Goal: Information Seeking & Learning: Learn about a topic

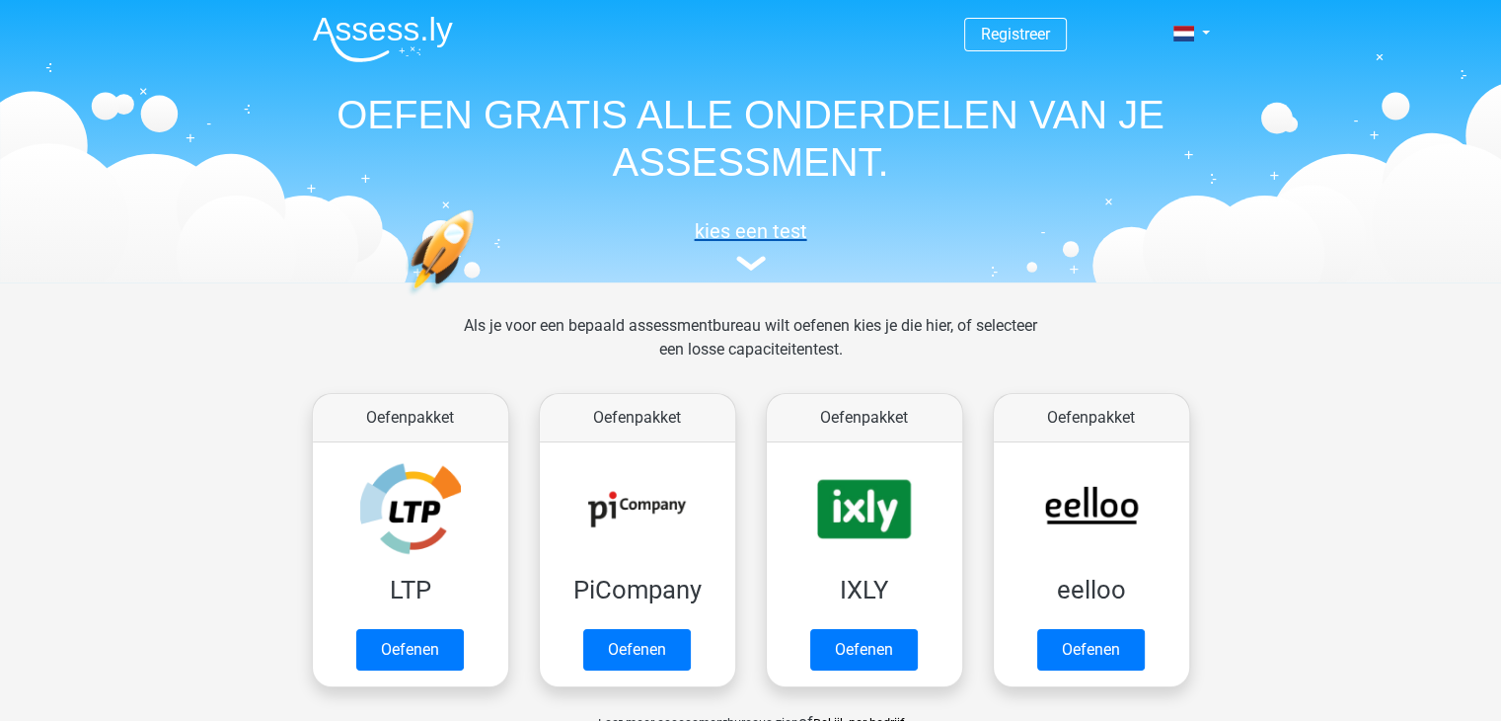
click at [751, 265] on img at bounding box center [751, 263] width 30 height 15
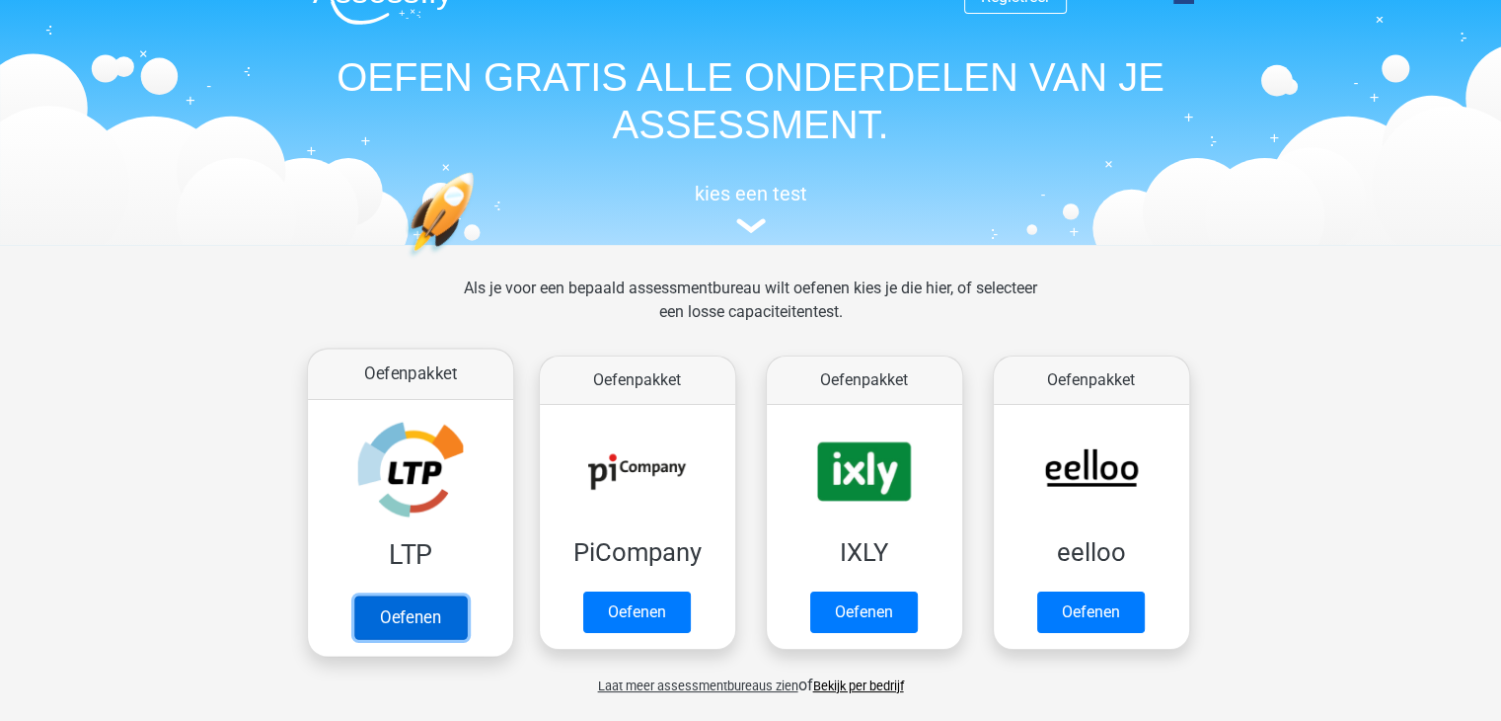
click at [408, 609] on link "Oefenen" at bounding box center [409, 616] width 113 height 43
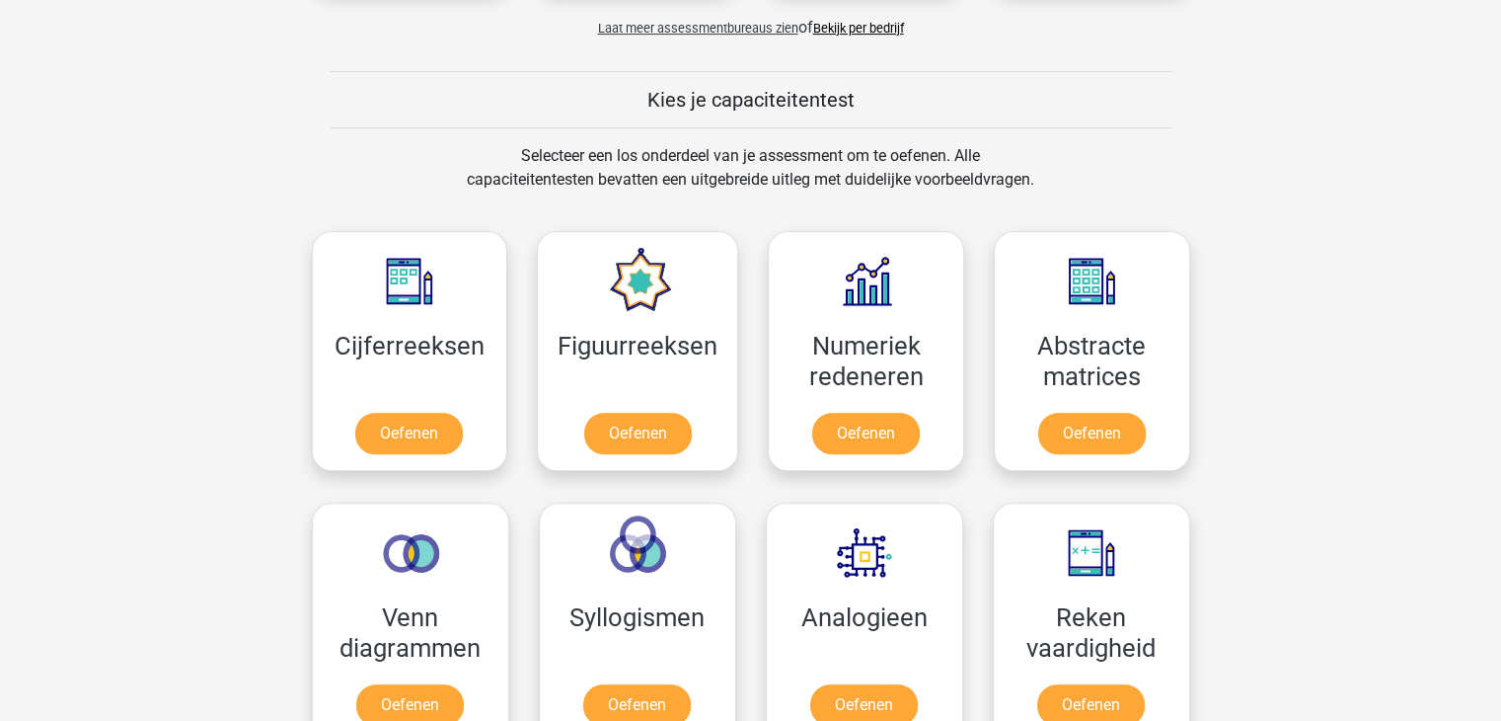
scroll to position [694, 0]
click at [441, 441] on link "Oefenen" at bounding box center [409, 438] width 113 height 43
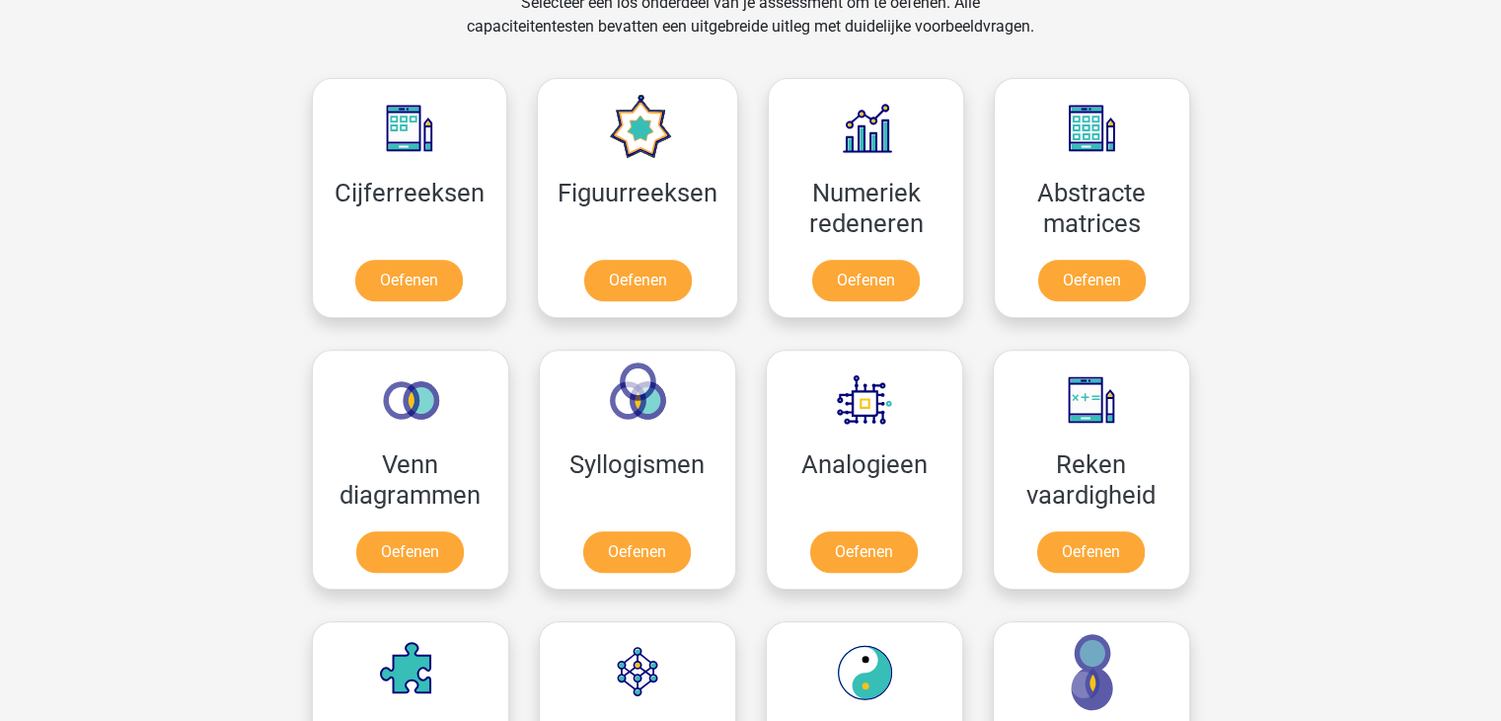
scroll to position [857, 0]
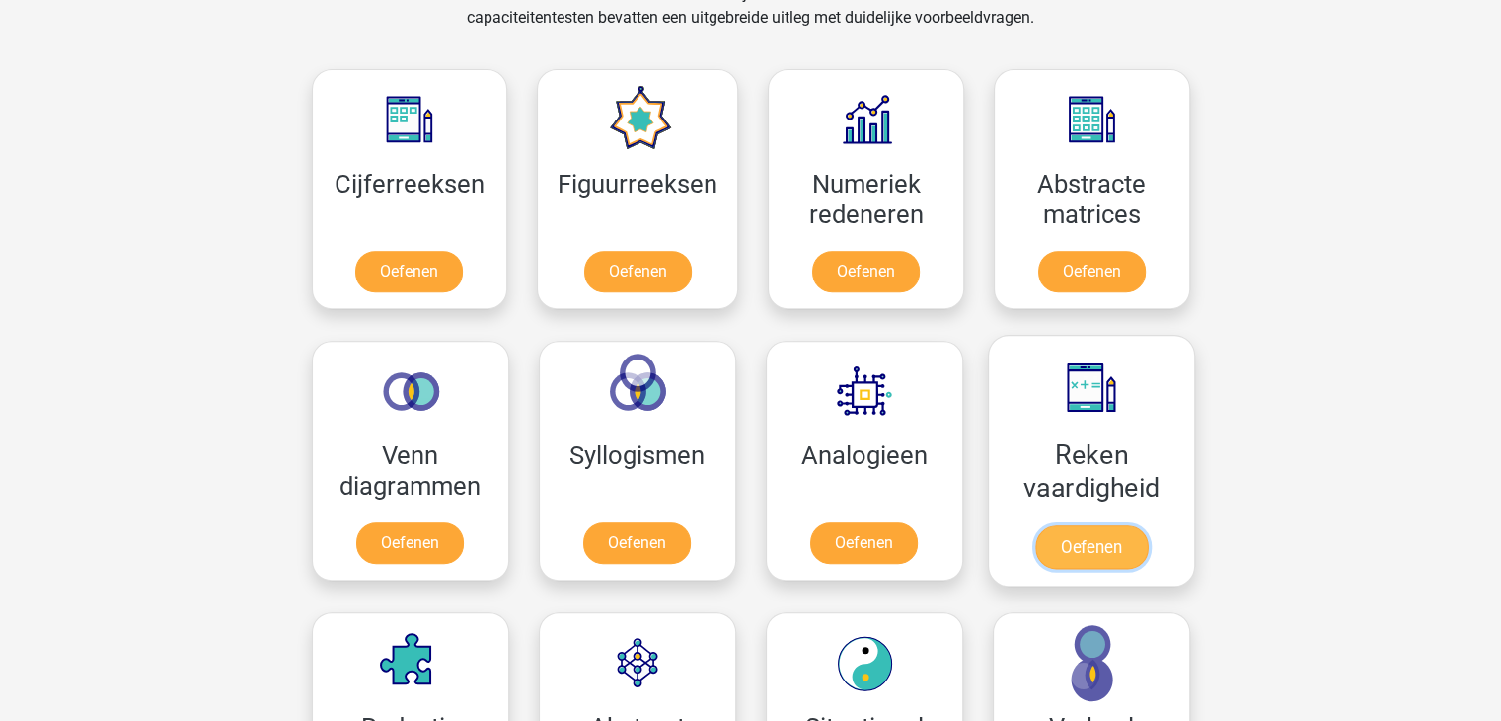
click at [1111, 525] on link "Oefenen" at bounding box center [1090, 546] width 113 height 43
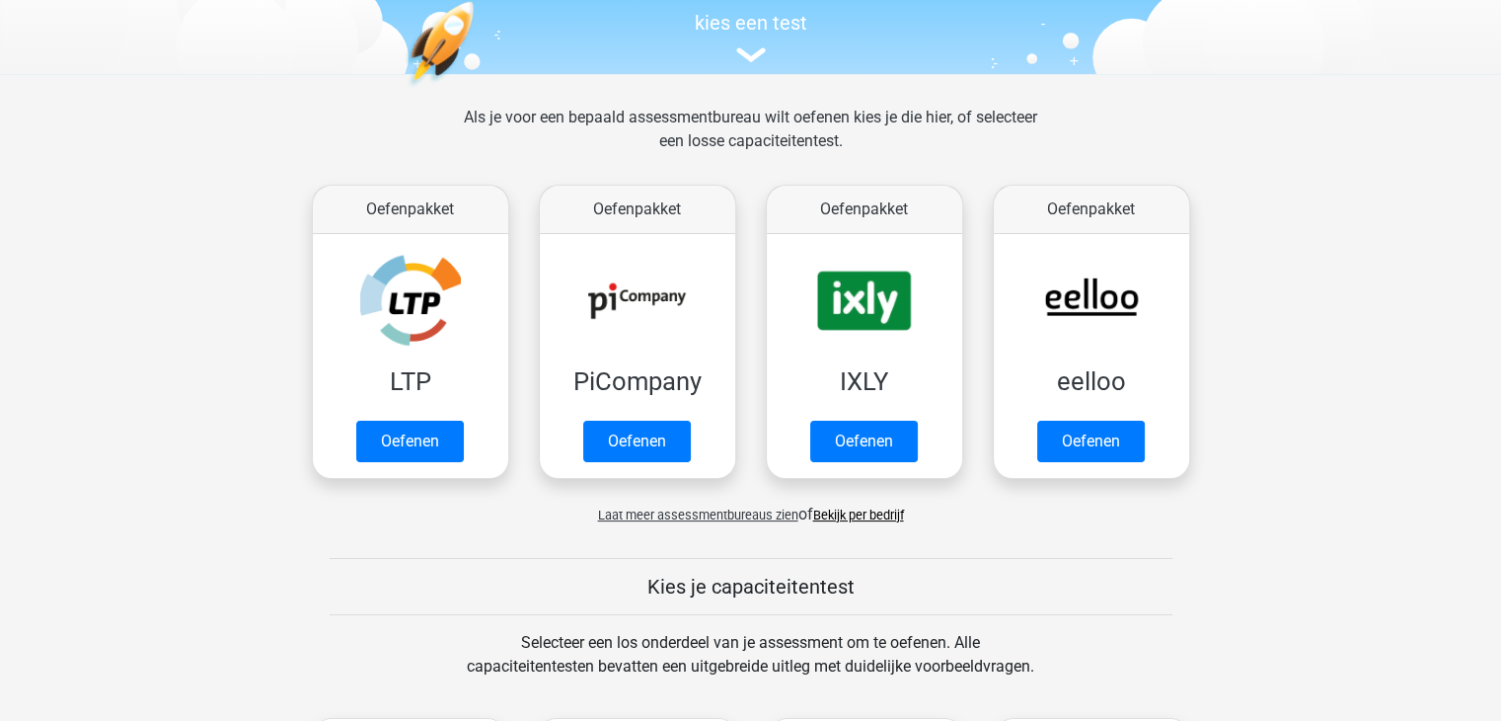
scroll to position [199, 0]
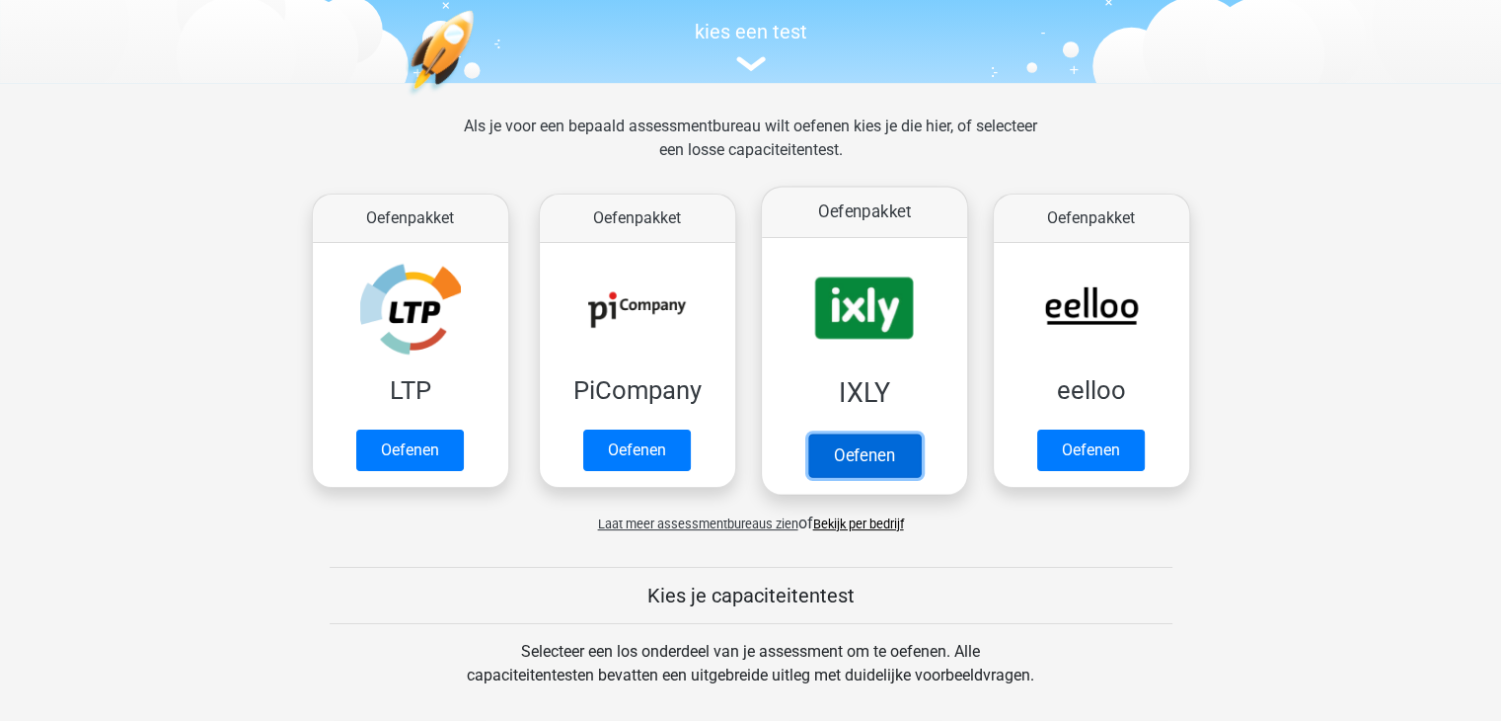
click at [861, 447] on link "Oefenen" at bounding box center [863, 454] width 113 height 43
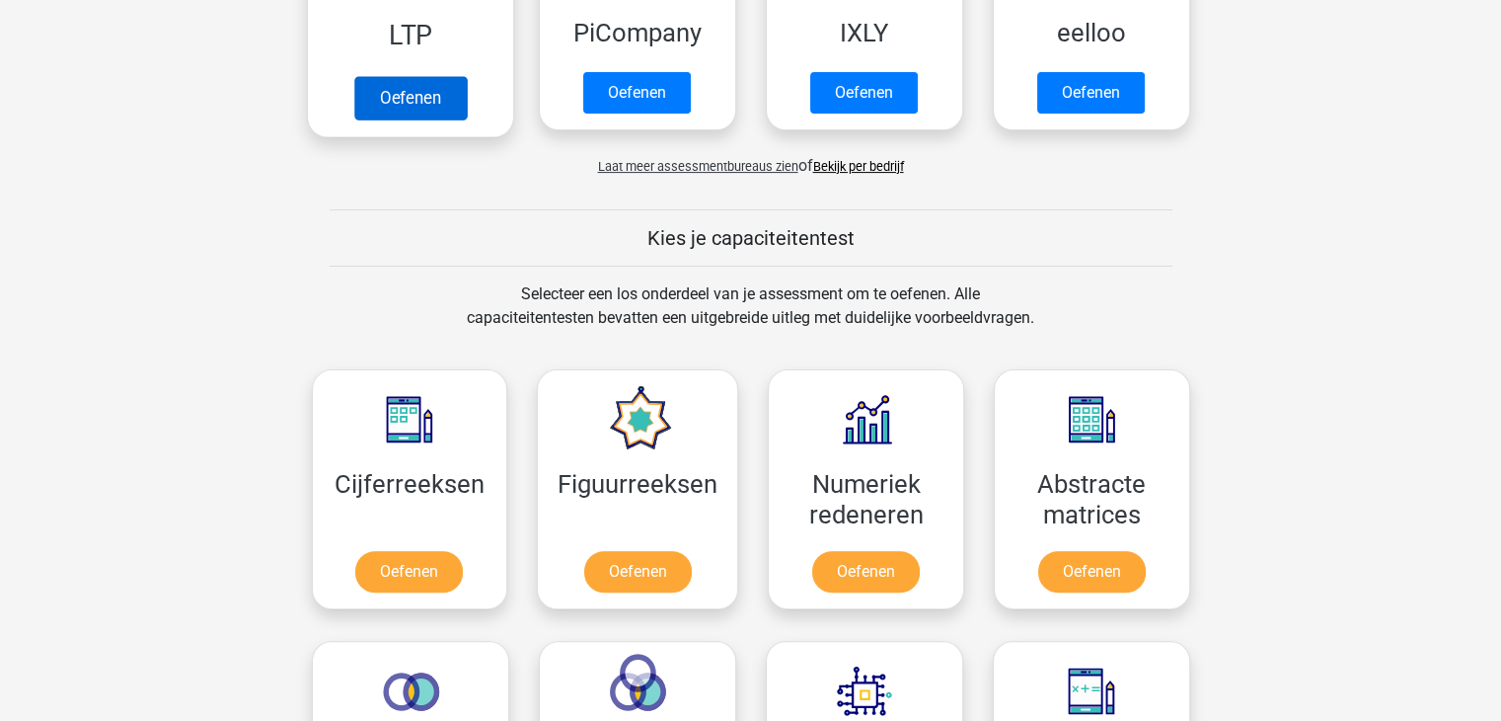
scroll to position [557, 0]
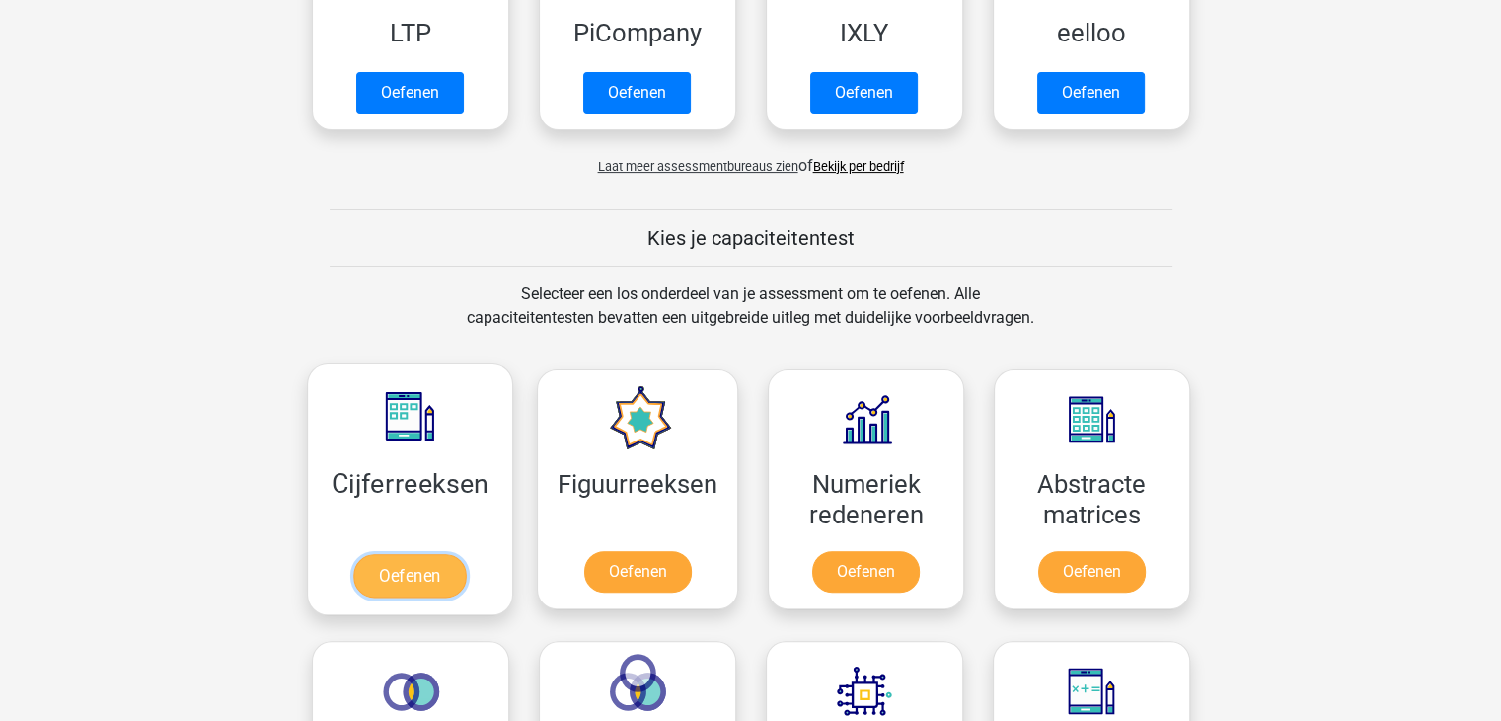
click at [393, 562] on link "Oefenen" at bounding box center [409, 575] width 113 height 43
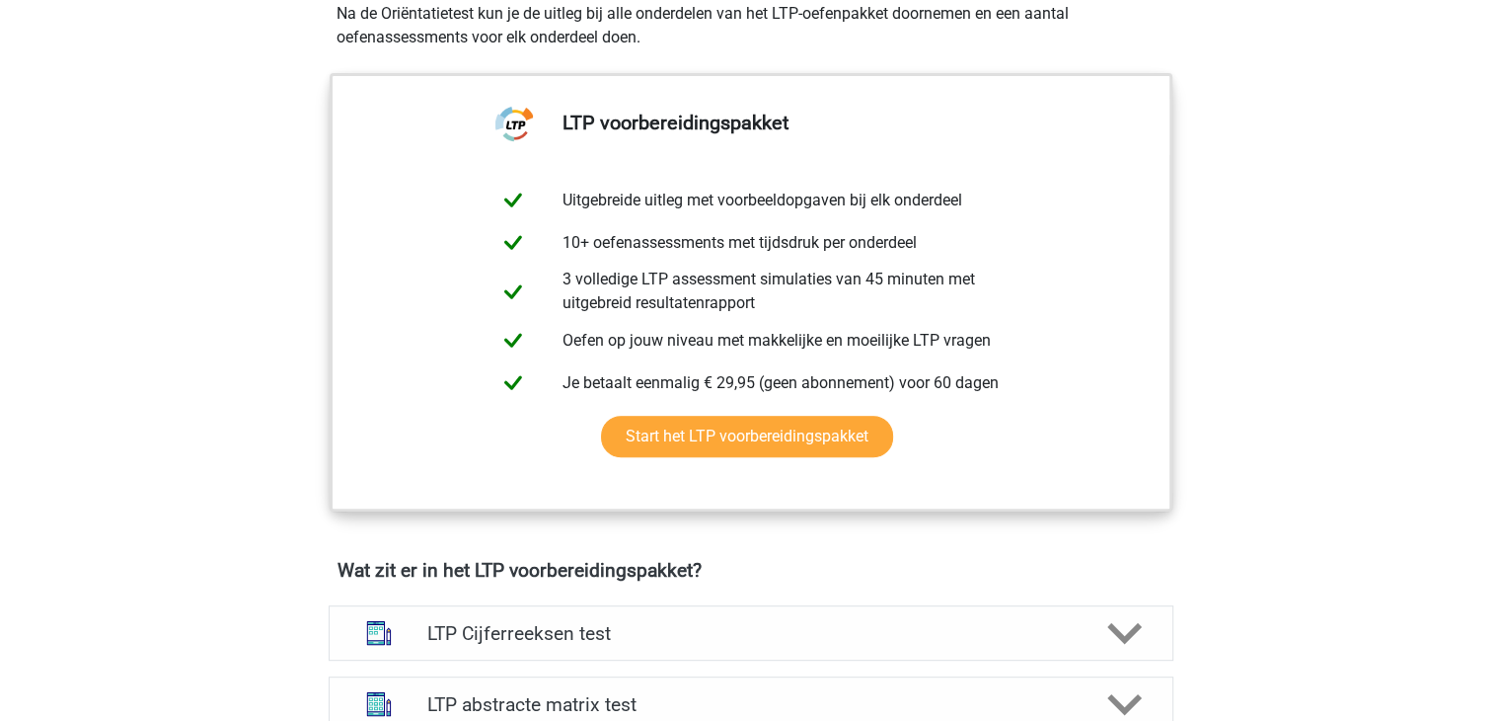
scroll to position [754, 0]
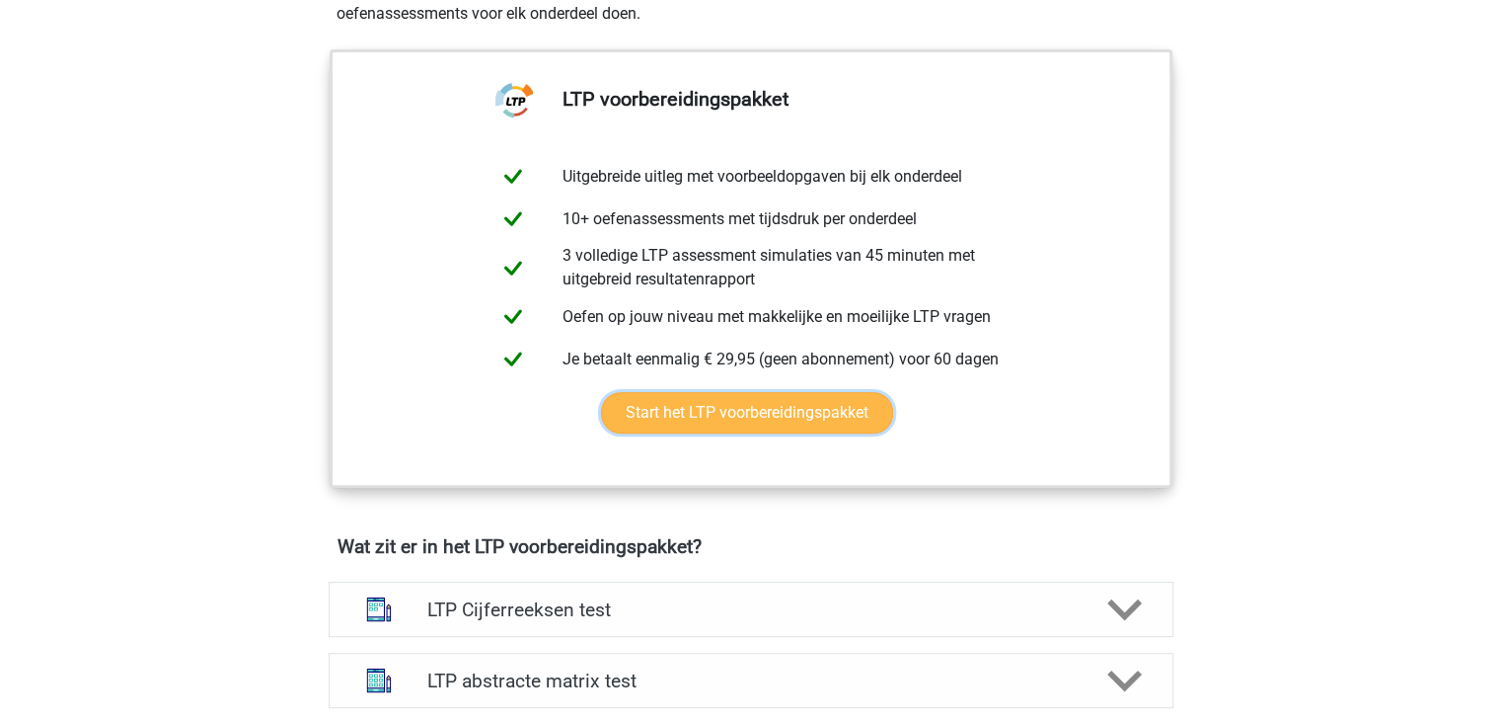
click at [774, 421] on link "Start het LTP voorbereidingspakket" at bounding box center [747, 412] width 292 height 41
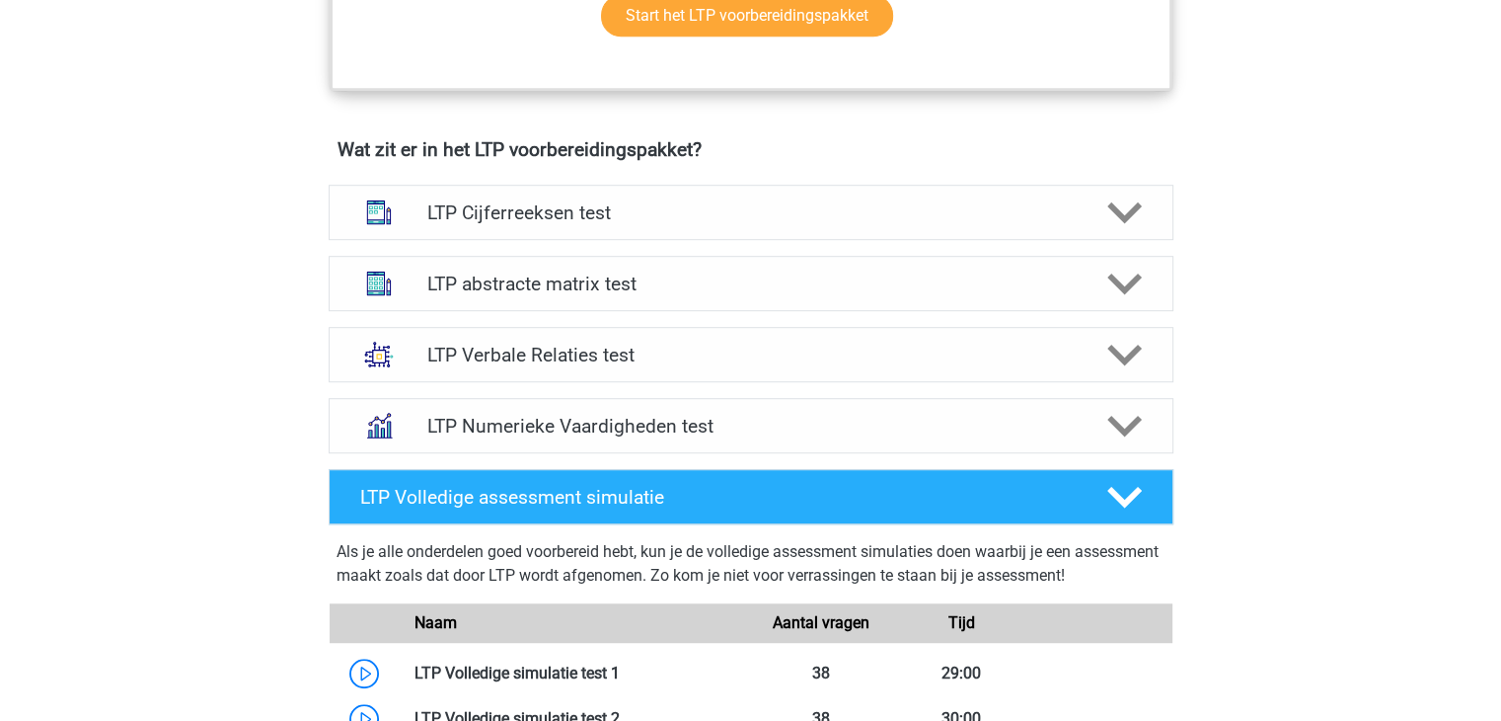
scroll to position [1147, 0]
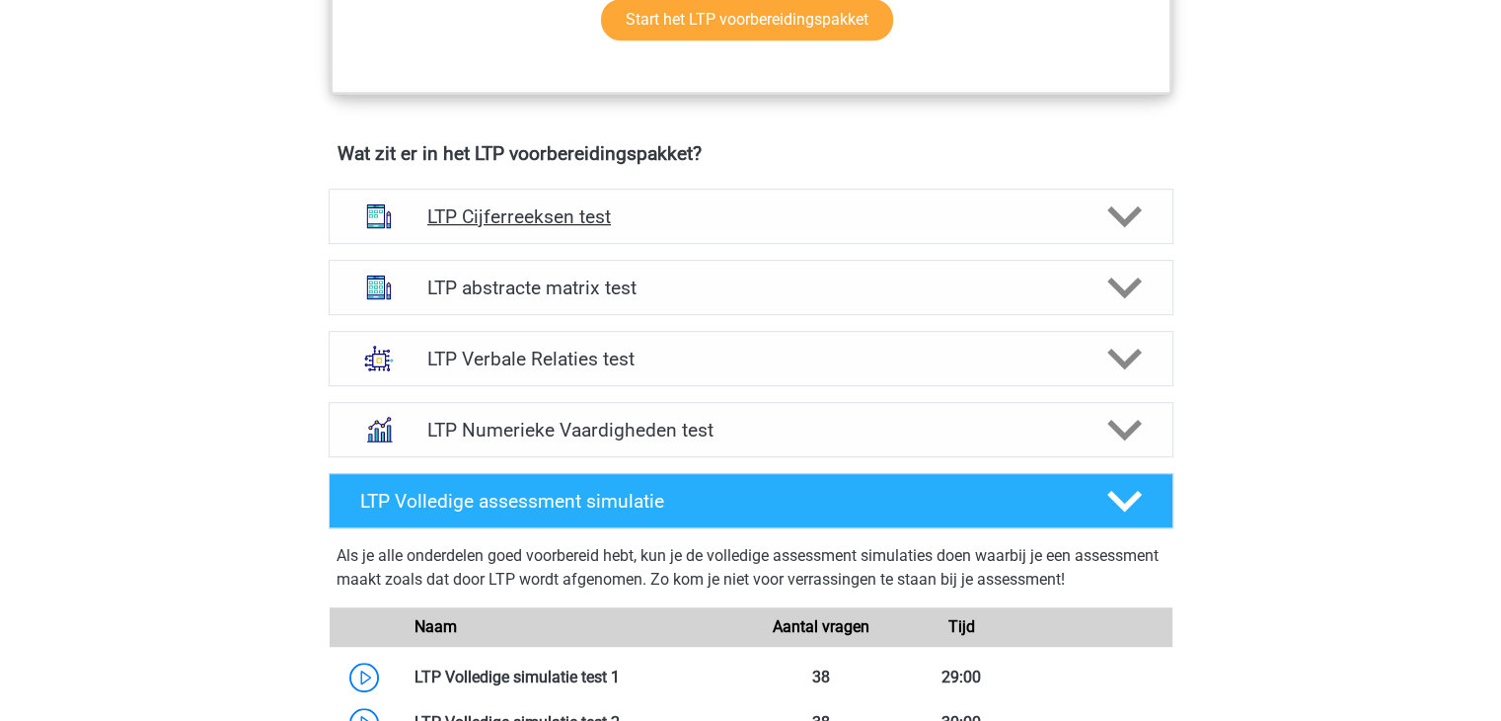
click at [1126, 214] on polygon at bounding box center [1125, 216] width 35 height 22
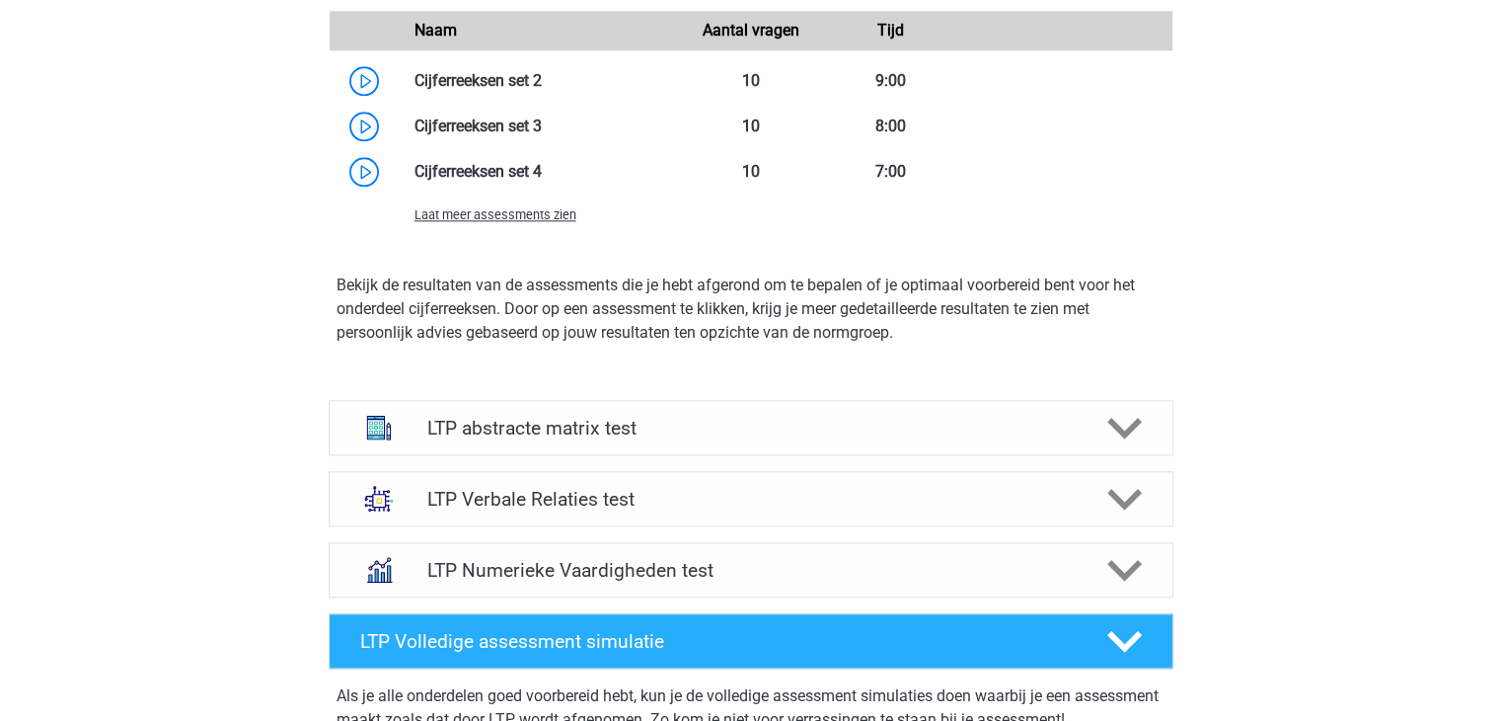
scroll to position [2176, 0]
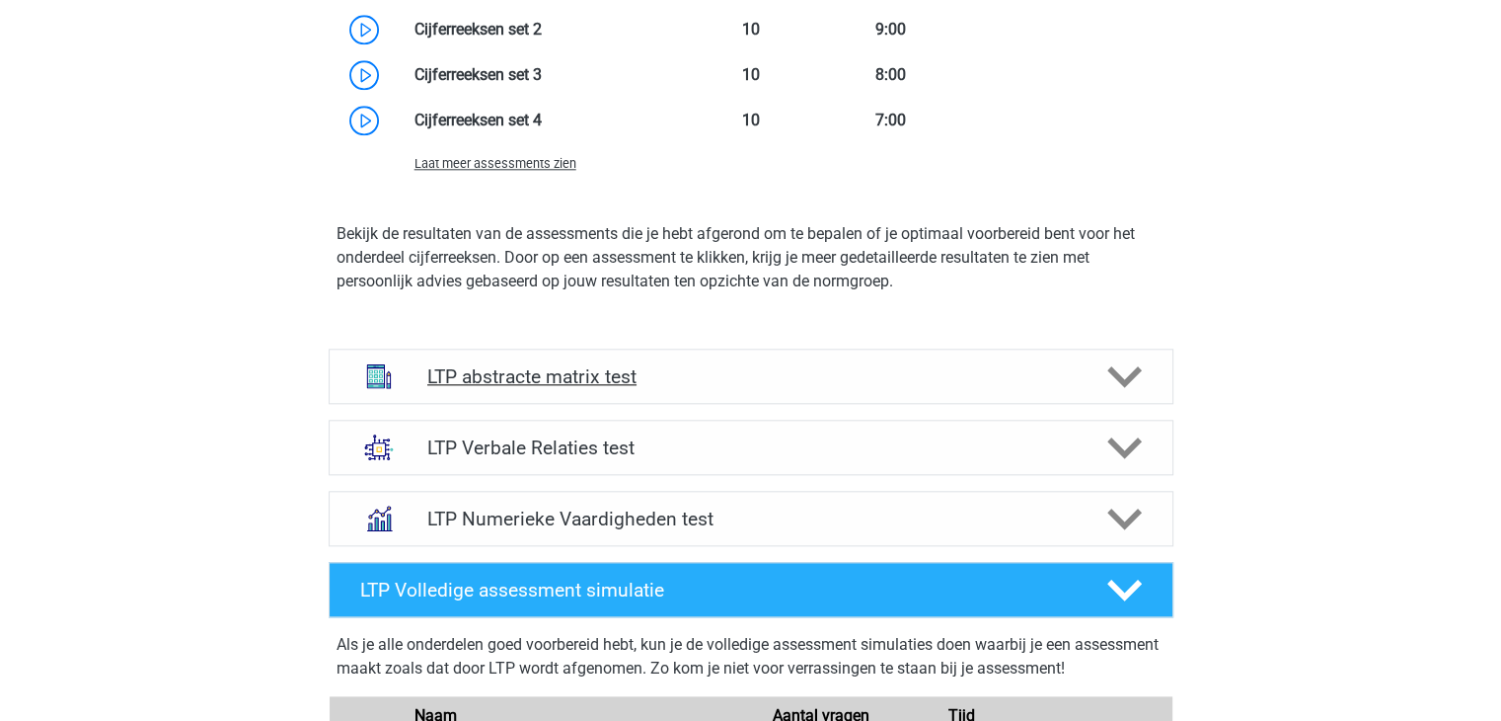
click at [1135, 369] on polygon at bounding box center [1125, 376] width 35 height 22
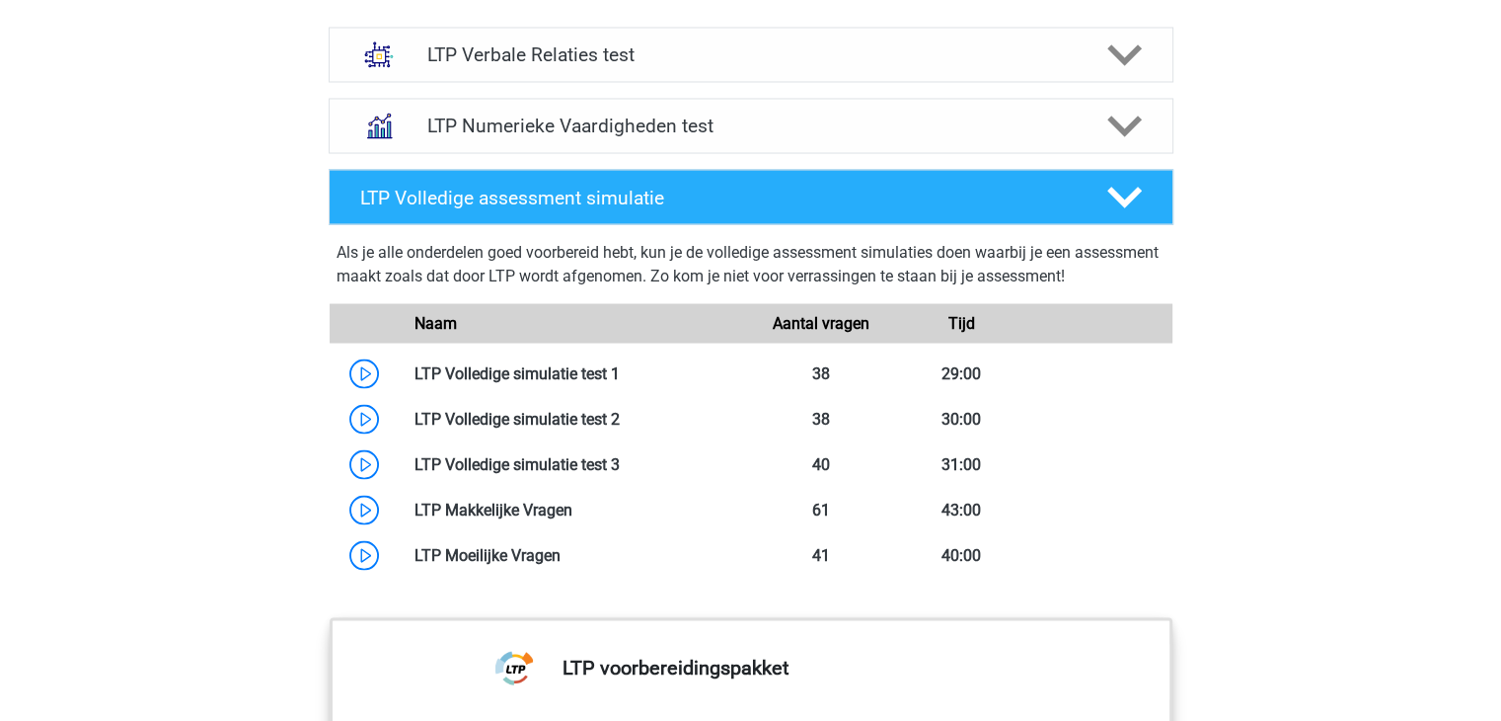
scroll to position [3620, 0]
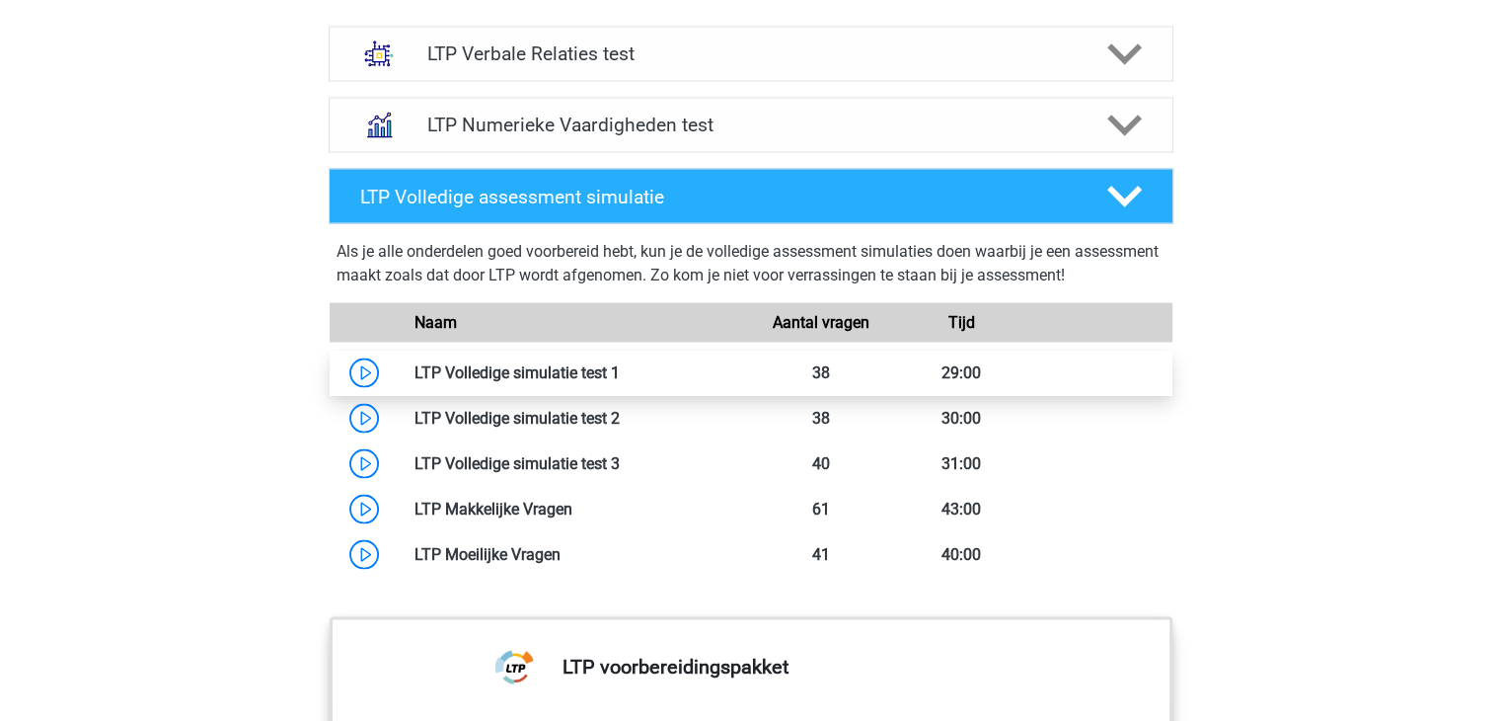
click at [620, 362] on link at bounding box center [620, 371] width 0 height 19
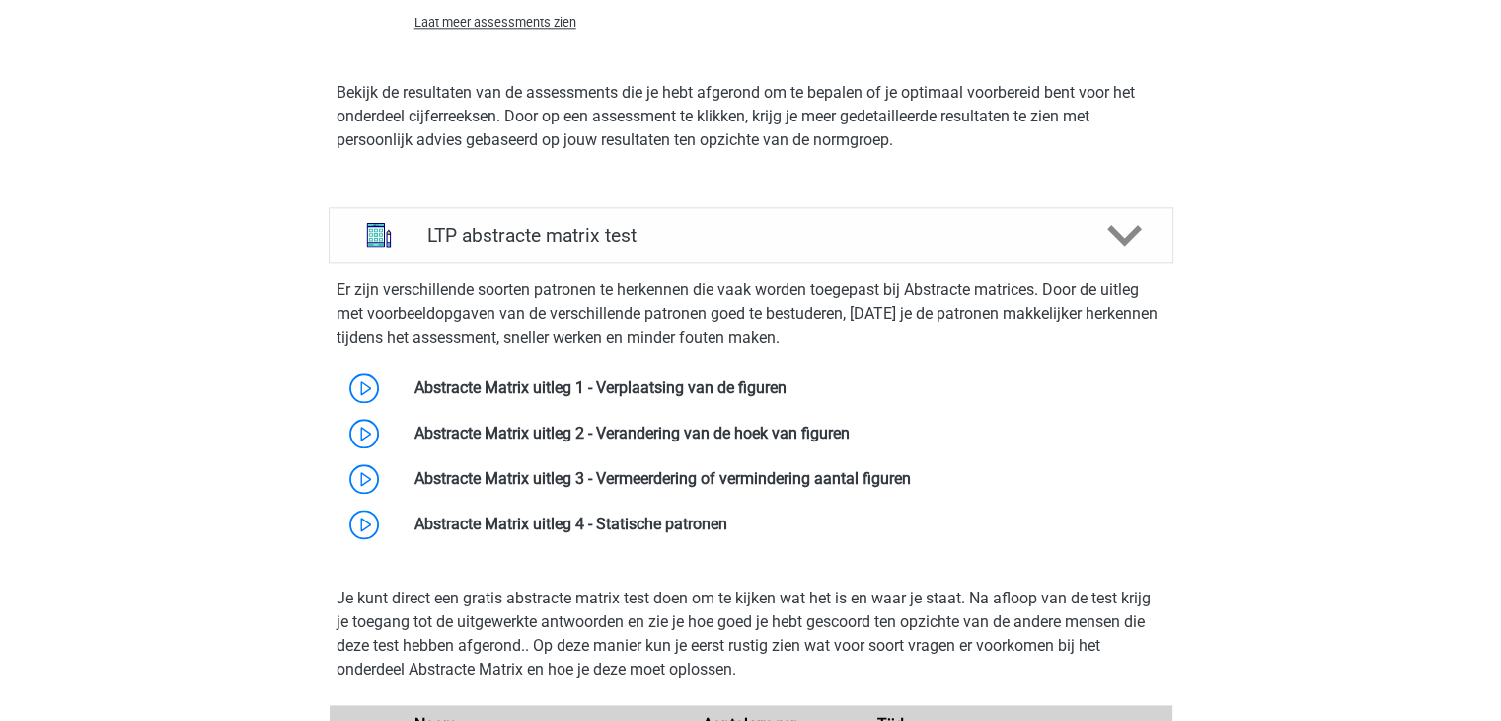
click at [321, 660] on div "Je kunt direct een gratis abstracte matrix test doen om te kijken wat het is en…" at bounding box center [751, 692] width 861 height 243
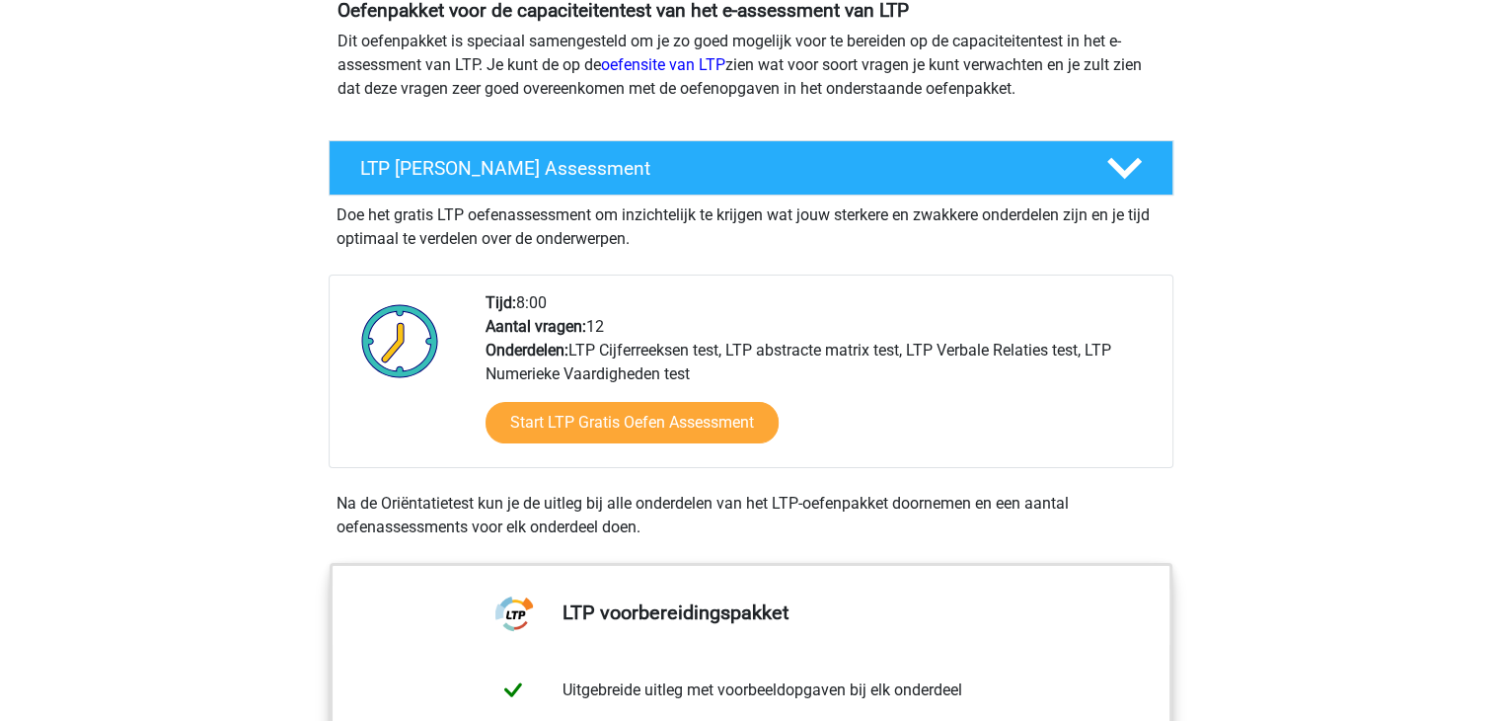
scroll to position [241, 0]
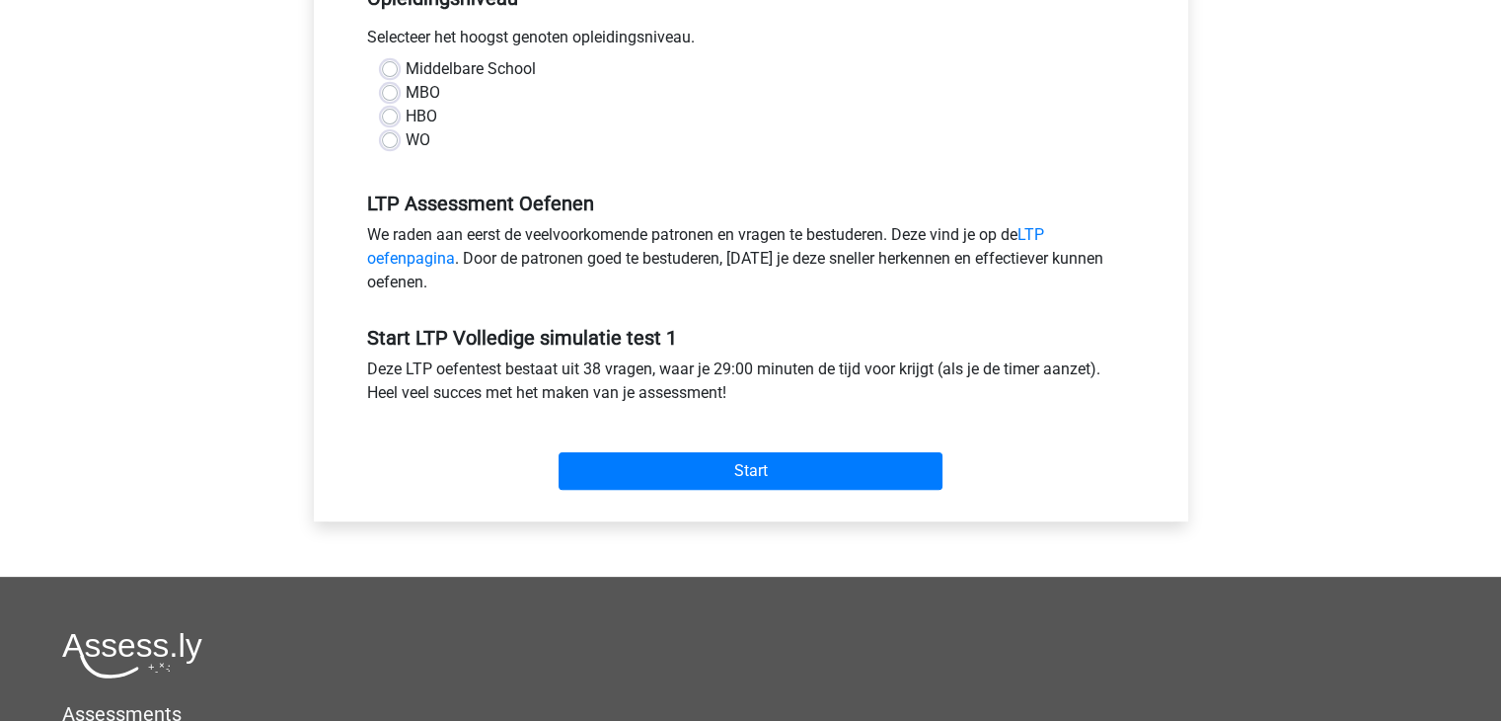
scroll to position [456, 0]
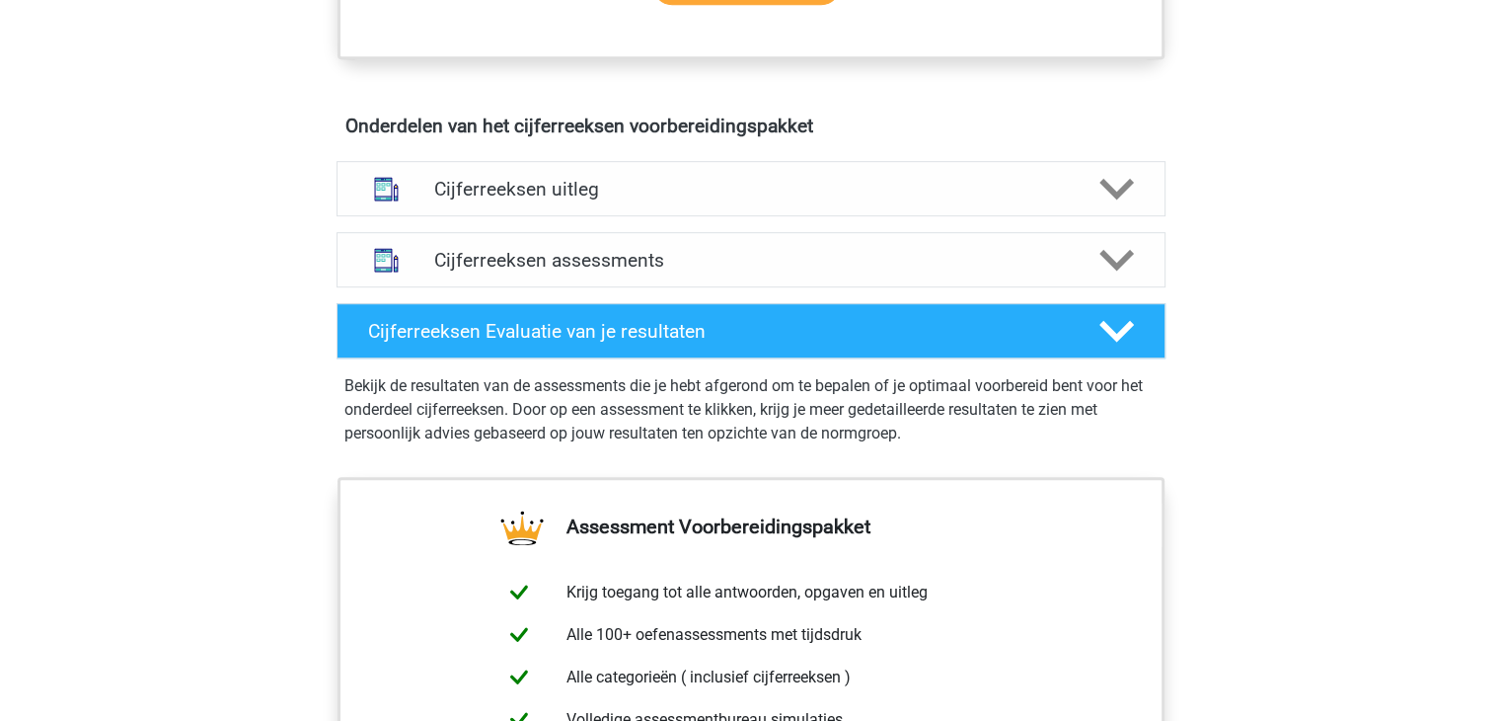
scroll to position [1042, 0]
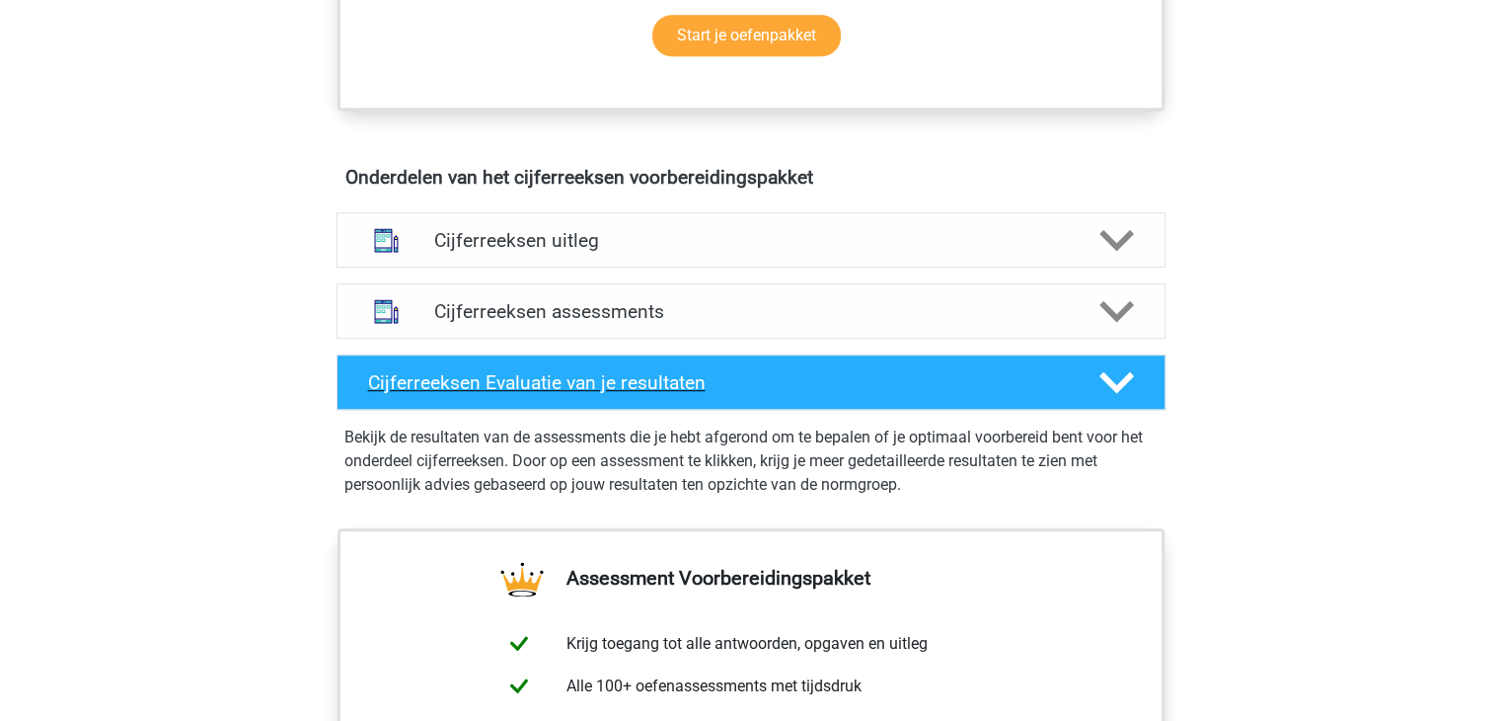
click at [1111, 400] on icon at bounding box center [1117, 382] width 35 height 35
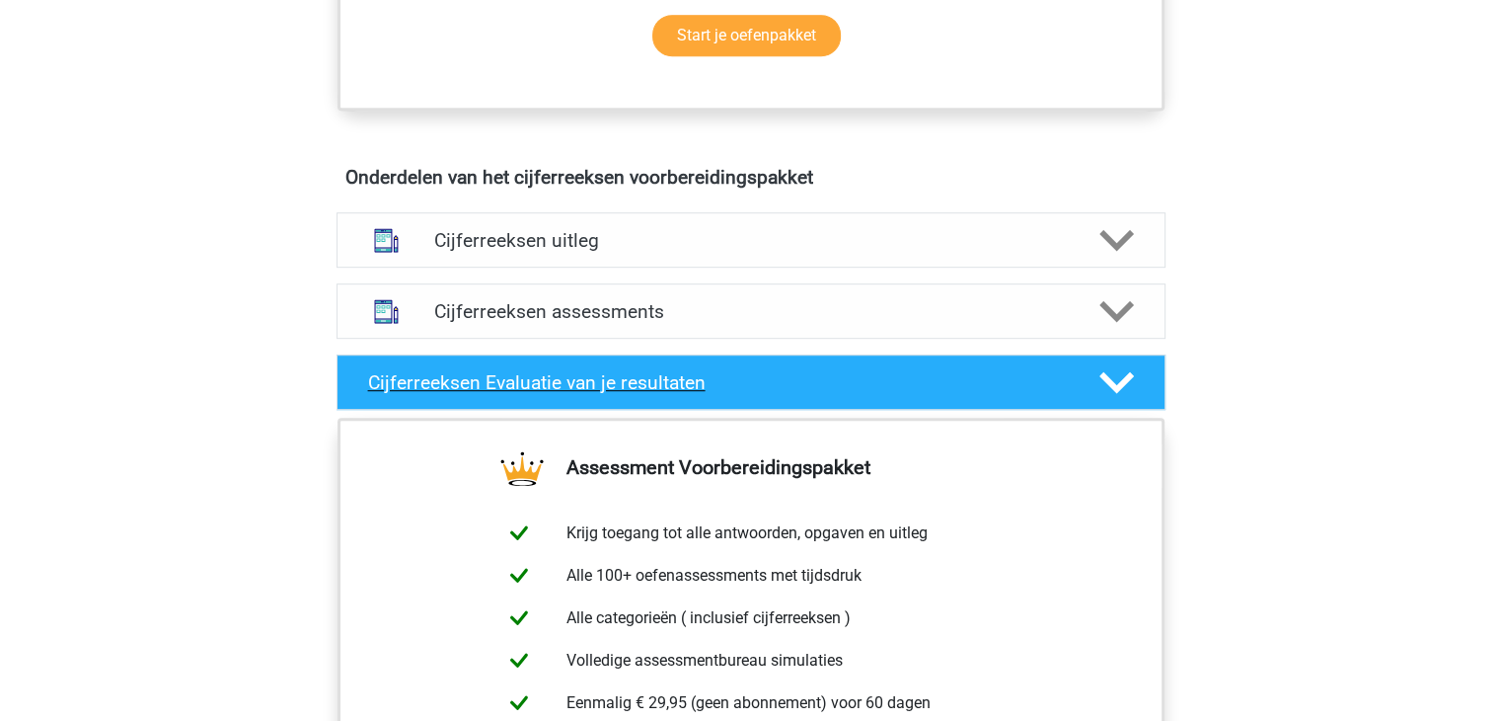
click at [1111, 400] on icon at bounding box center [1117, 382] width 35 height 35
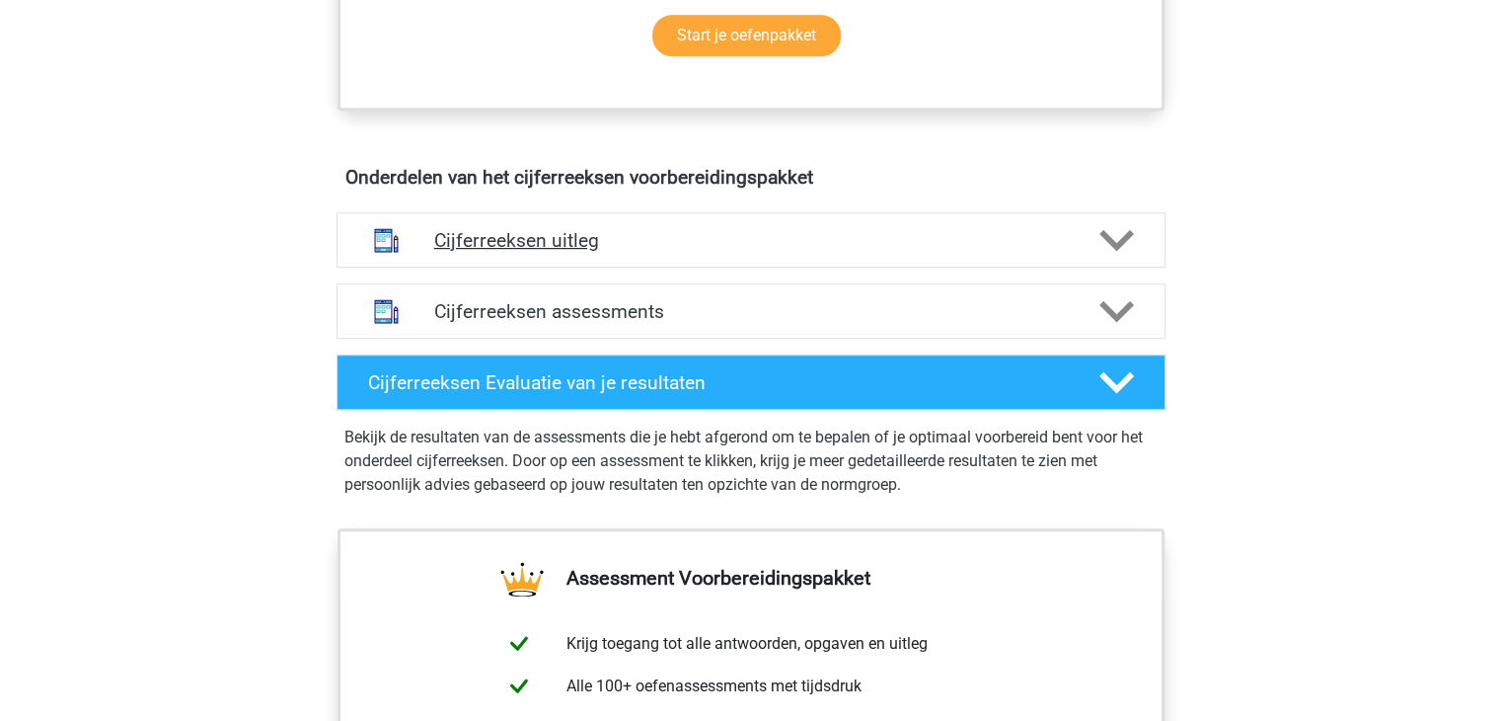
click at [1095, 258] on div at bounding box center [1115, 240] width 66 height 35
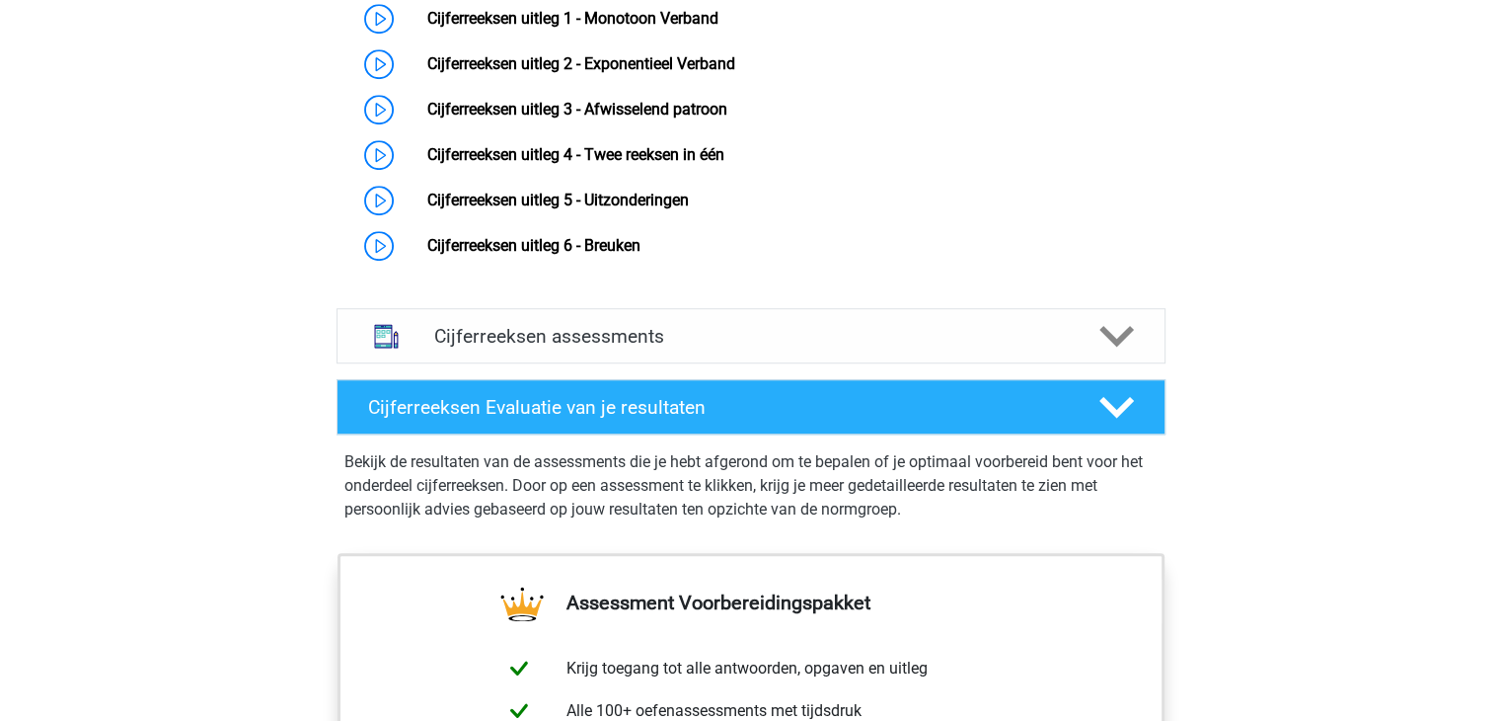
scroll to position [1416, 0]
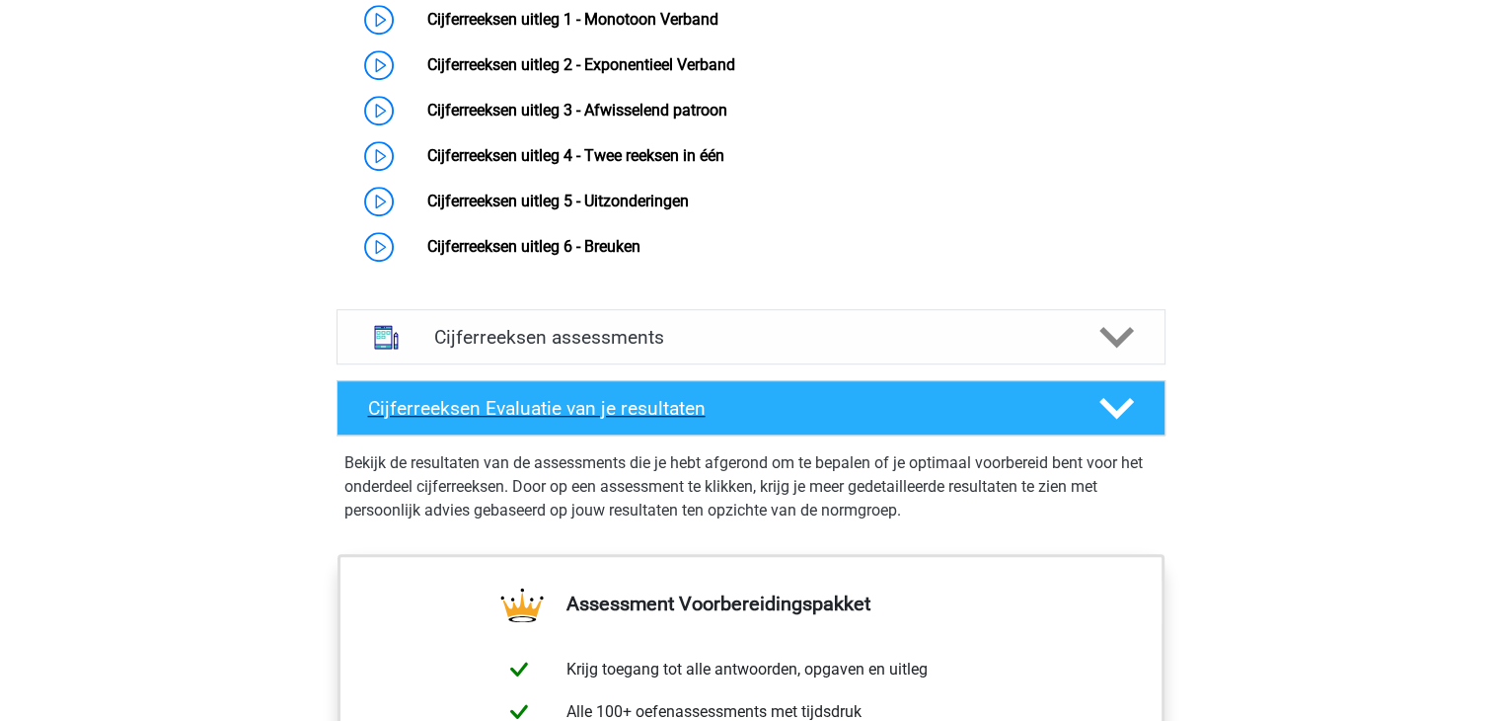
click at [1119, 420] on polygon at bounding box center [1117, 409] width 35 height 22
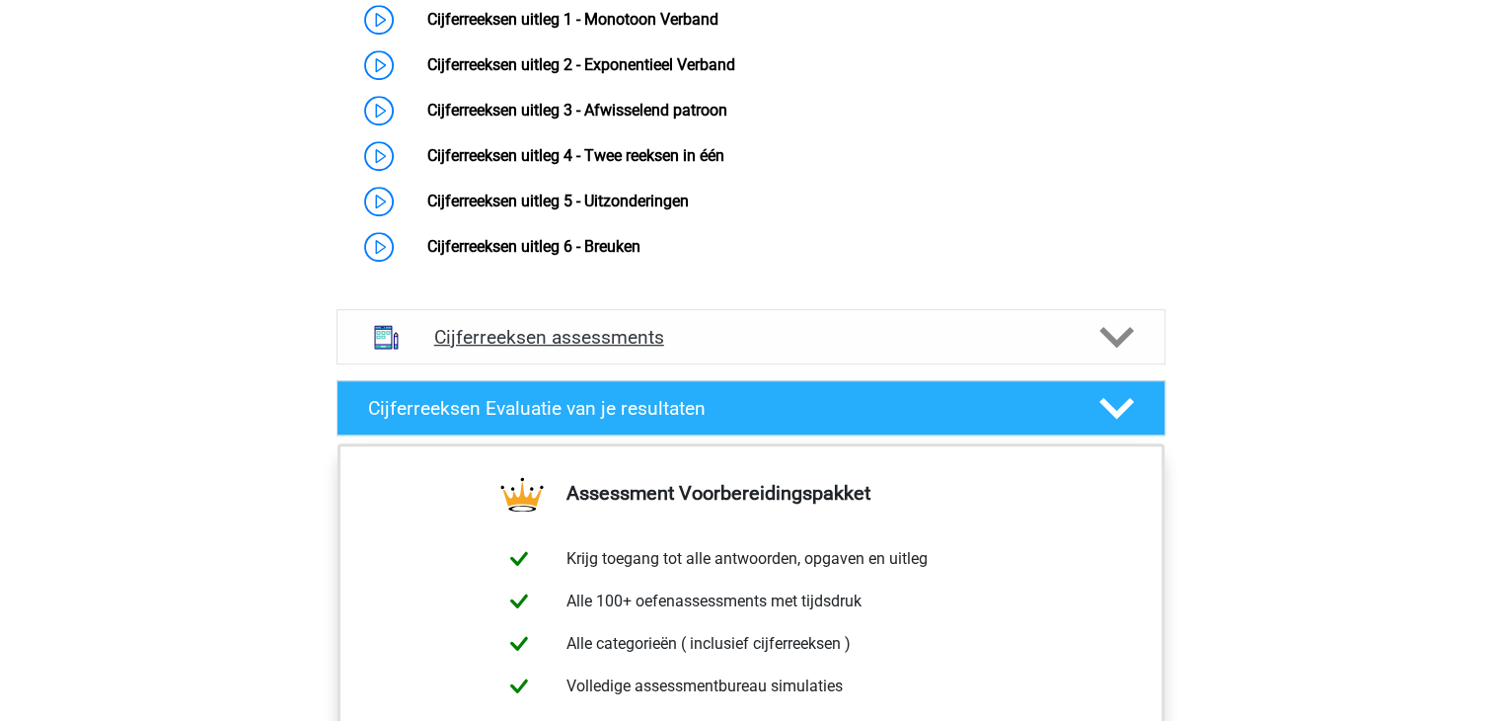
click at [1112, 348] on polygon at bounding box center [1117, 338] width 35 height 22
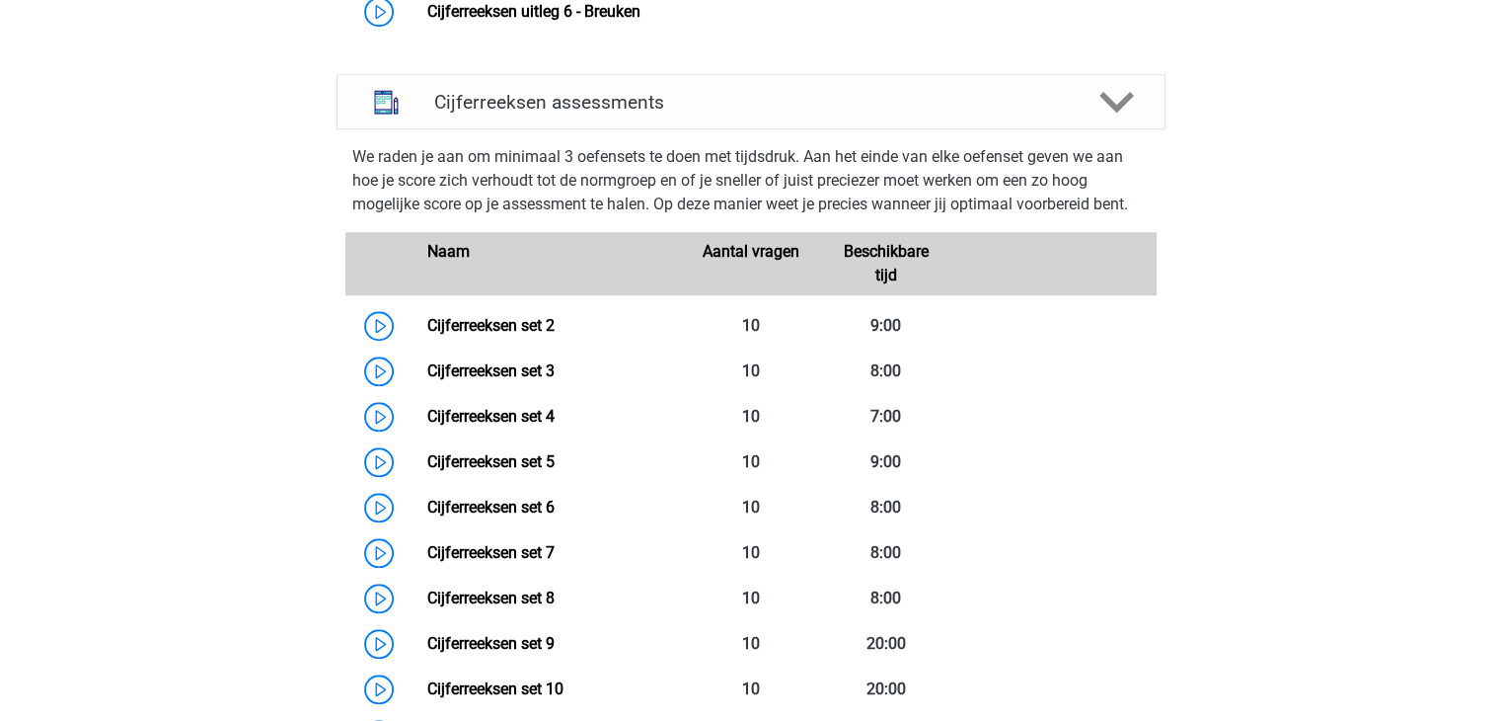
scroll to position [1627, 0]
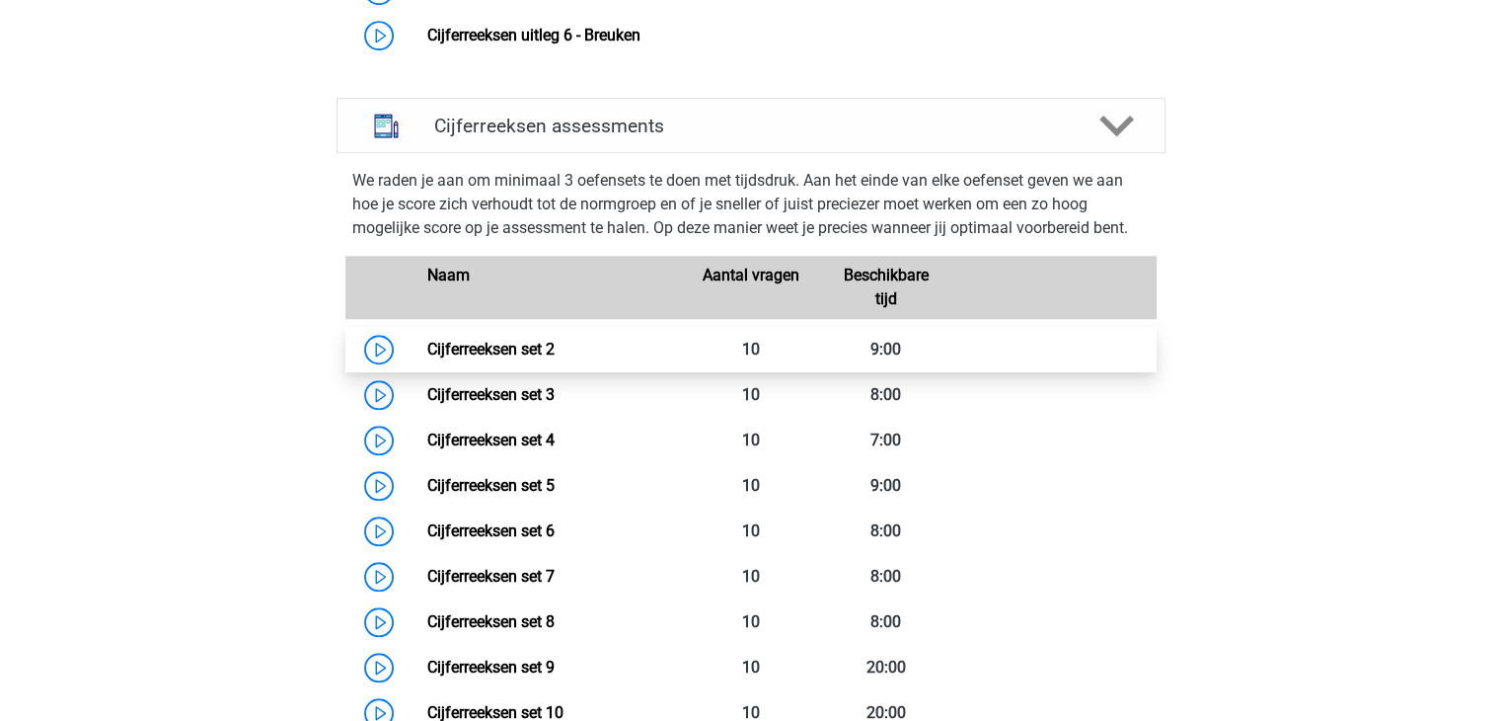
click at [427, 358] on link "Cijferreeksen set 2" at bounding box center [490, 349] width 127 height 19
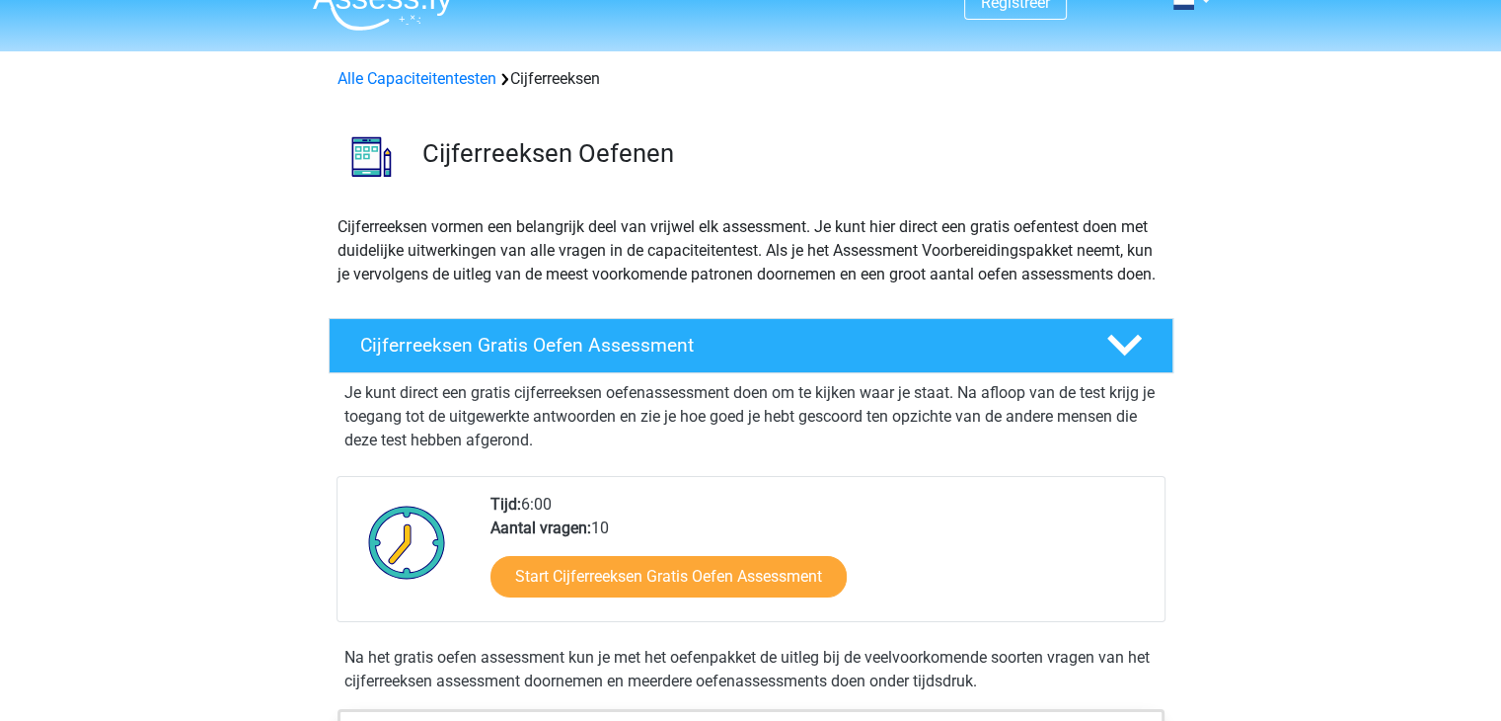
scroll to position [24, 0]
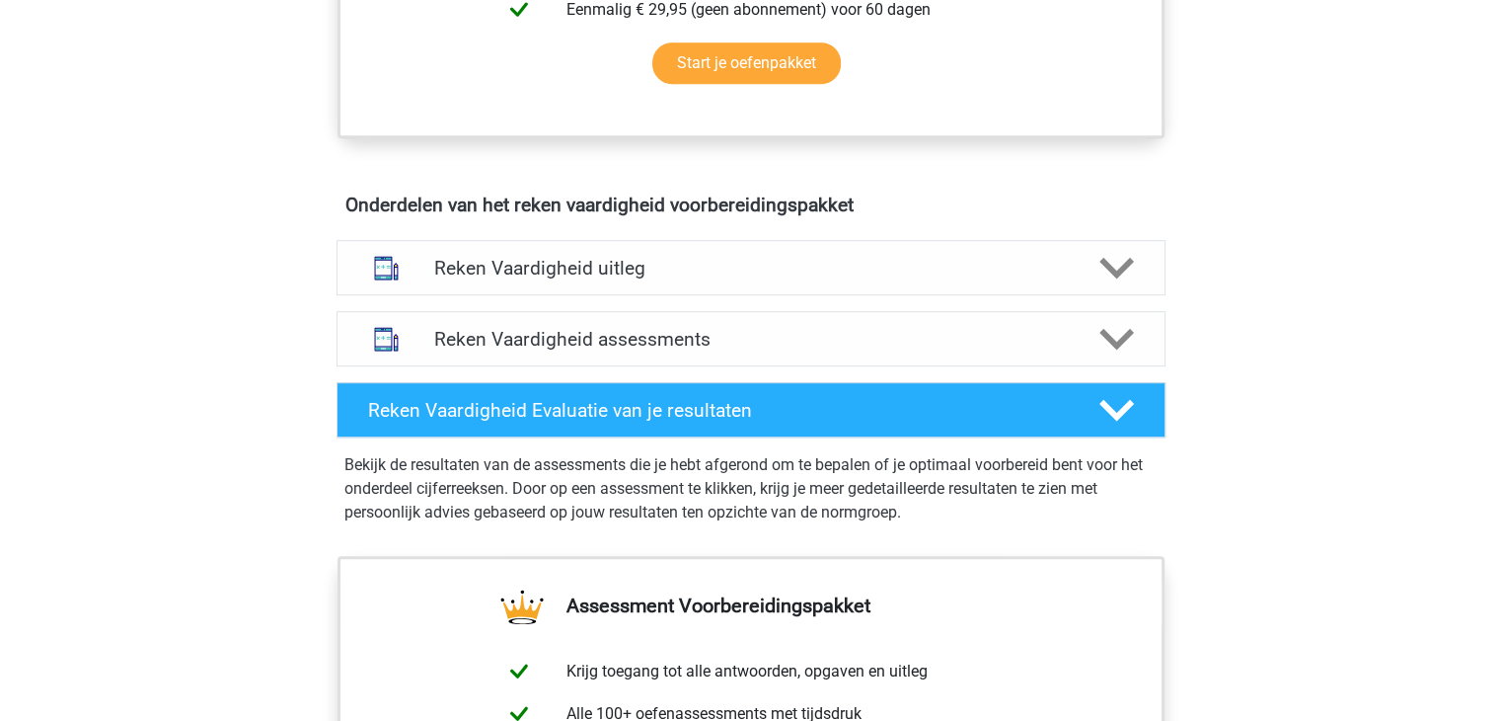
scroll to position [993, 0]
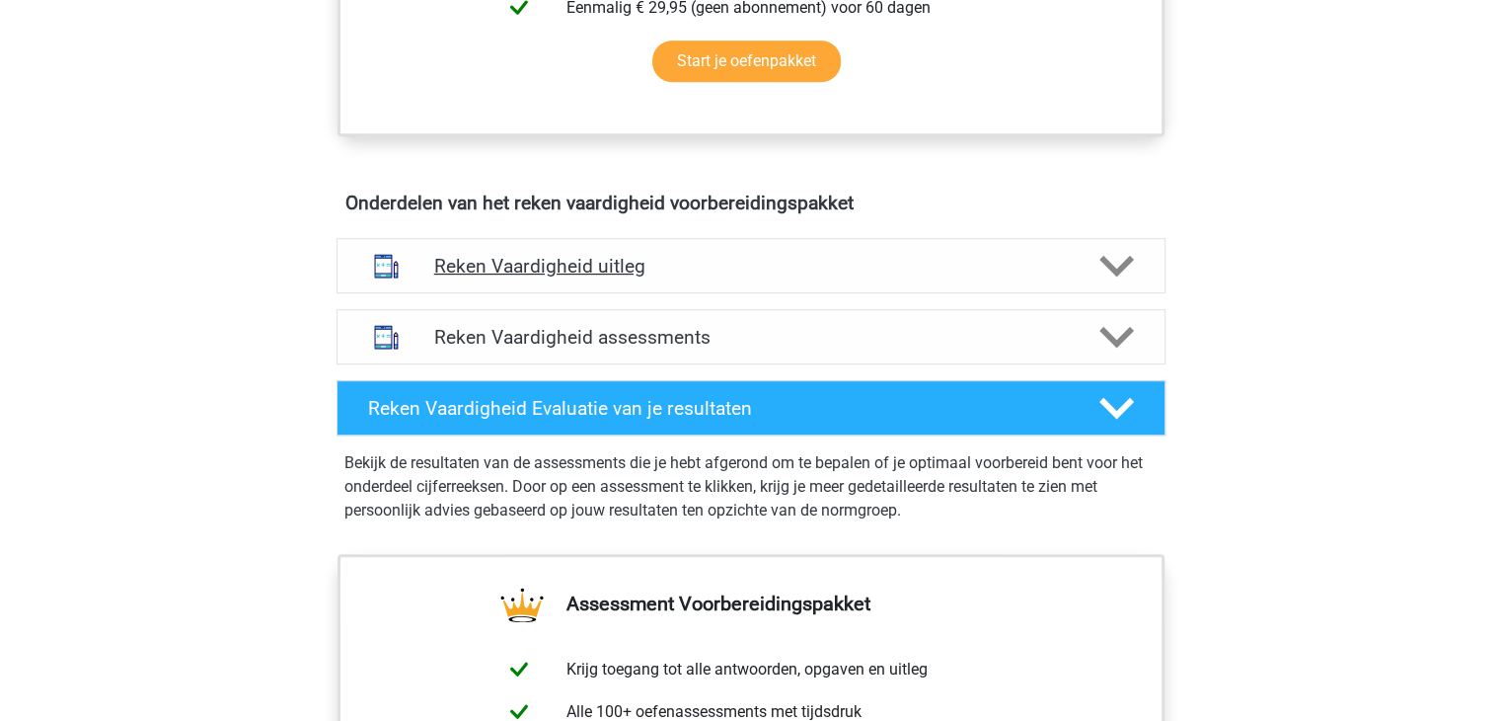
click at [1126, 268] on icon at bounding box center [1117, 266] width 35 height 35
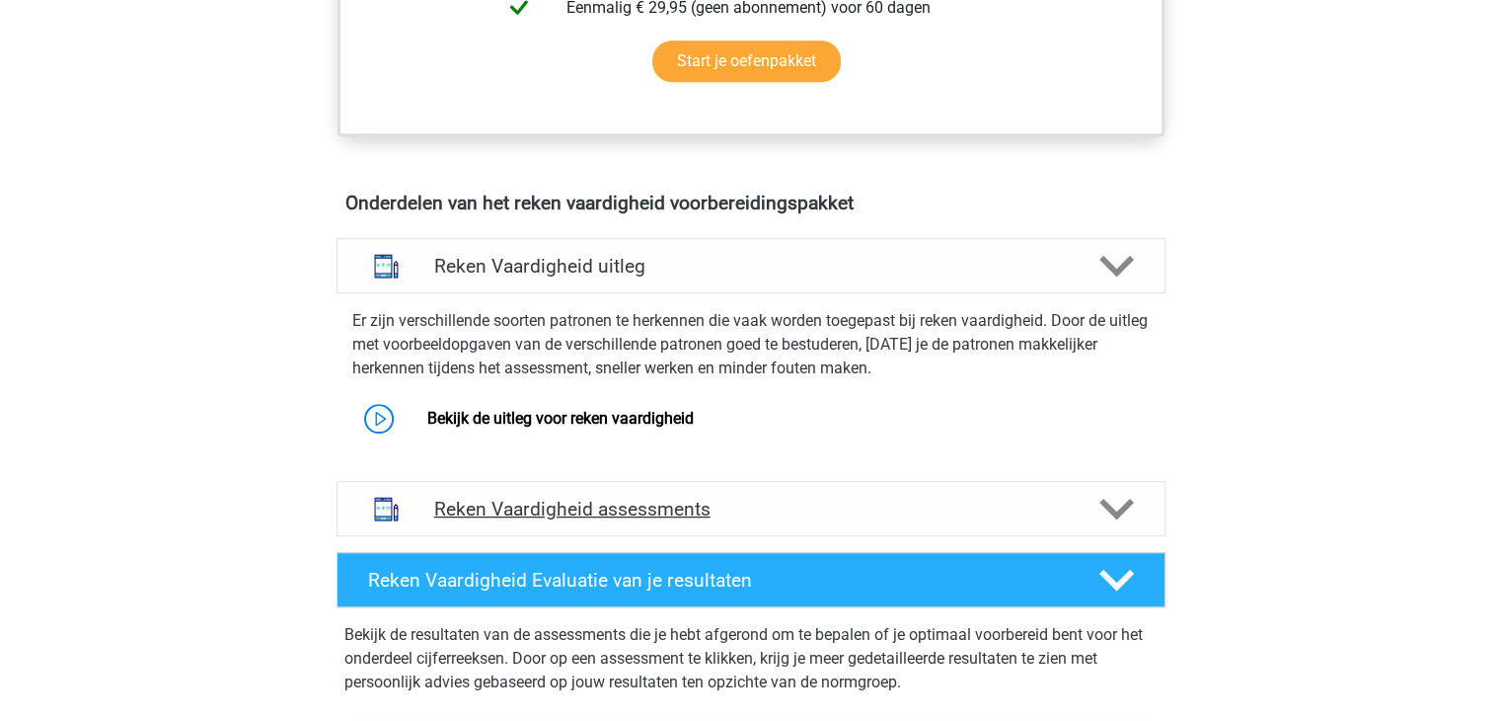
click at [1119, 499] on icon at bounding box center [1117, 509] width 35 height 35
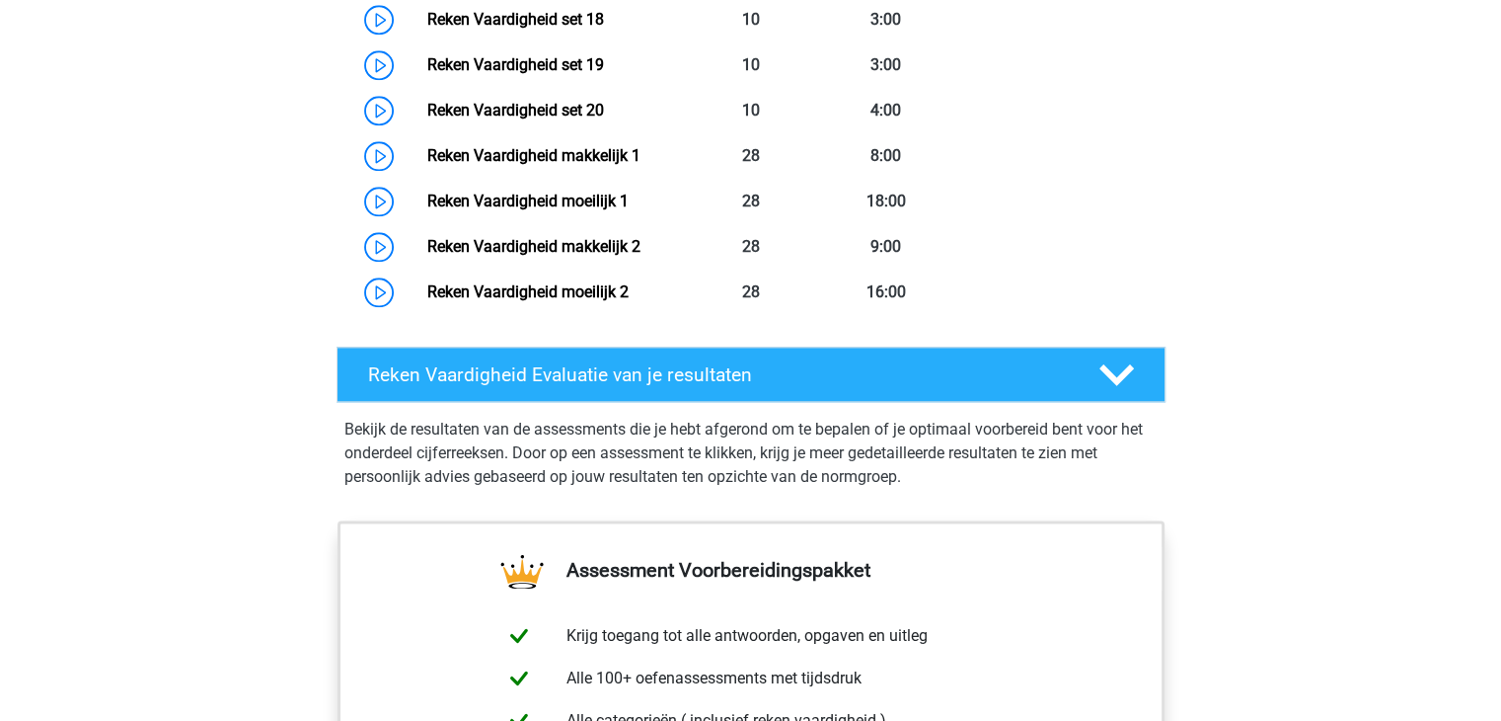
scroll to position [2298, 0]
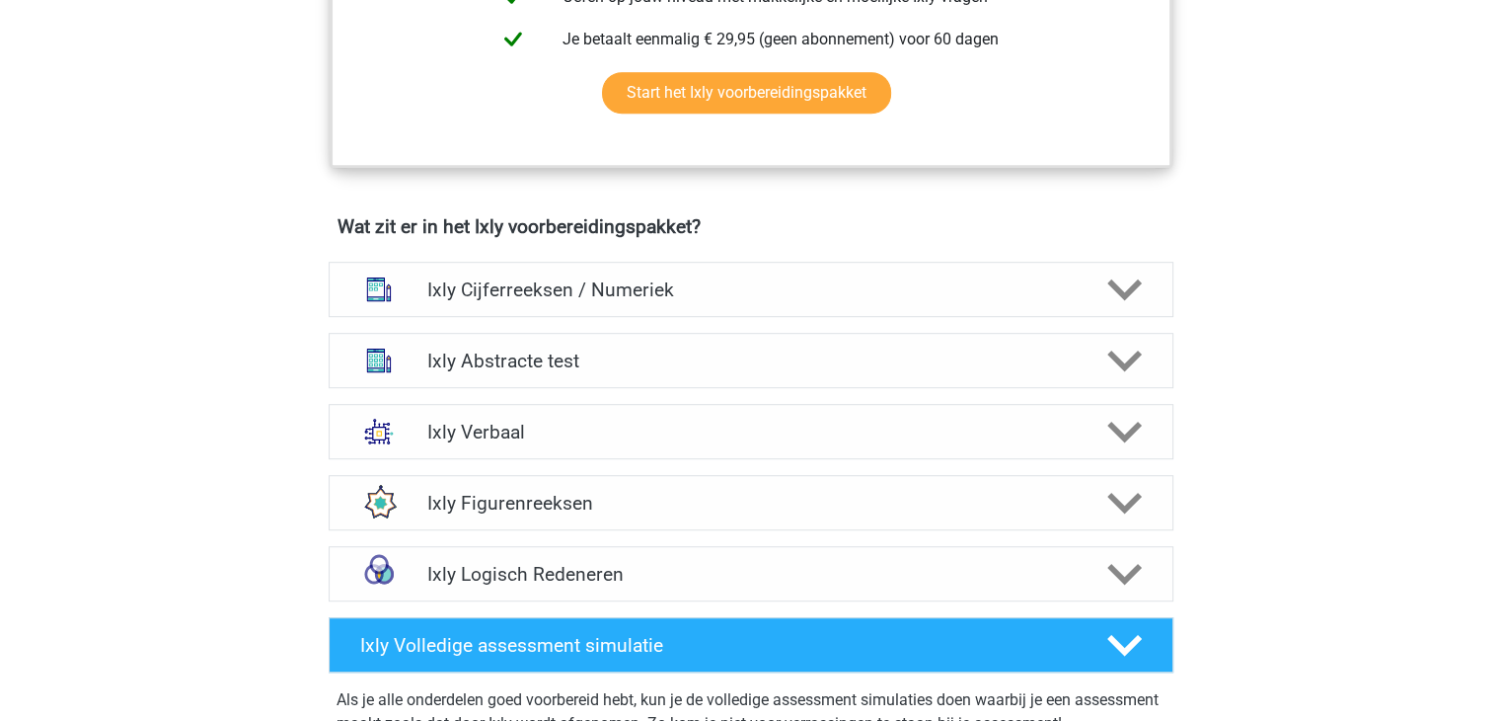
scroll to position [1090, 0]
click at [1124, 289] on polygon at bounding box center [1125, 289] width 35 height 22
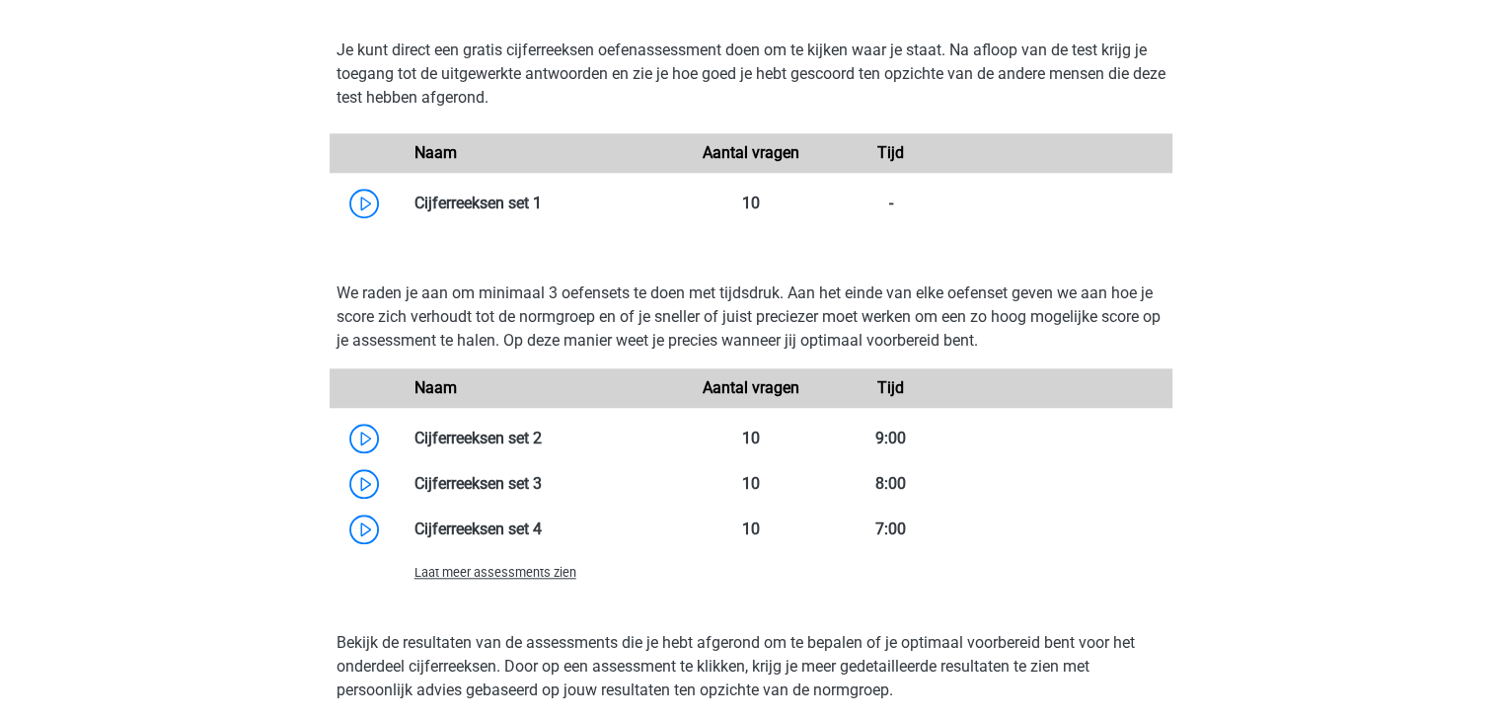
scroll to position [1785, 0]
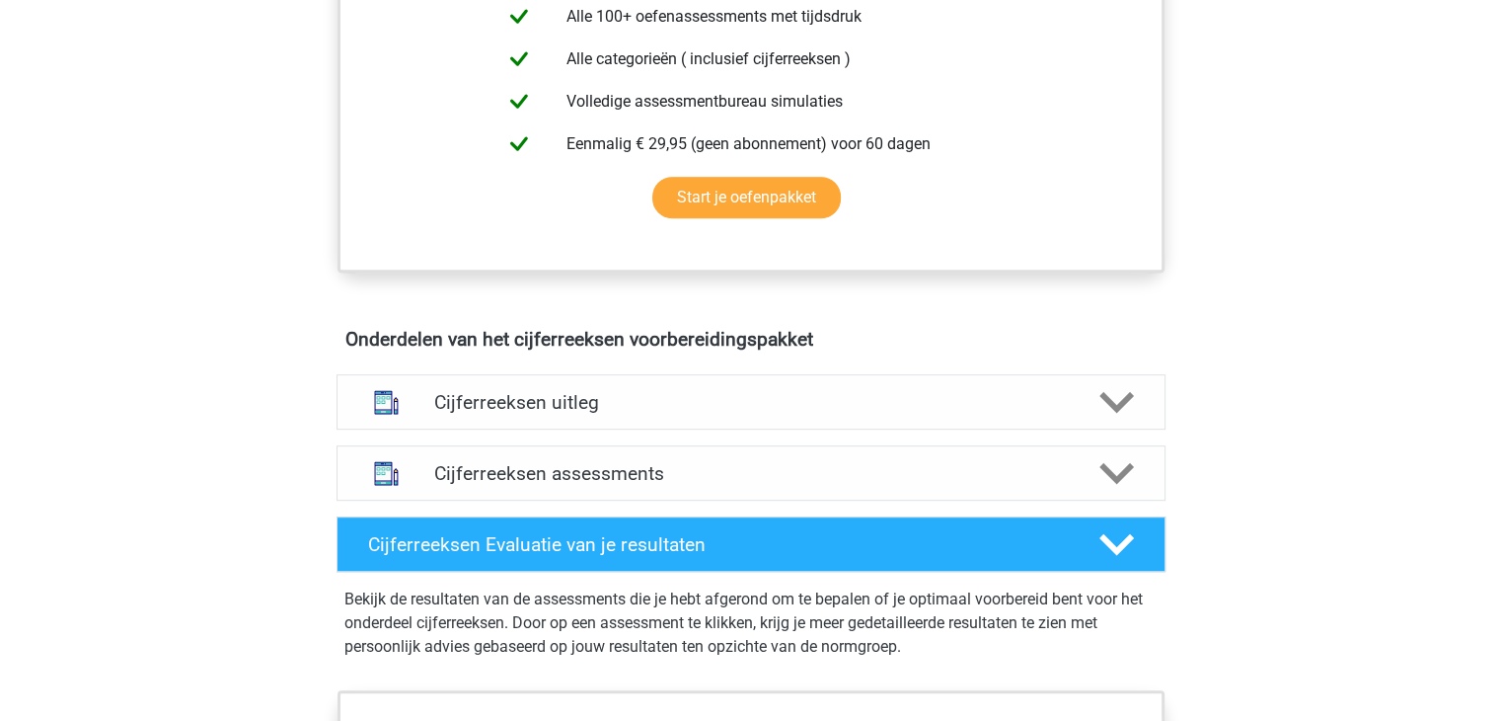
scroll to position [881, 0]
click at [920, 414] on h4 "Cijferreeksen uitleg" at bounding box center [751, 402] width 634 height 23
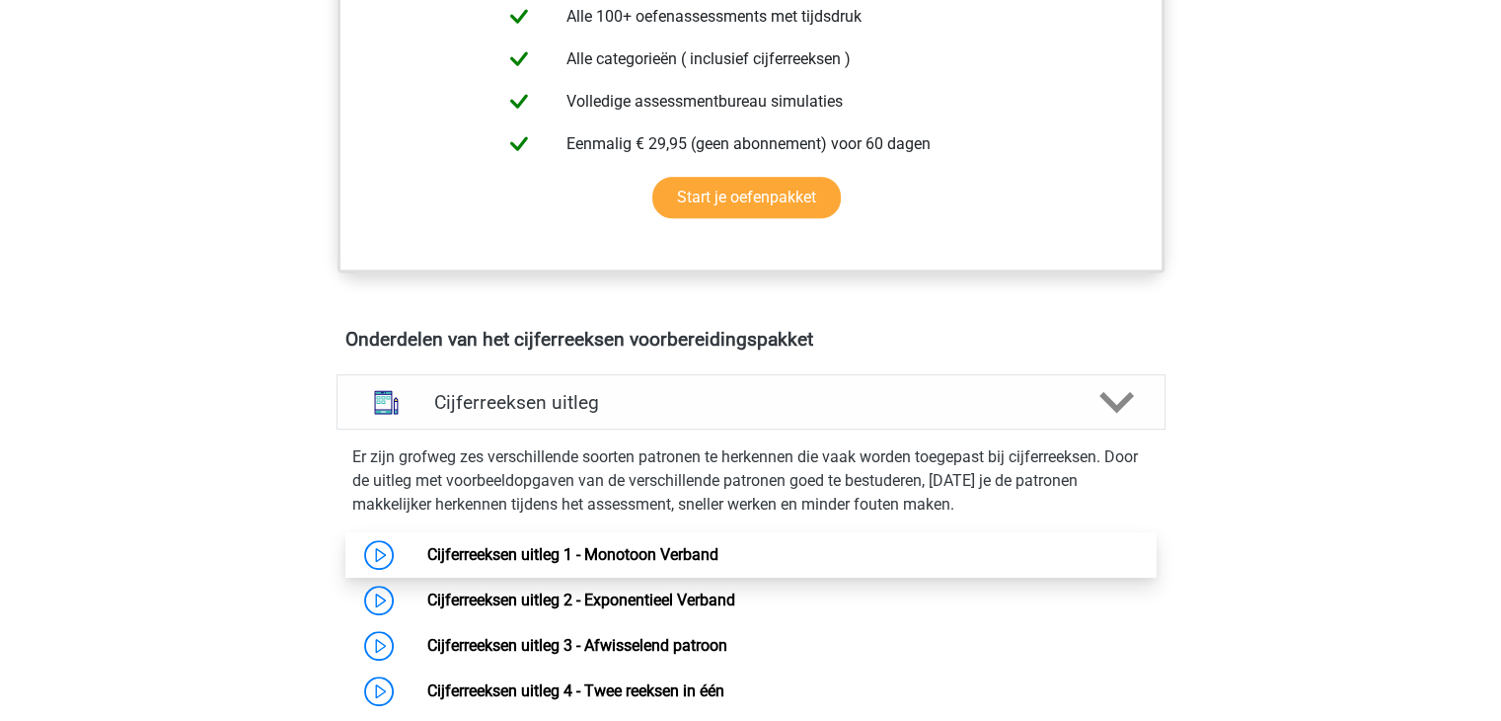
click at [427, 564] on link "Cijferreeksen uitleg 1 - Monotoon Verband" at bounding box center [572, 554] width 291 height 19
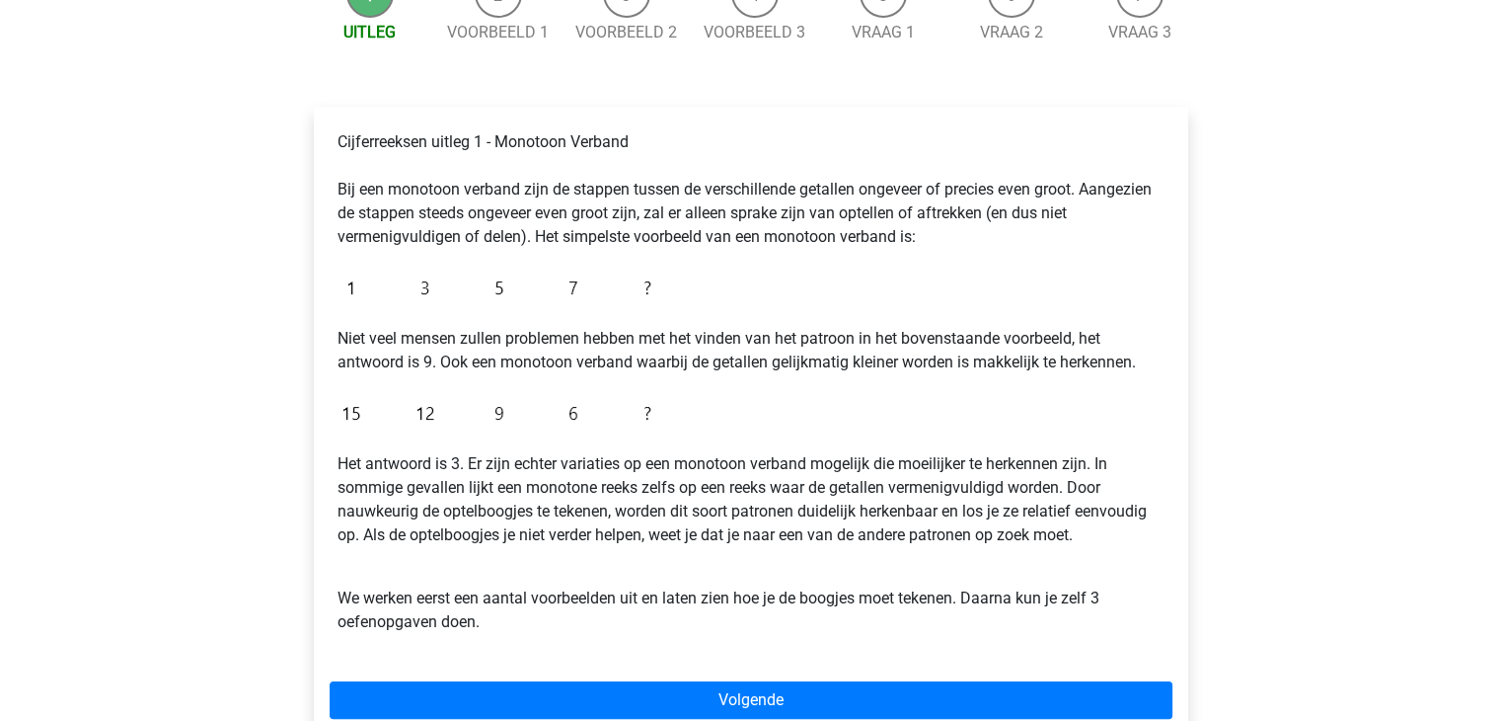
scroll to position [292, 0]
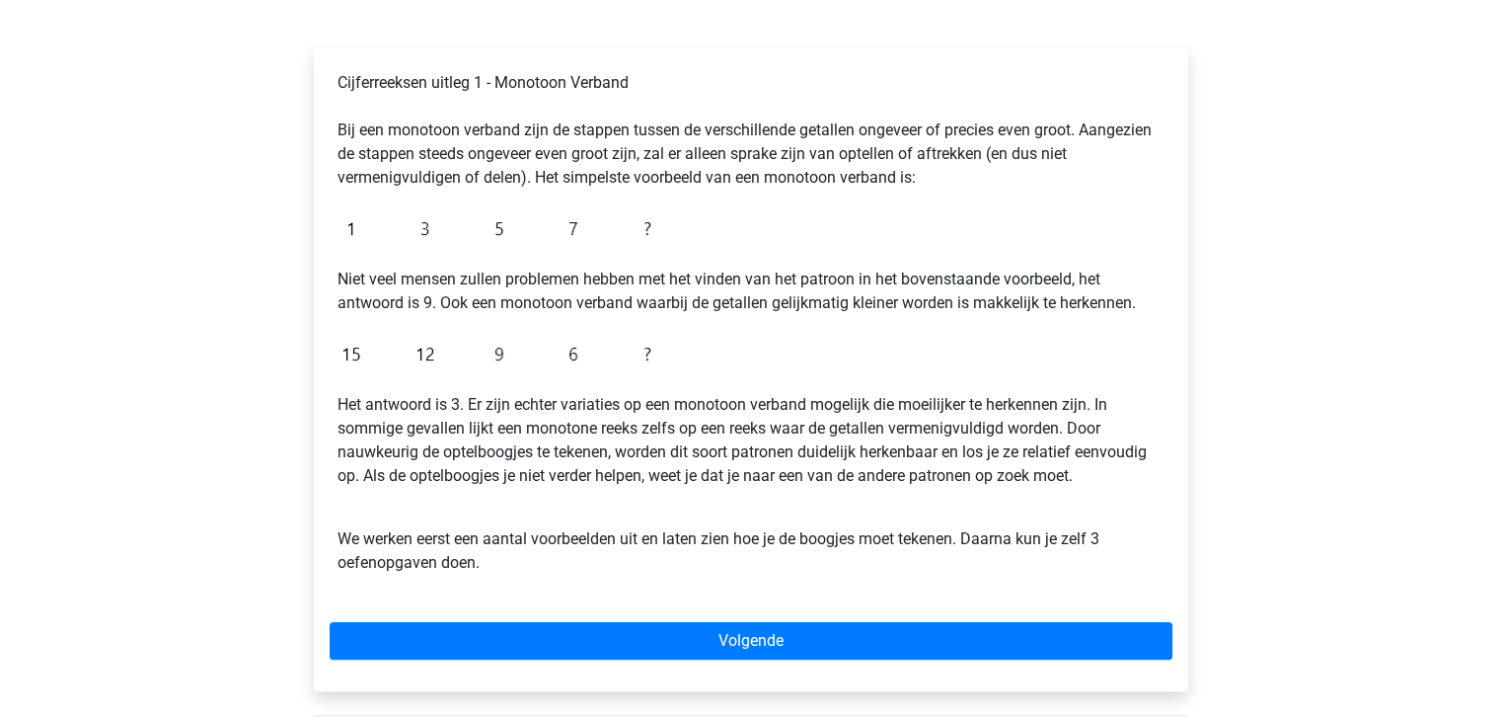
click at [763, 658] on div "Cijferreeksen uitleg 1 - Monotoon Verband Bij een monotoon verband zijn de stap…" at bounding box center [751, 369] width 875 height 644
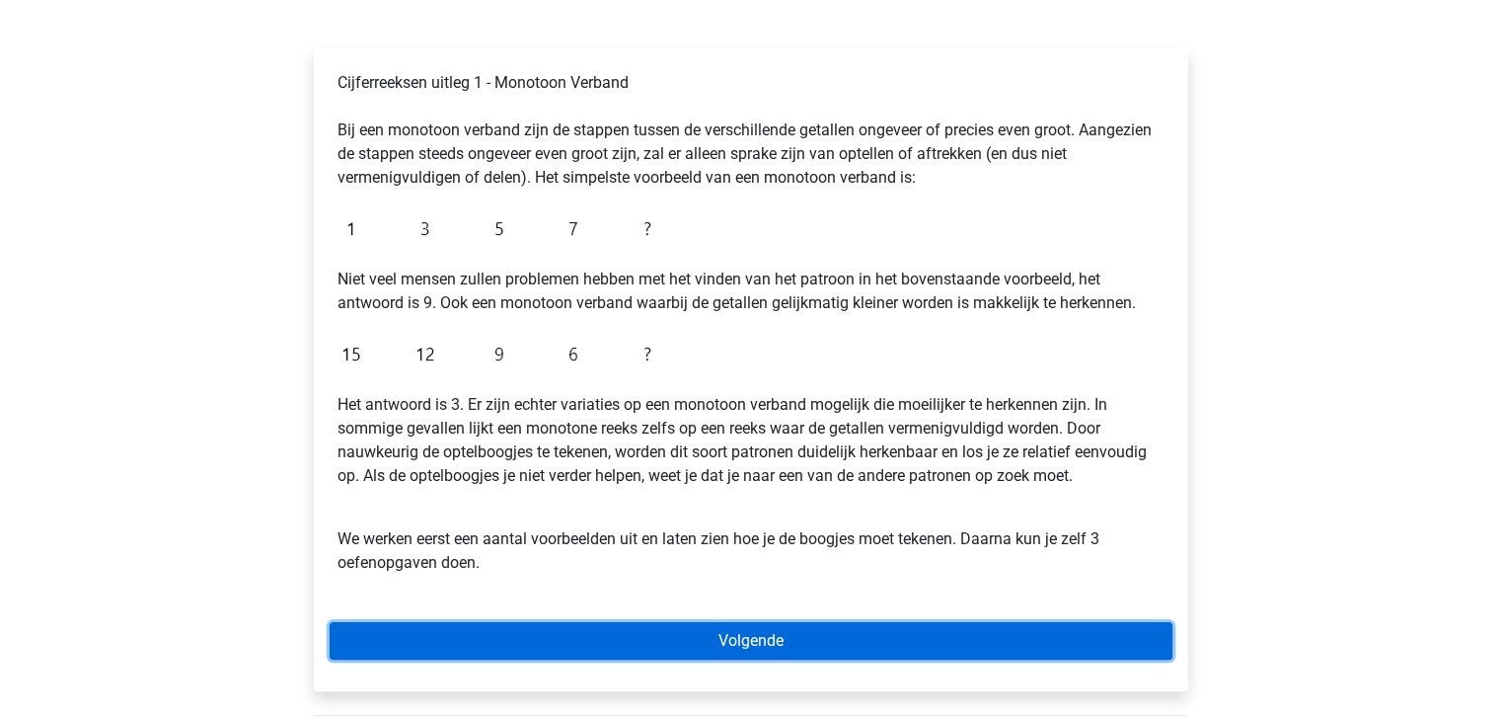
click at [733, 637] on link "Volgende" at bounding box center [751, 641] width 843 height 38
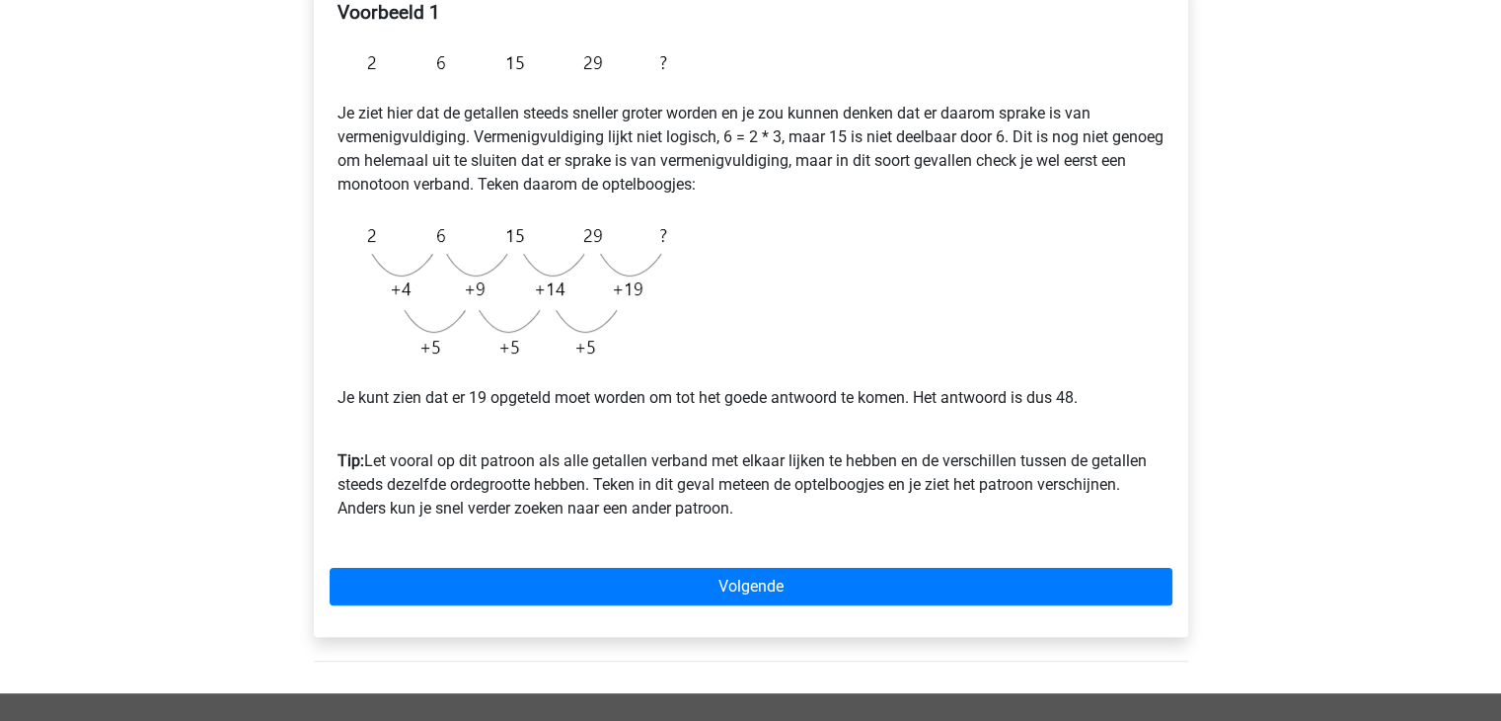
scroll to position [365, 0]
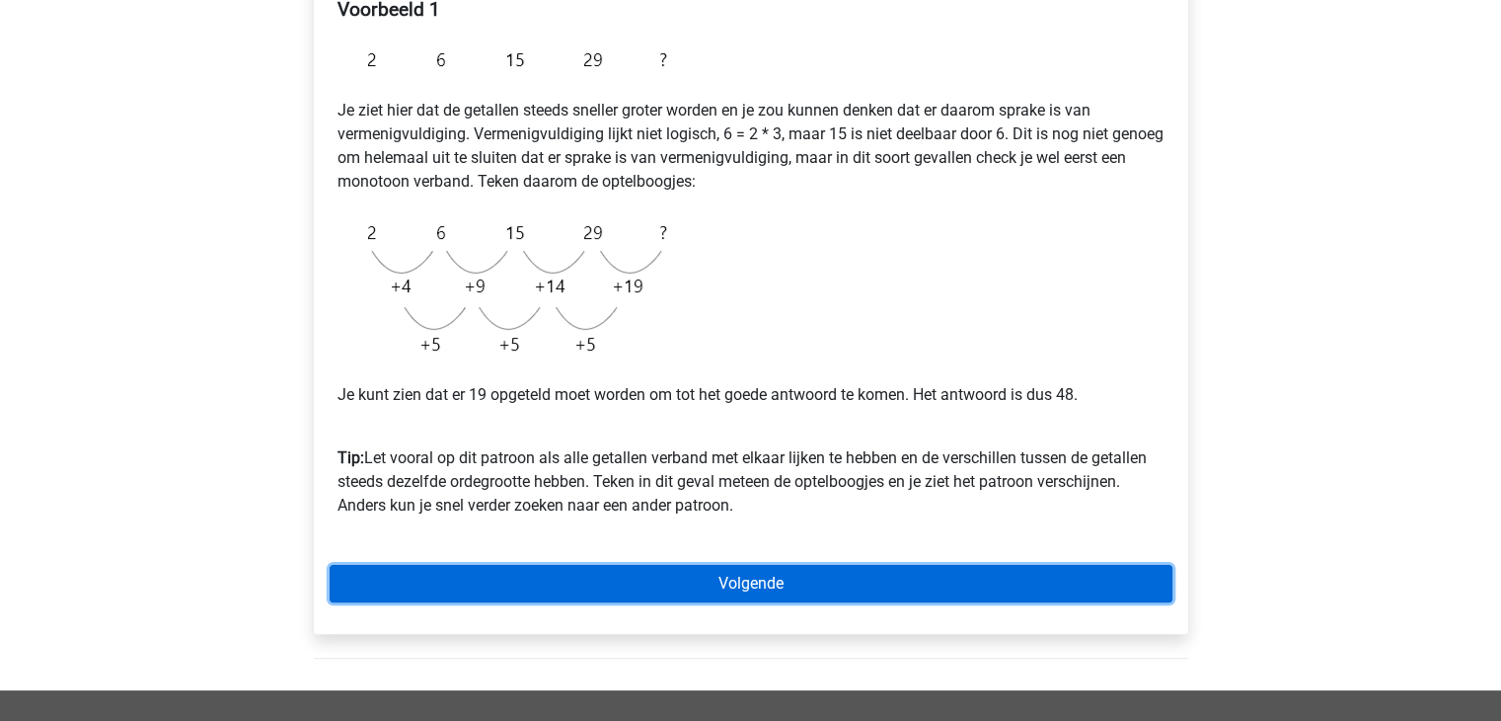
click at [736, 581] on link "Volgende" at bounding box center [751, 584] width 843 height 38
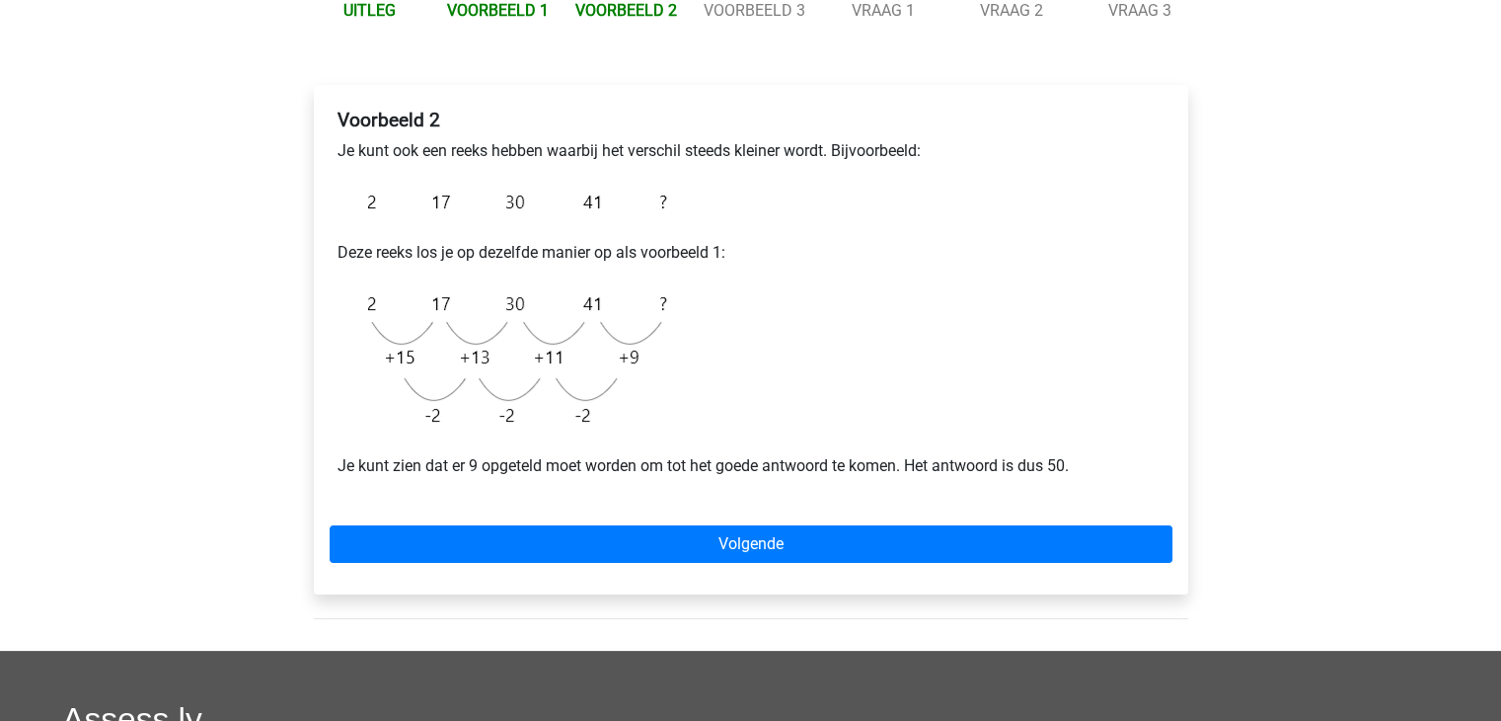
scroll to position [256, 0]
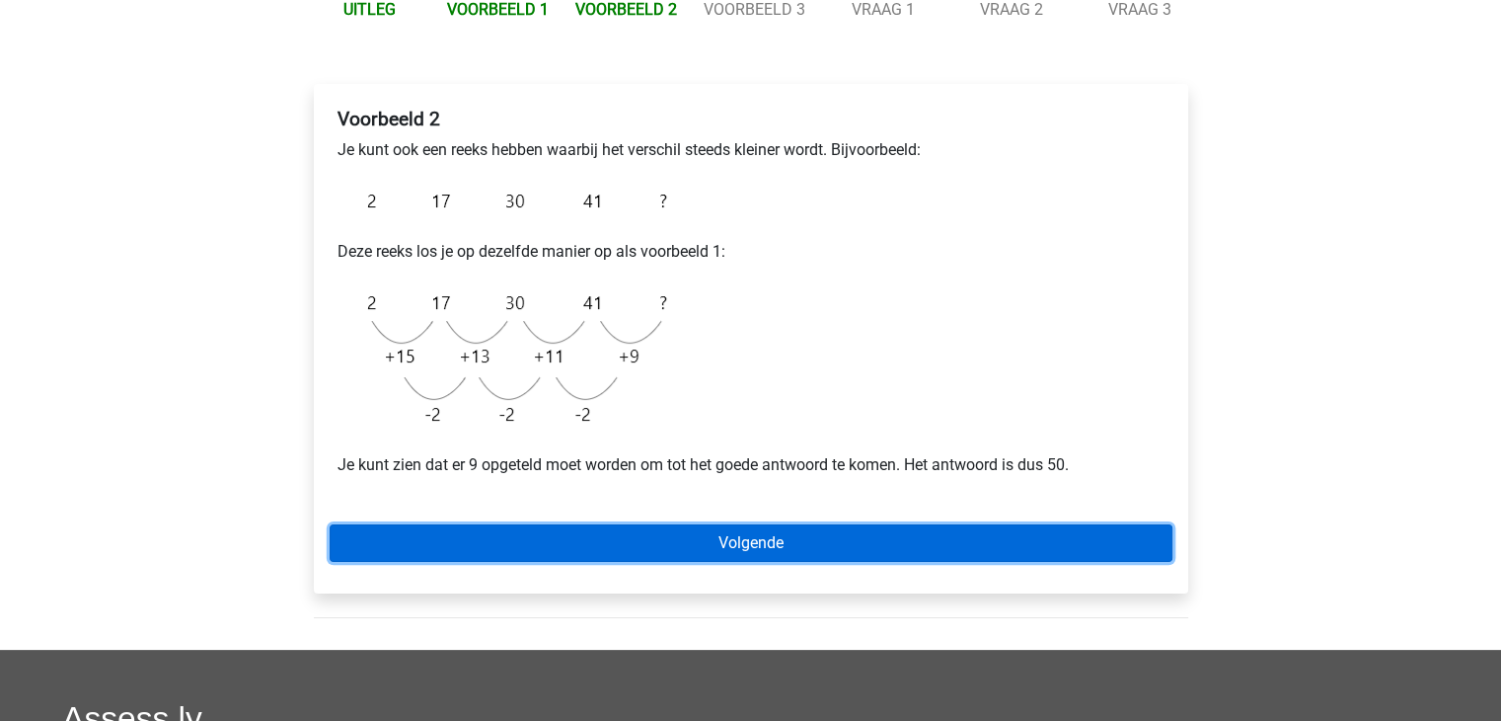
click at [742, 546] on link "Volgende" at bounding box center [751, 543] width 843 height 38
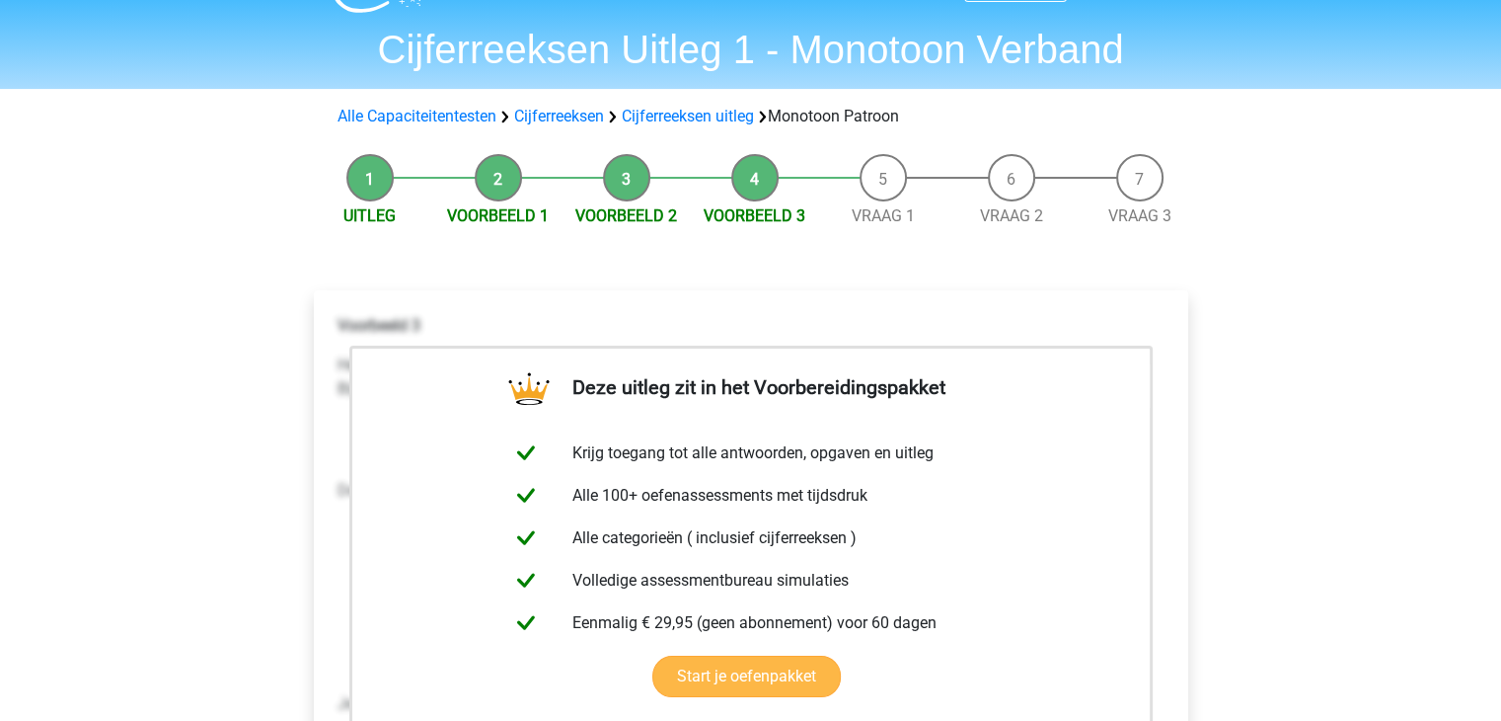
scroll to position [319, 0]
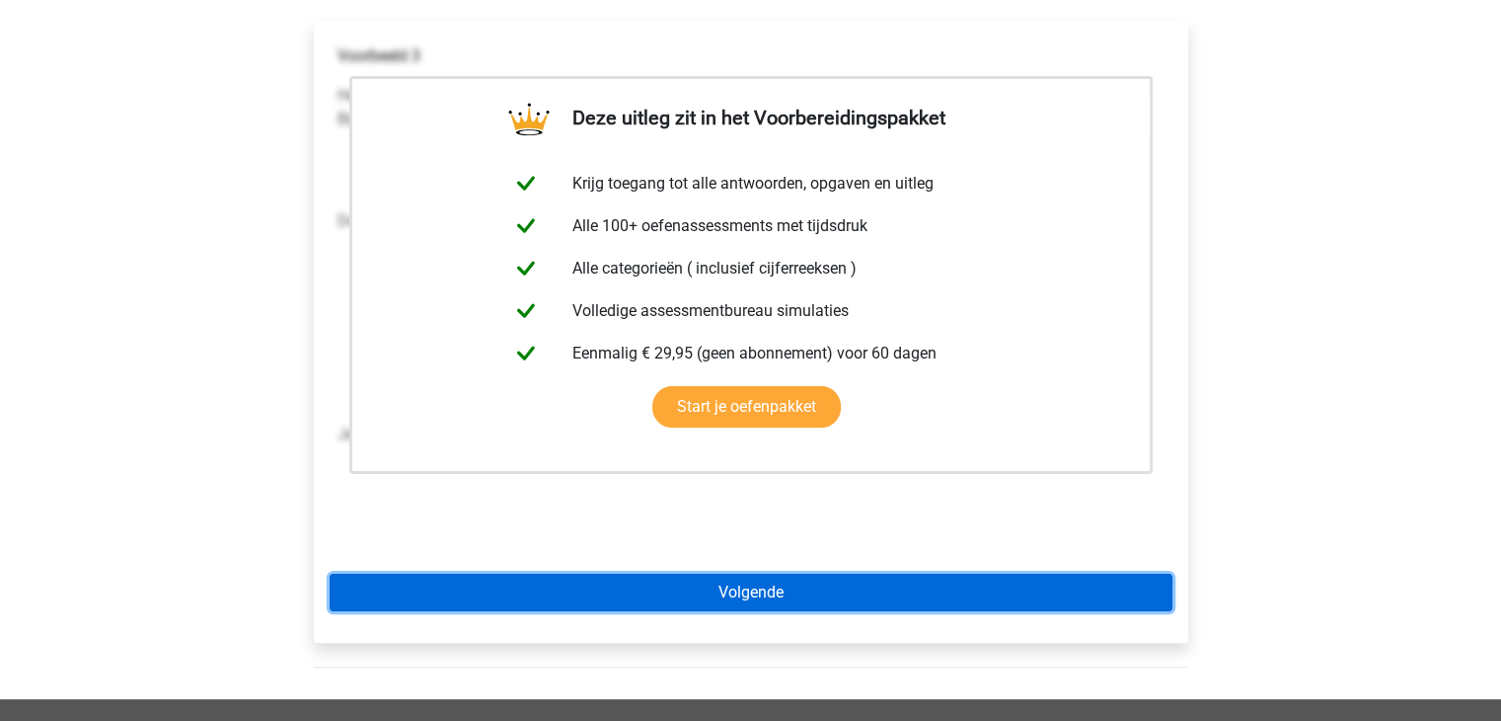
click at [743, 587] on link "Volgende" at bounding box center [751, 593] width 843 height 38
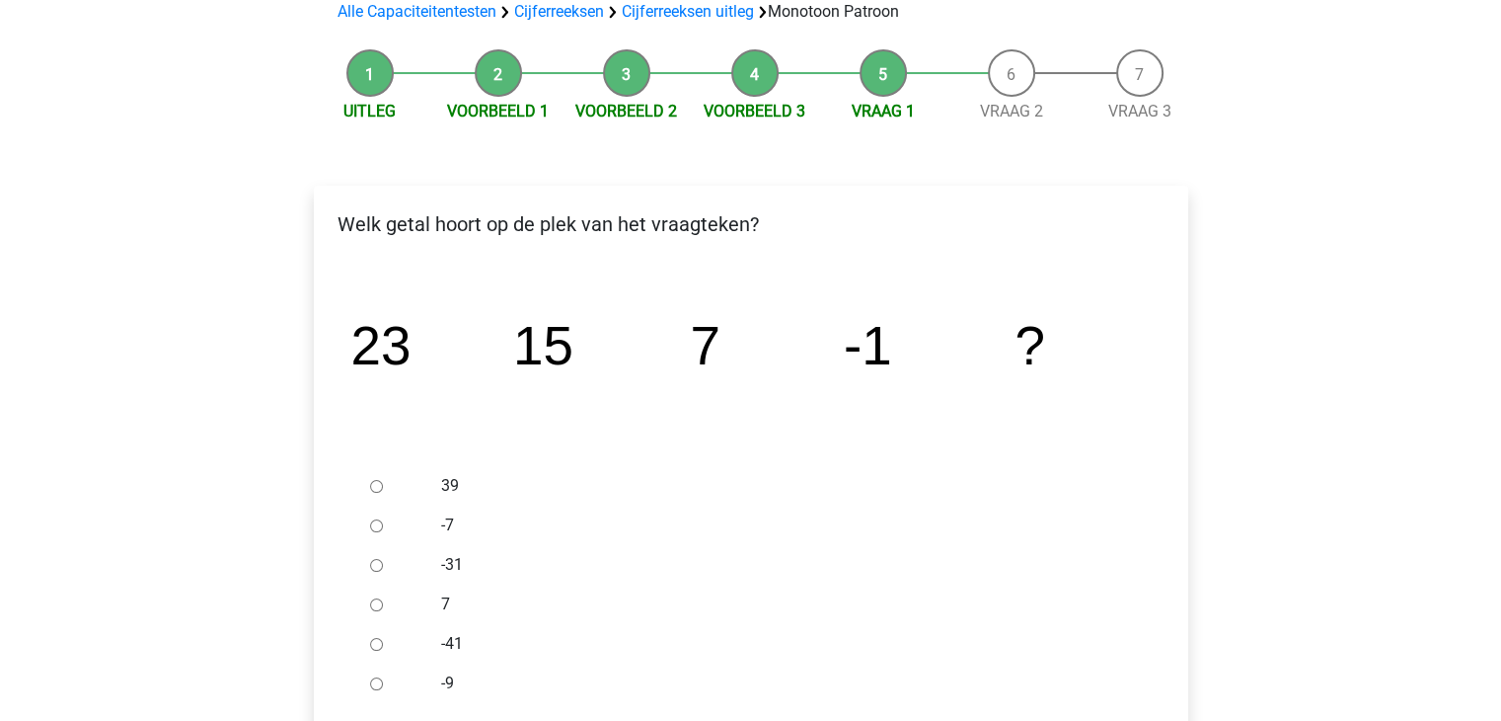
scroll to position [150, 0]
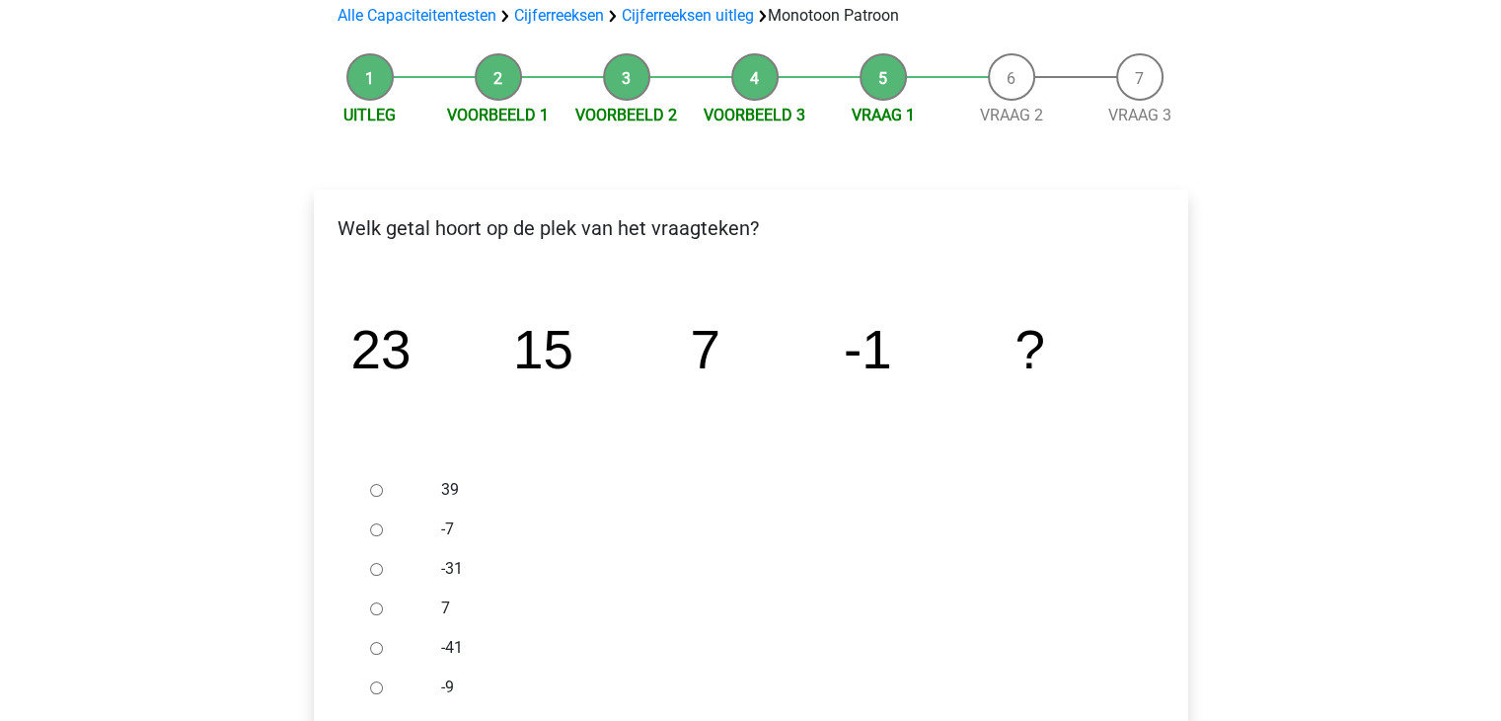
click at [371, 688] on input "-9" at bounding box center [376, 687] width 13 height 13
radio input "true"
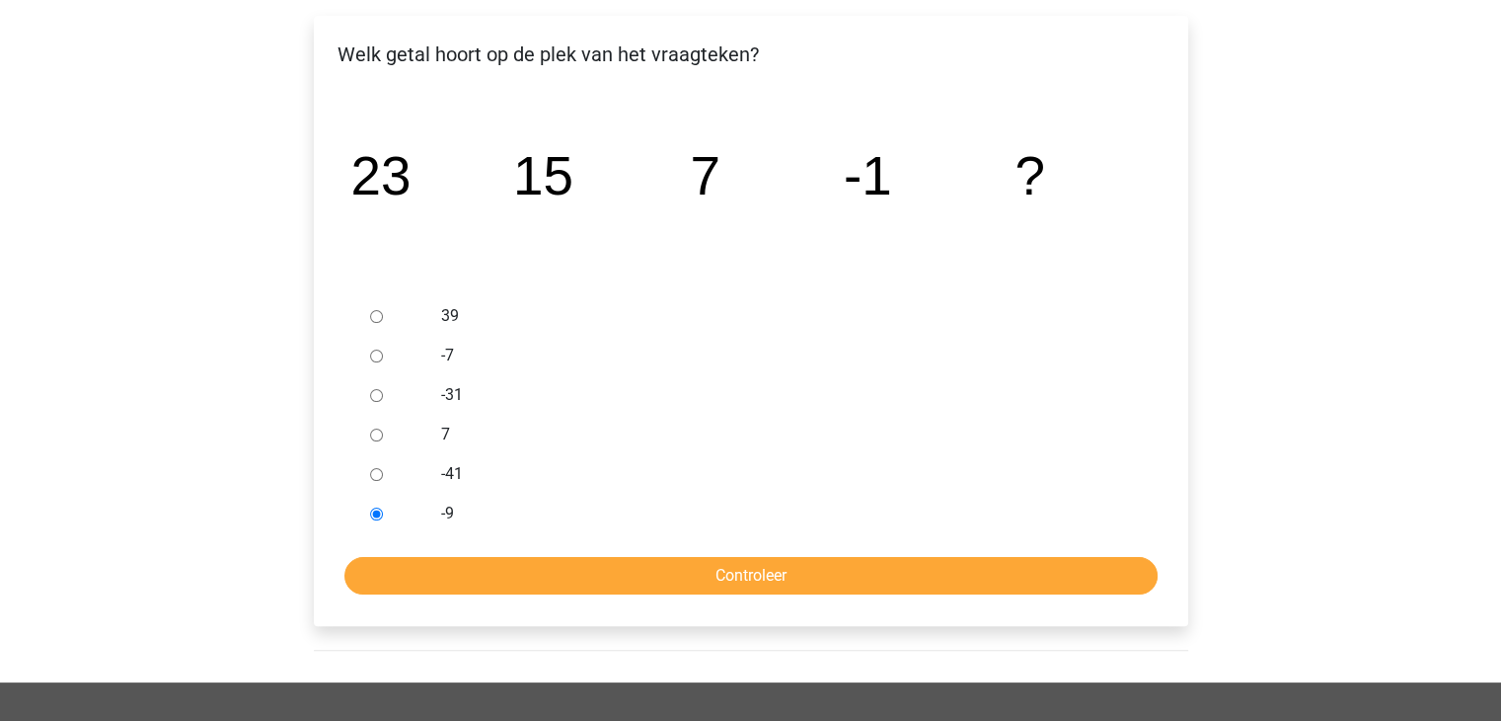
scroll to position [328, 0]
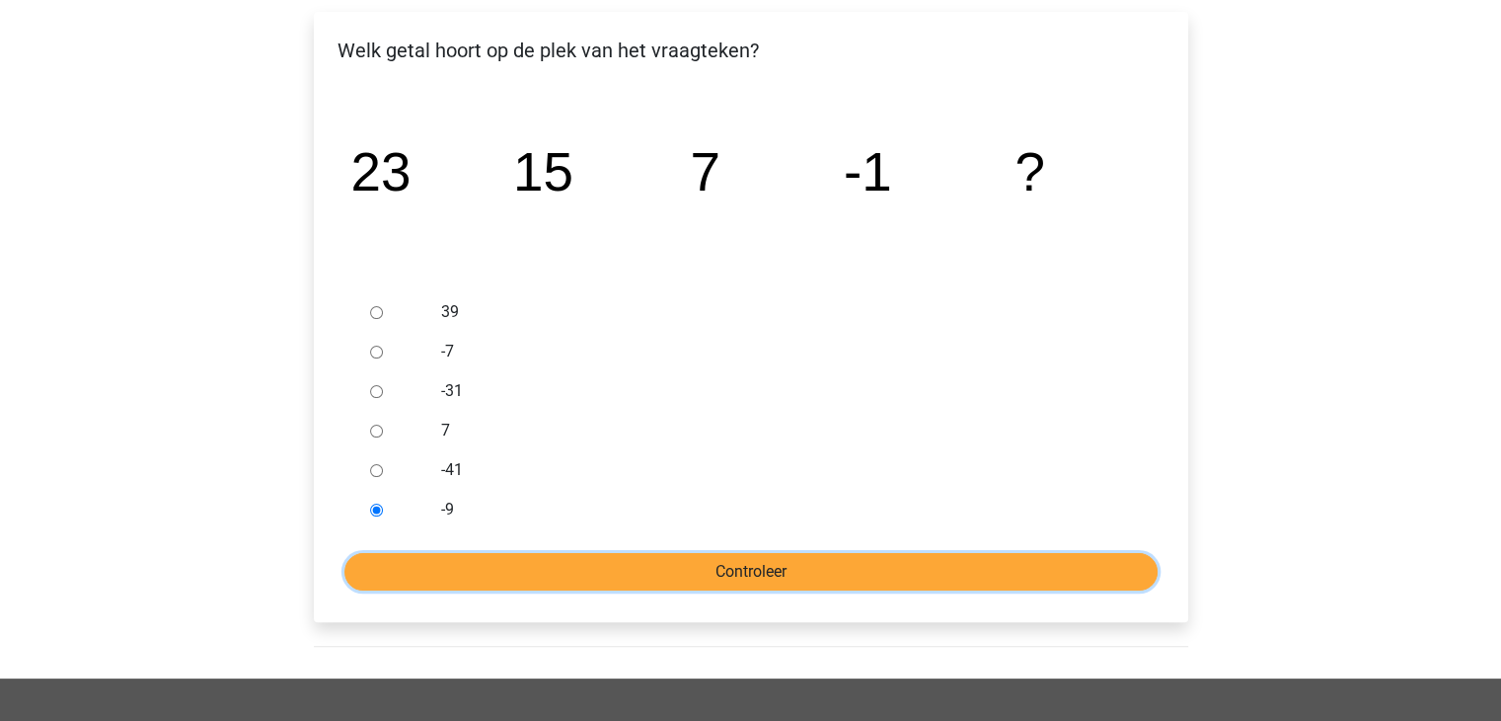
click at [700, 564] on input "Controleer" at bounding box center [751, 572] width 813 height 38
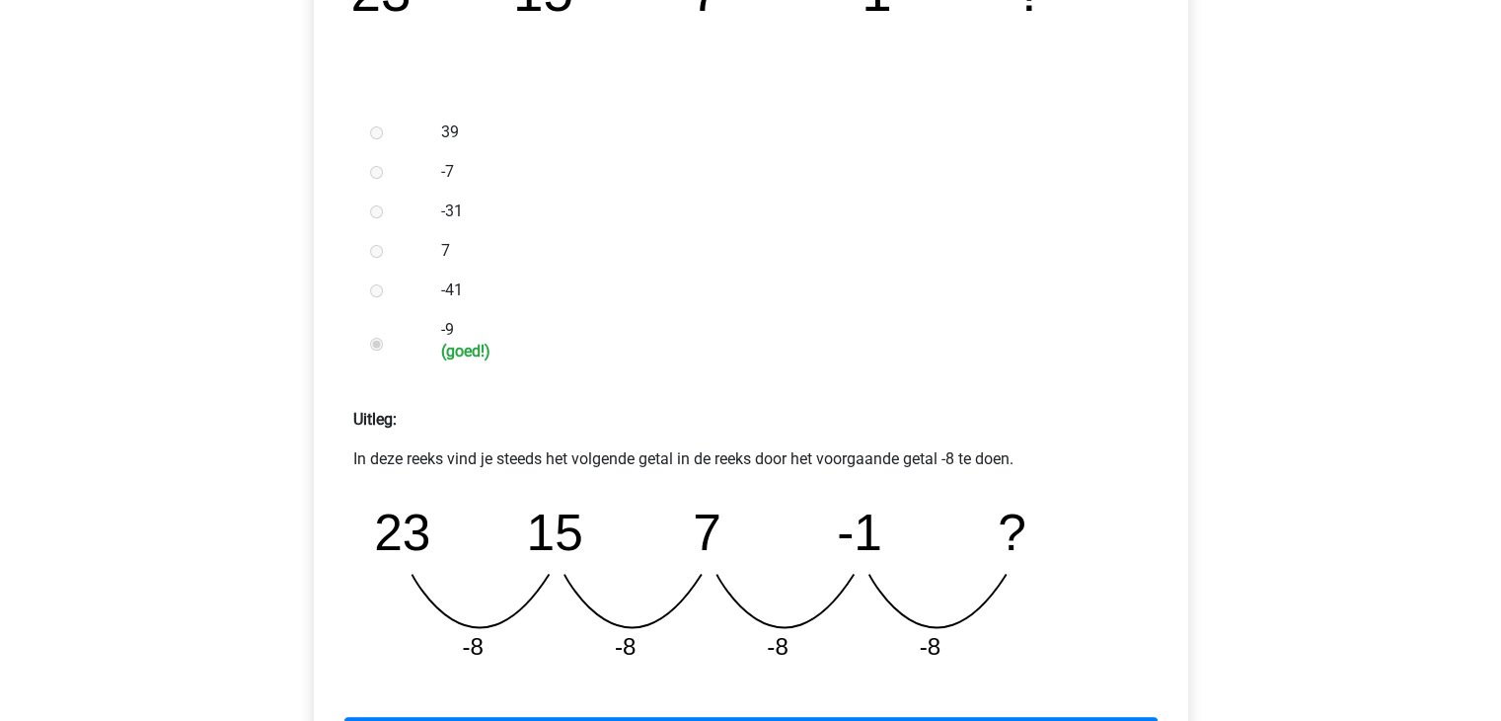
scroll to position [632, 0]
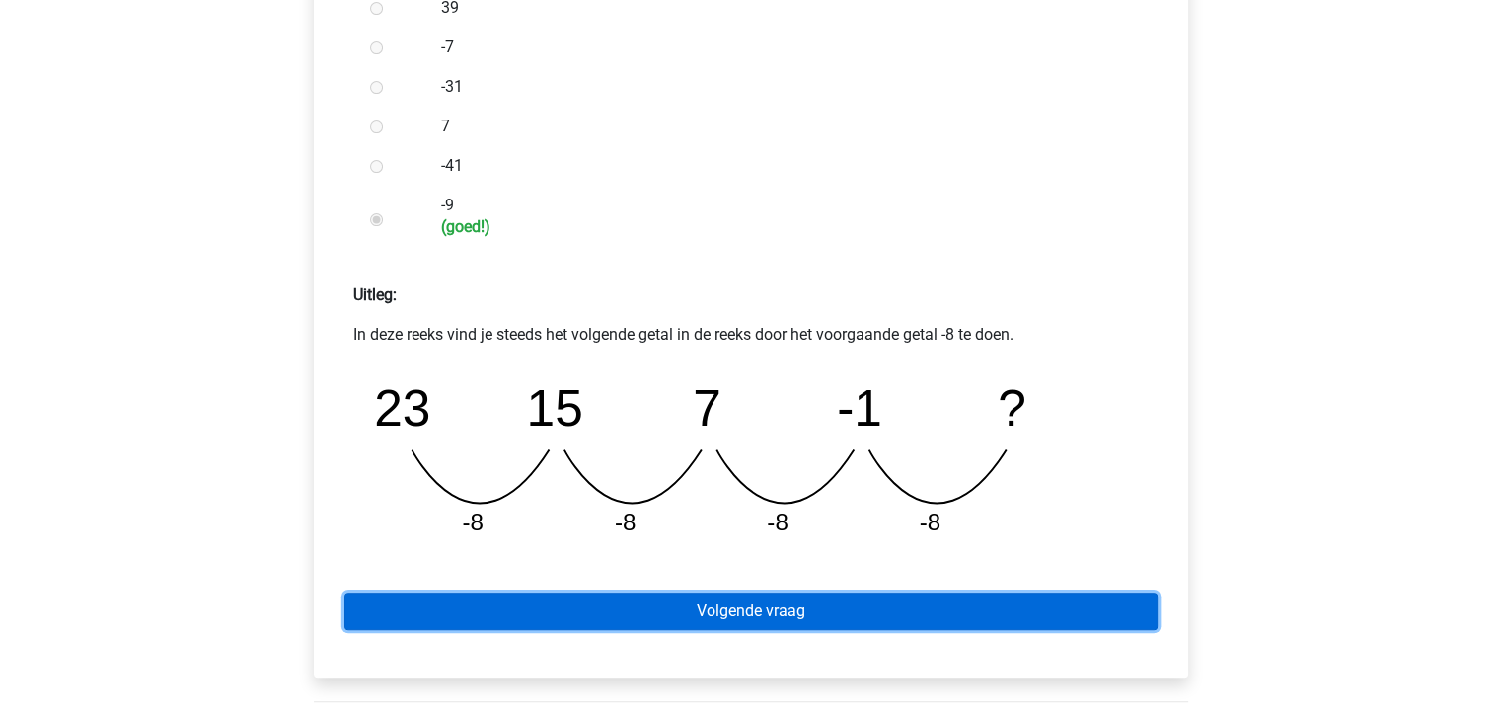
click at [742, 605] on link "Volgende vraag" at bounding box center [751, 611] width 813 height 38
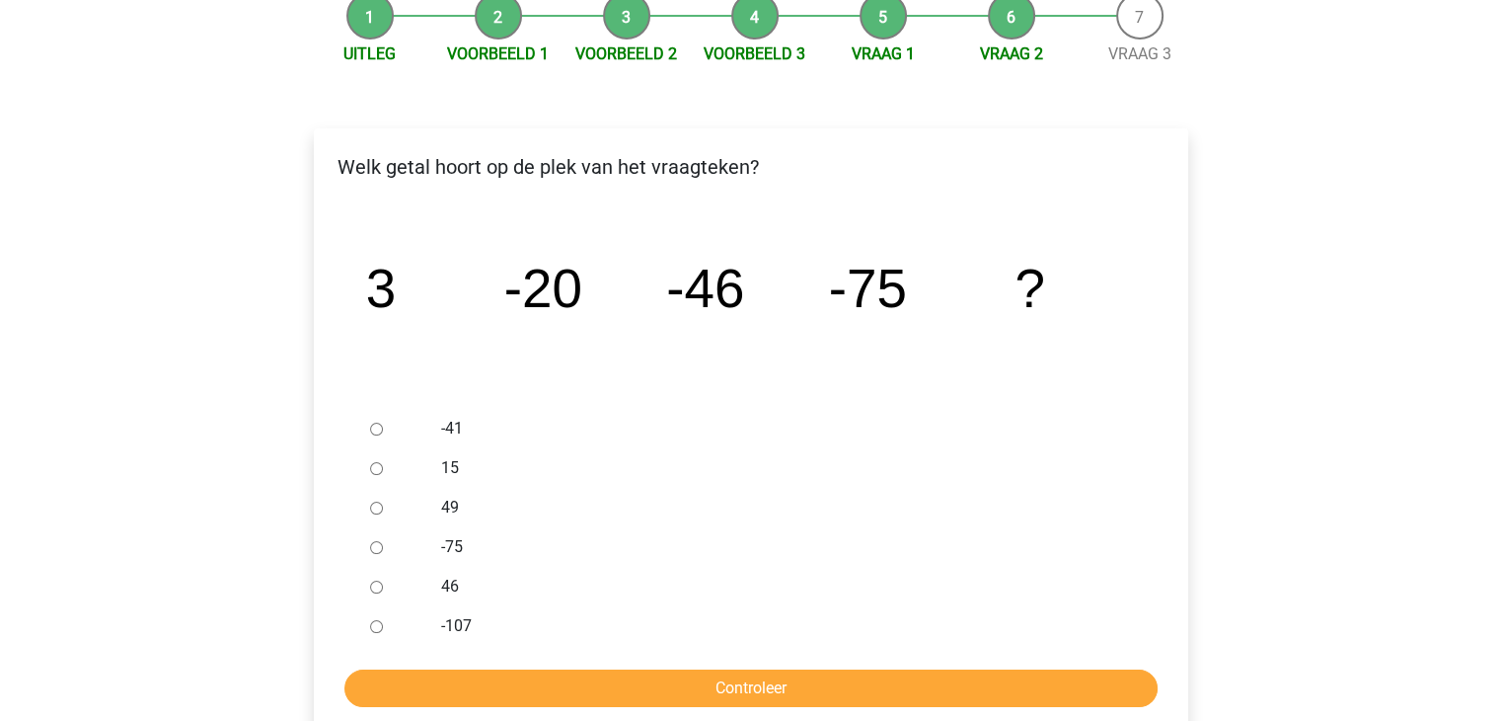
scroll to position [212, 0]
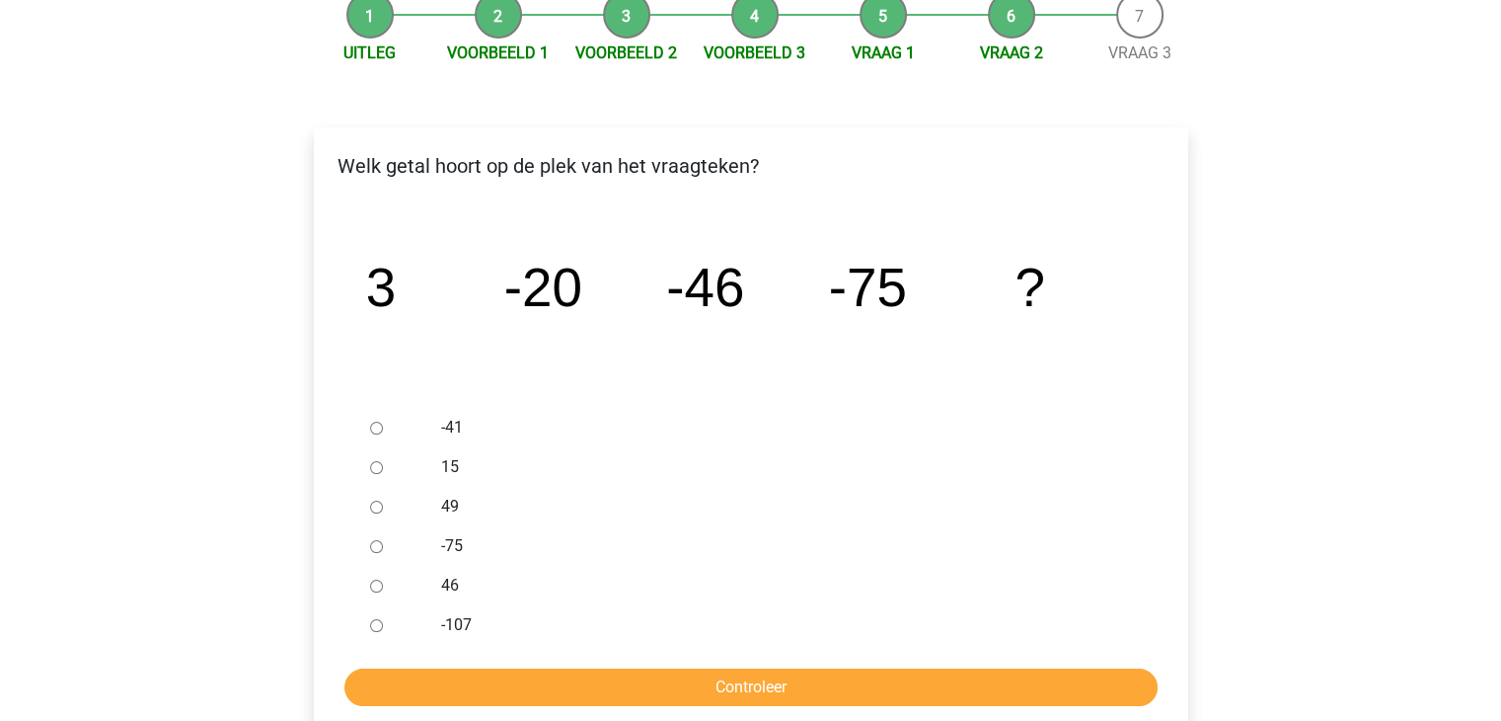
click at [375, 620] on input "-107" at bounding box center [376, 625] width 13 height 13
radio input "true"
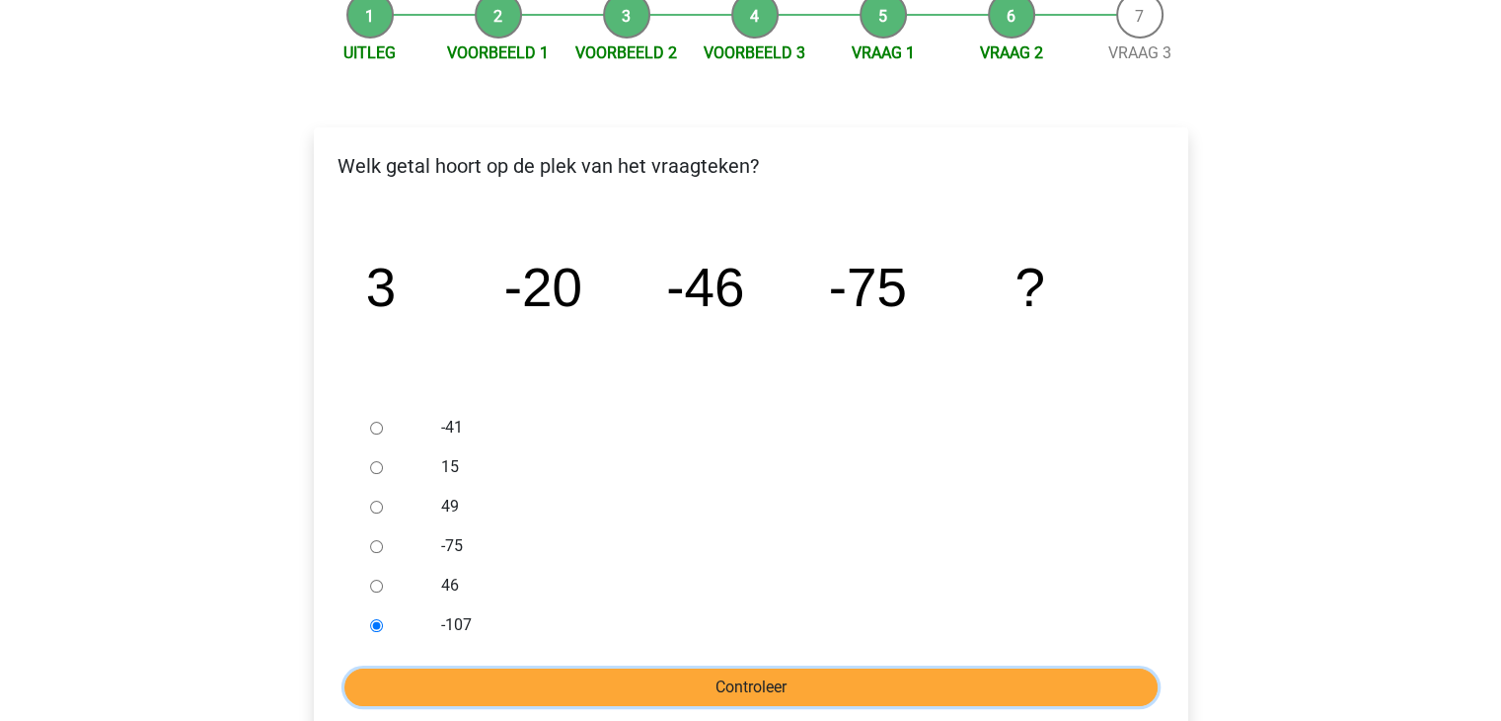
click at [733, 680] on input "Controleer" at bounding box center [751, 687] width 813 height 38
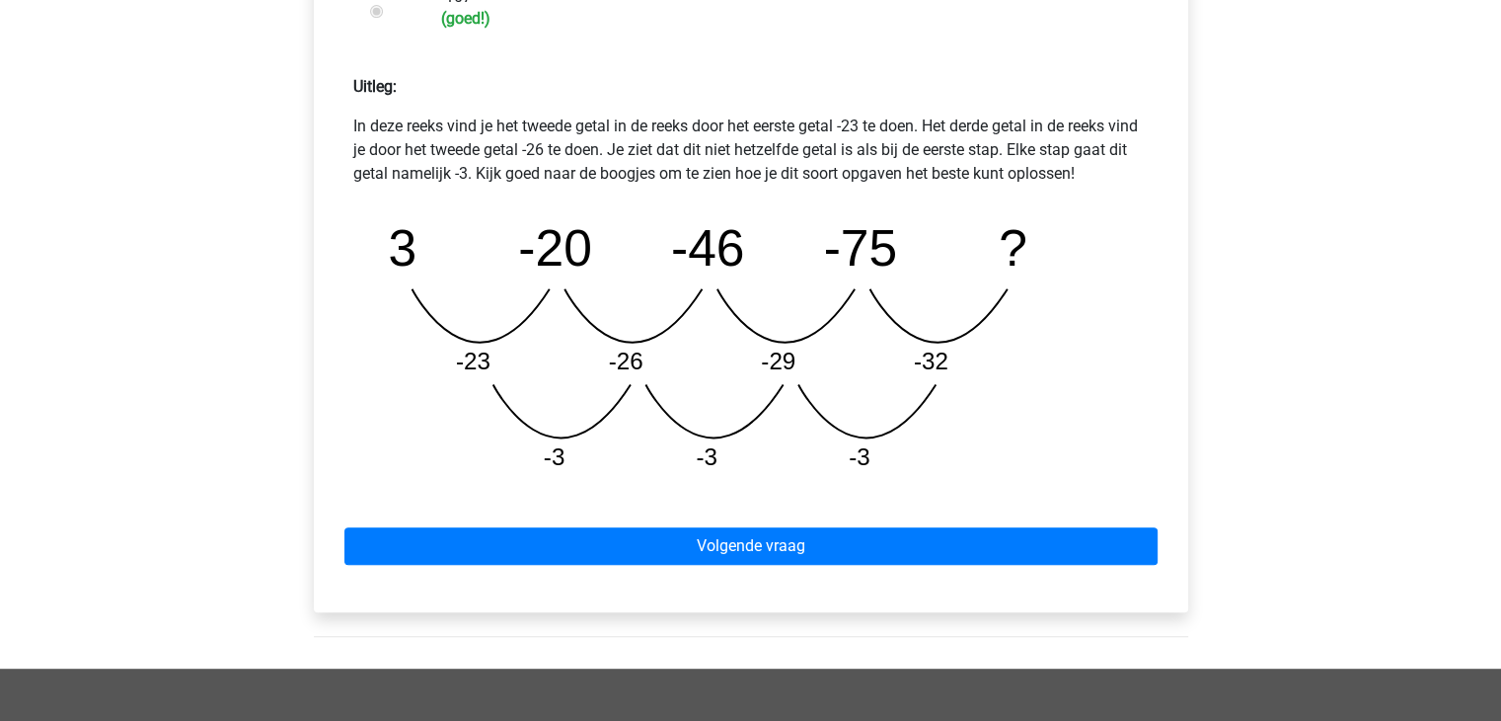
scroll to position [841, 0]
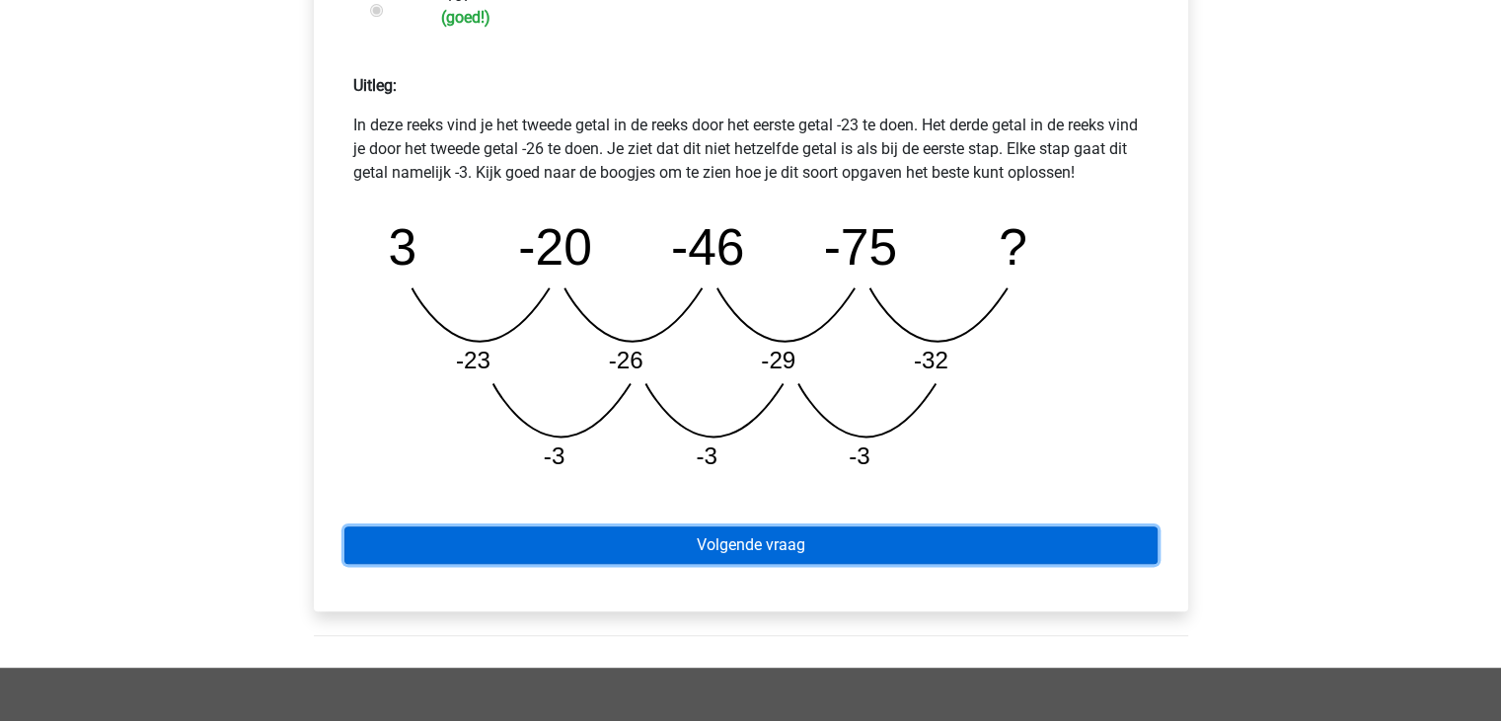
click at [779, 547] on link "Volgende vraag" at bounding box center [751, 545] width 813 height 38
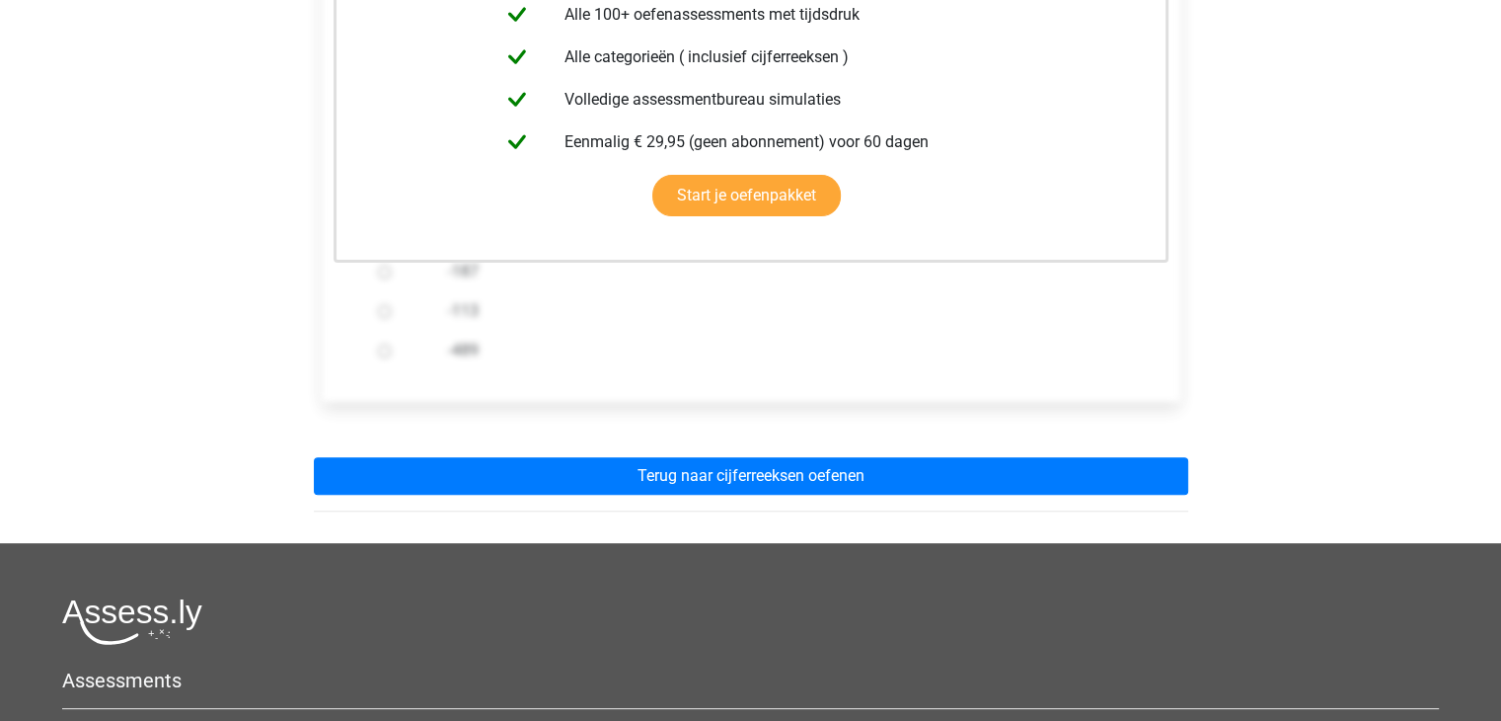
scroll to position [490, 0]
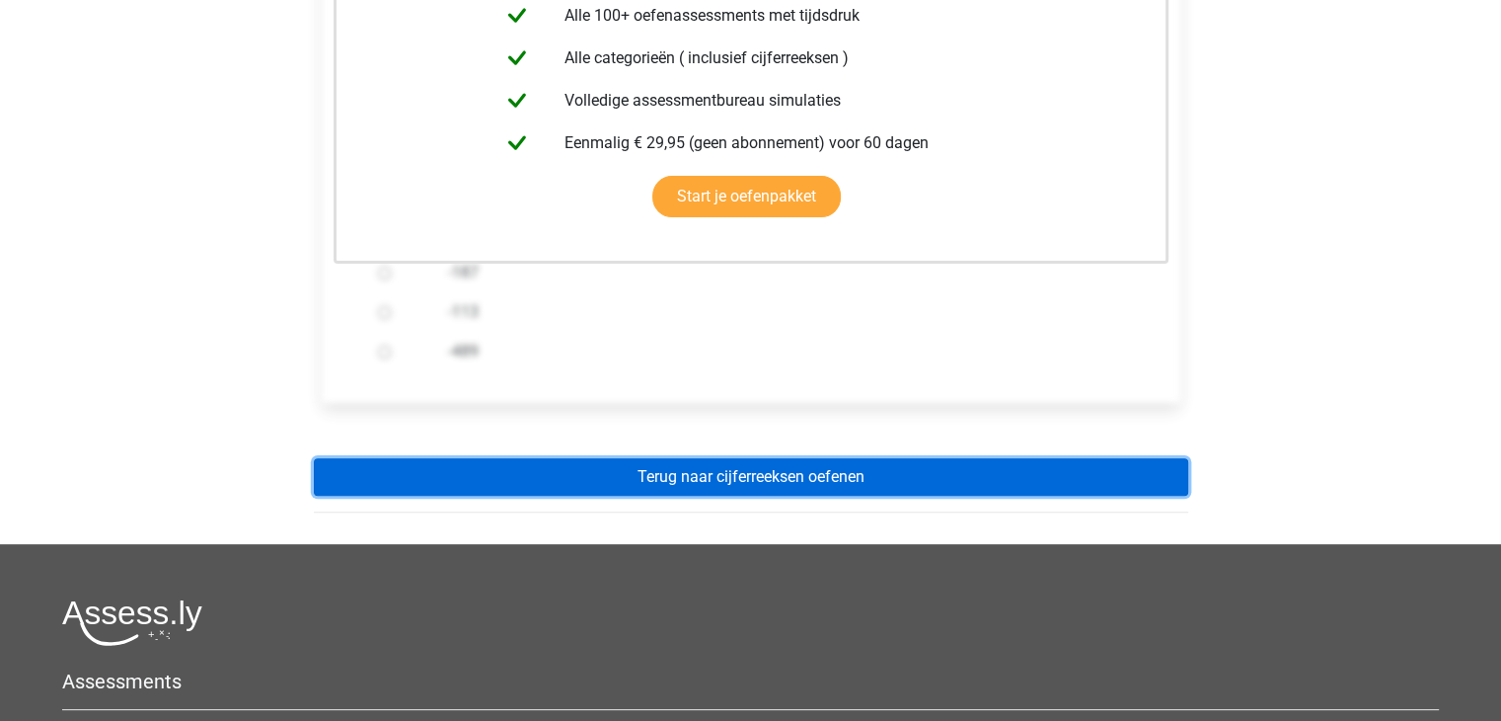
click at [766, 479] on link "Terug naar cijferreeksen oefenen" at bounding box center [751, 477] width 875 height 38
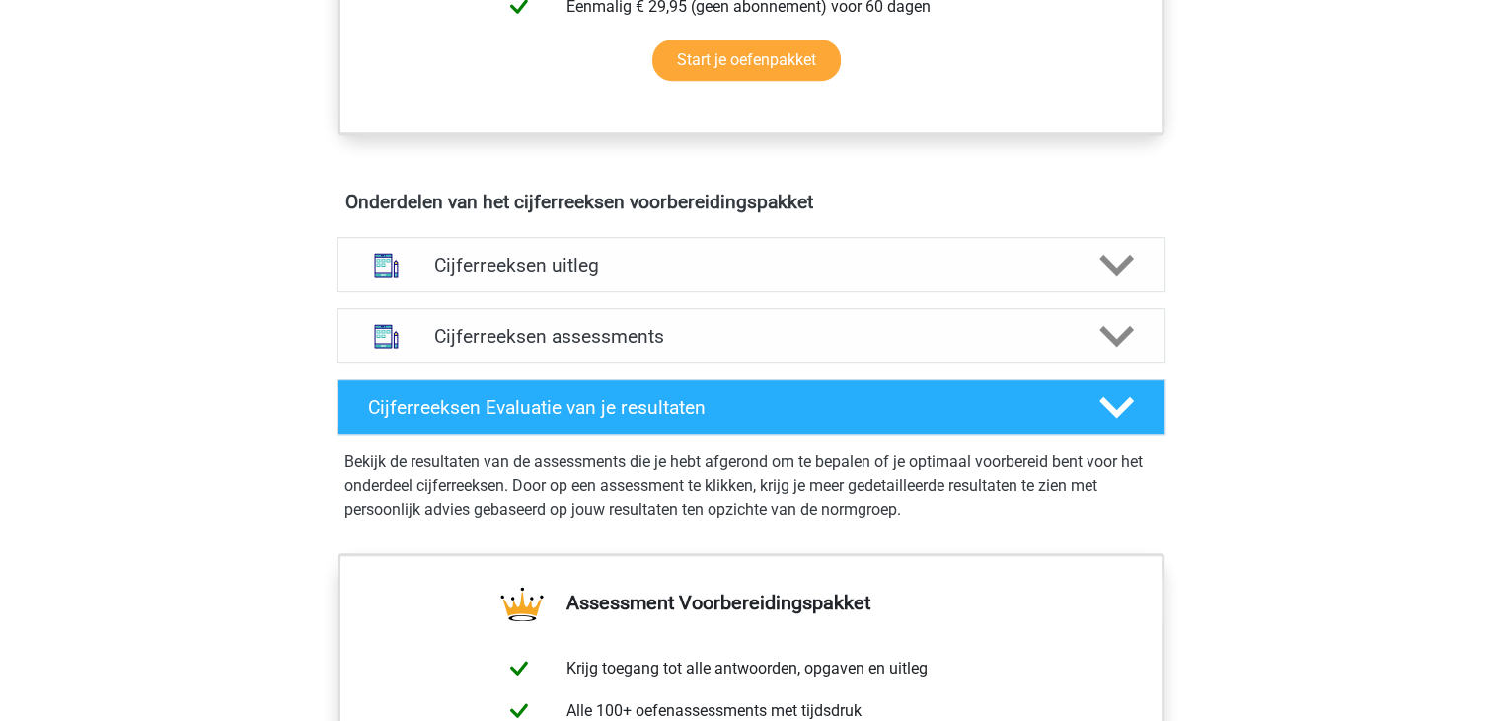
scroll to position [1019, 0]
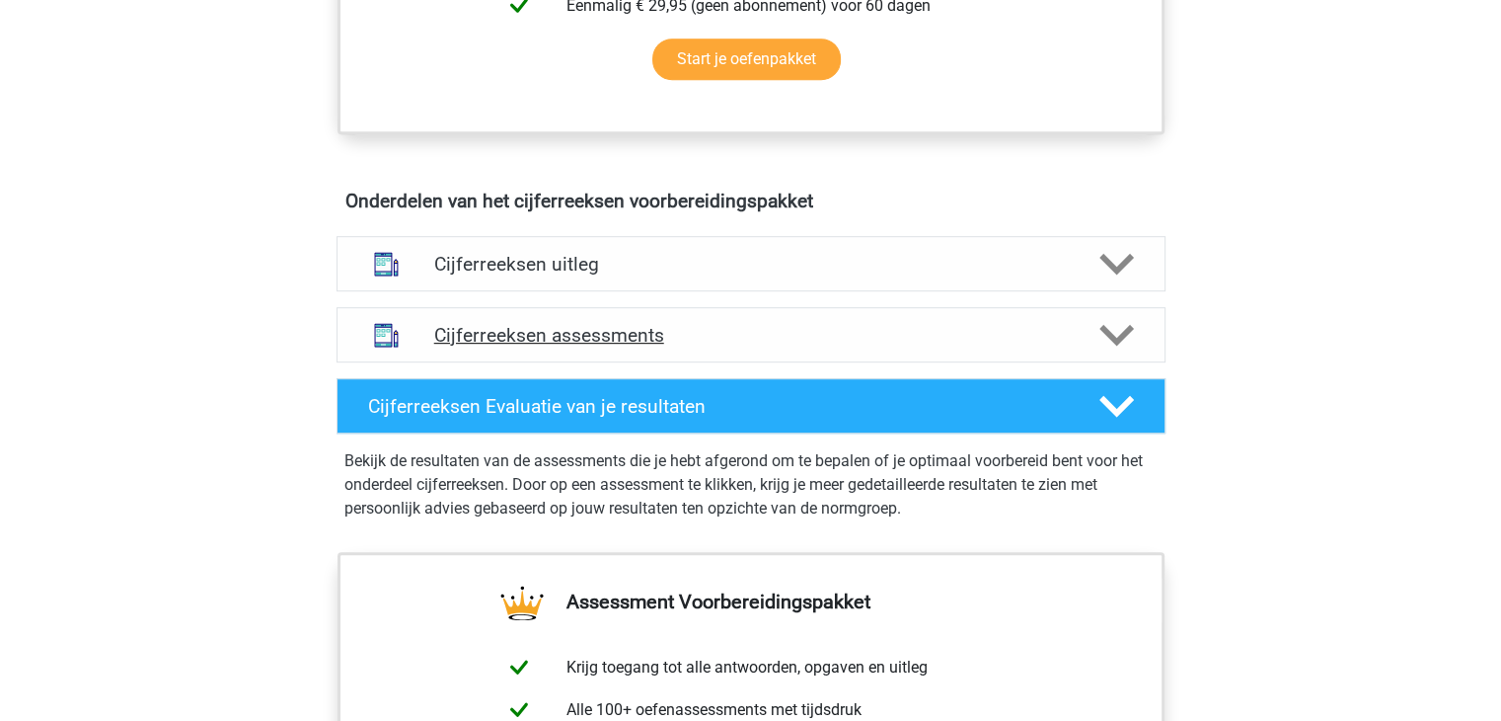
click at [707, 345] on h4 "Cijferreeksen assessments" at bounding box center [751, 335] width 634 height 23
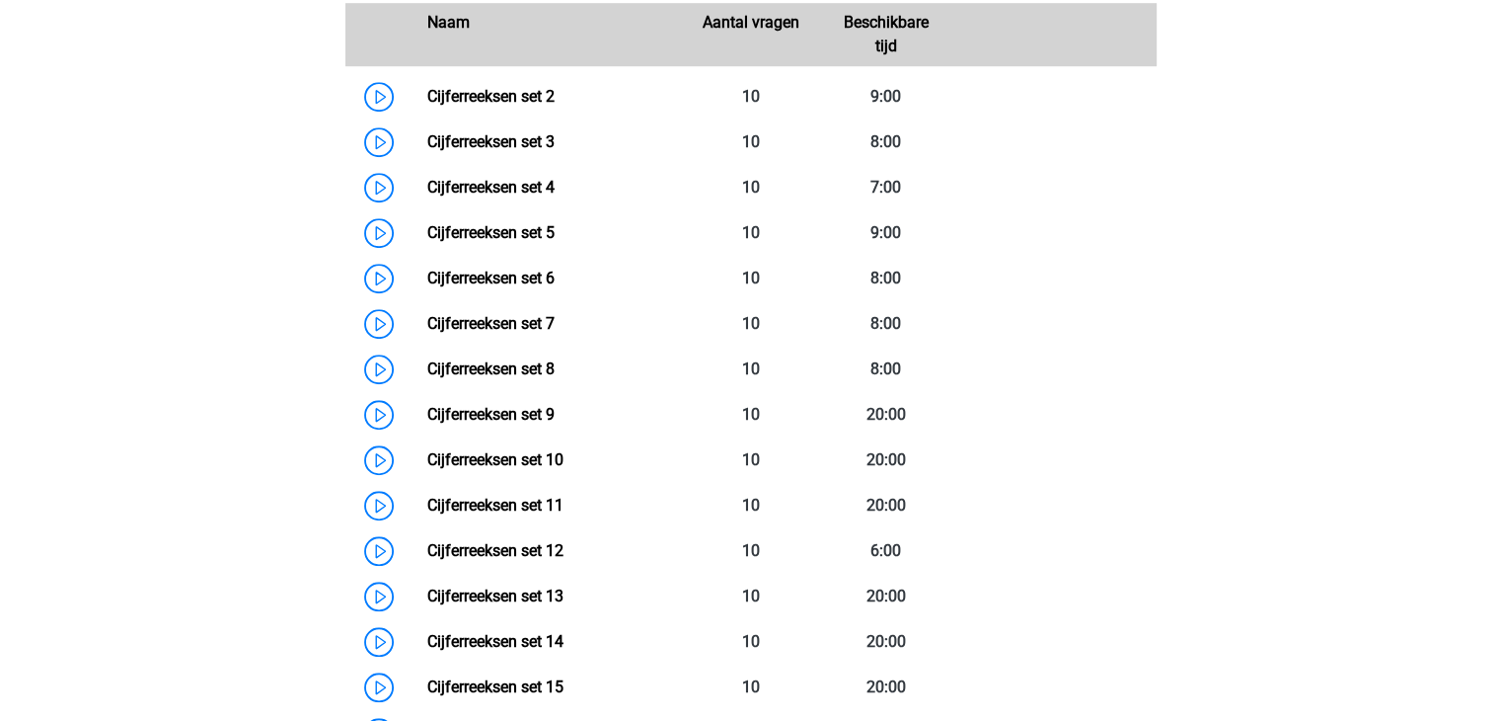
scroll to position [1488, 0]
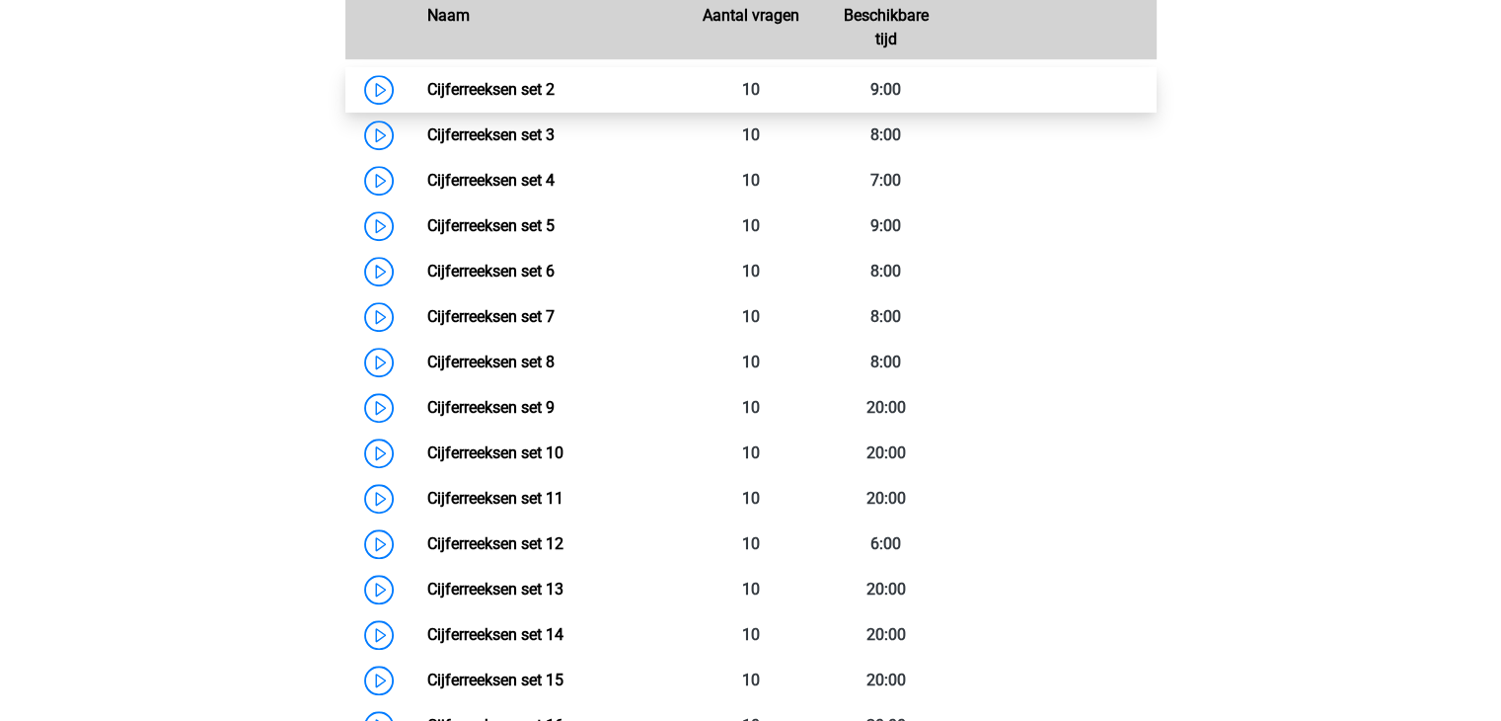
click at [427, 99] on link "Cijferreeksen set 2" at bounding box center [490, 89] width 127 height 19
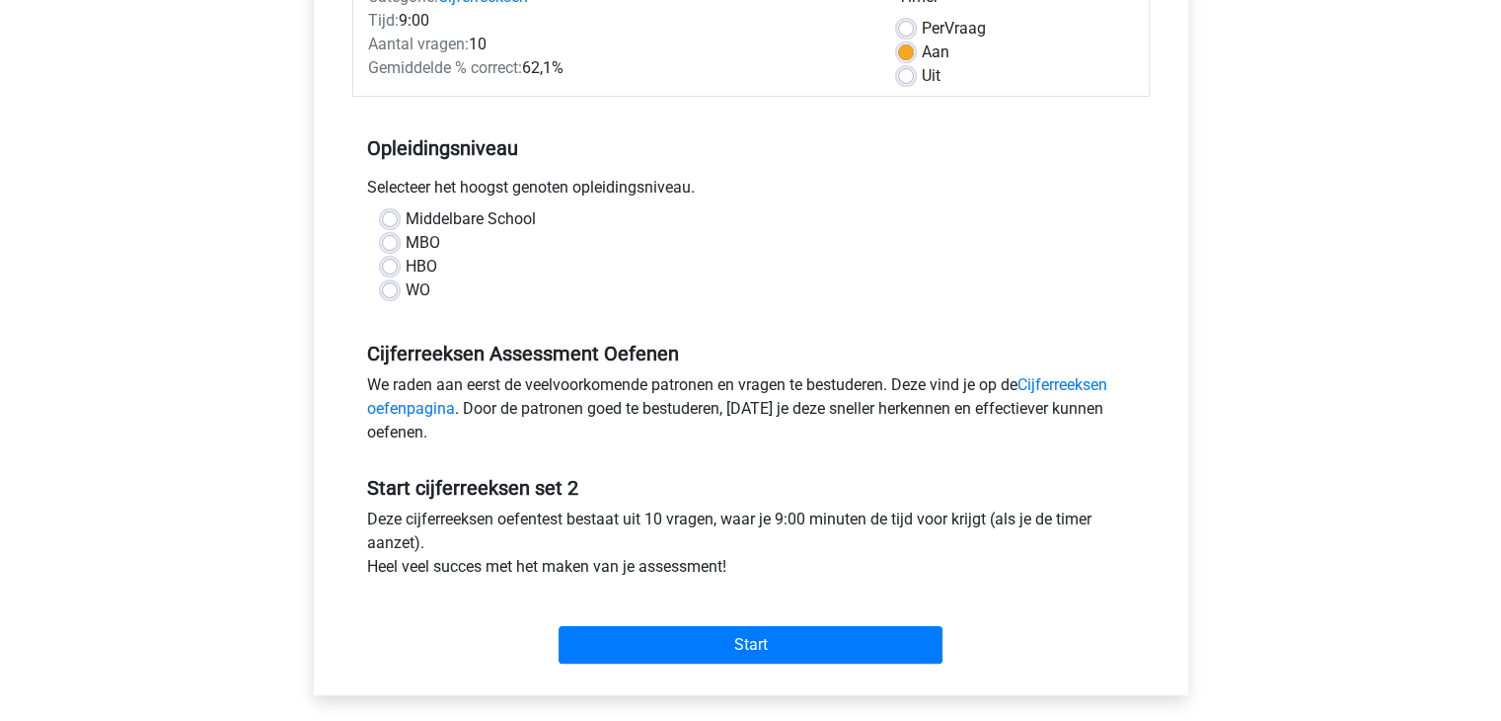
scroll to position [296, 0]
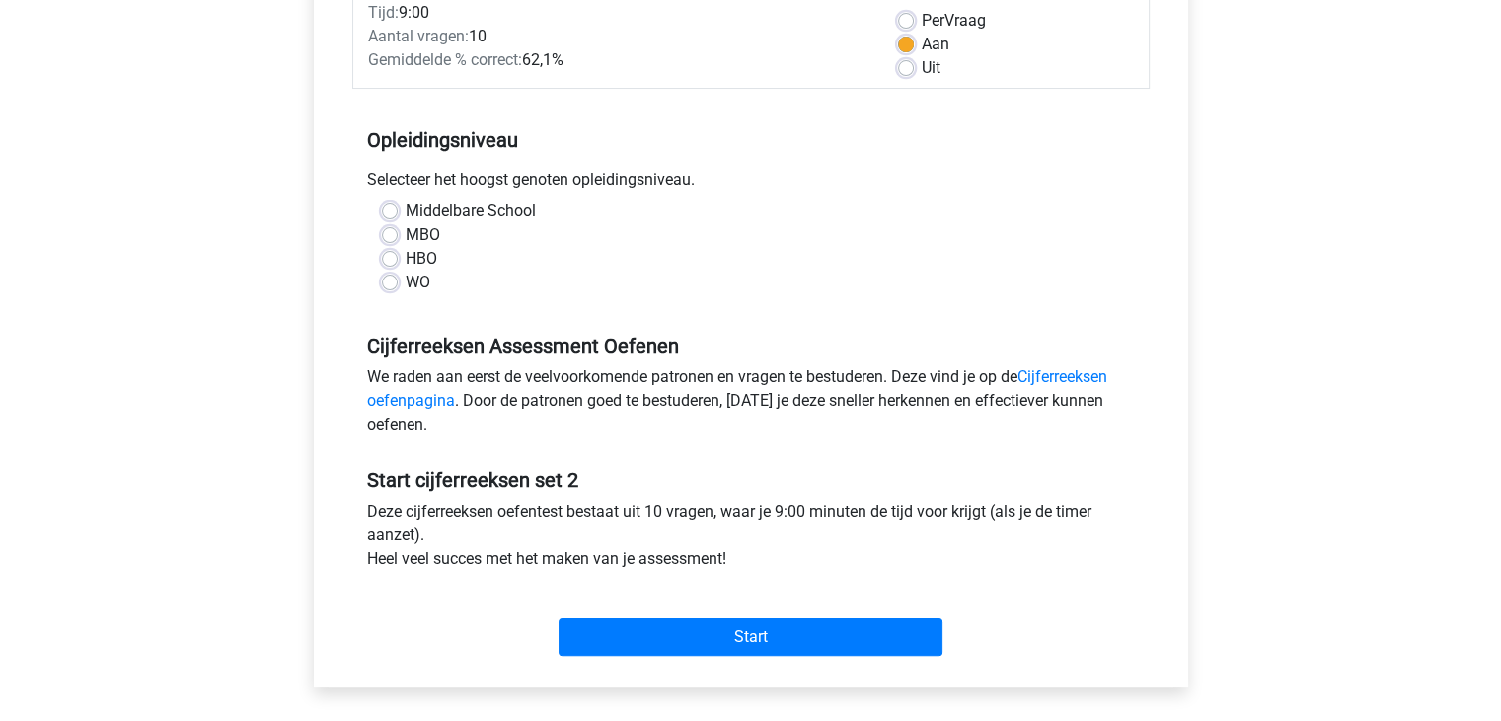
click at [406, 259] on label "HBO" at bounding box center [422, 259] width 32 height 24
click at [387, 259] on input "HBO" at bounding box center [390, 257] width 16 height 20
radio input "true"
click at [406, 278] on label "WO" at bounding box center [418, 282] width 25 height 24
click at [387, 278] on input "WO" at bounding box center [390, 280] width 16 height 20
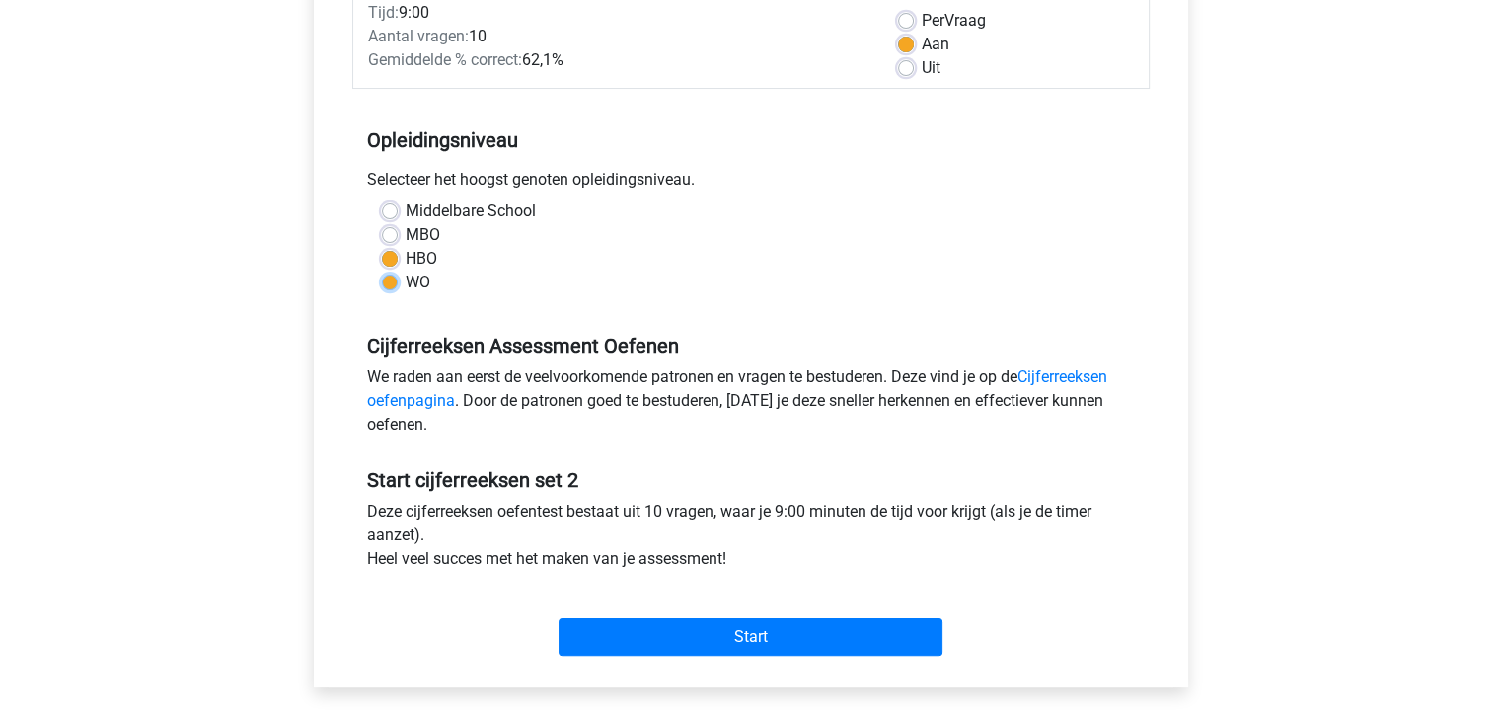
radio input "true"
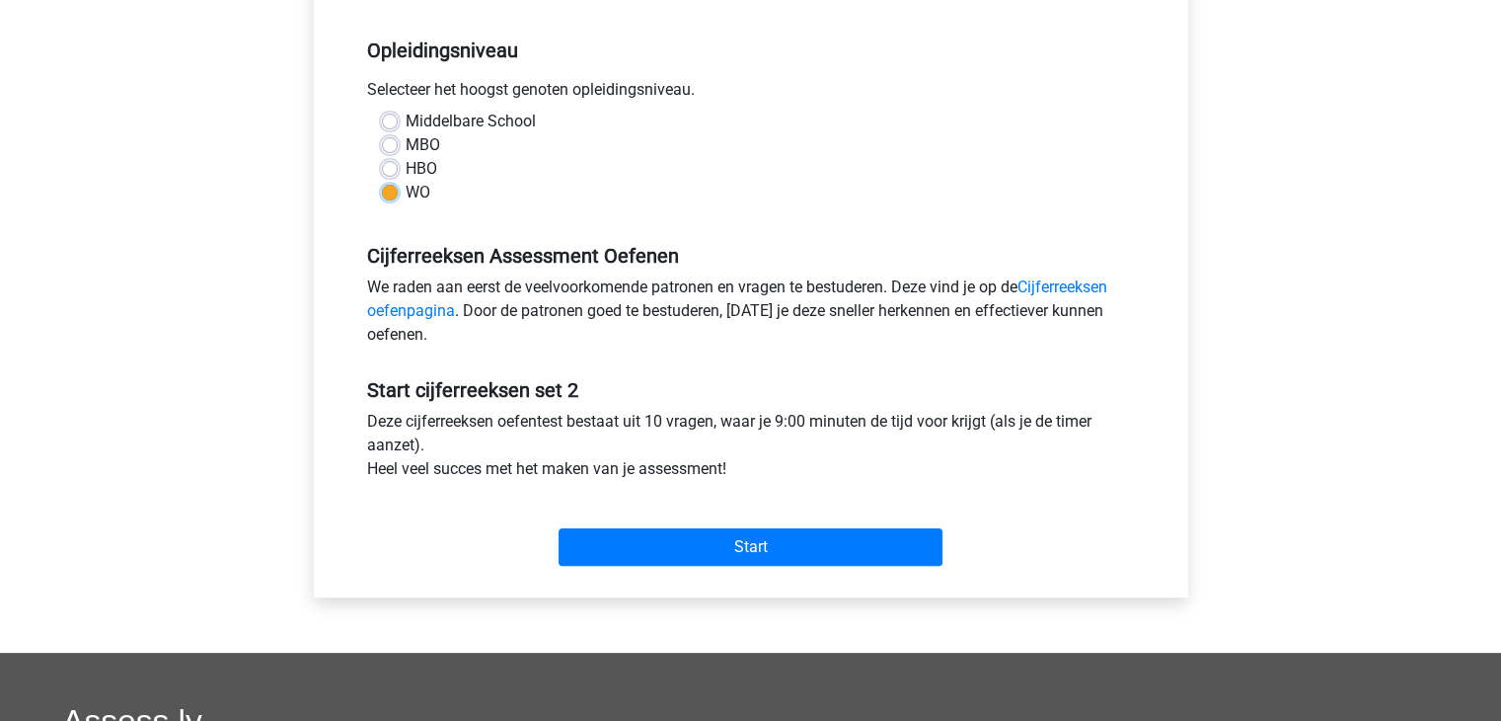
scroll to position [387, 0]
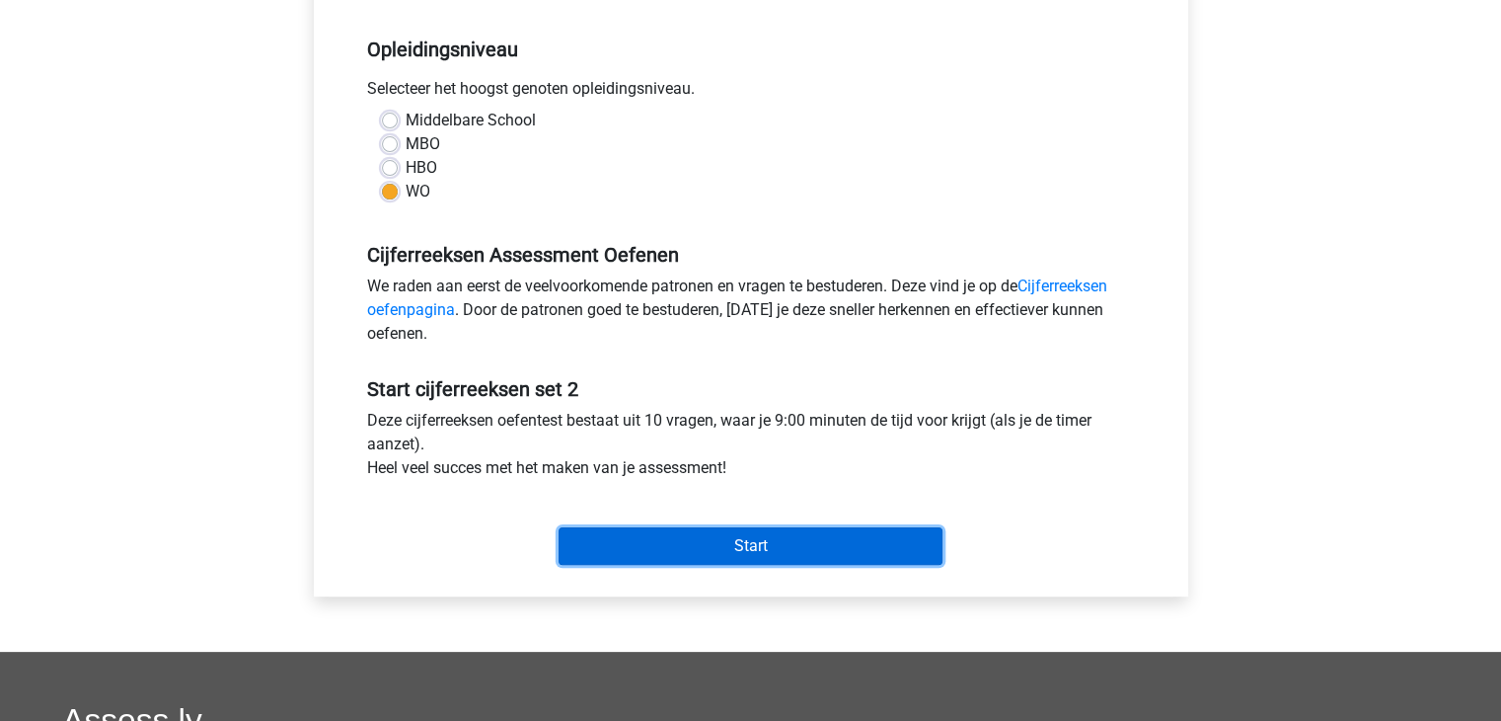
click at [765, 542] on input "Start" at bounding box center [751, 546] width 384 height 38
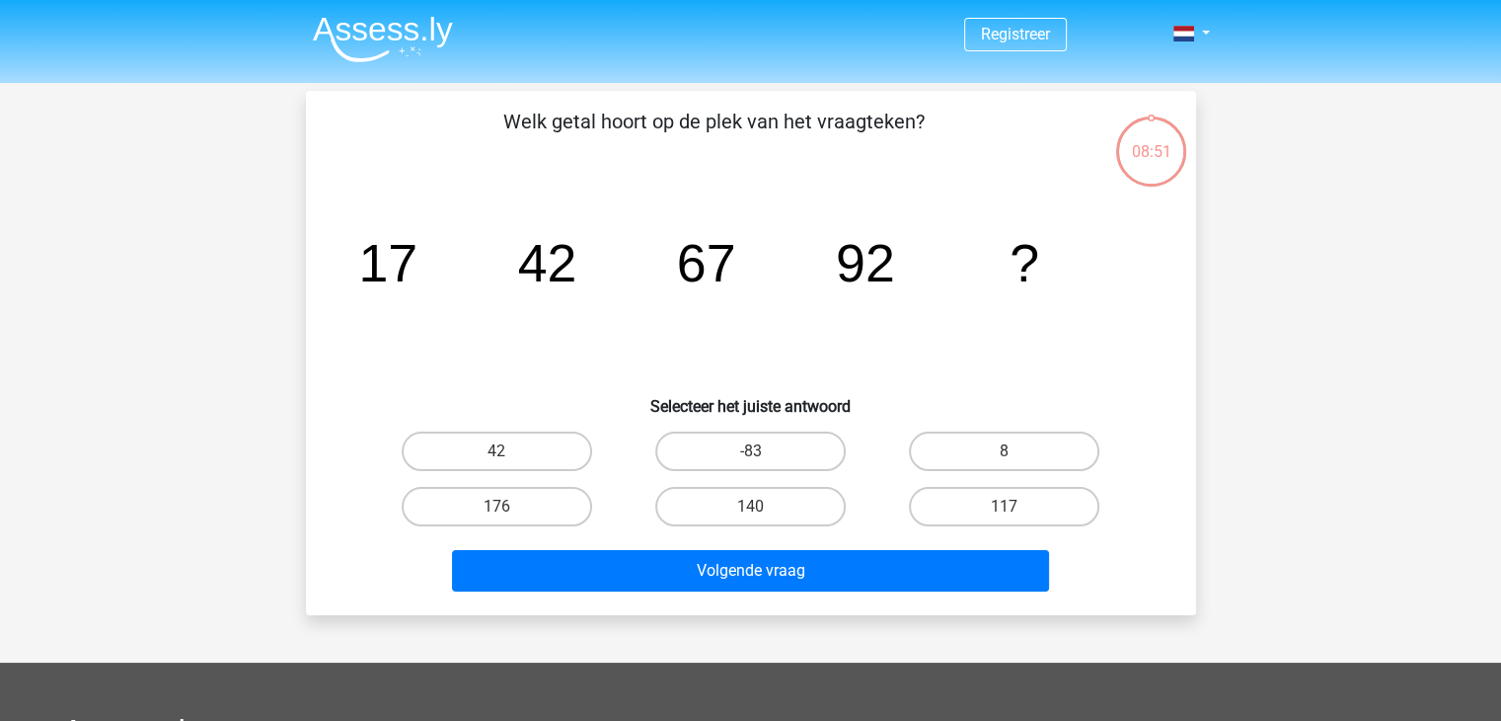
click at [1149, 145] on div "08:51" at bounding box center [1151, 139] width 74 height 49
click at [967, 508] on label "117" at bounding box center [1004, 506] width 191 height 39
click at [1005, 508] on input "117" at bounding box center [1011, 512] width 13 height 13
radio input "true"
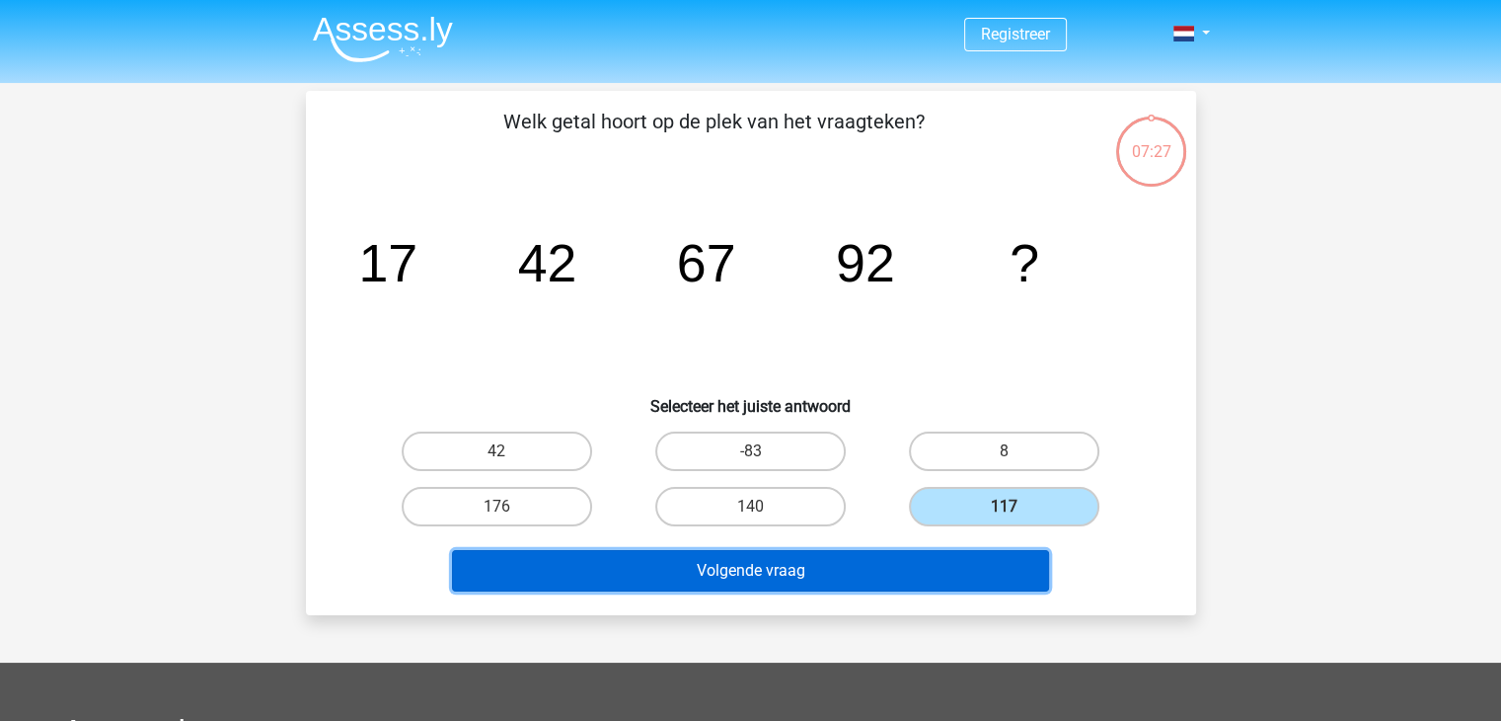
click at [802, 567] on button "Volgende vraag" at bounding box center [750, 570] width 597 height 41
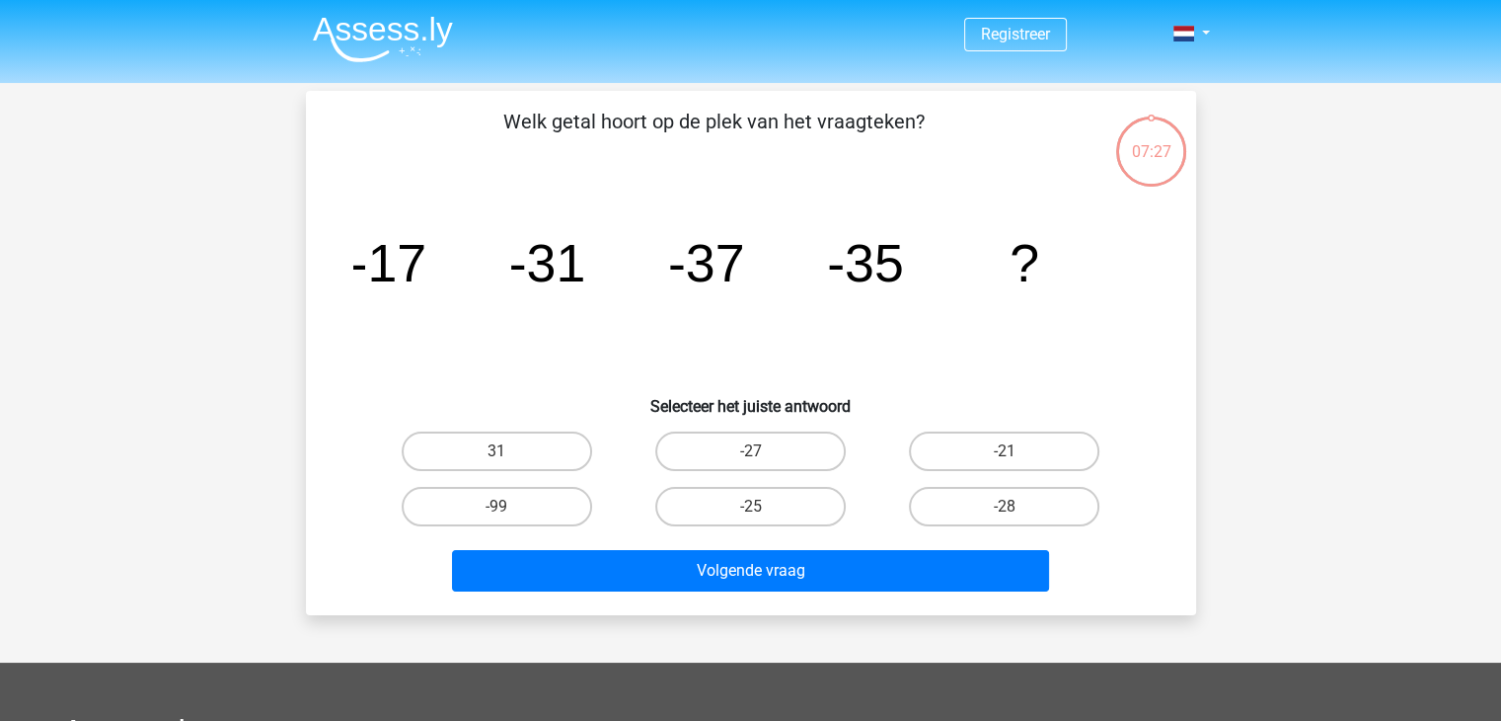
scroll to position [91, 0]
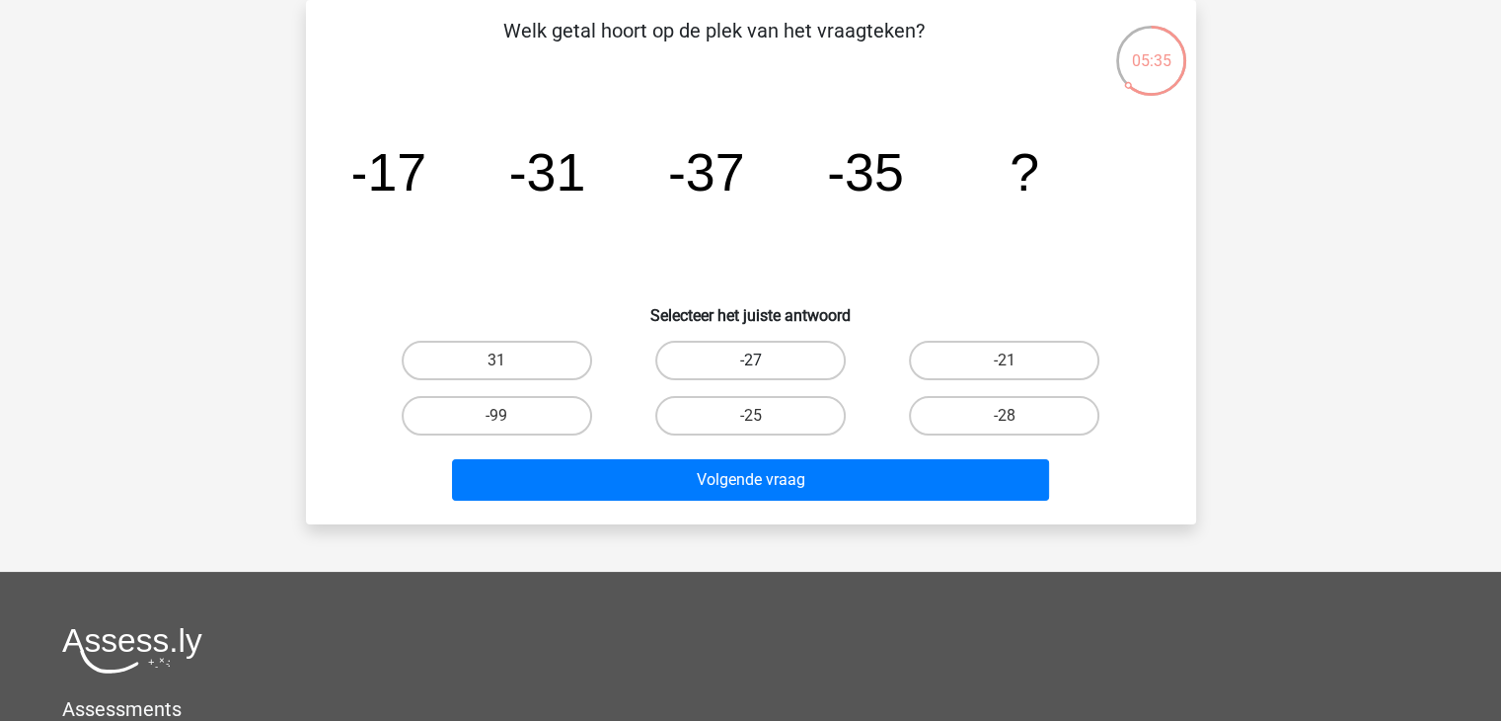
click at [750, 355] on label "-27" at bounding box center [750, 360] width 191 height 39
click at [750, 360] on input "-27" at bounding box center [756, 366] width 13 height 13
radio input "true"
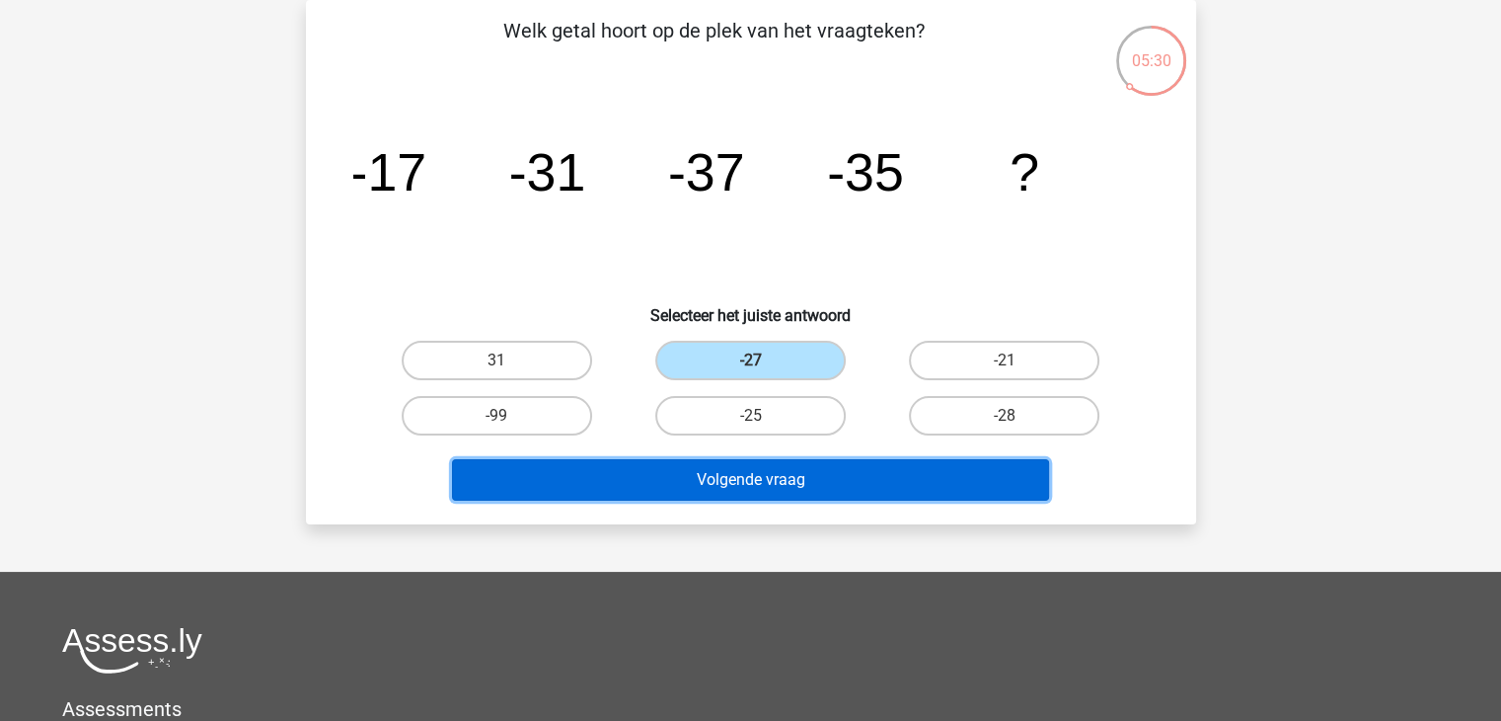
click at [759, 466] on button "Volgende vraag" at bounding box center [750, 479] width 597 height 41
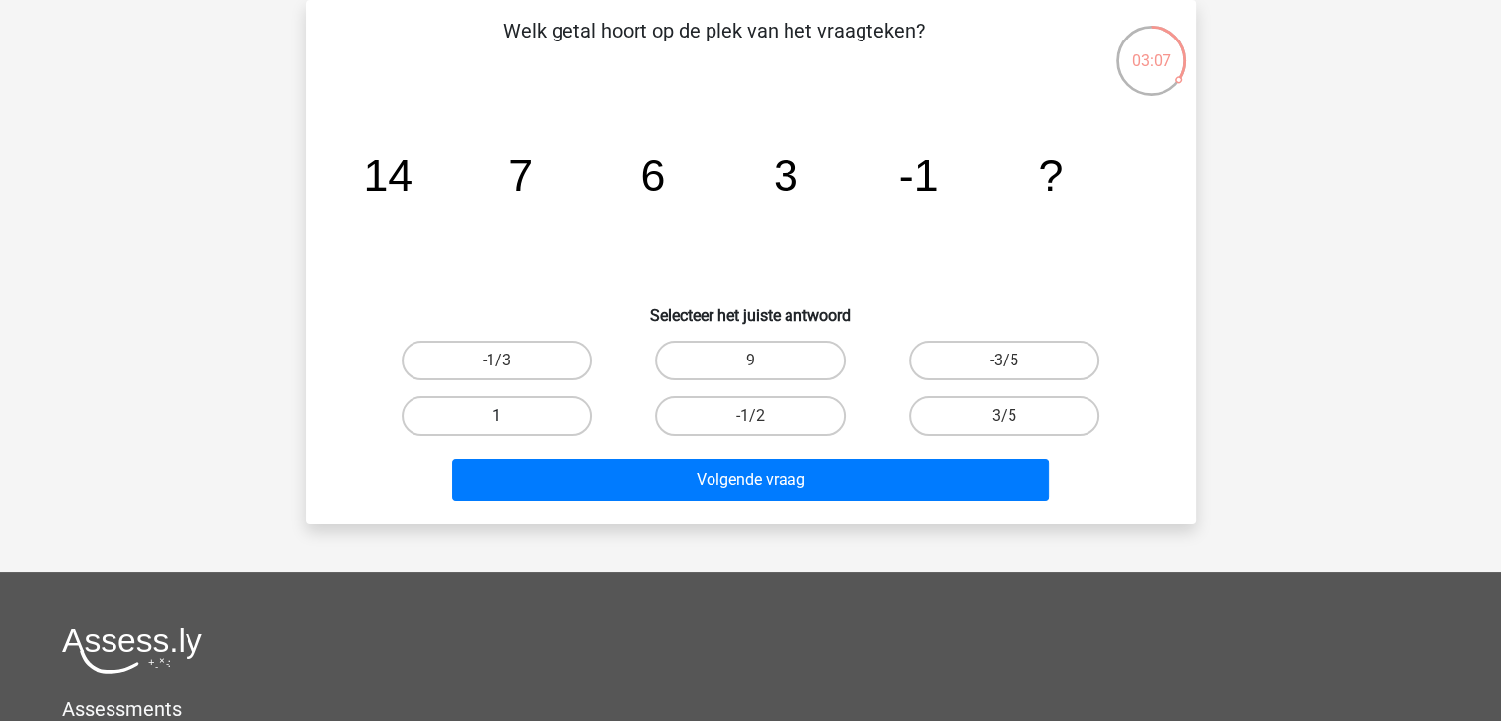
click at [517, 405] on label "1" at bounding box center [497, 415] width 191 height 39
click at [509, 416] on input "1" at bounding box center [503, 422] width 13 height 13
radio input "true"
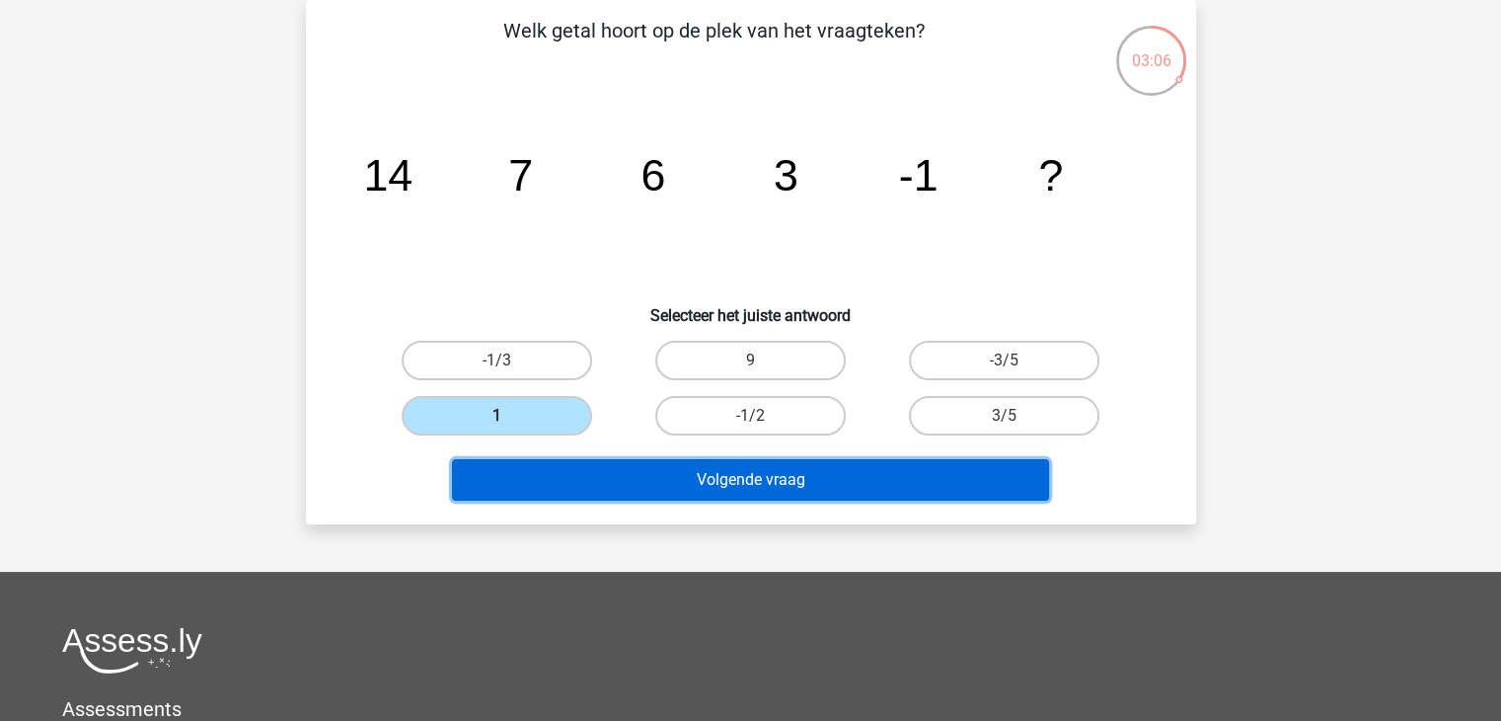
click at [711, 473] on button "Volgende vraag" at bounding box center [750, 479] width 597 height 41
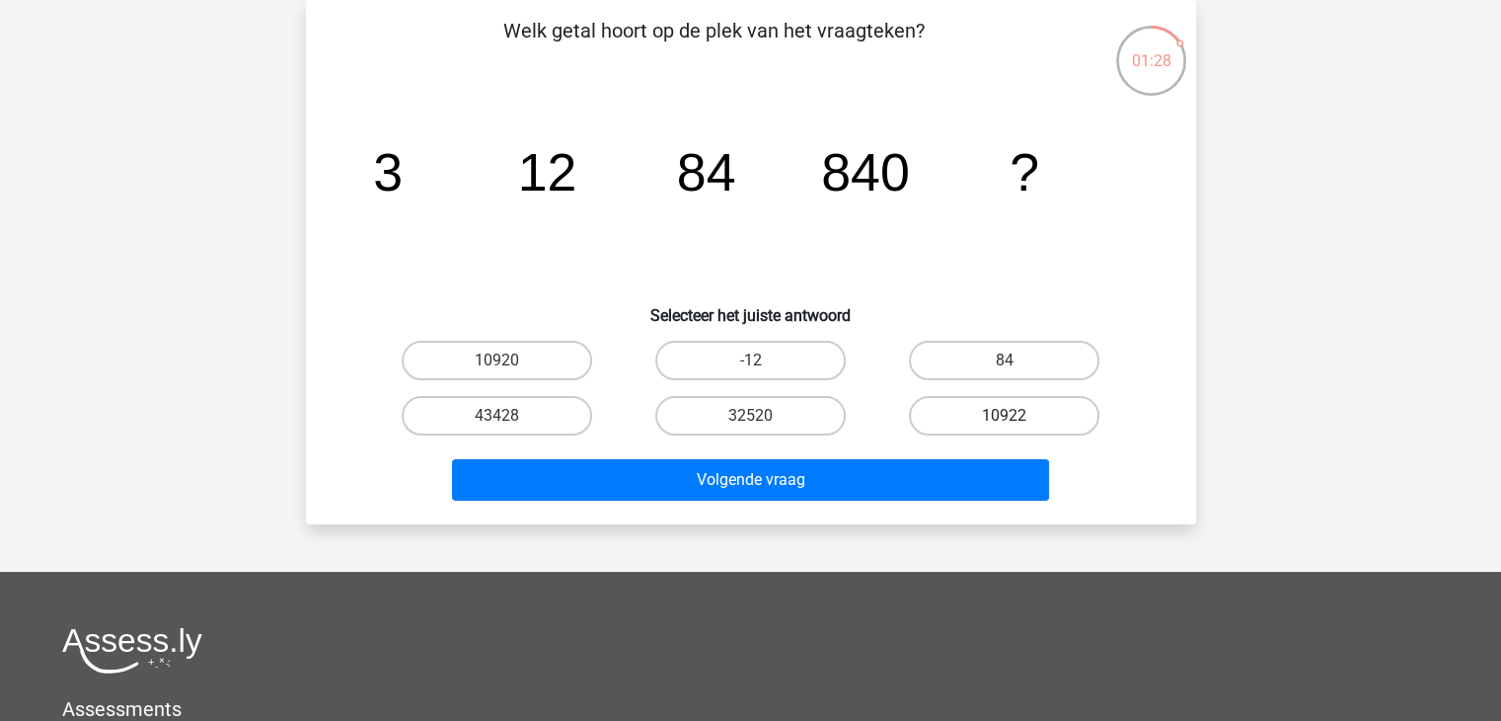
click at [998, 410] on label "10922" at bounding box center [1004, 415] width 191 height 39
click at [1005, 416] on input "10922" at bounding box center [1011, 422] width 13 height 13
radio input "true"
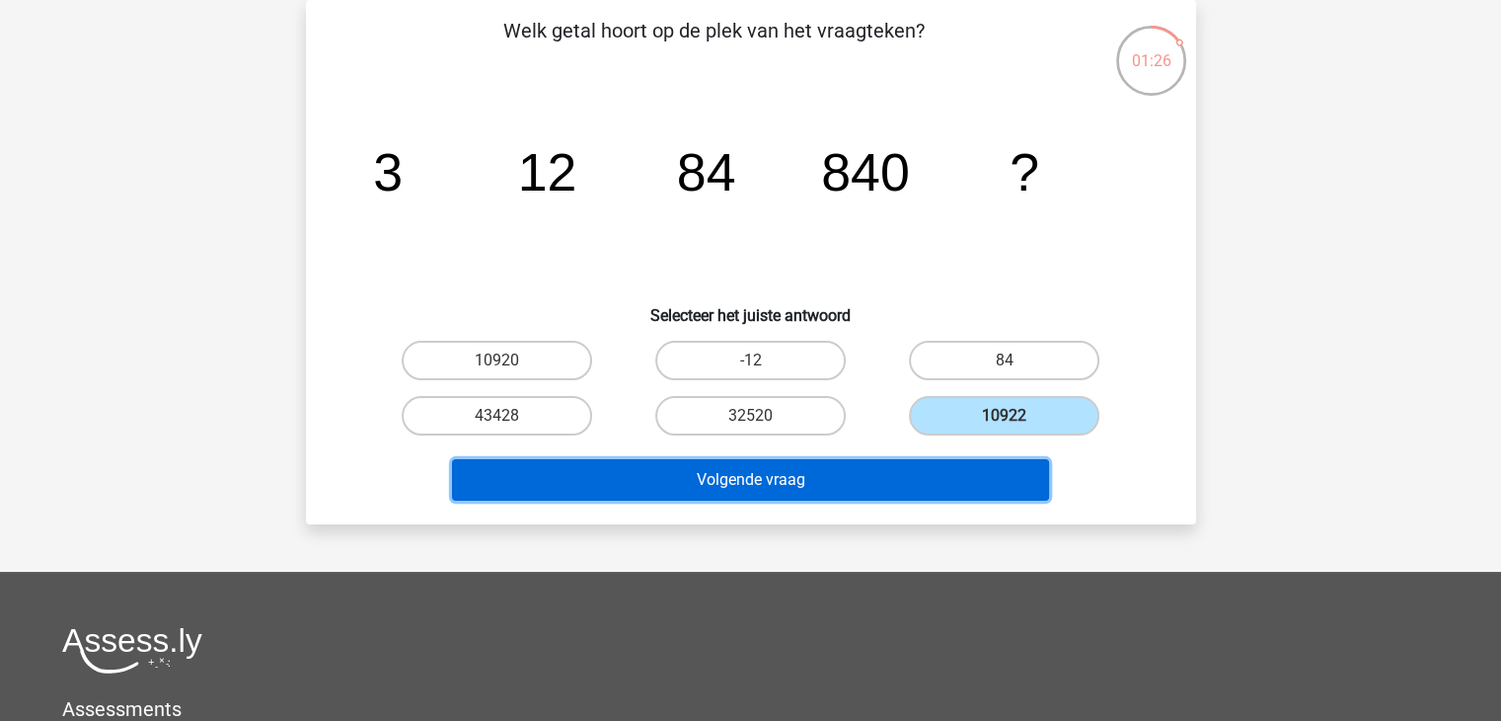
click at [833, 478] on button "Volgende vraag" at bounding box center [750, 479] width 597 height 41
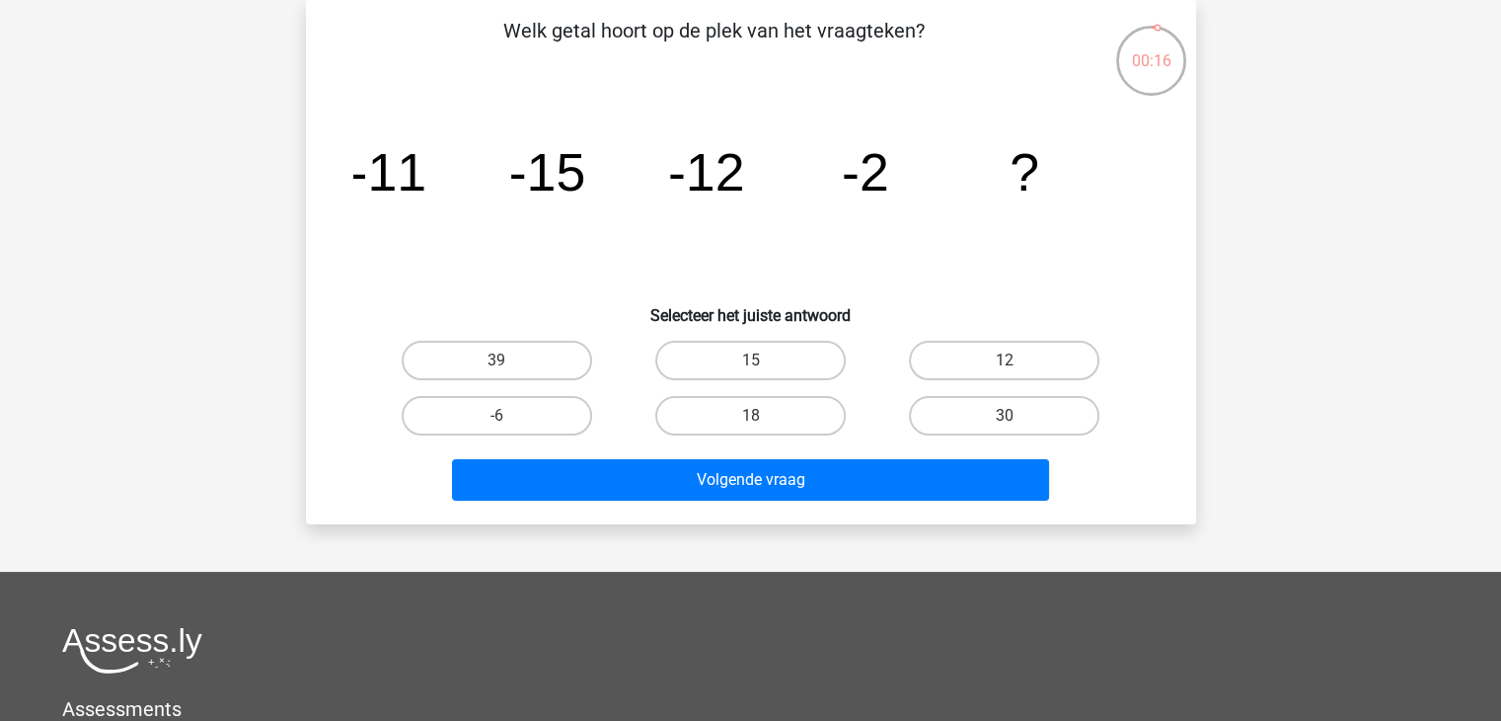
click at [1008, 364] on input "12" at bounding box center [1011, 366] width 13 height 13
radio input "true"
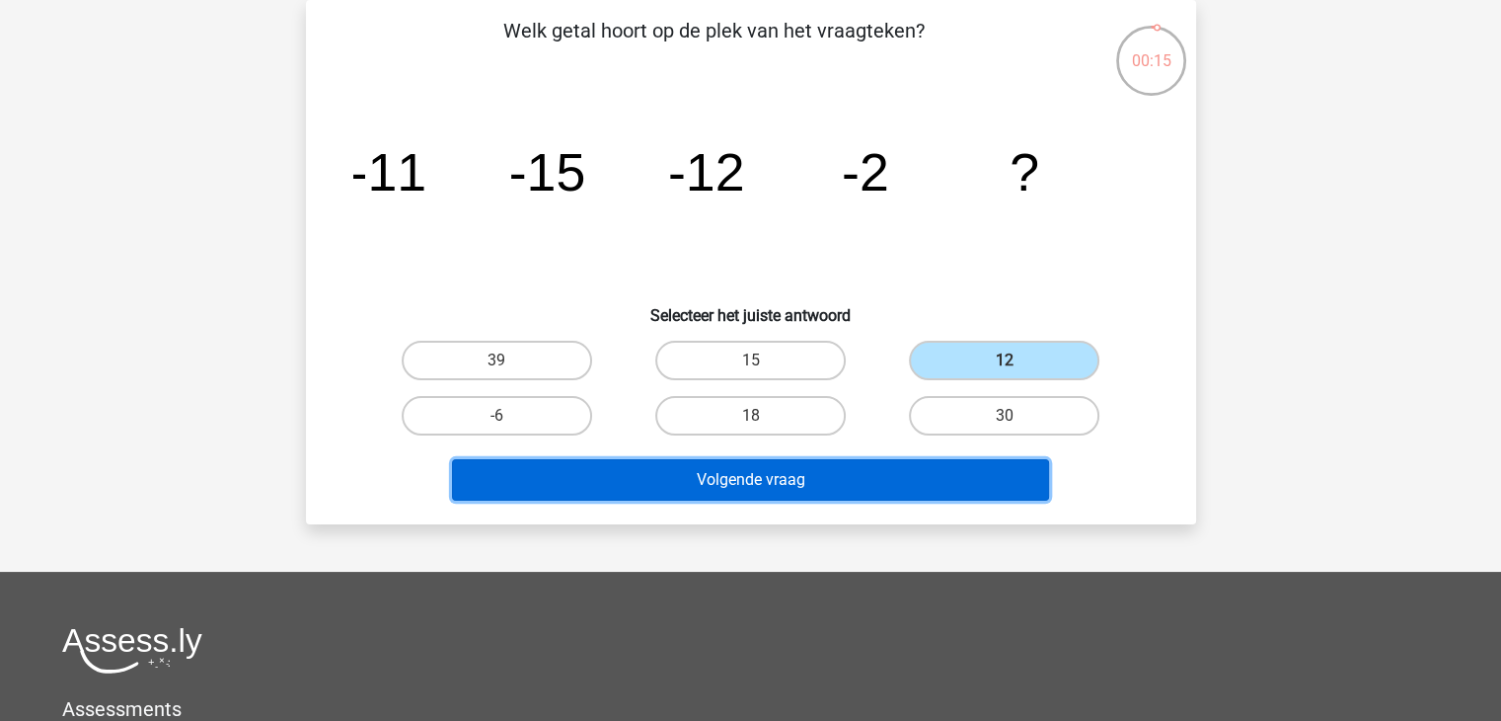
click at [782, 473] on button "Volgende vraag" at bounding box center [750, 479] width 597 height 41
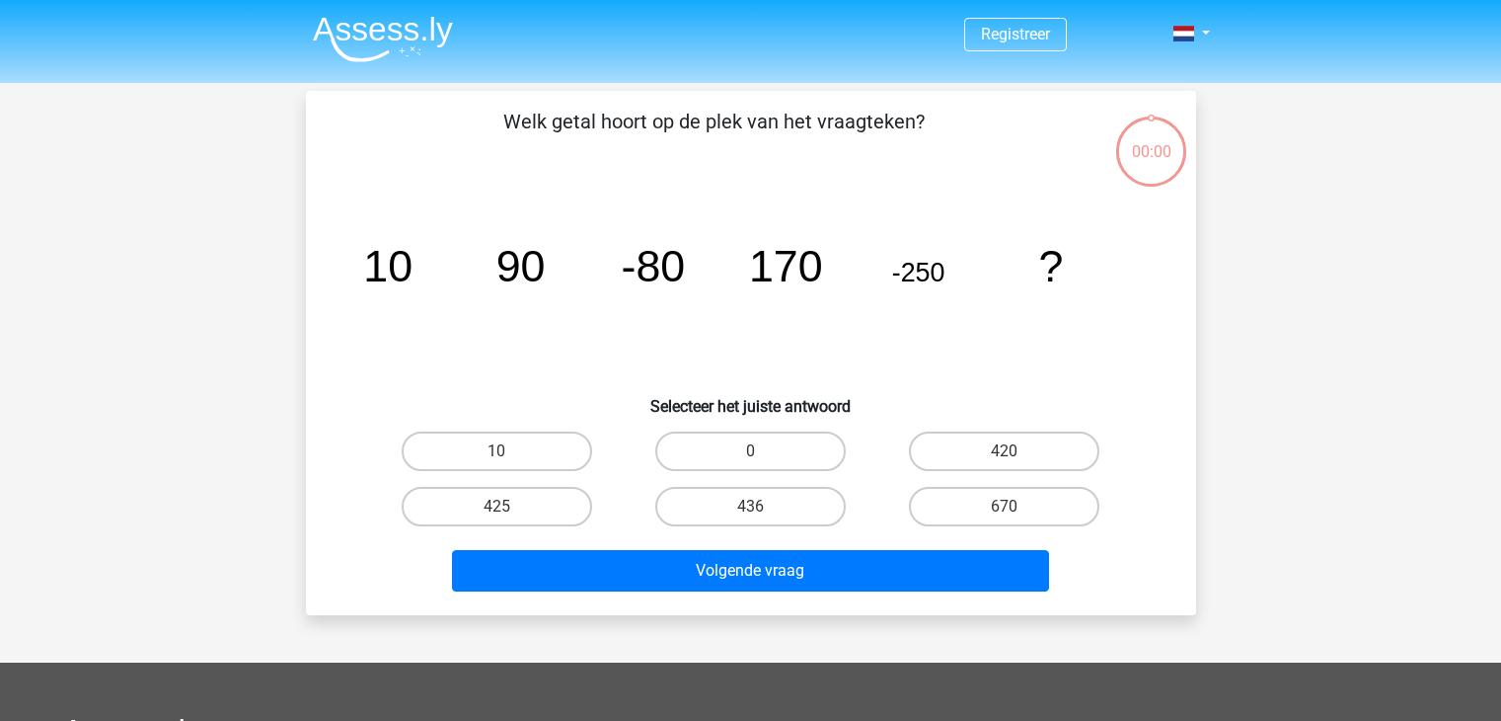
scroll to position [91, 0]
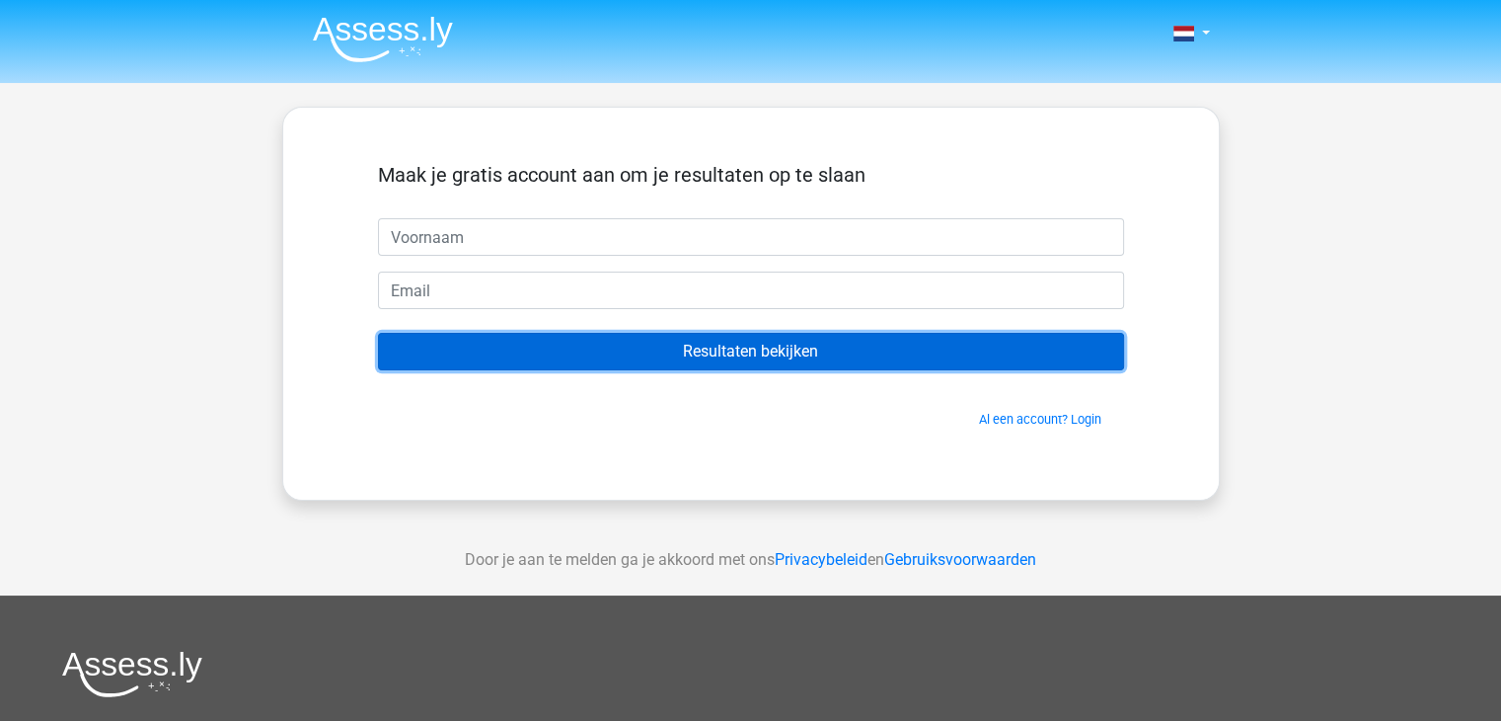
click at [715, 348] on input "Resultaten bekijken" at bounding box center [751, 352] width 746 height 38
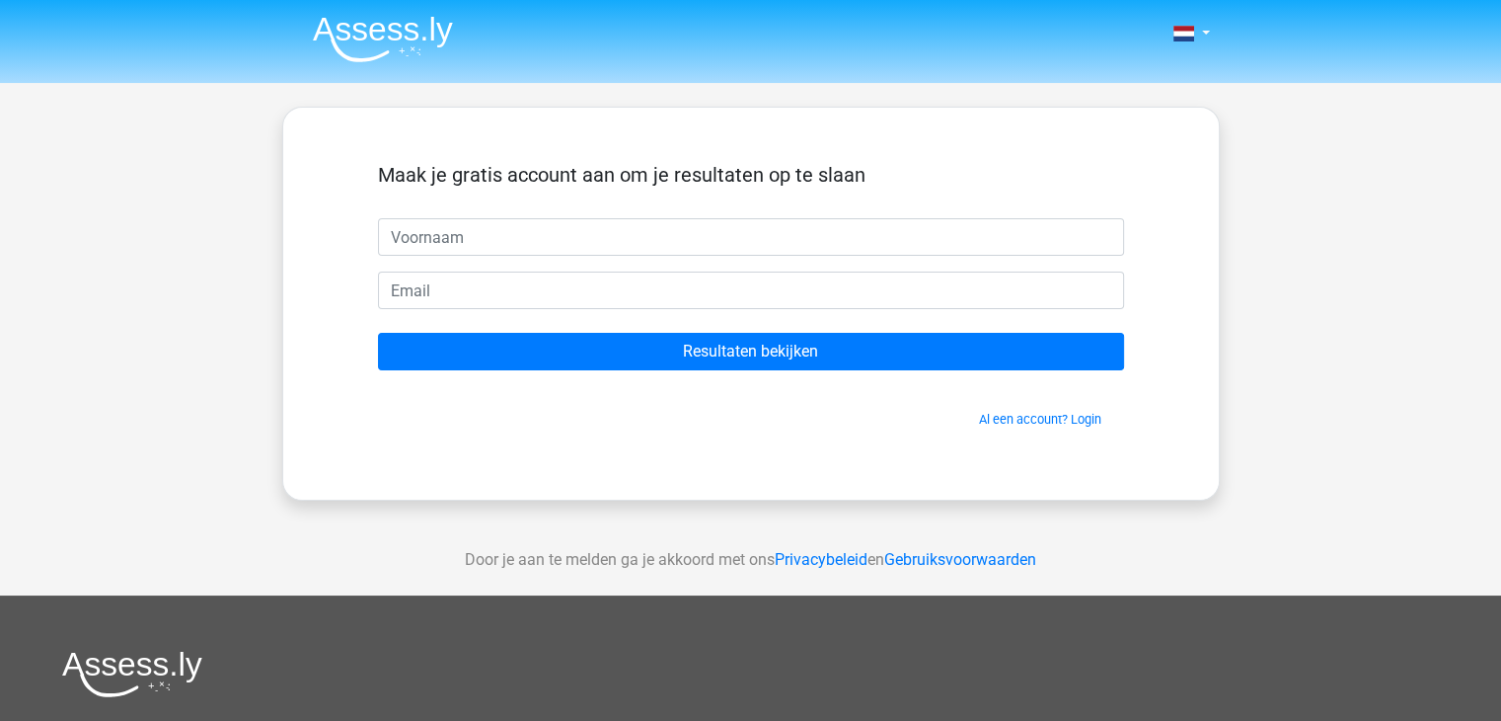
click at [643, 407] on div "Al een account? Login" at bounding box center [751, 407] width 746 height 42
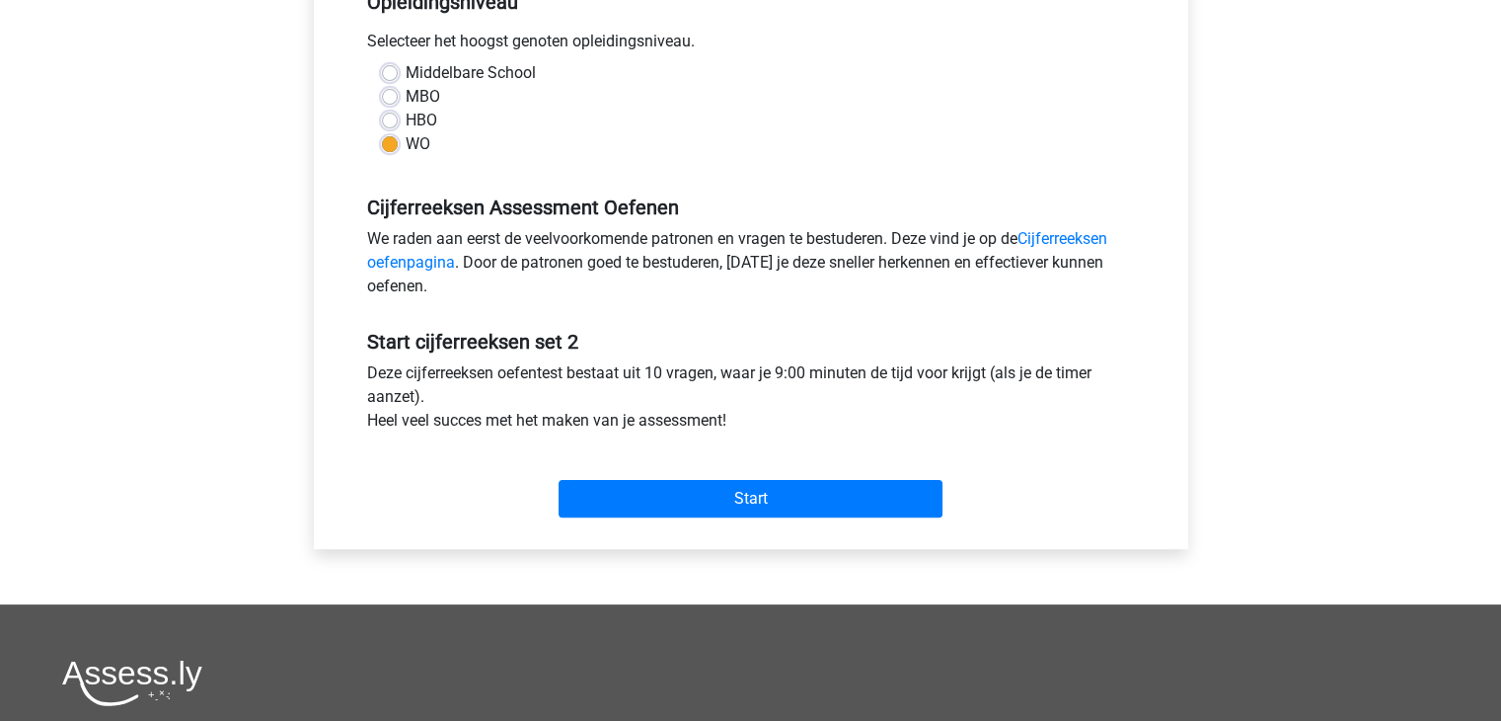
scroll to position [429, 0]
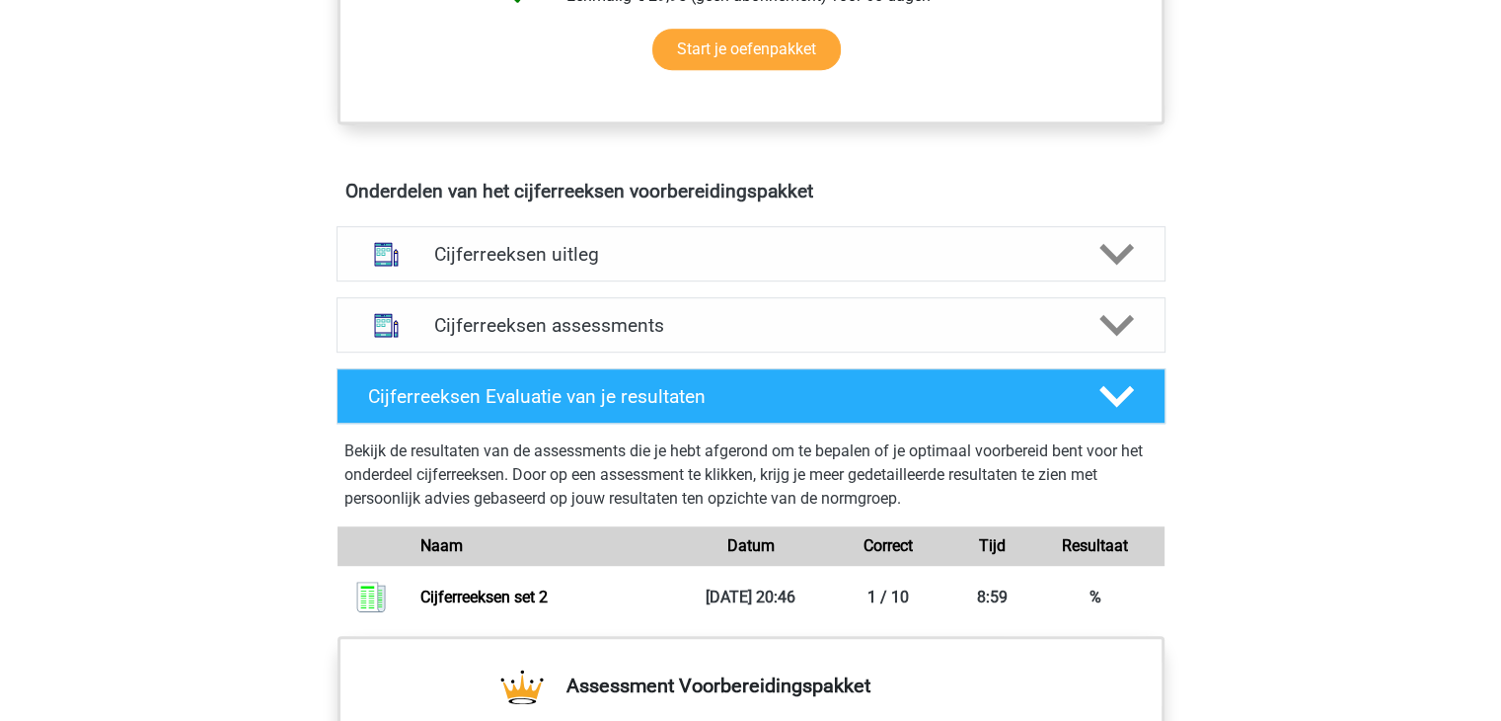
scroll to position [1027, 0]
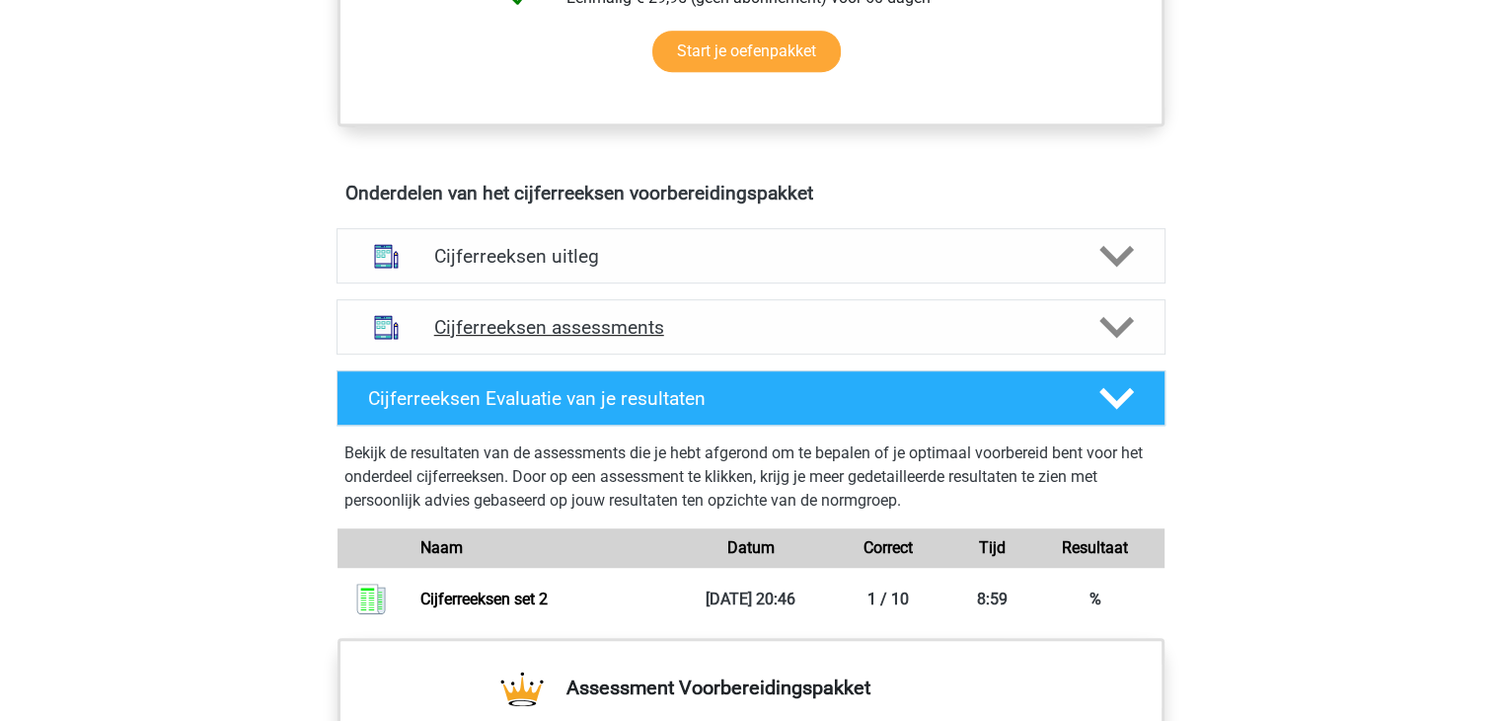
click at [1115, 339] on polygon at bounding box center [1117, 328] width 35 height 22
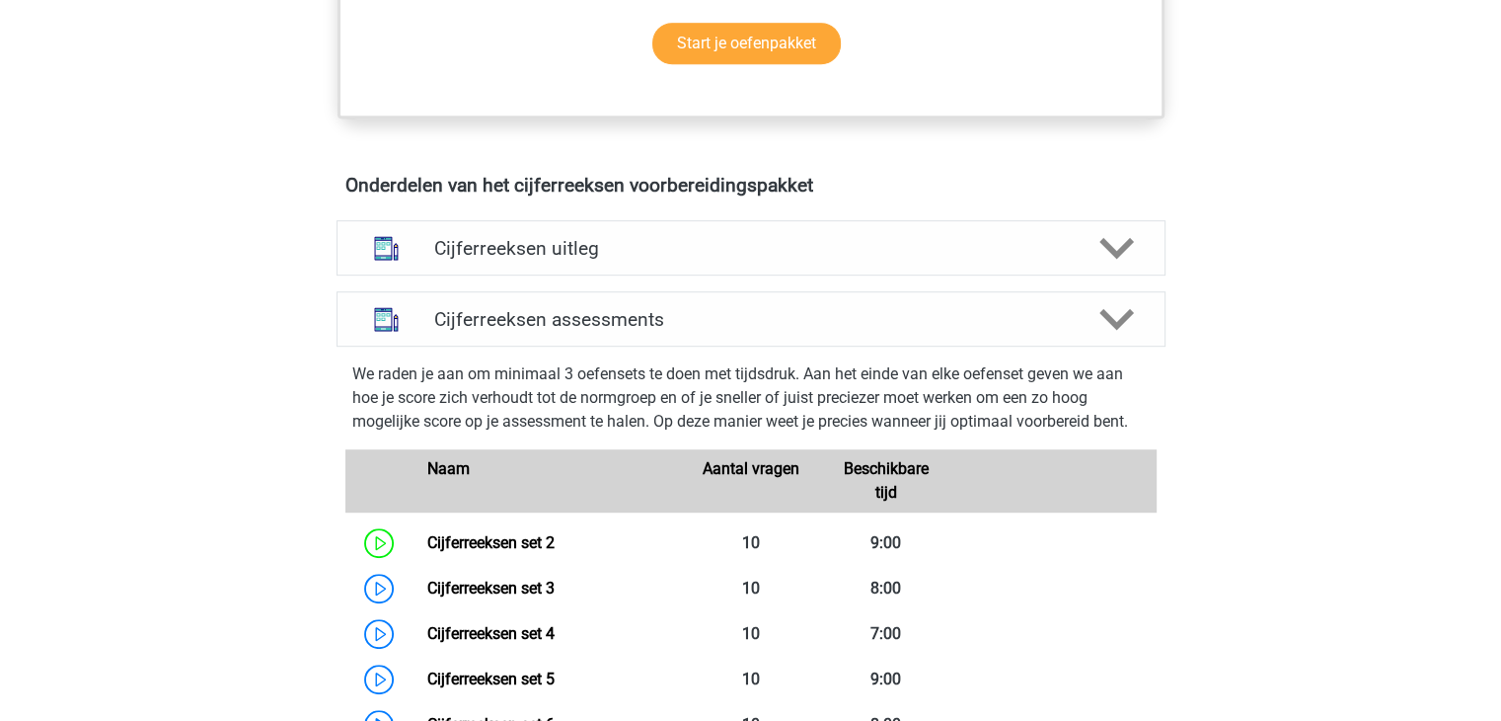
scroll to position [1033, 0]
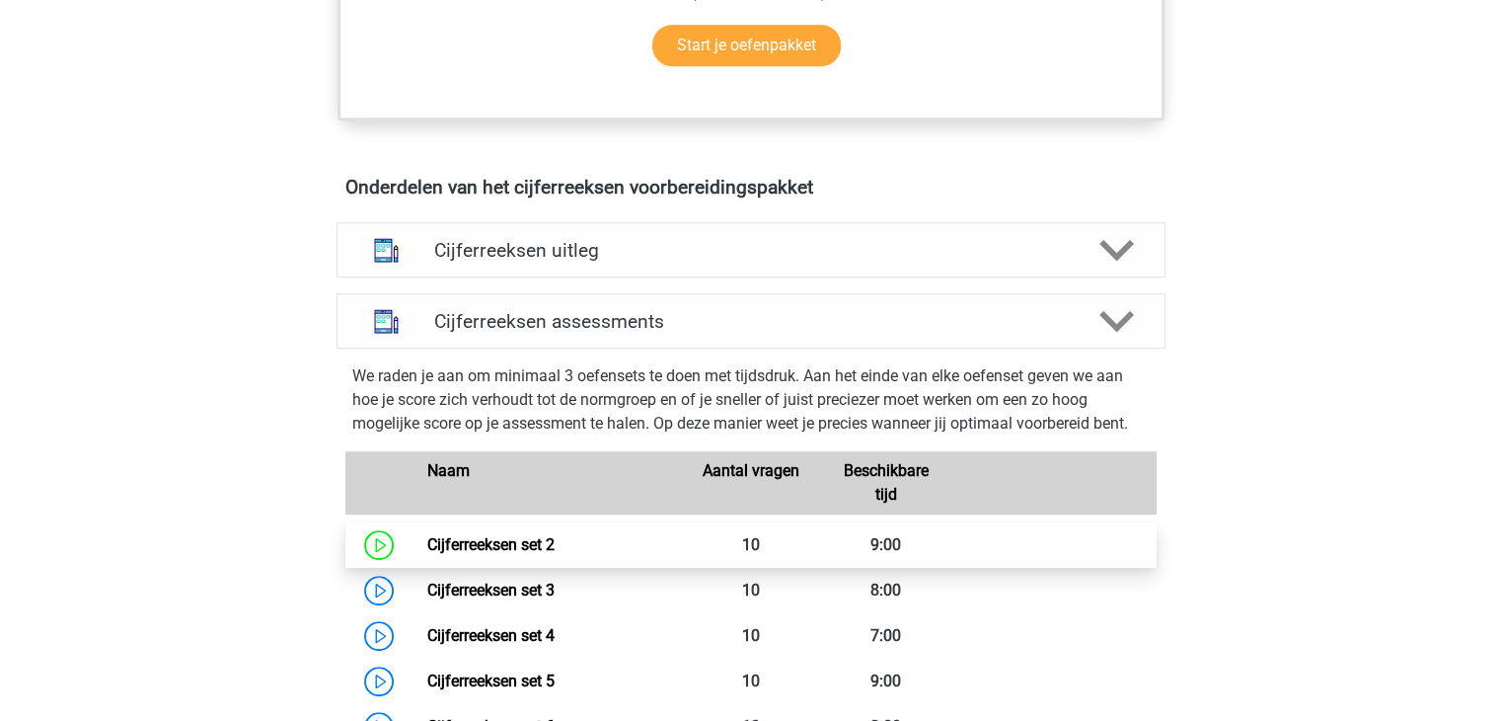
click at [494, 554] on link "Cijferreeksen set 2" at bounding box center [490, 544] width 127 height 19
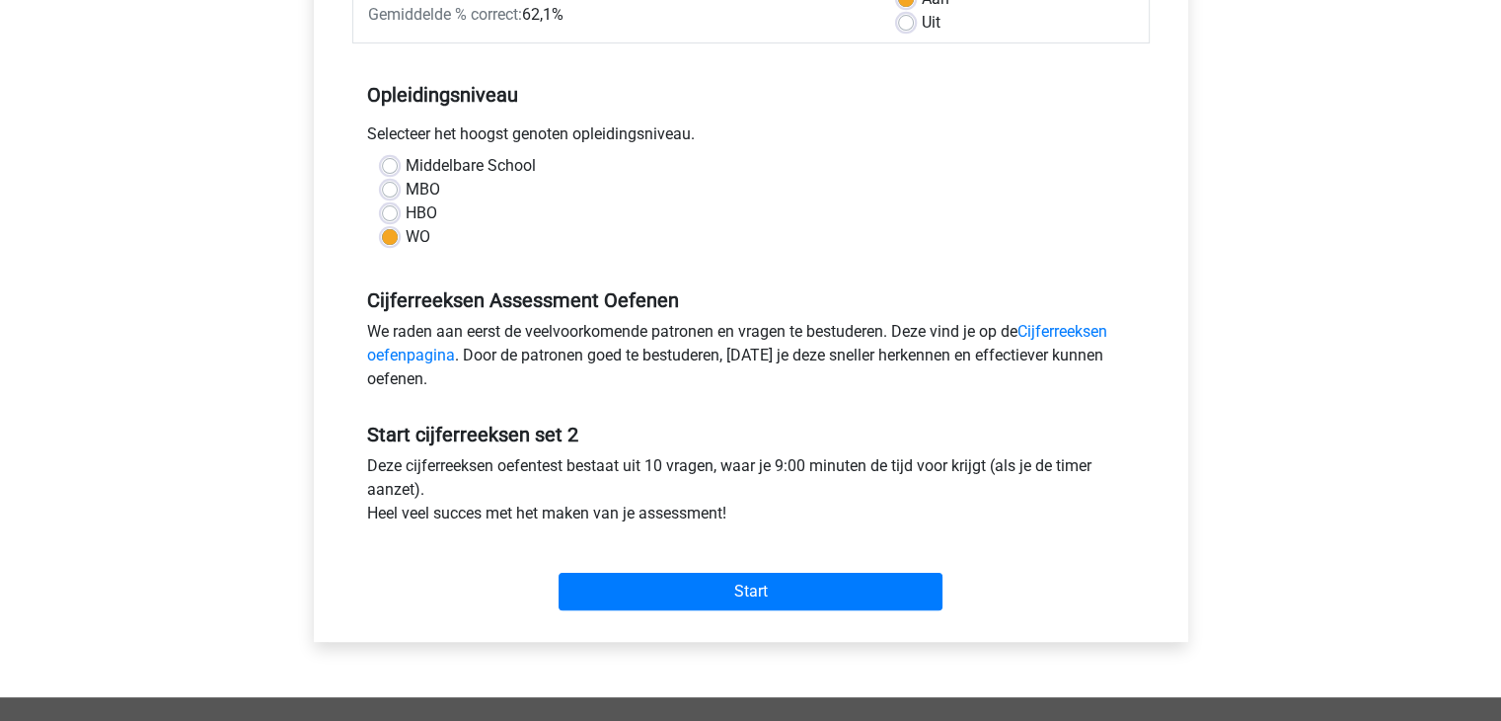
scroll to position [357, 0]
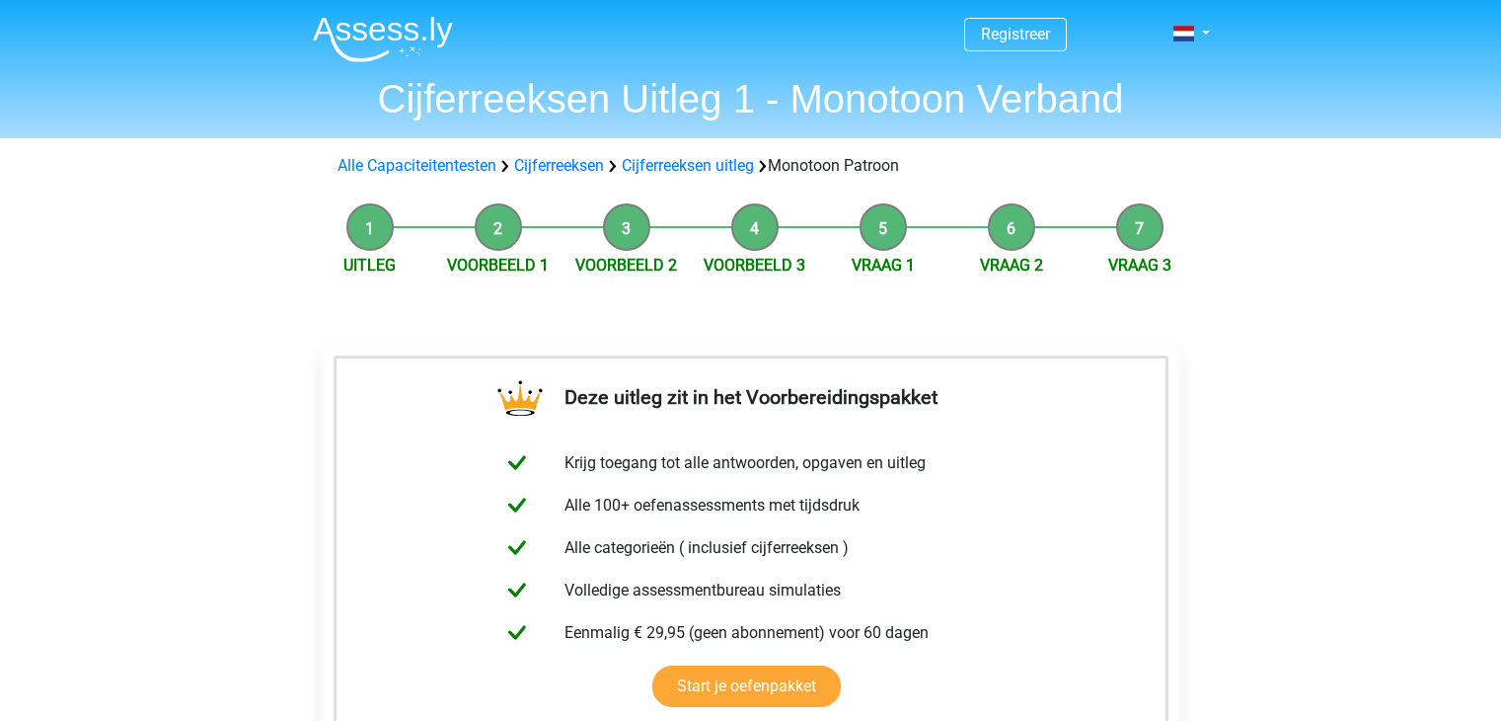
scroll to position [490, 0]
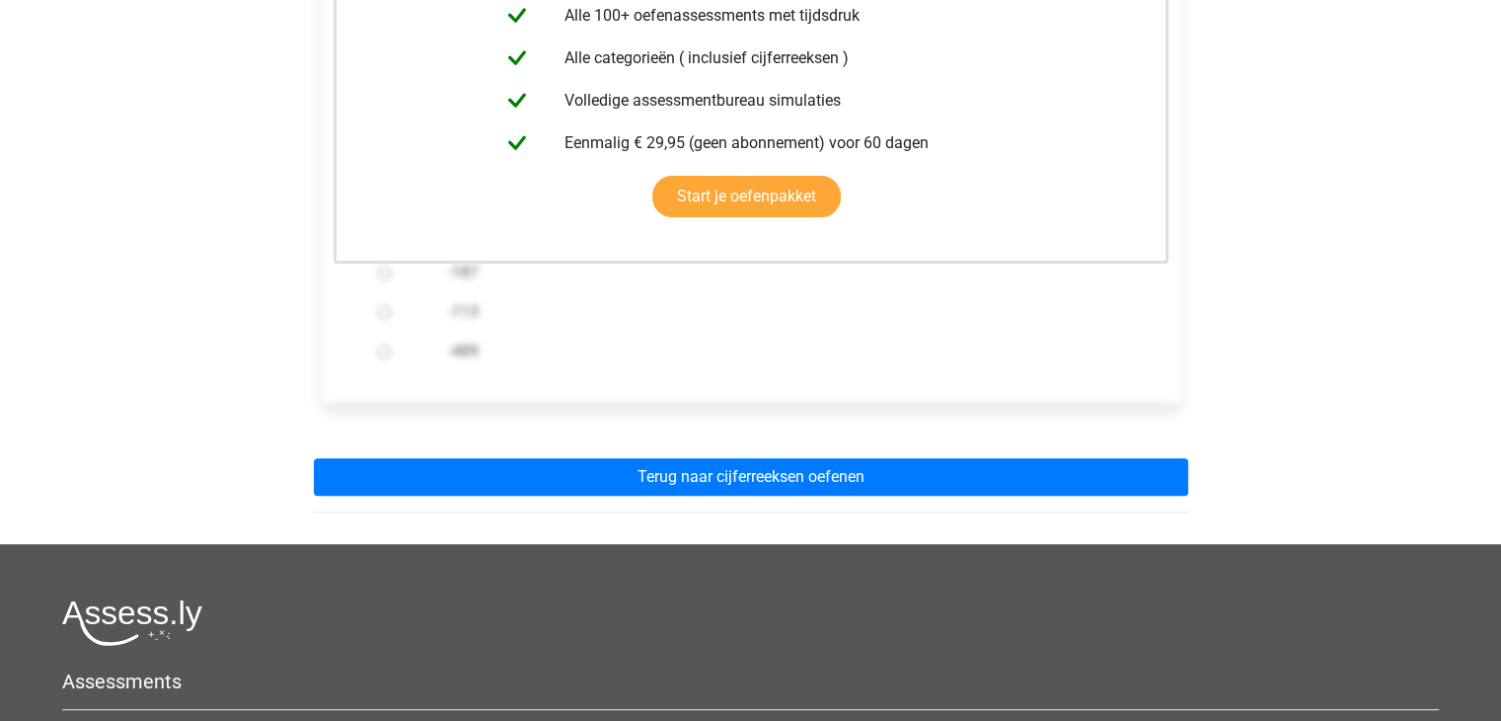
click at [1329, 254] on div "Registreer Nederlands English" at bounding box center [750, 287] width 1501 height 1555
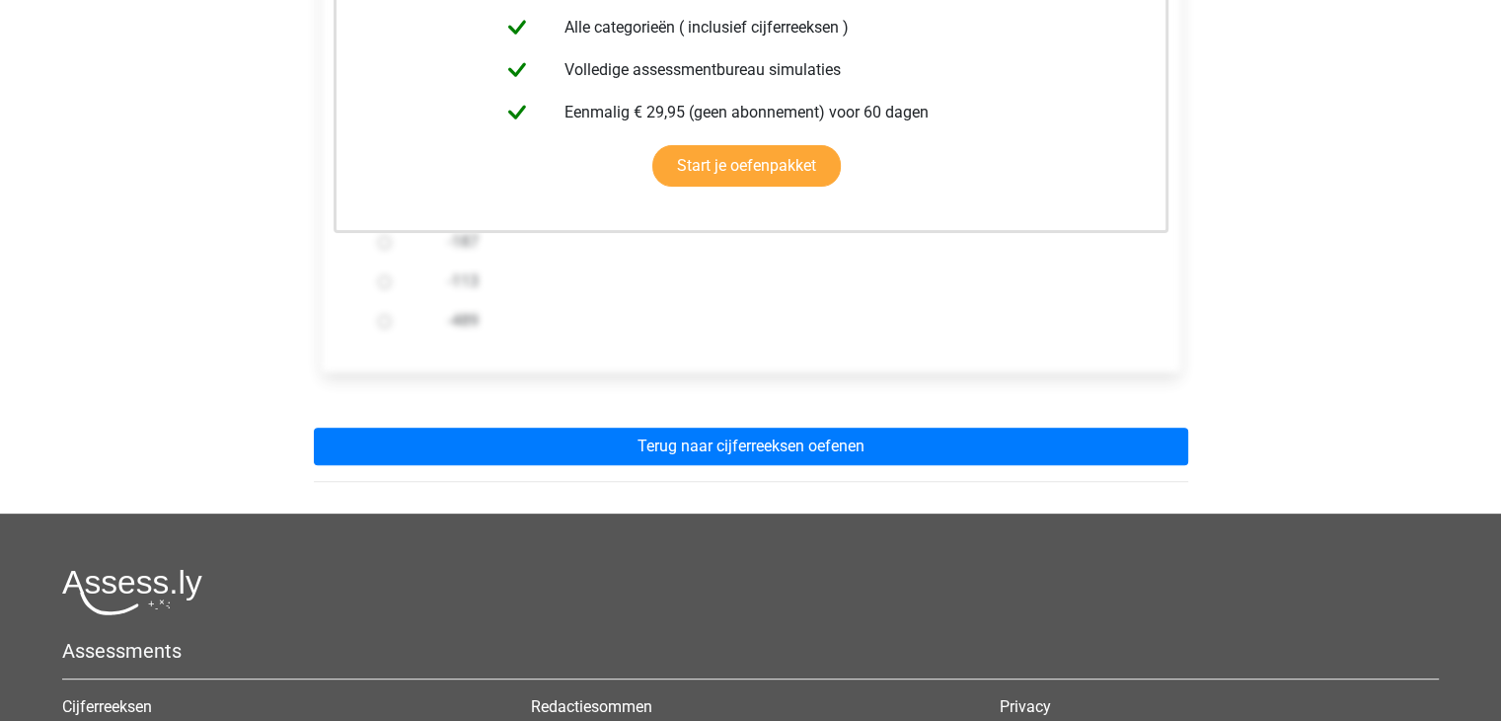
scroll to position [553, 0]
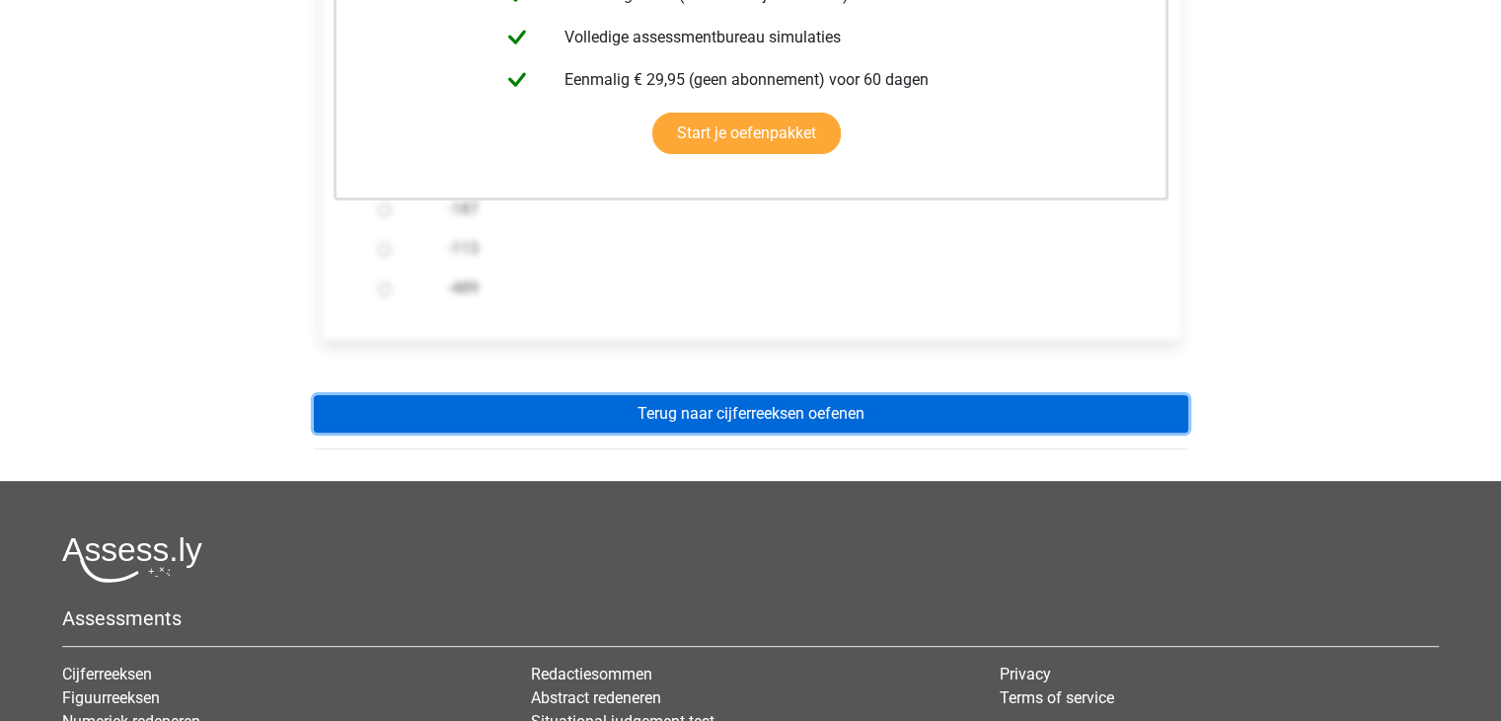
click at [637, 397] on link "Terug naar cijferreeksen oefenen" at bounding box center [751, 414] width 875 height 38
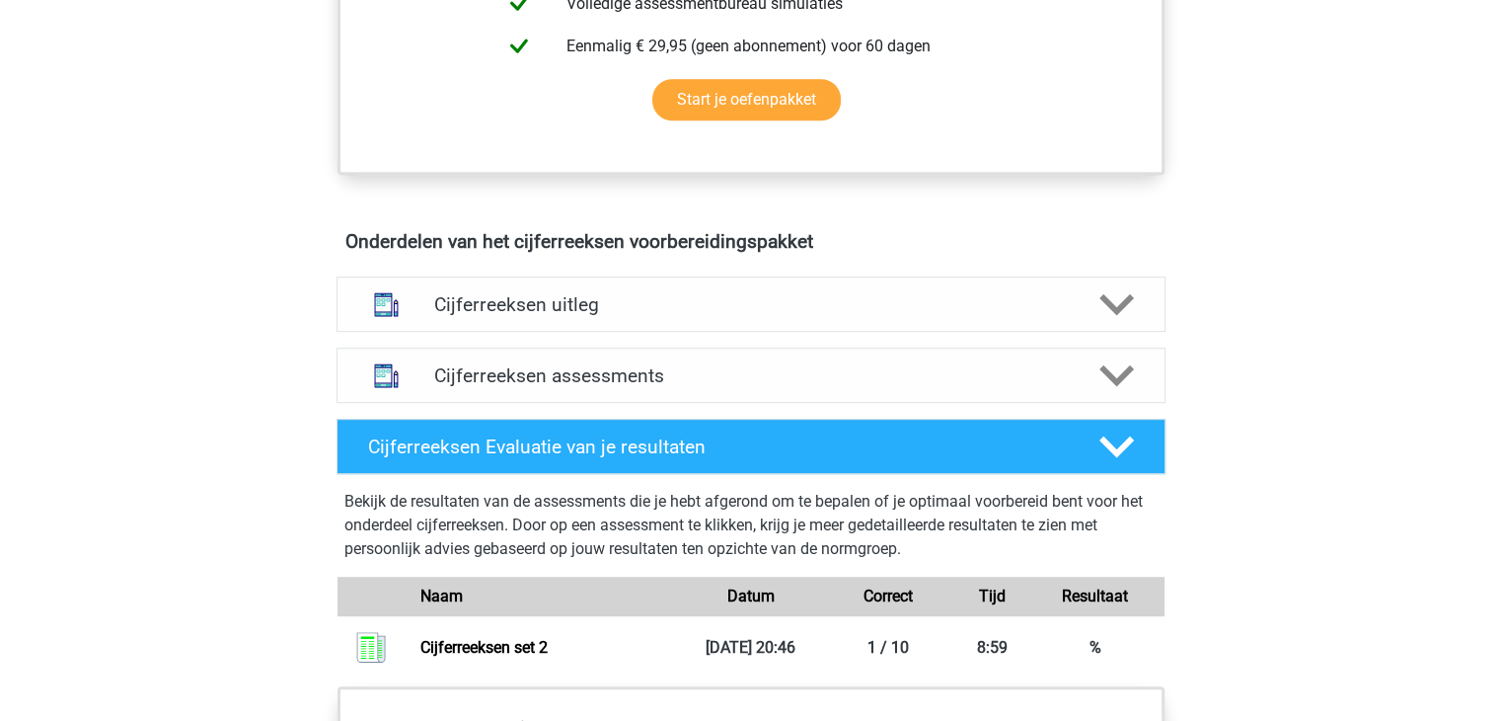
scroll to position [979, 0]
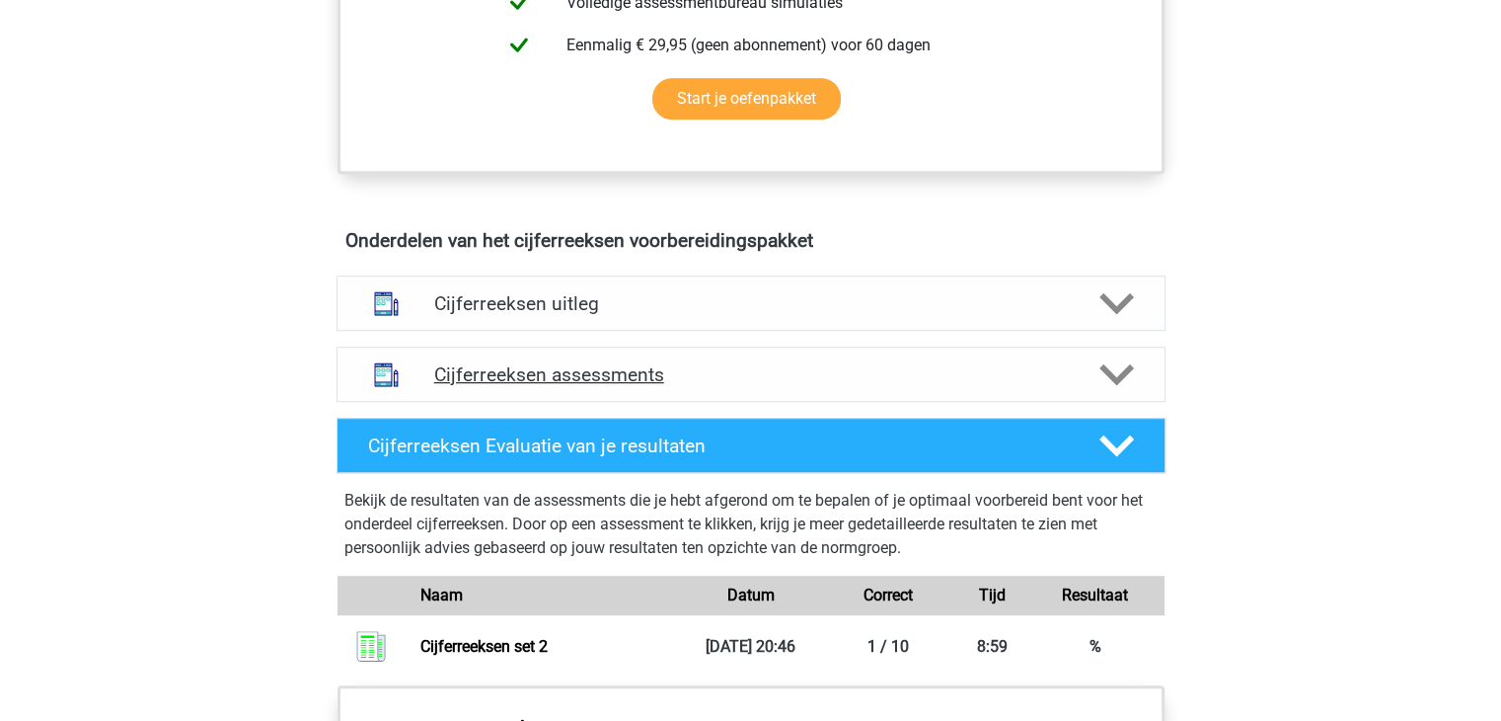
click at [596, 386] on h4 "Cijferreeksen assessments" at bounding box center [751, 374] width 634 height 23
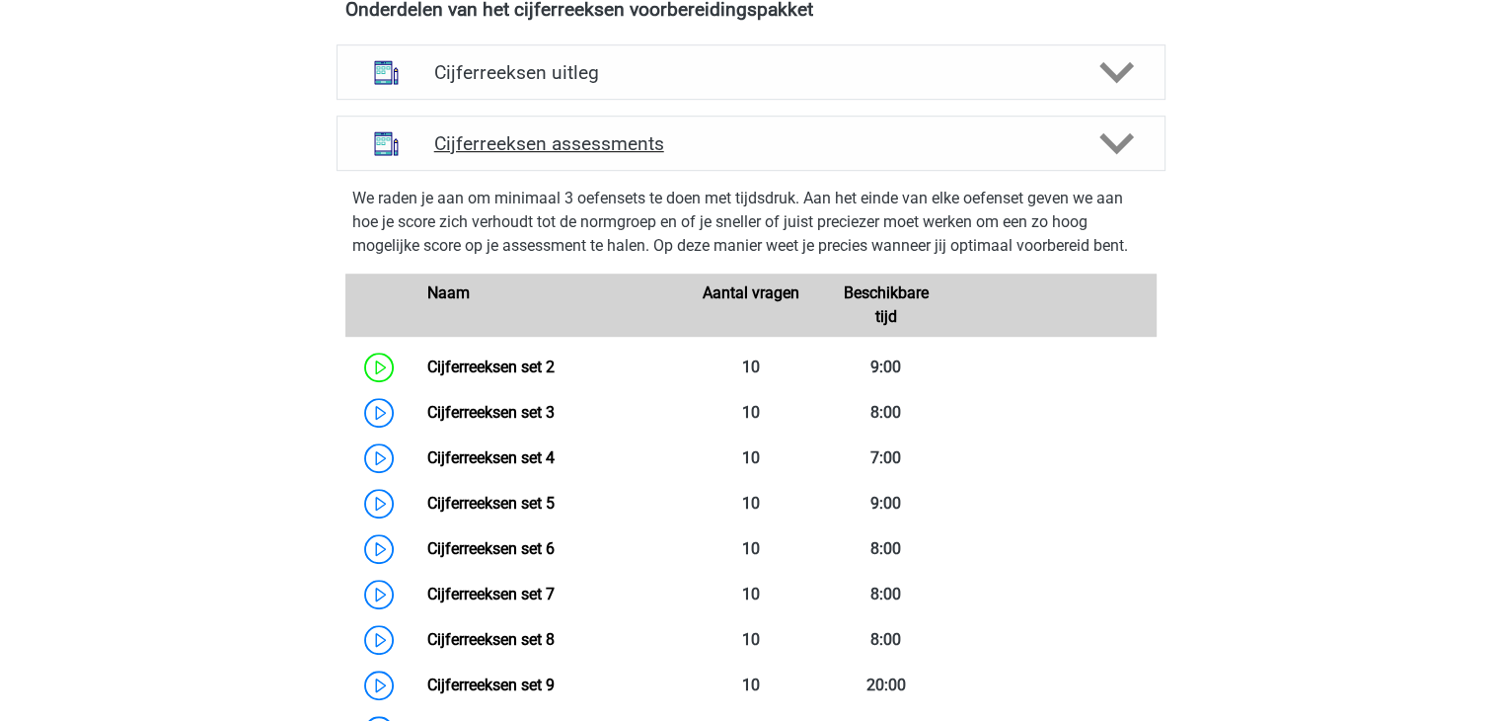
scroll to position [1211, 0]
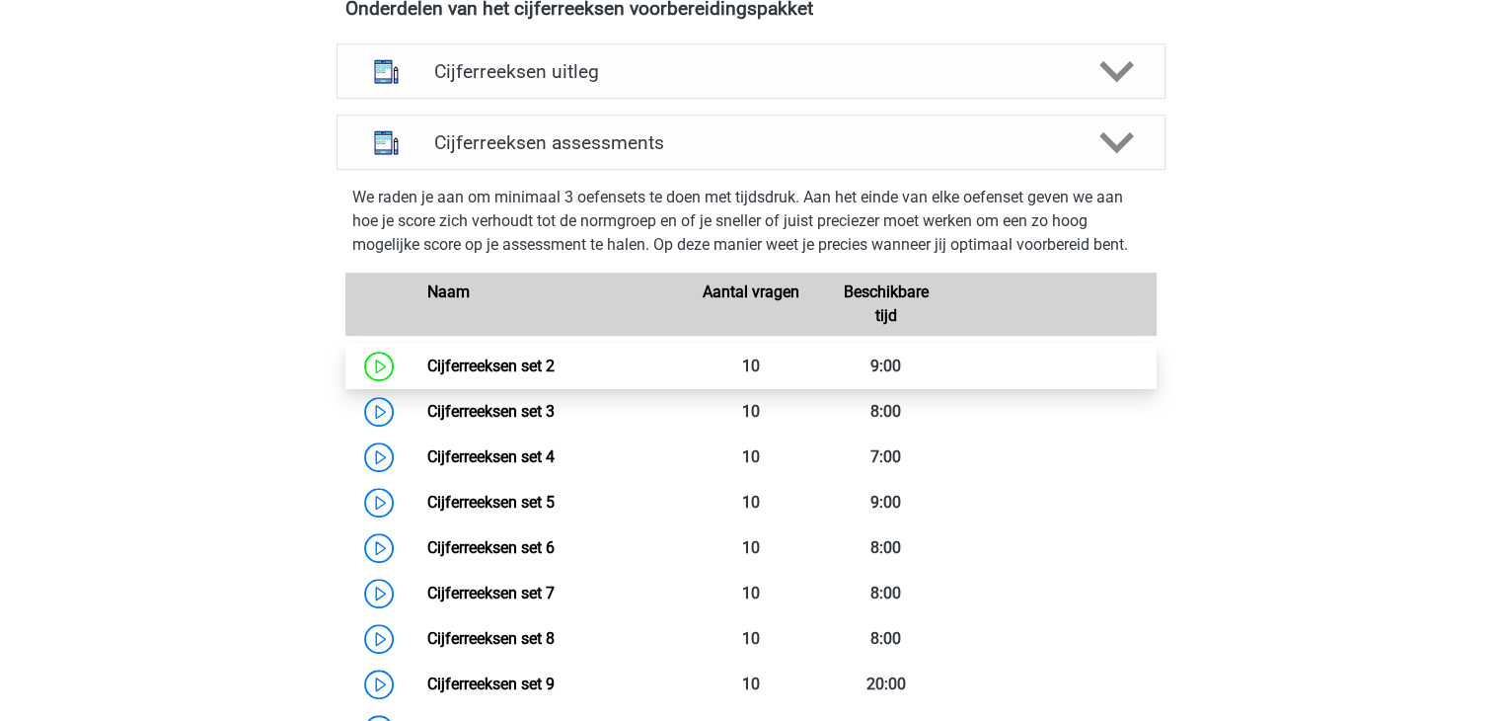
click at [427, 375] on link "Cijferreeksen set 2" at bounding box center [490, 365] width 127 height 19
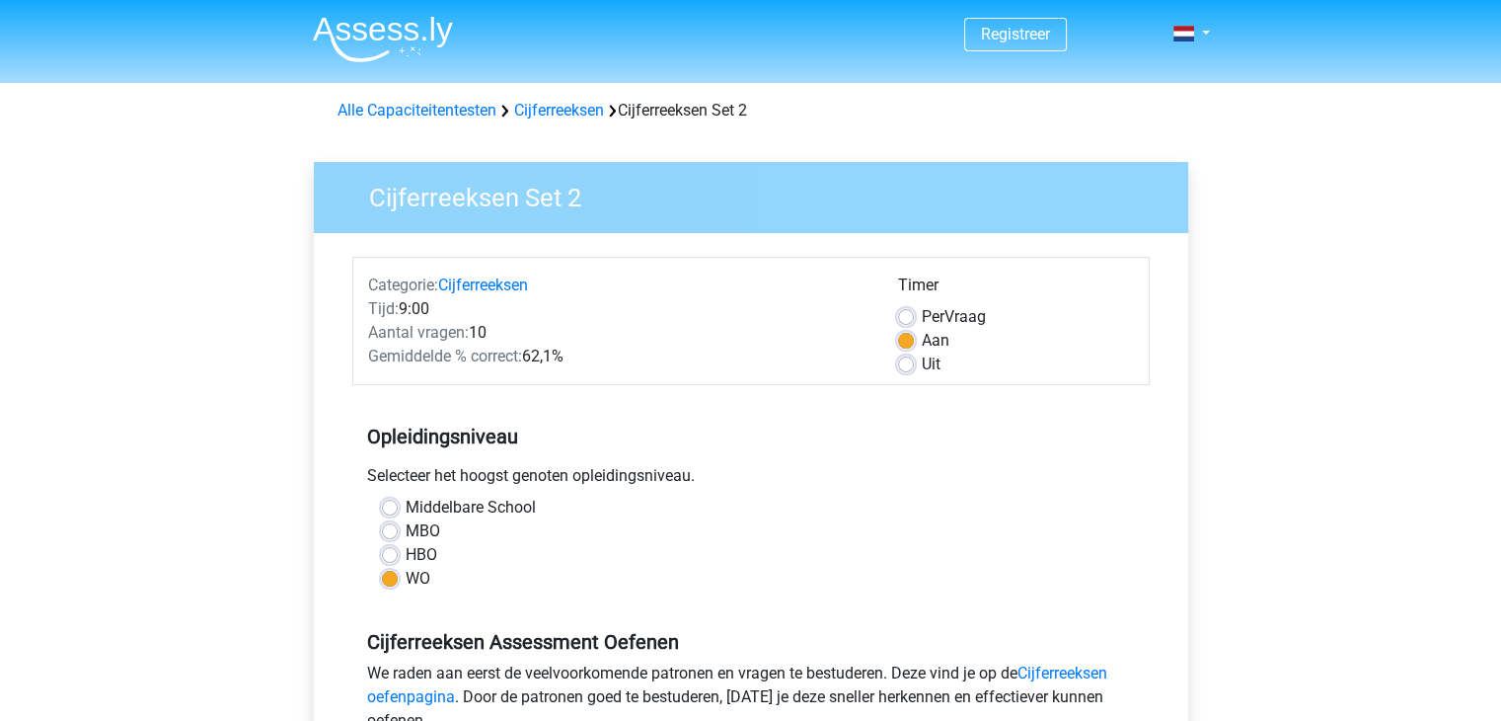
click at [922, 356] on label "Uit" at bounding box center [931, 364] width 19 height 24
click at [898, 356] on input "Uit" at bounding box center [906, 362] width 16 height 20
radio input "true"
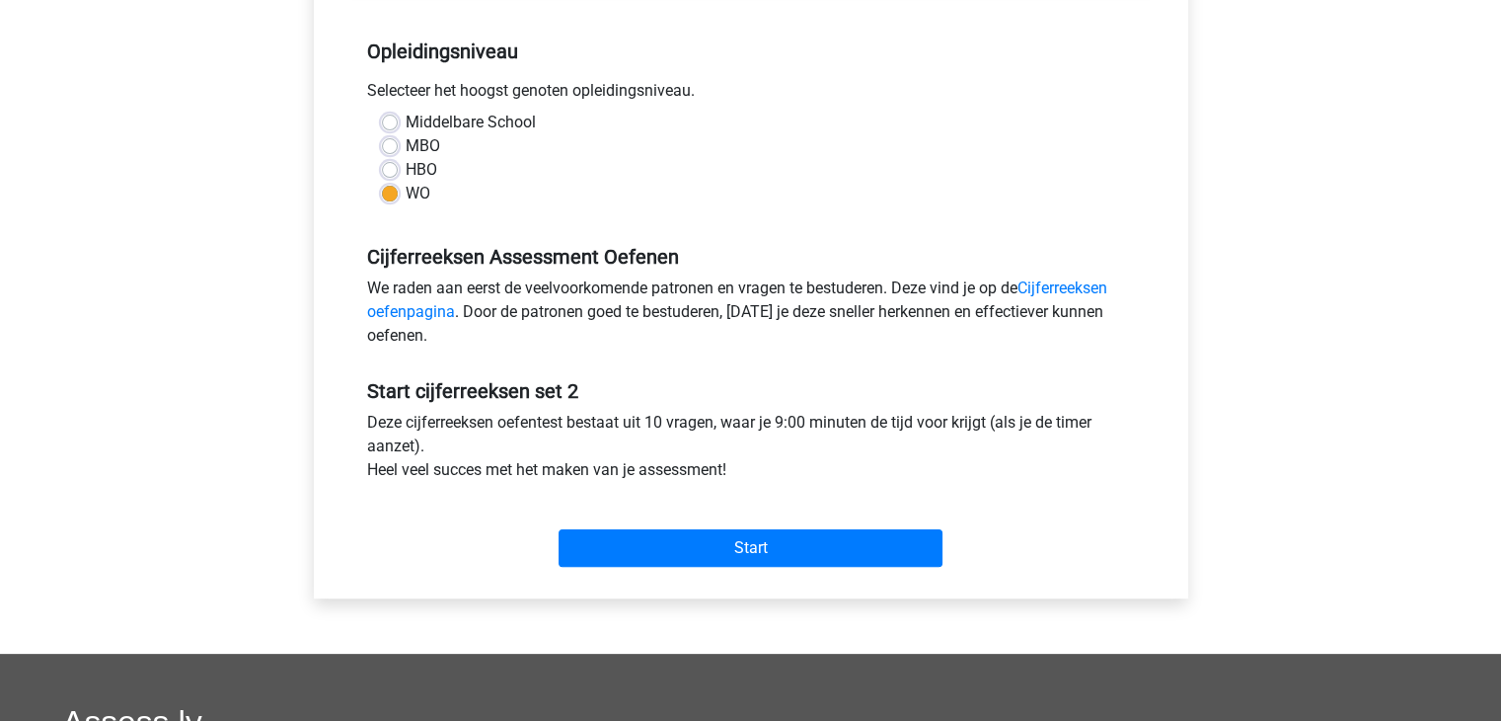
scroll to position [386, 0]
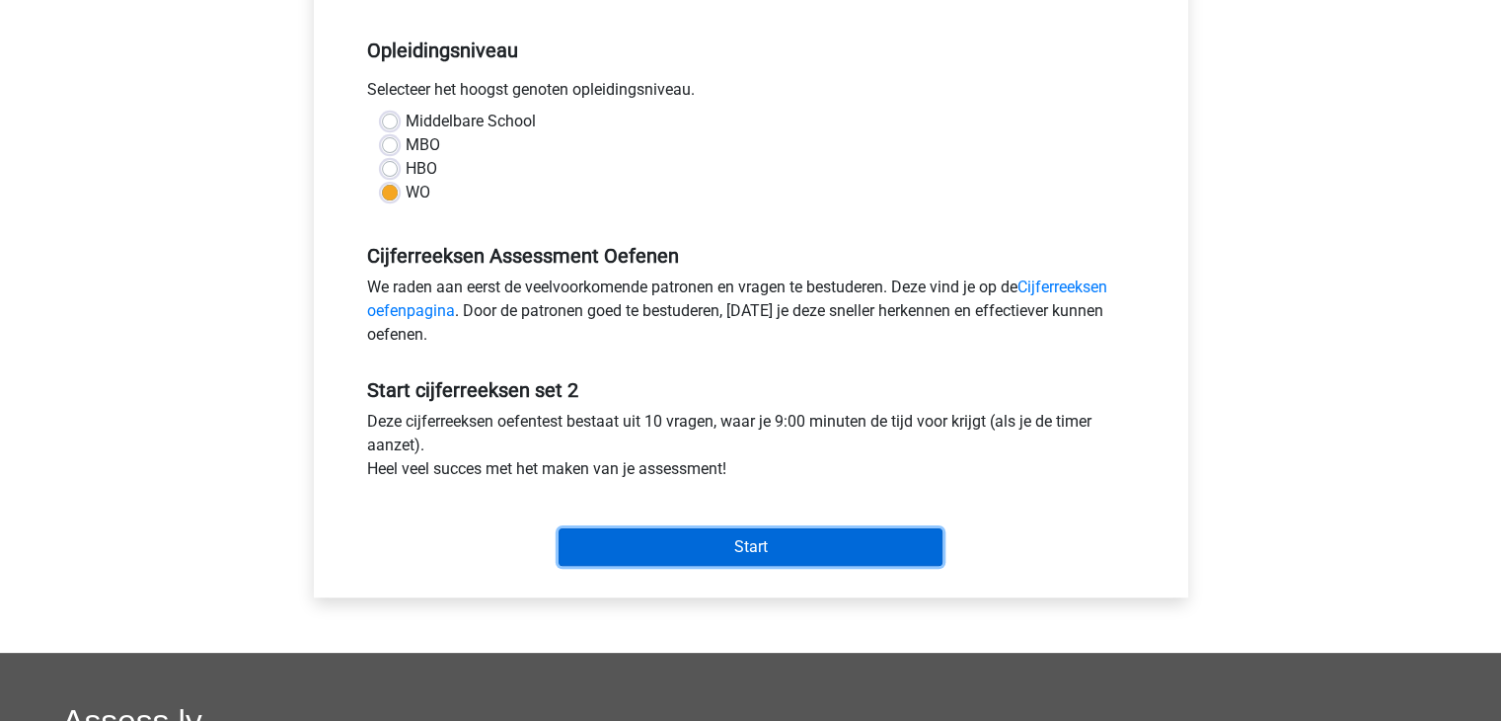
click at [729, 545] on input "Start" at bounding box center [751, 547] width 384 height 38
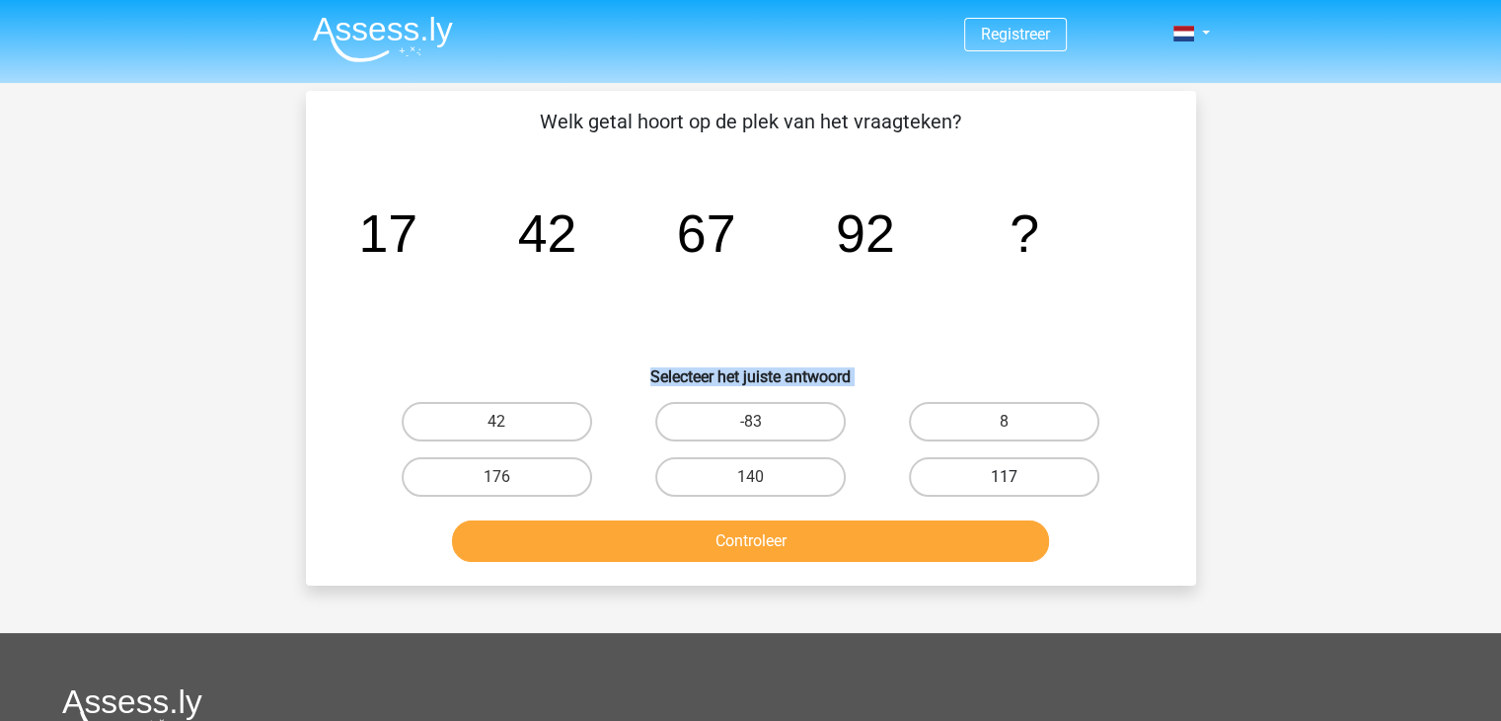
drag, startPoint x: 1052, startPoint y: 315, endPoint x: 1034, endPoint y: 471, distance: 157.0
click at [1034, 471] on div "Welk getal hoort op de plek van het vraagteken? image/svg+xml 17 42 67 92 ? Sel…" at bounding box center [751, 338] width 875 height 463
click at [1034, 471] on label "117" at bounding box center [1004, 476] width 191 height 39
click at [1018, 477] on input "117" at bounding box center [1011, 483] width 13 height 13
radio input "true"
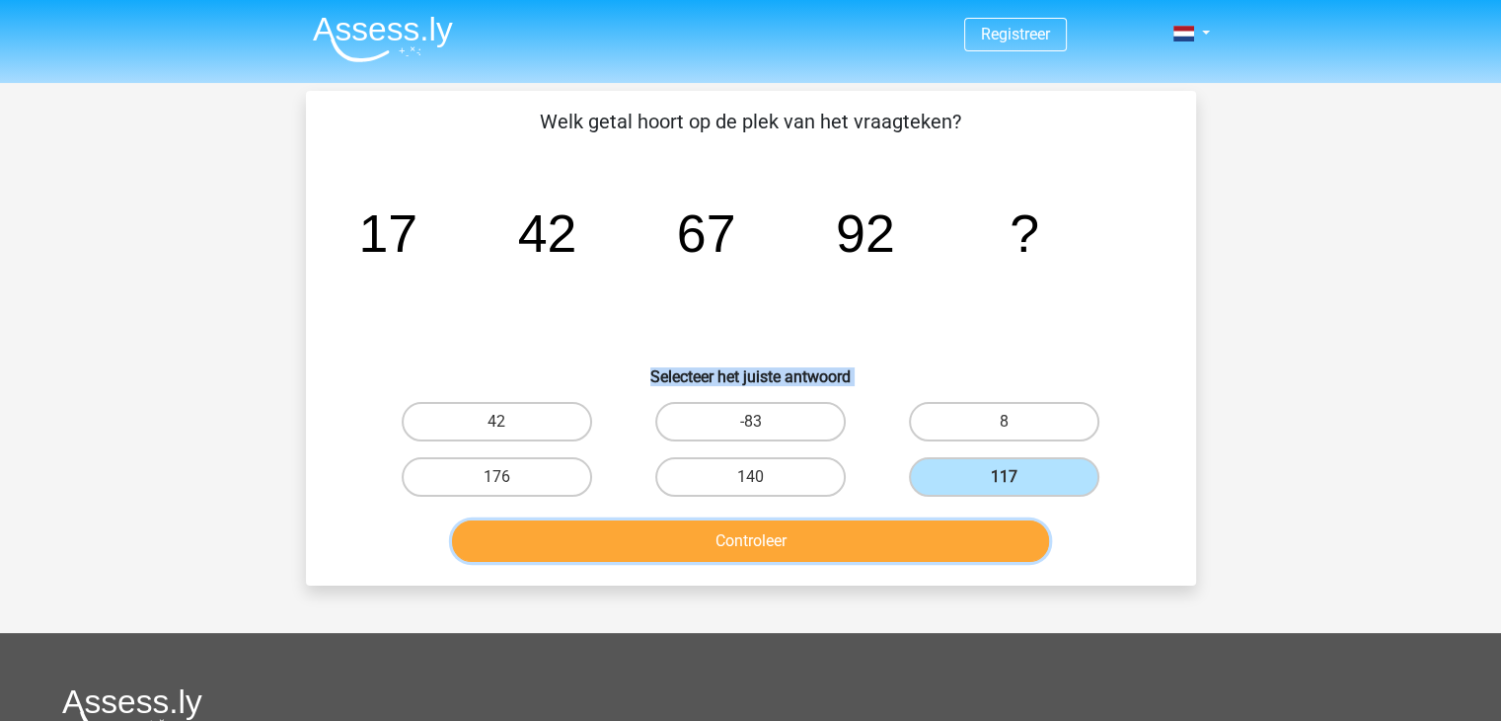
click at [799, 536] on button "Controleer" at bounding box center [750, 540] width 597 height 41
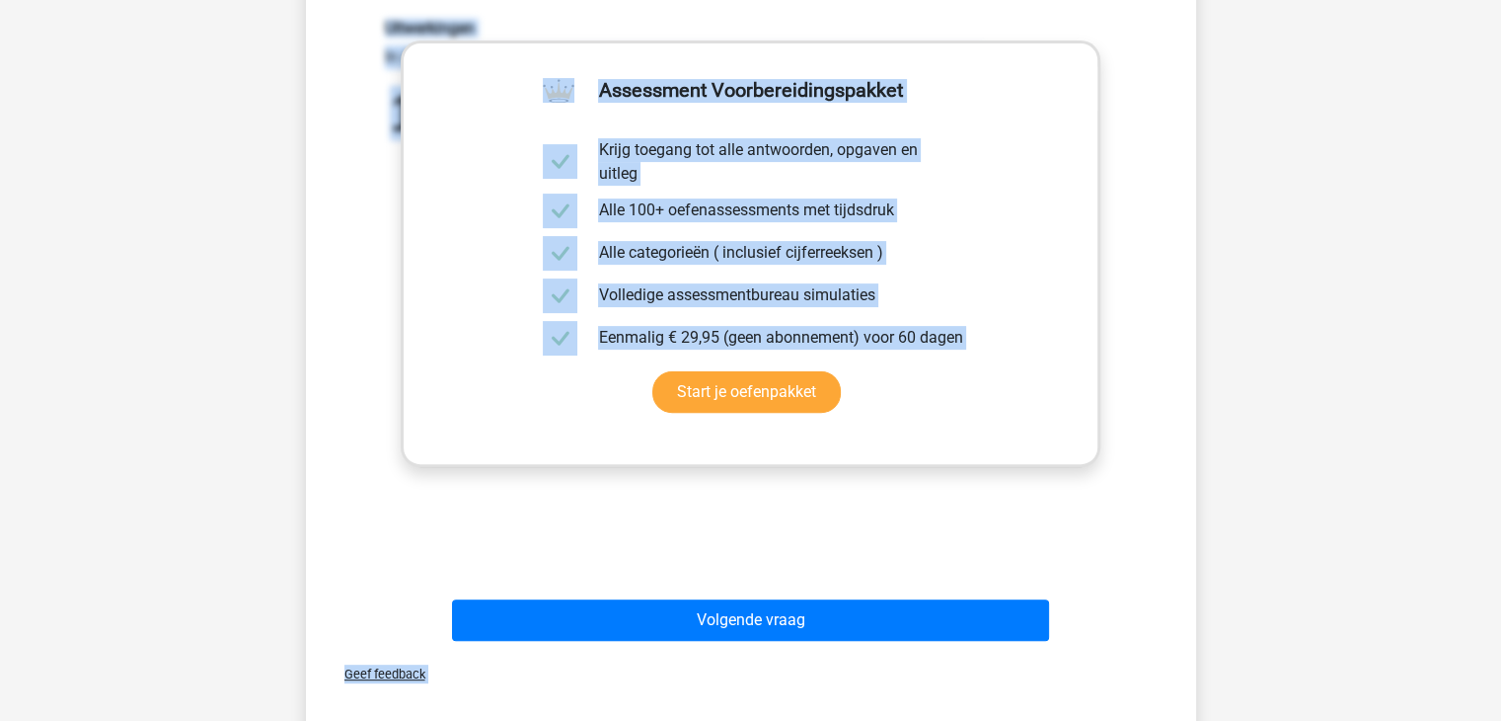
scroll to position [557, 0]
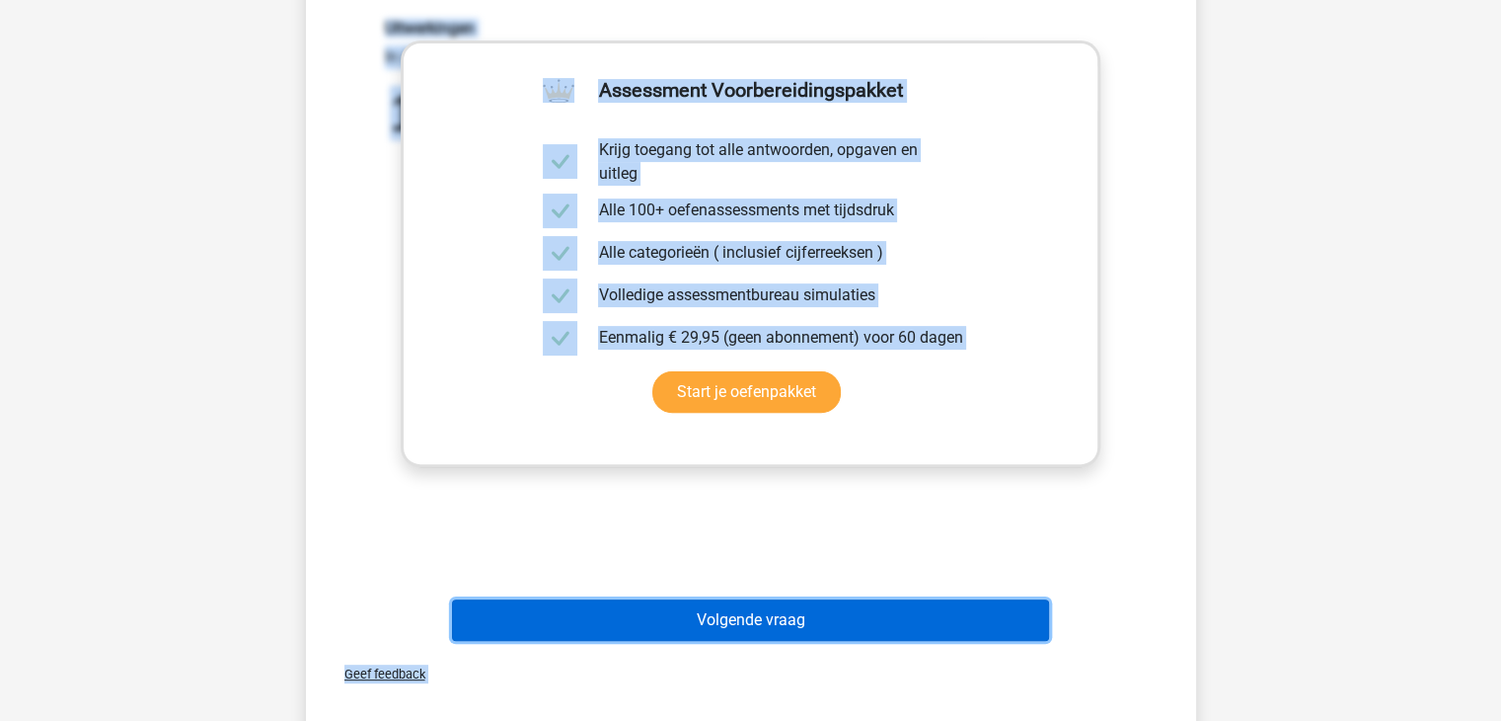
click at [699, 624] on button "Volgende vraag" at bounding box center [750, 619] width 597 height 41
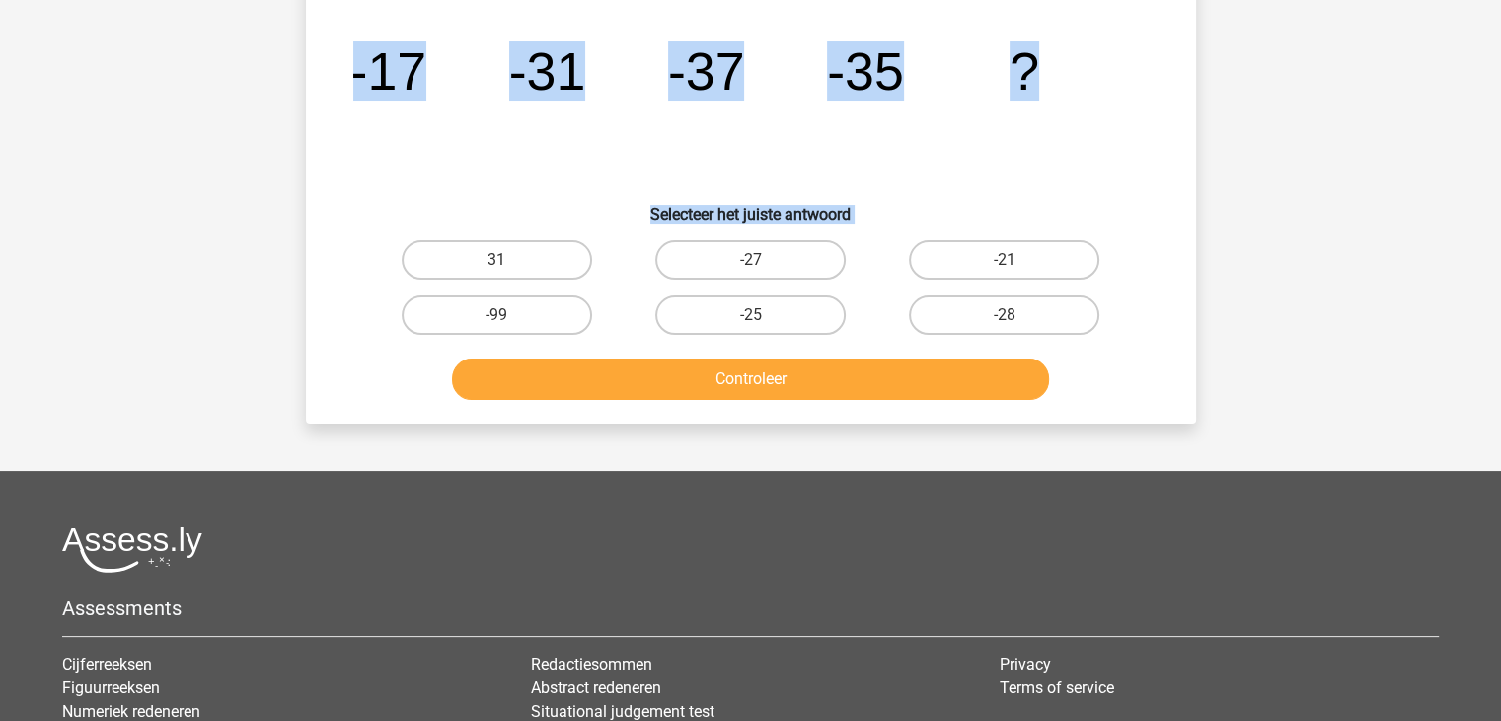
scroll to position [0, 0]
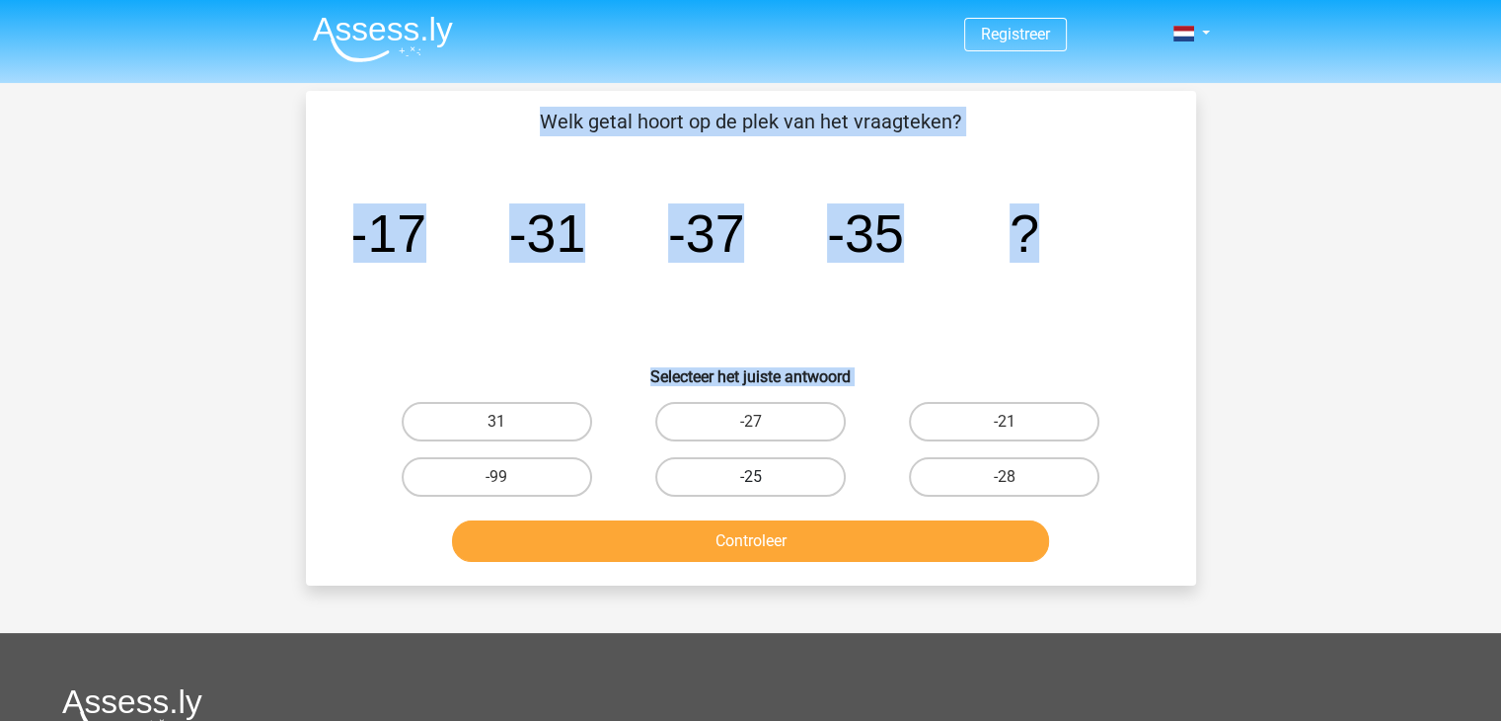
click at [776, 478] on label "-25" at bounding box center [750, 476] width 191 height 39
click at [763, 478] on input "-25" at bounding box center [756, 483] width 13 height 13
radio input "true"
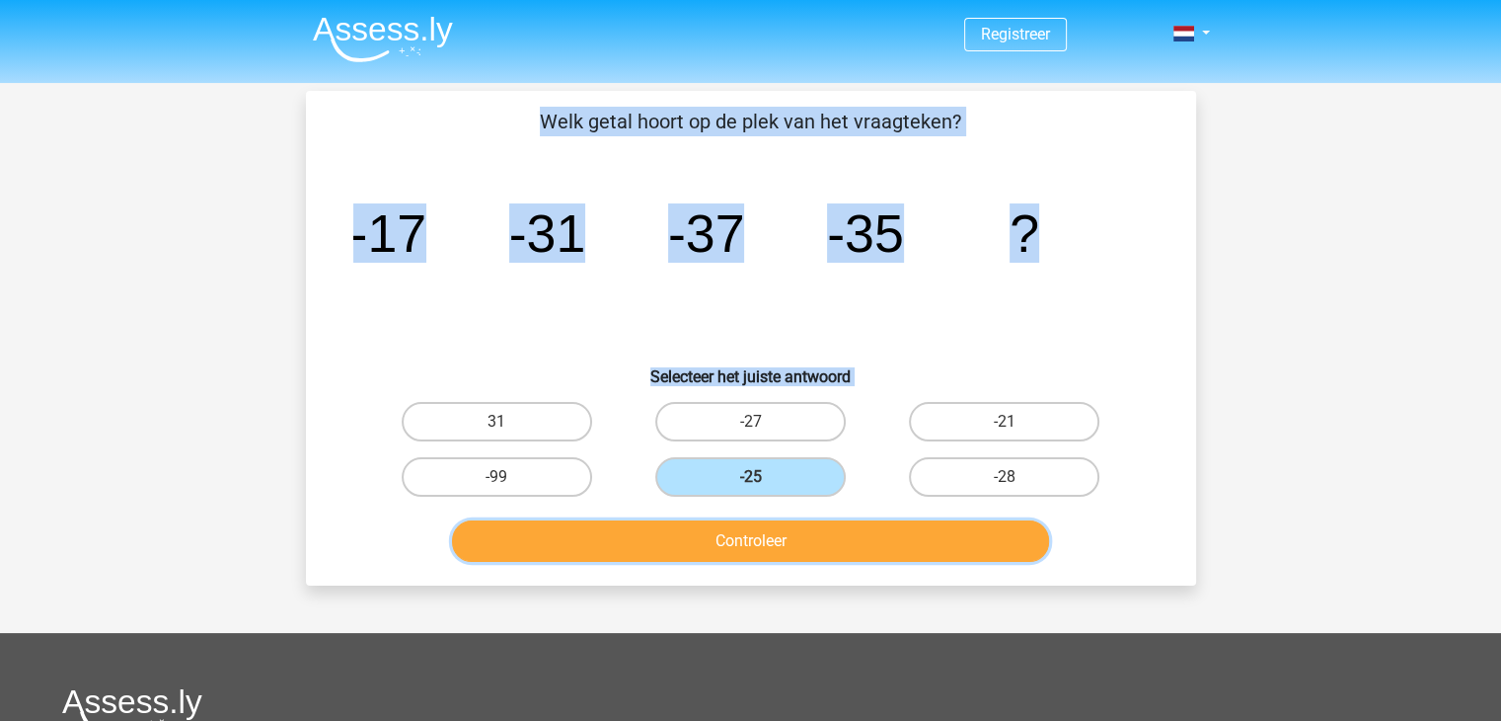
click at [745, 542] on button "Controleer" at bounding box center [750, 540] width 597 height 41
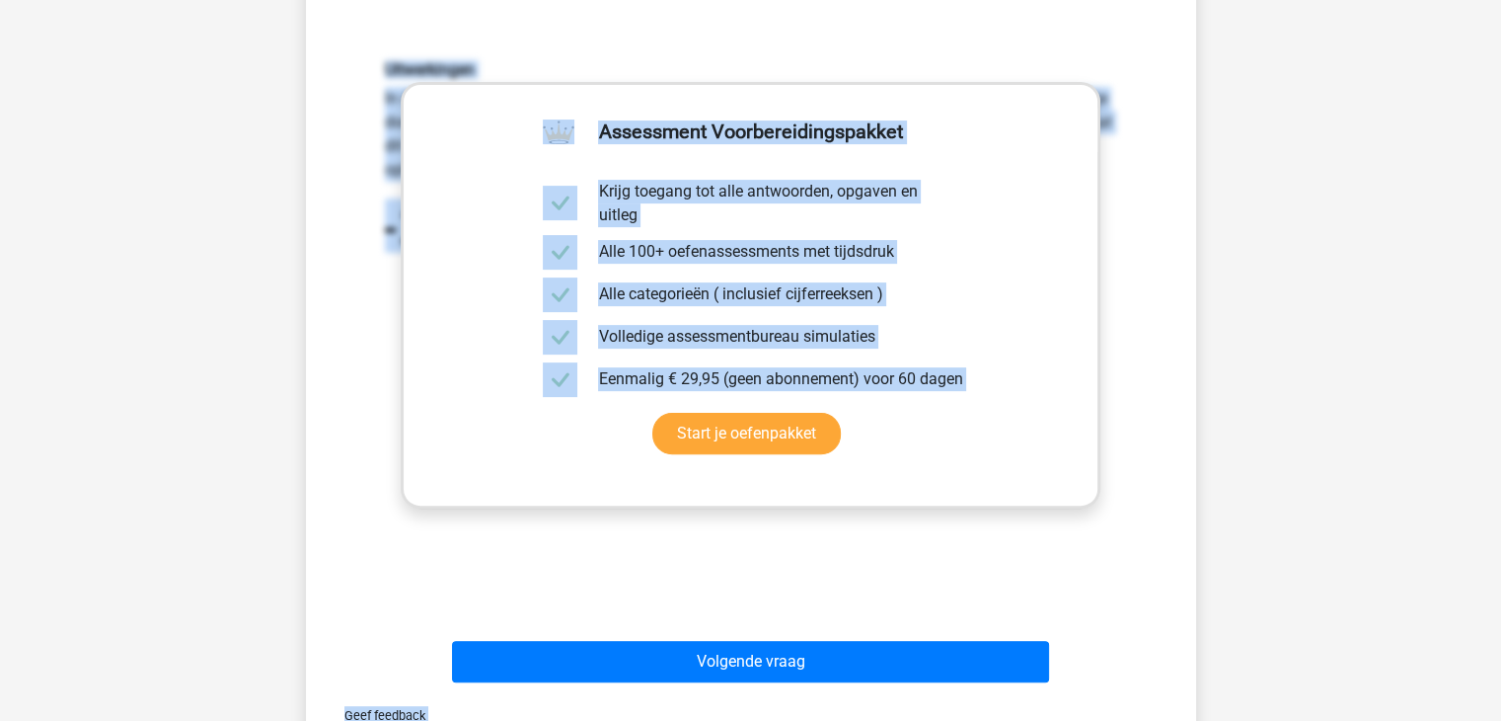
scroll to position [517, 0]
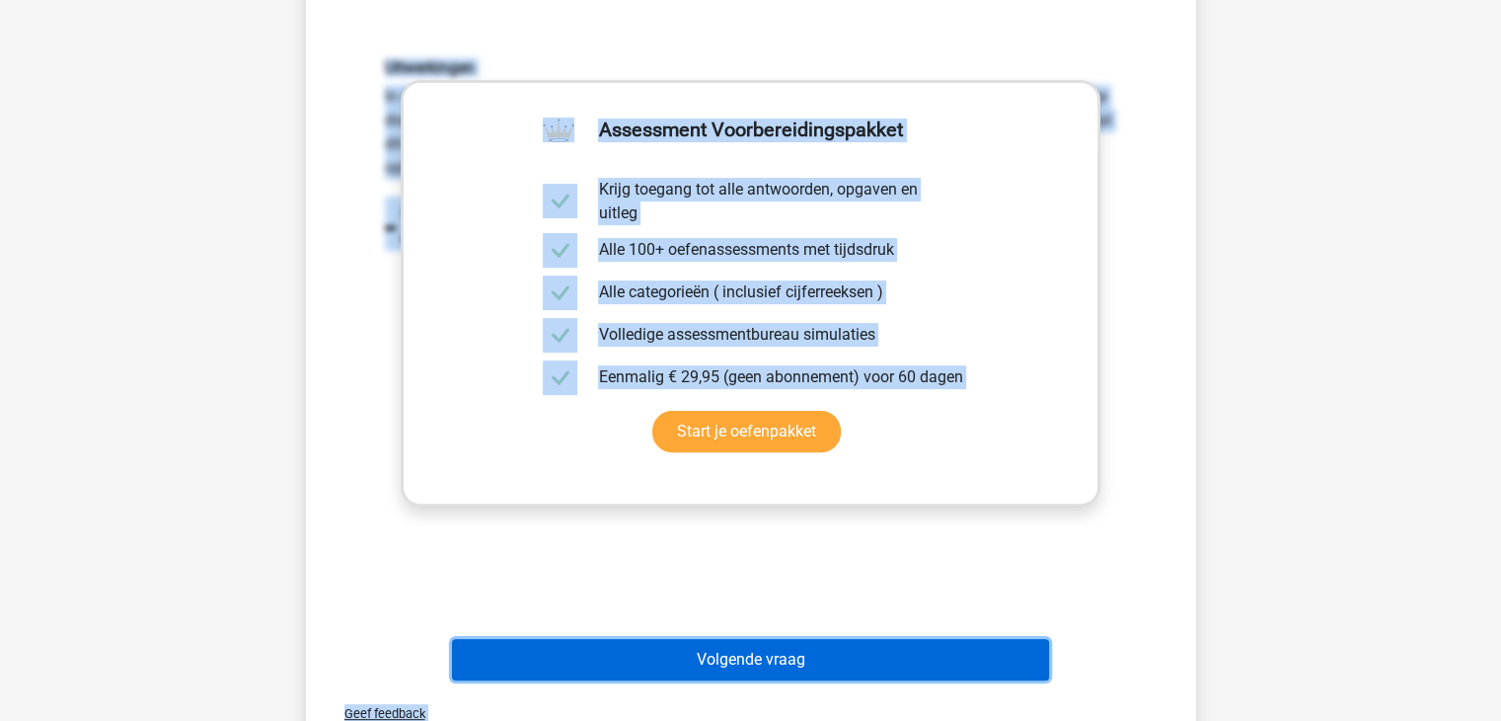
click at [702, 650] on button "Volgende vraag" at bounding box center [750, 659] width 597 height 41
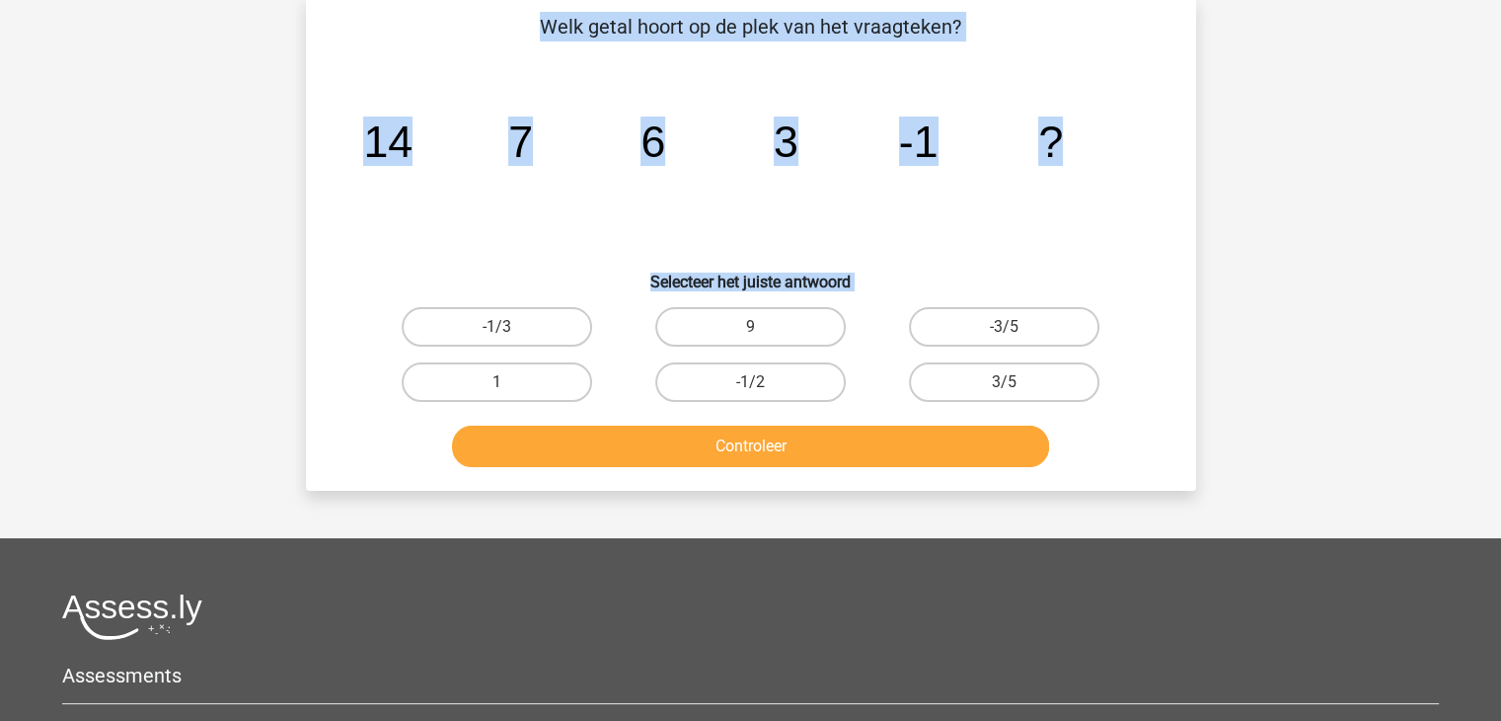
scroll to position [91, 0]
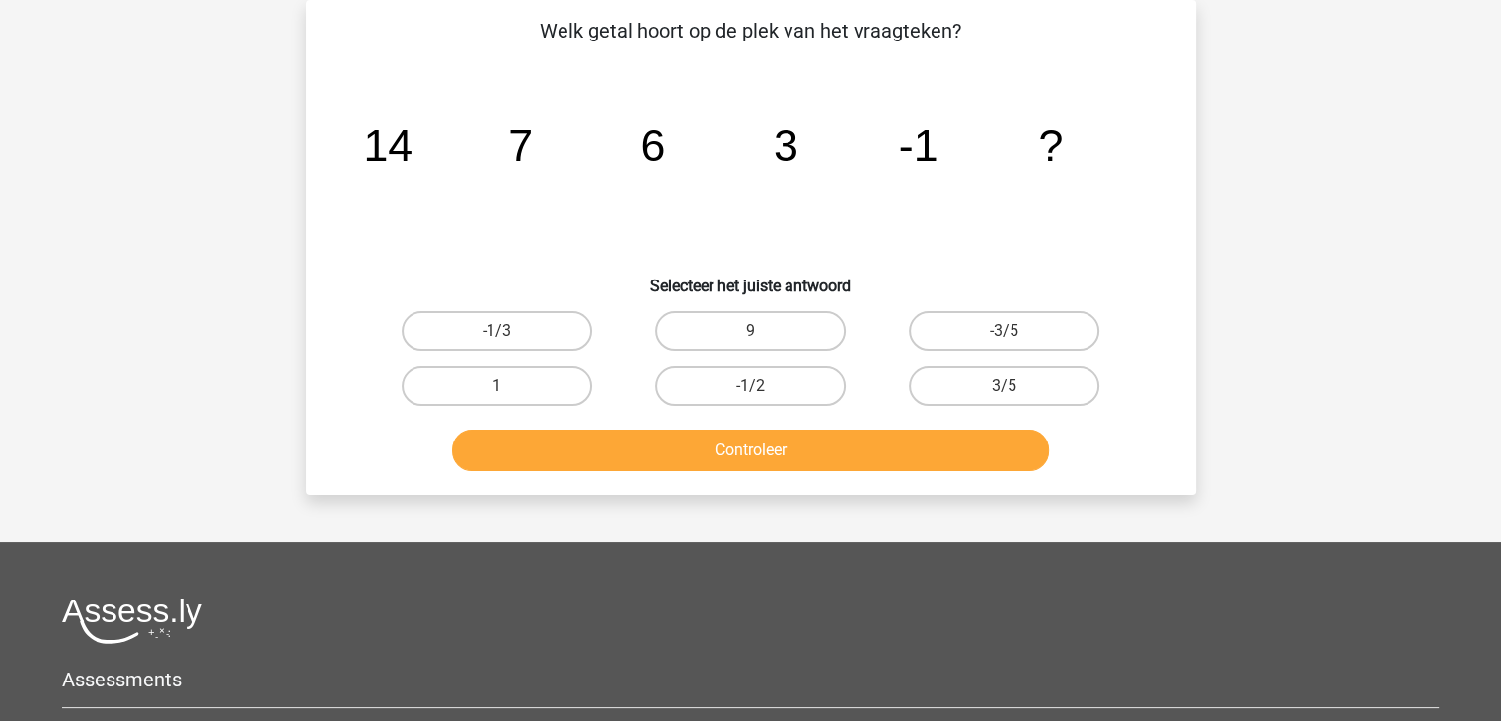
click at [966, 248] on icon "image/svg+xml 14 7 6 3 -1 ?" at bounding box center [751, 160] width 796 height 199
click at [786, 381] on label "-1/2" at bounding box center [750, 385] width 191 height 39
click at [763, 386] on input "-1/2" at bounding box center [756, 392] width 13 height 13
radio input "true"
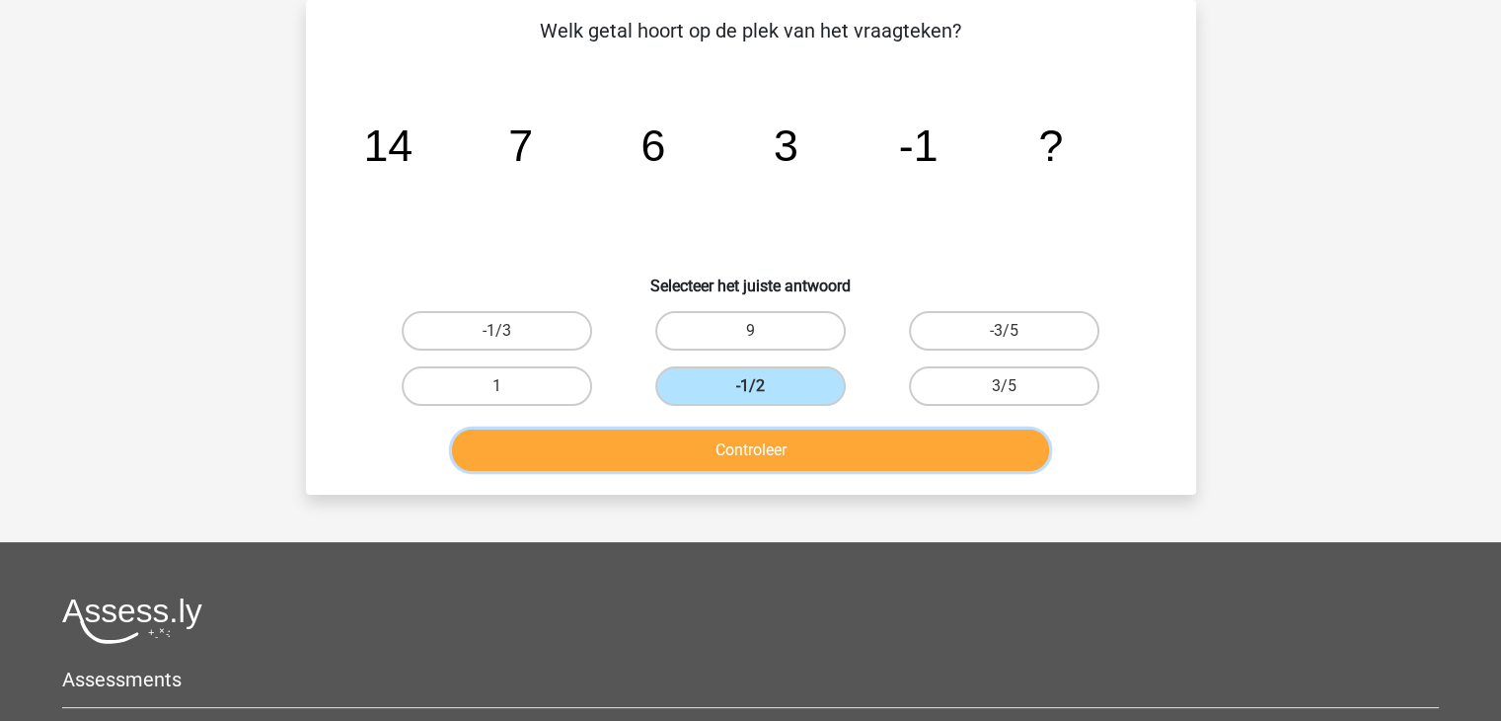
click at [738, 451] on button "Controleer" at bounding box center [750, 449] width 597 height 41
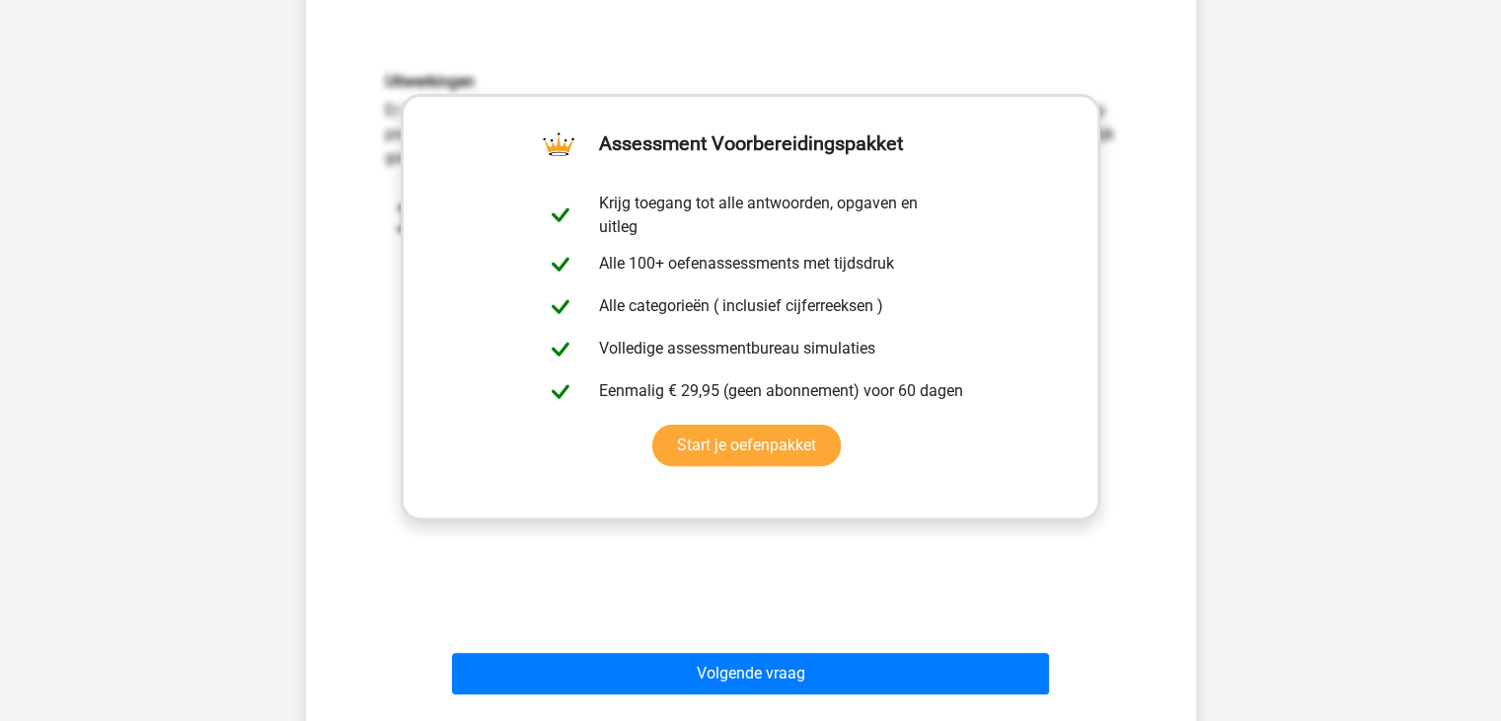
scroll to position [505, 0]
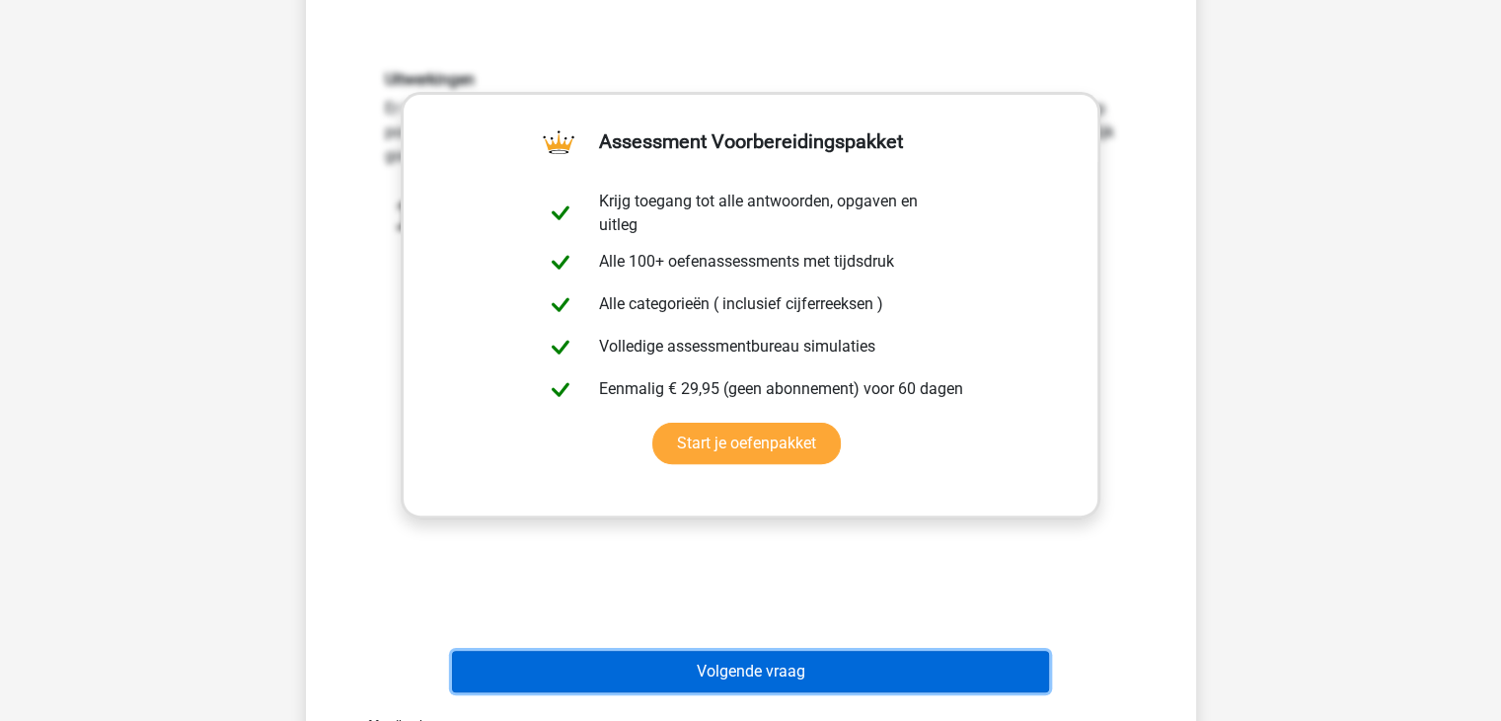
click at [730, 670] on button "Volgende vraag" at bounding box center [750, 671] width 597 height 41
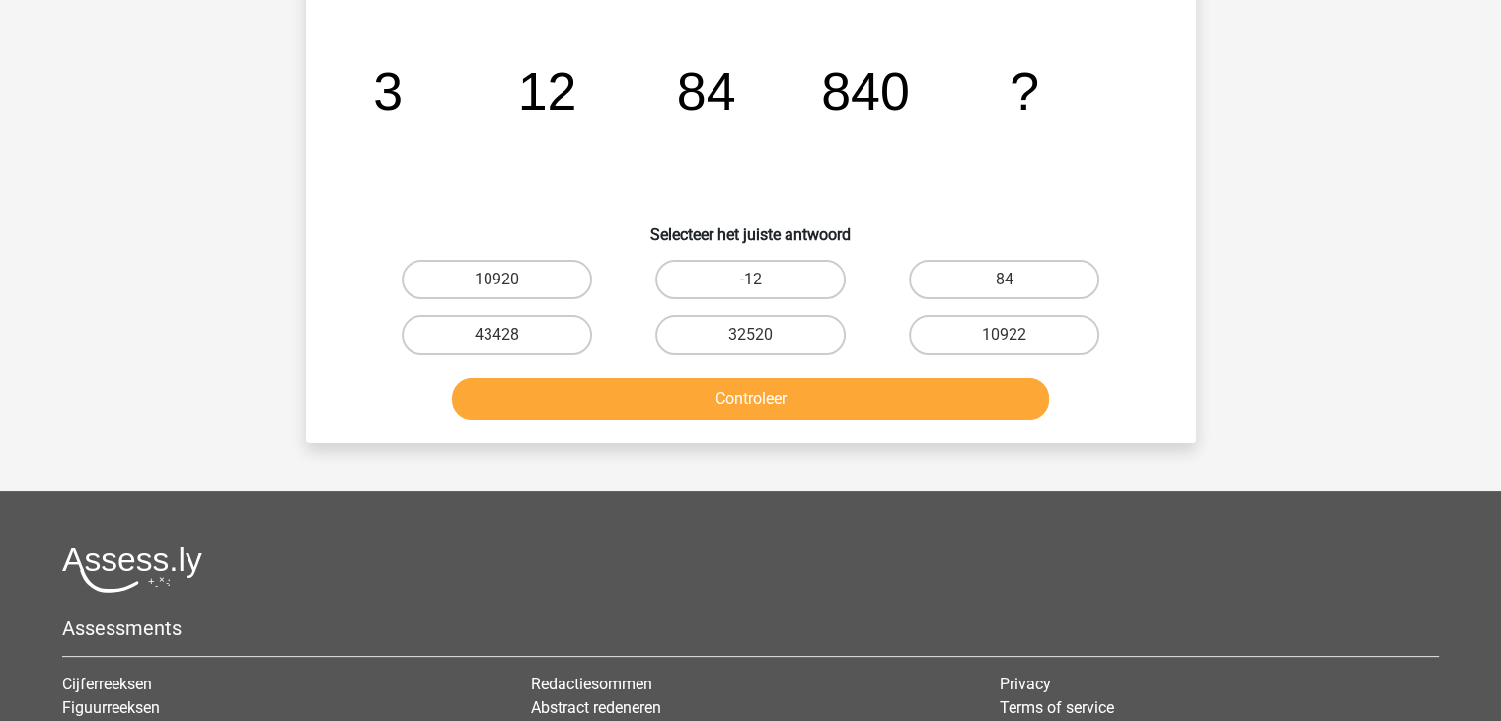
scroll to position [91, 0]
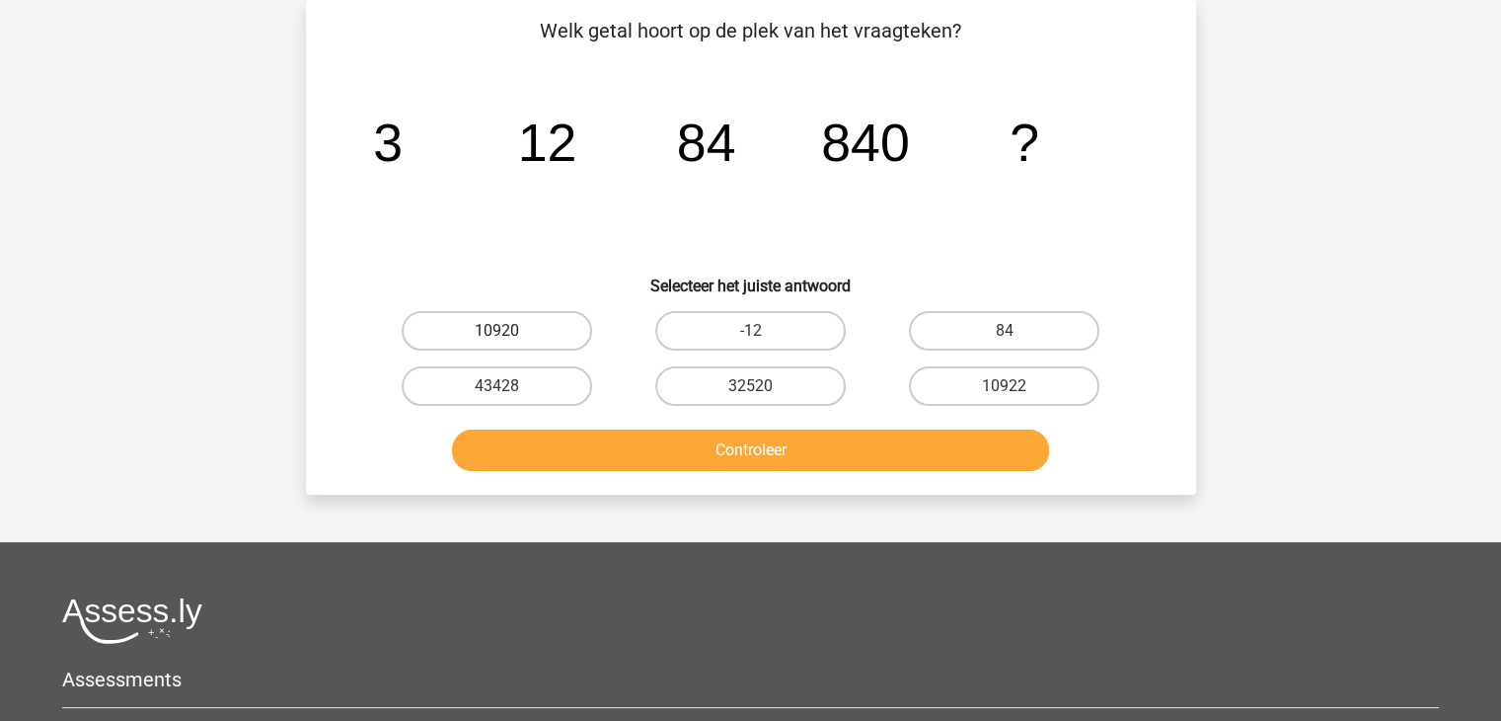
click at [489, 330] on label "10920" at bounding box center [497, 330] width 191 height 39
click at [497, 331] on input "10920" at bounding box center [503, 337] width 13 height 13
radio input "true"
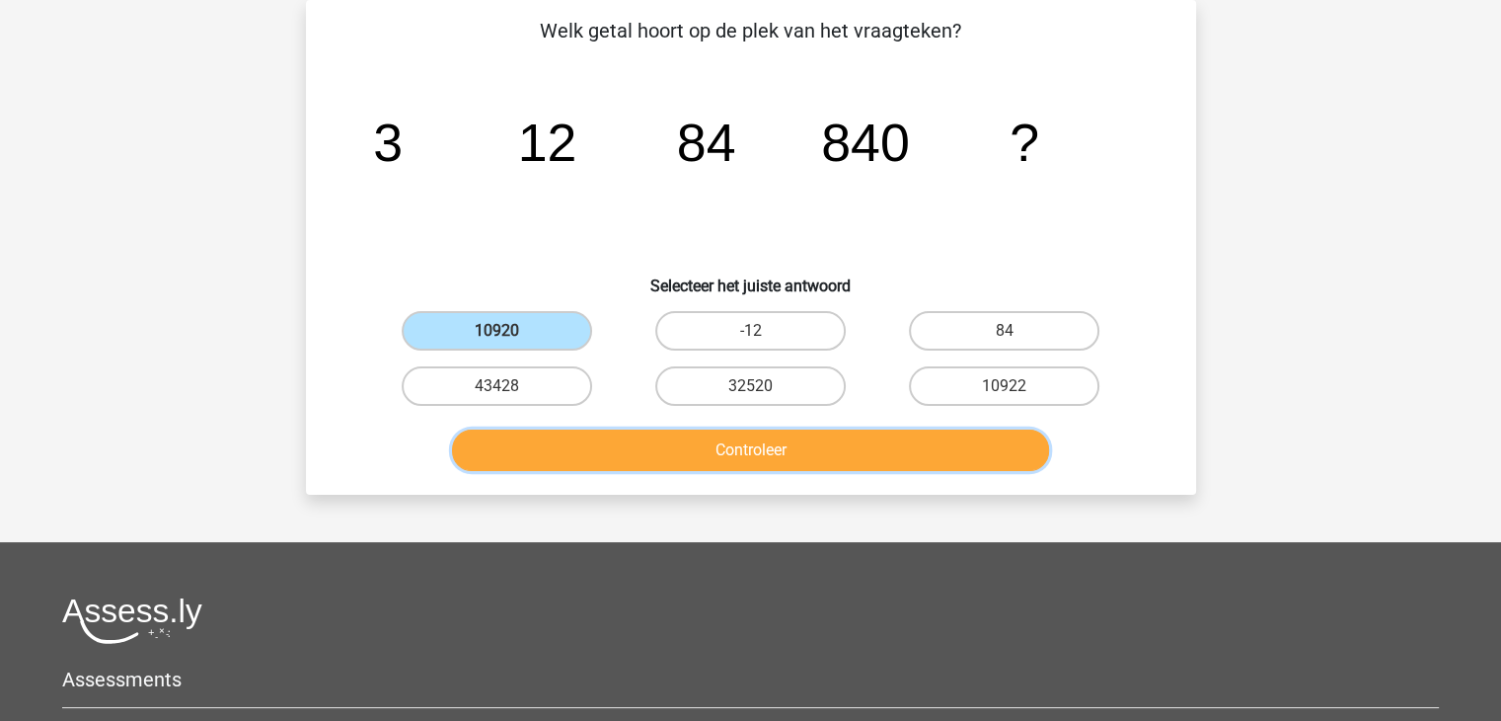
click at [742, 451] on button "Controleer" at bounding box center [750, 449] width 597 height 41
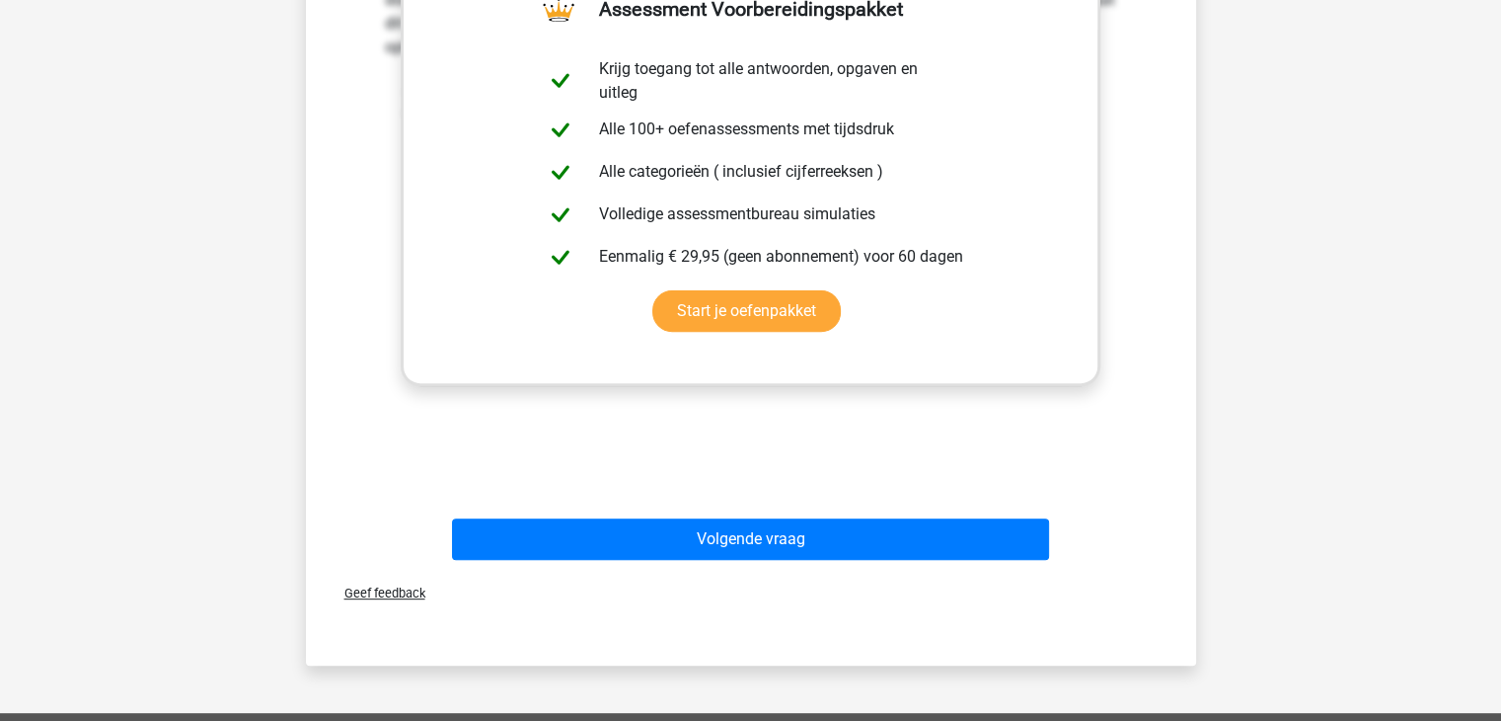
scroll to position [639, 0]
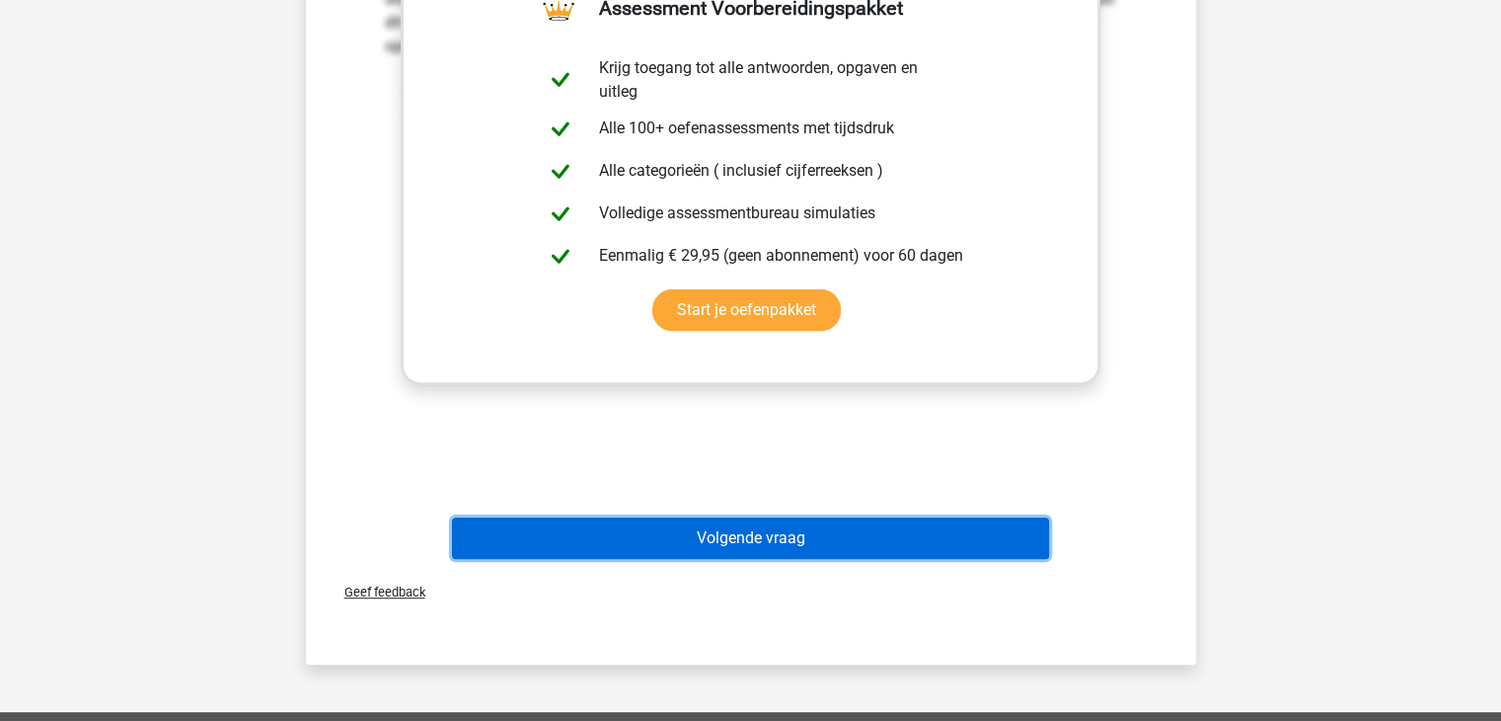
click at [749, 533] on button "Volgende vraag" at bounding box center [750, 537] width 597 height 41
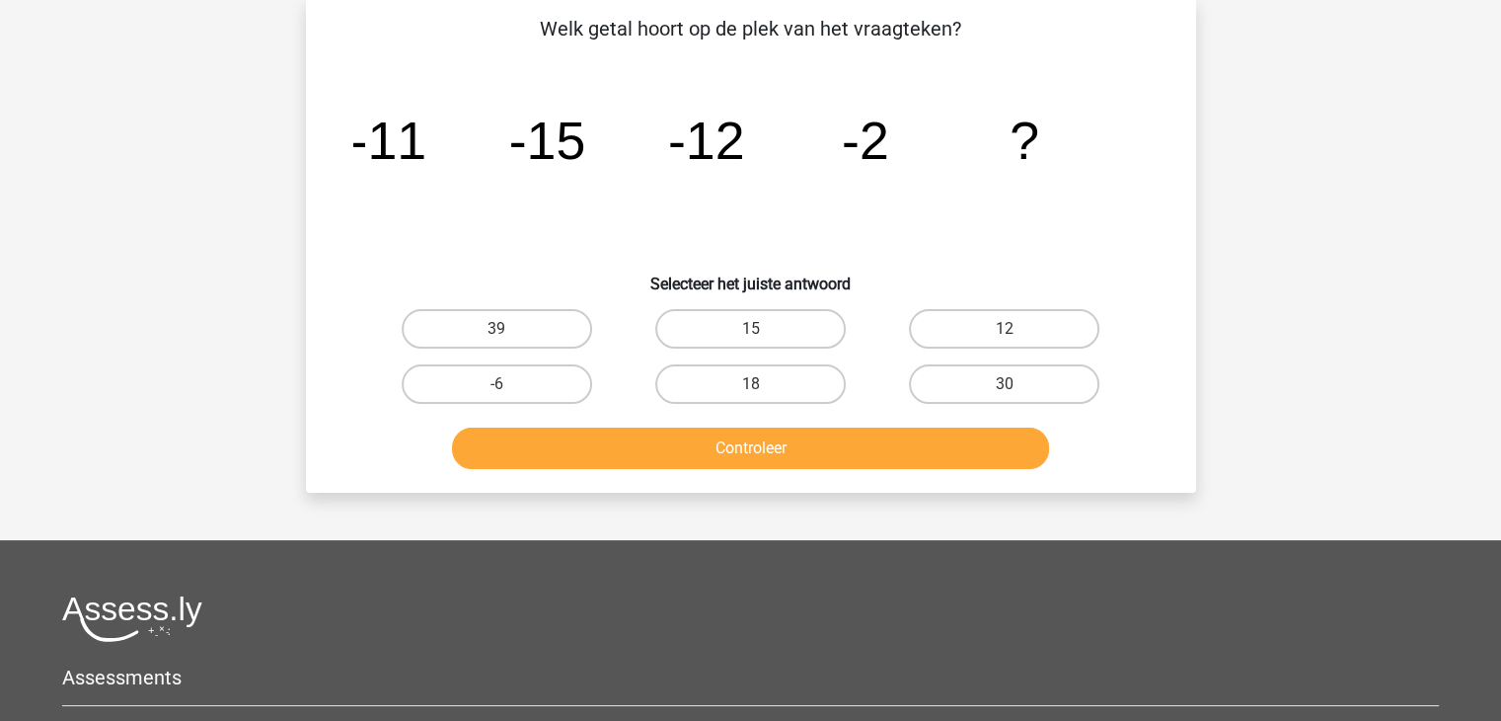
scroll to position [91, 0]
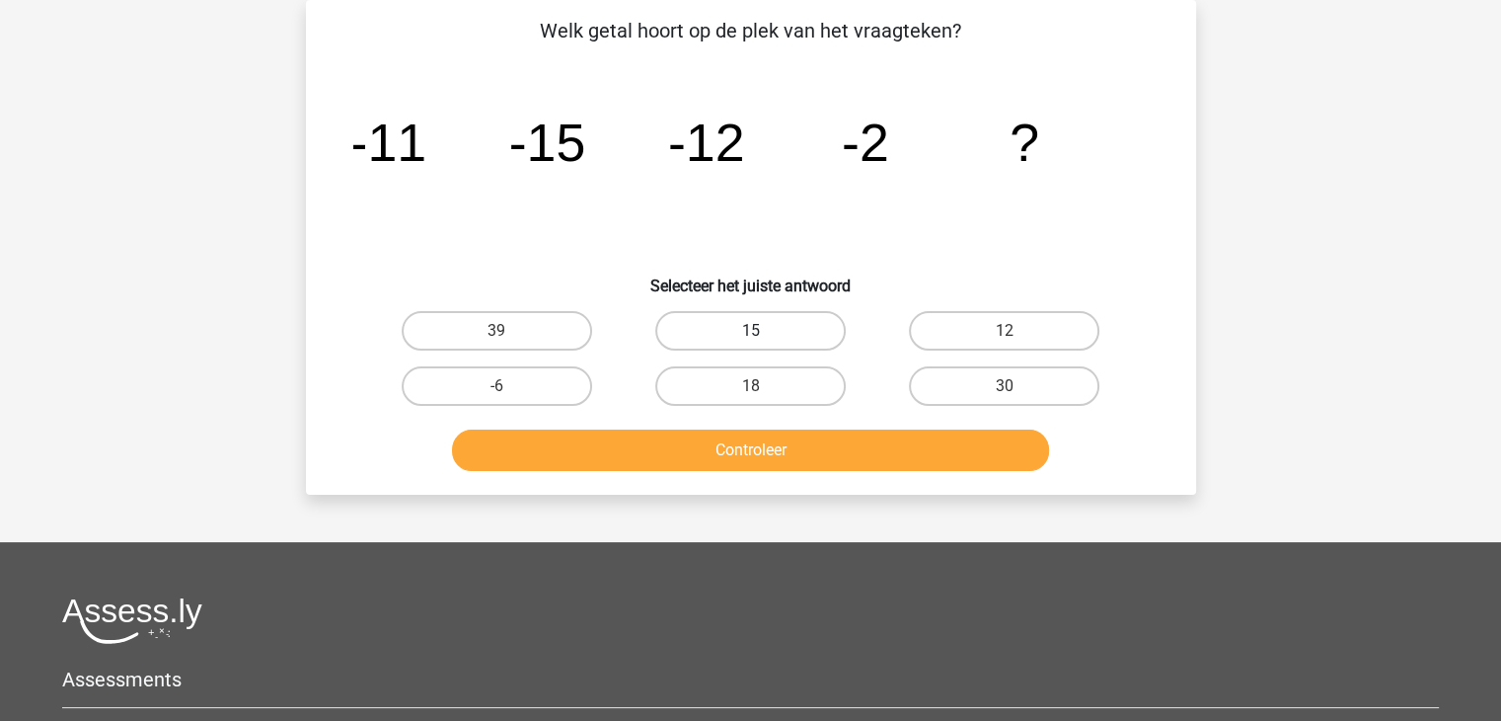
click at [752, 321] on label "15" at bounding box center [750, 330] width 191 height 39
click at [752, 331] on input "15" at bounding box center [756, 337] width 13 height 13
radio input "true"
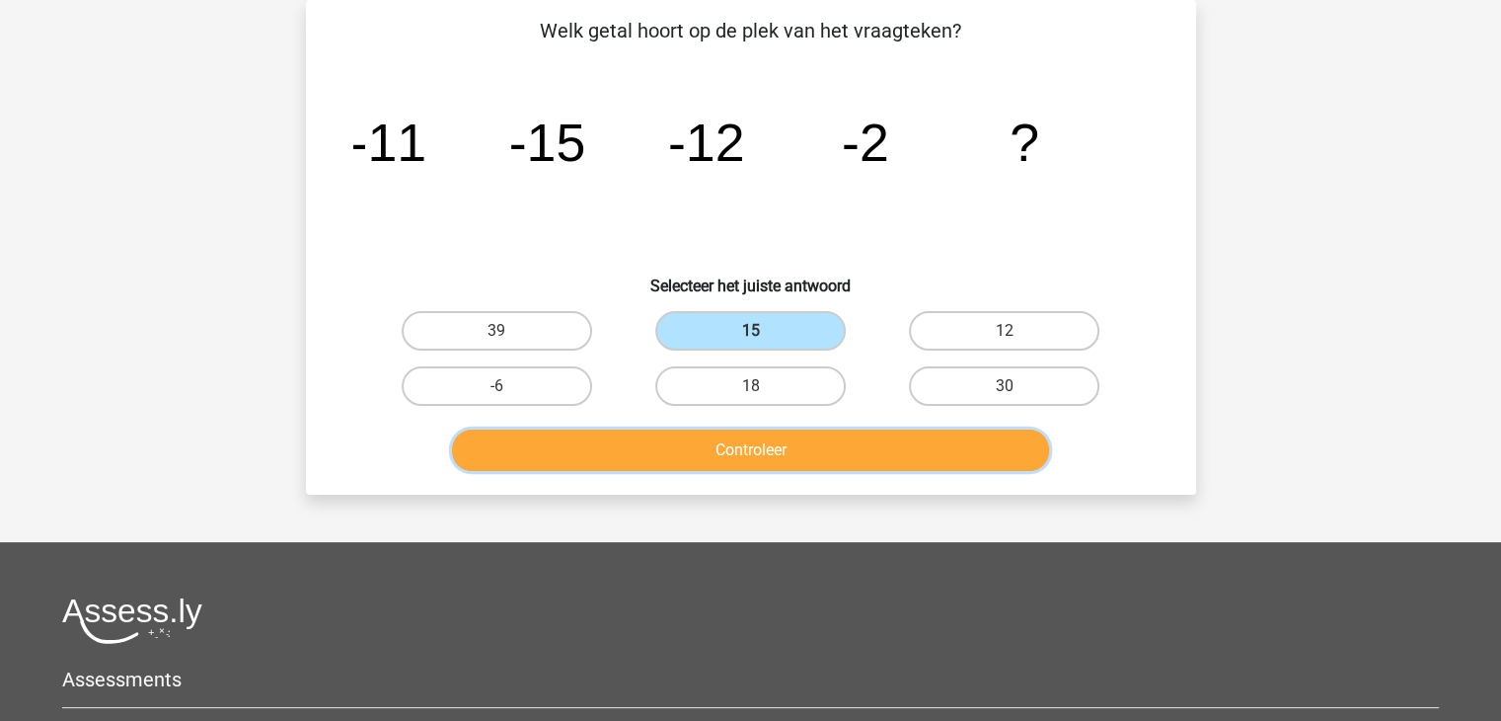
click at [754, 443] on button "Controleer" at bounding box center [750, 449] width 597 height 41
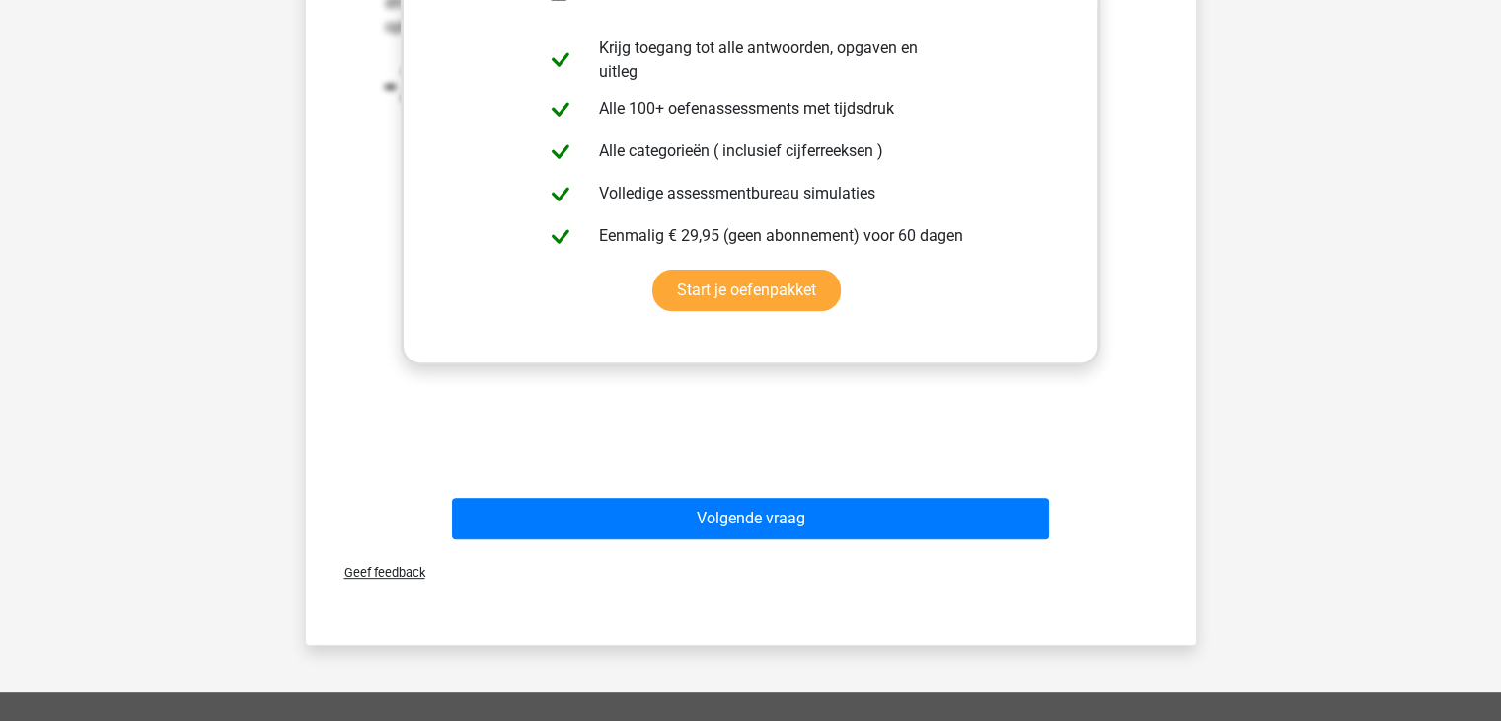
scroll to position [659, 0]
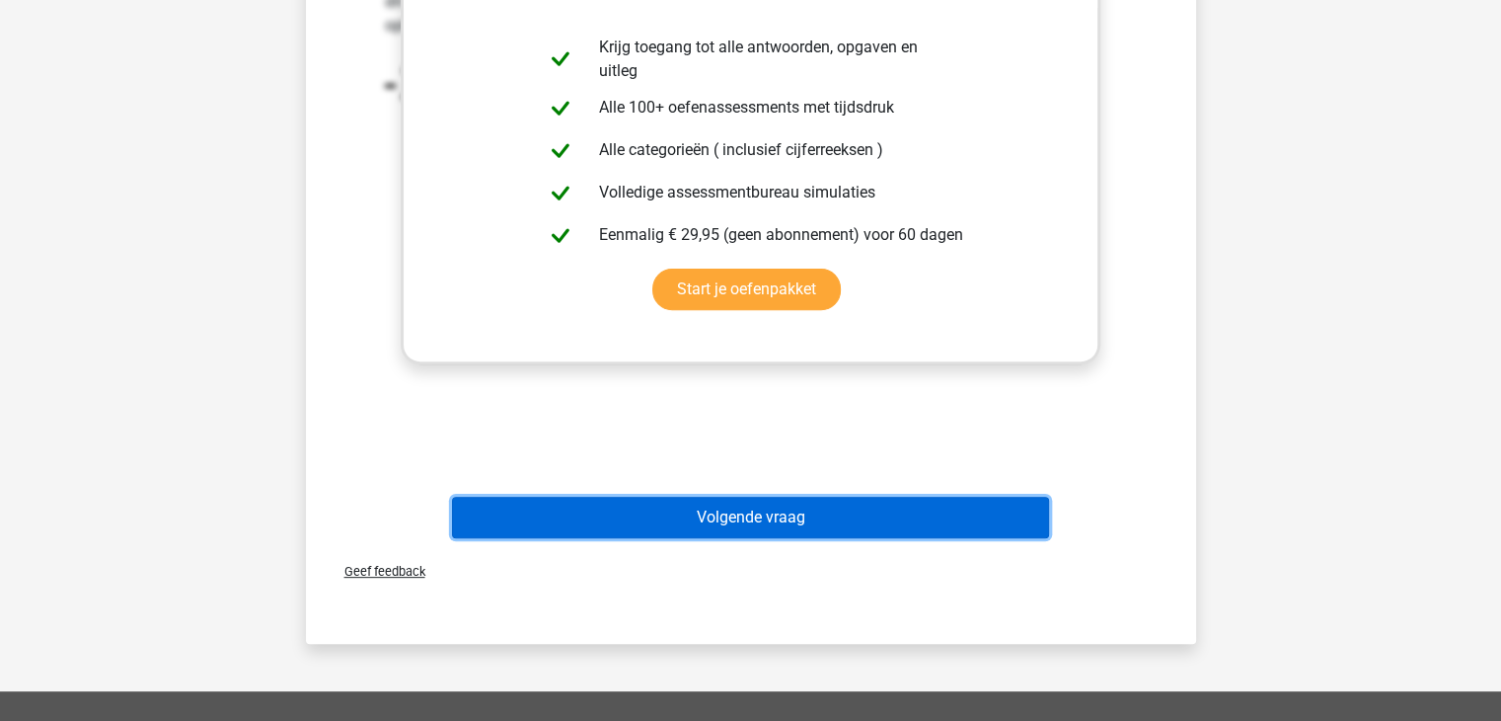
click at [770, 522] on button "Volgende vraag" at bounding box center [750, 517] width 597 height 41
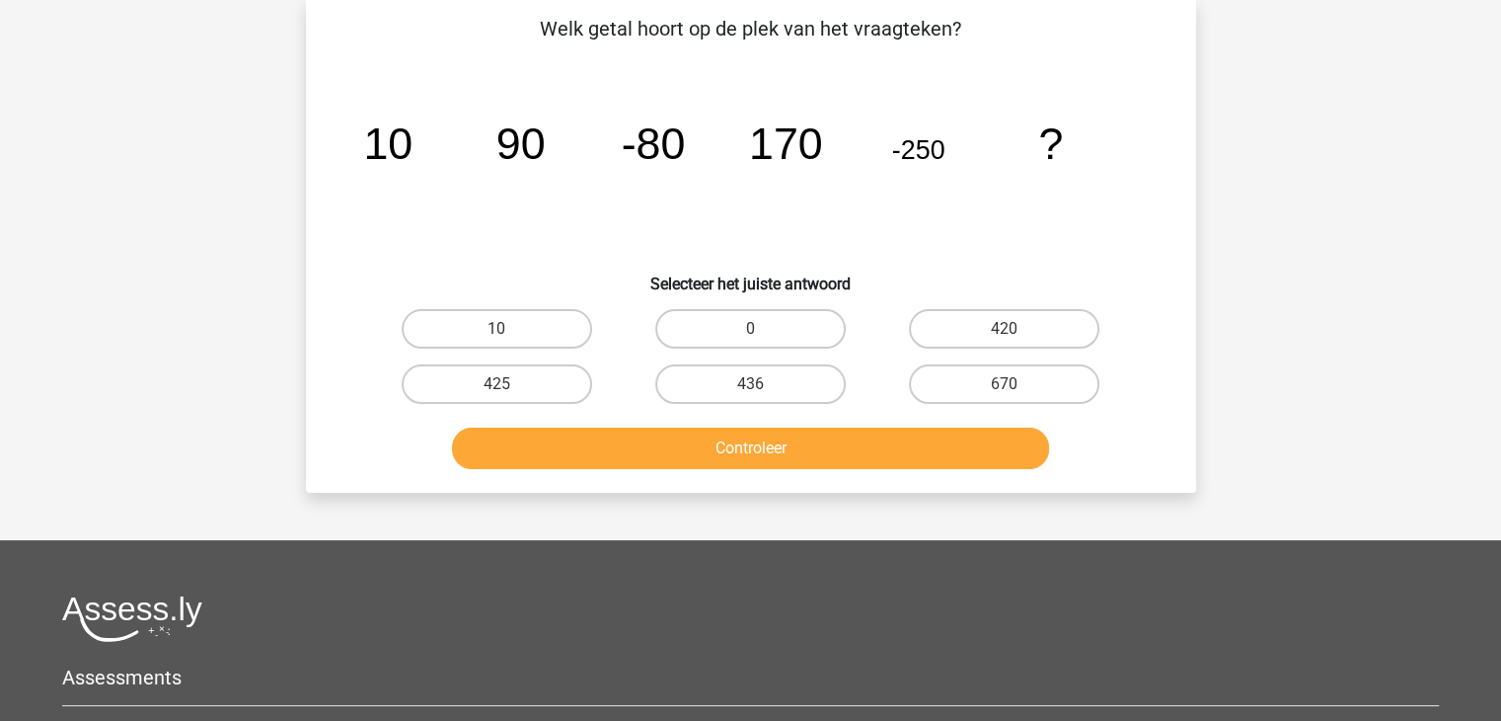
scroll to position [91, 0]
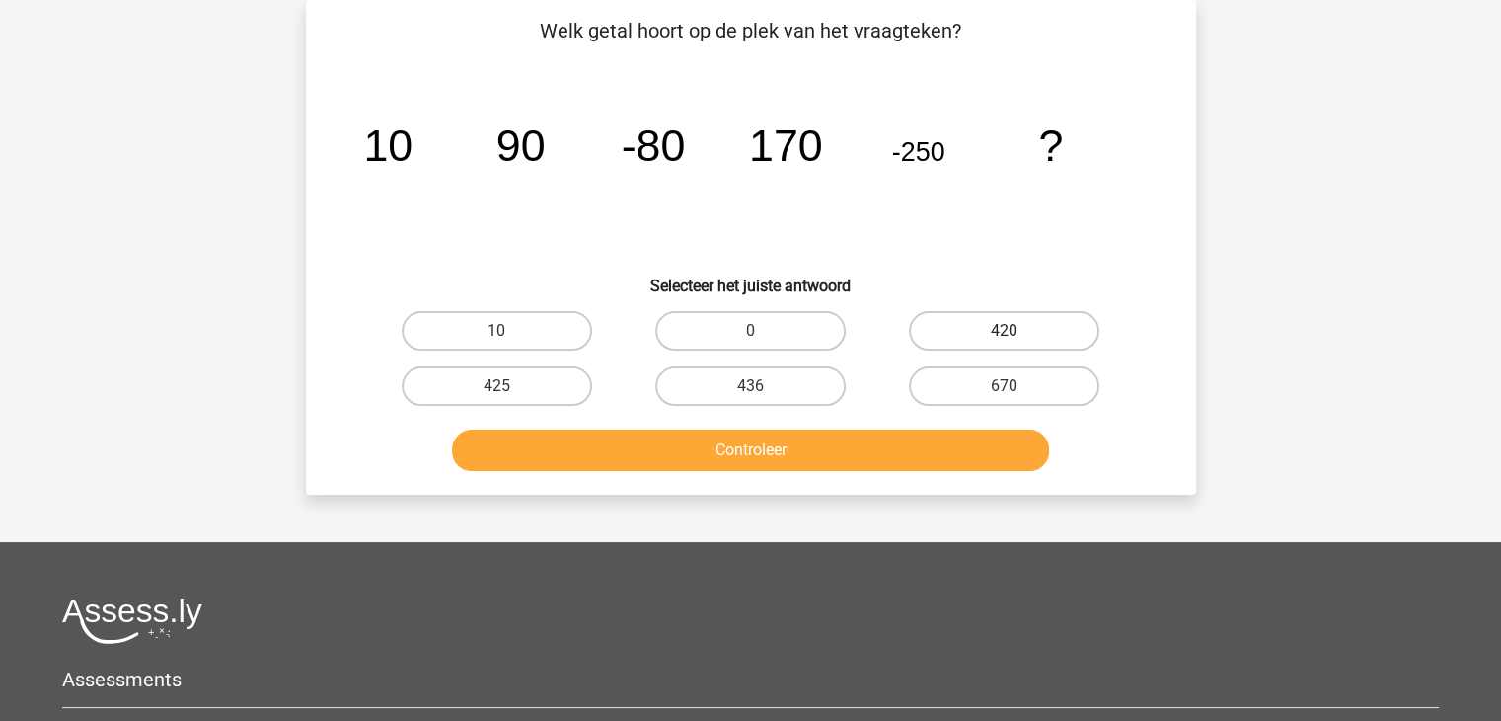
click at [970, 334] on label "420" at bounding box center [1004, 330] width 191 height 39
click at [1005, 334] on input "420" at bounding box center [1011, 337] width 13 height 13
radio input "true"
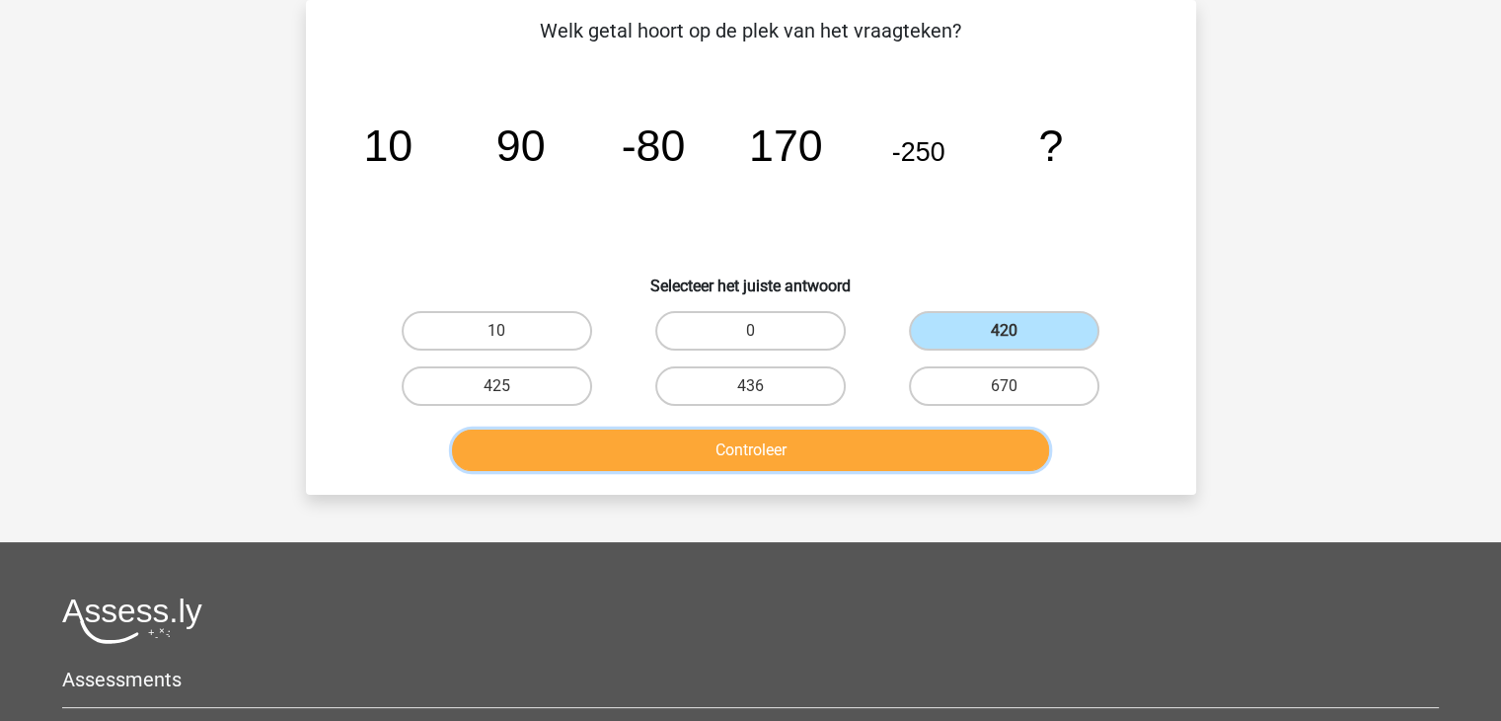
click at [771, 445] on button "Controleer" at bounding box center [750, 449] width 597 height 41
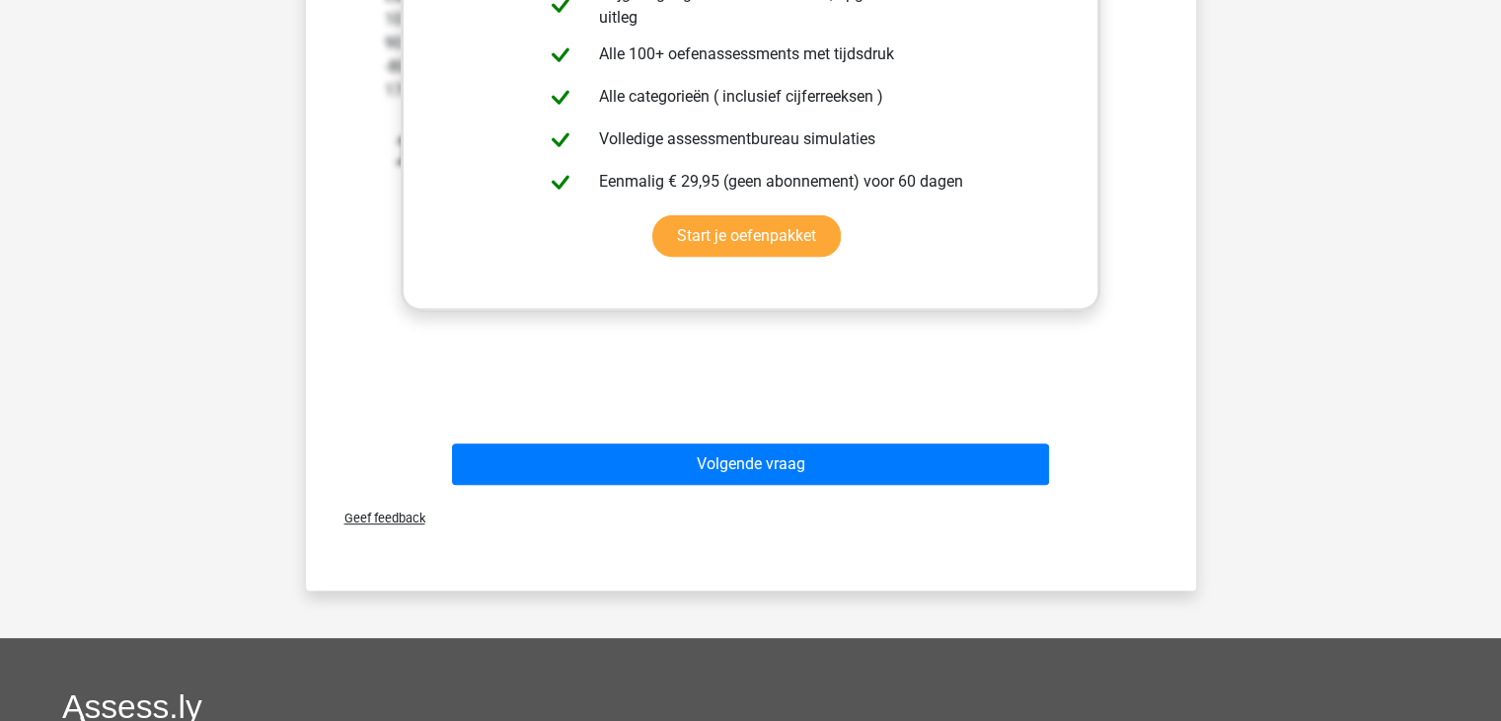
scroll to position [730, 0]
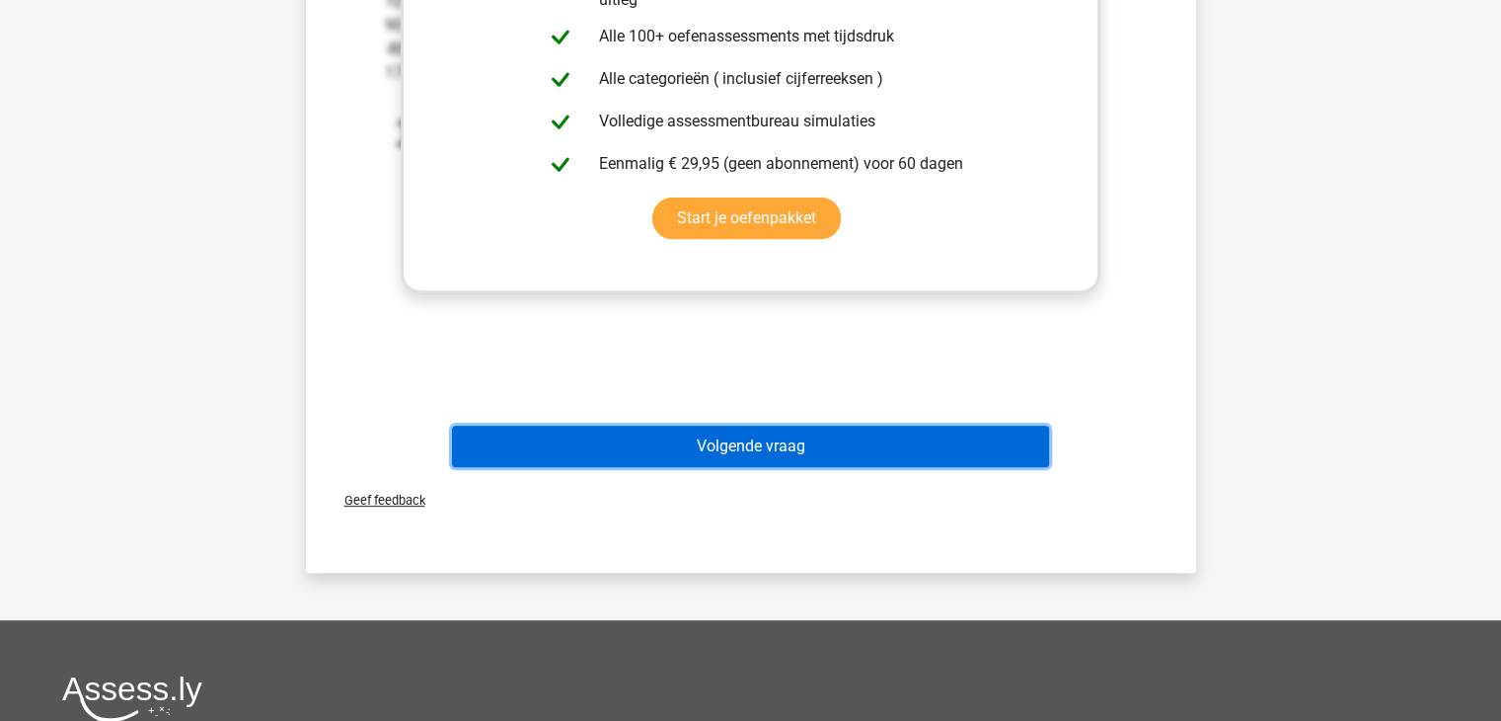
click at [754, 445] on button "Volgende vraag" at bounding box center [750, 445] width 597 height 41
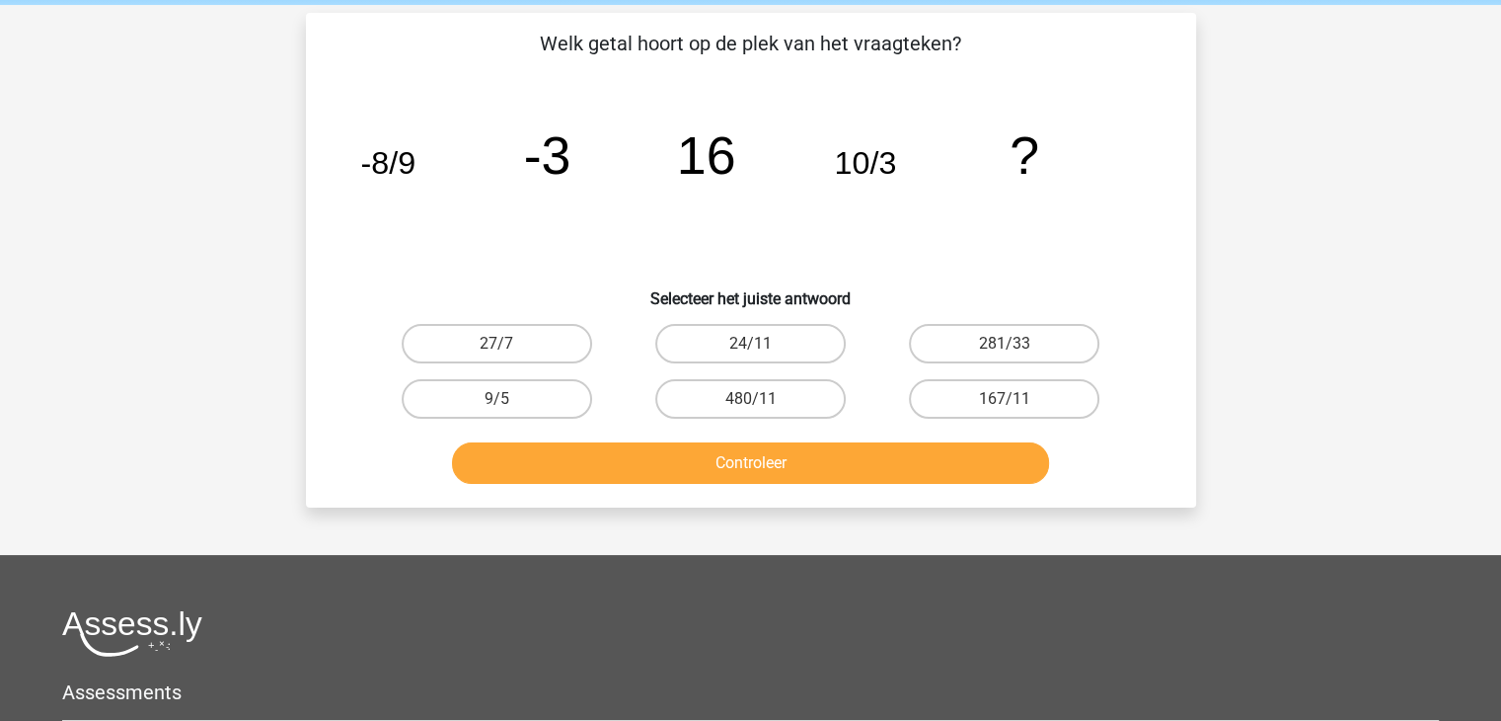
scroll to position [82, 0]
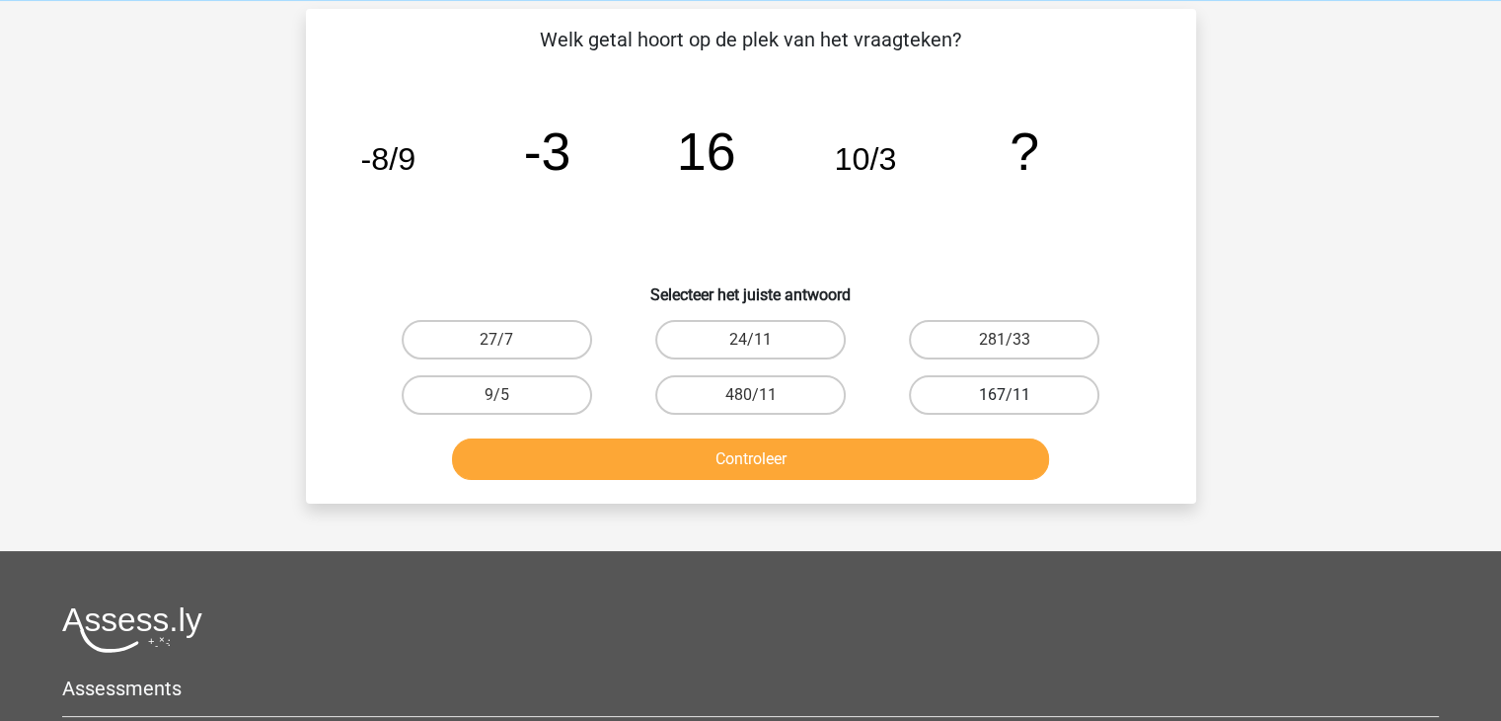
click at [1003, 395] on label "167/11" at bounding box center [1004, 394] width 191 height 39
click at [1005, 395] on input "167/11" at bounding box center [1011, 401] width 13 height 13
radio input "true"
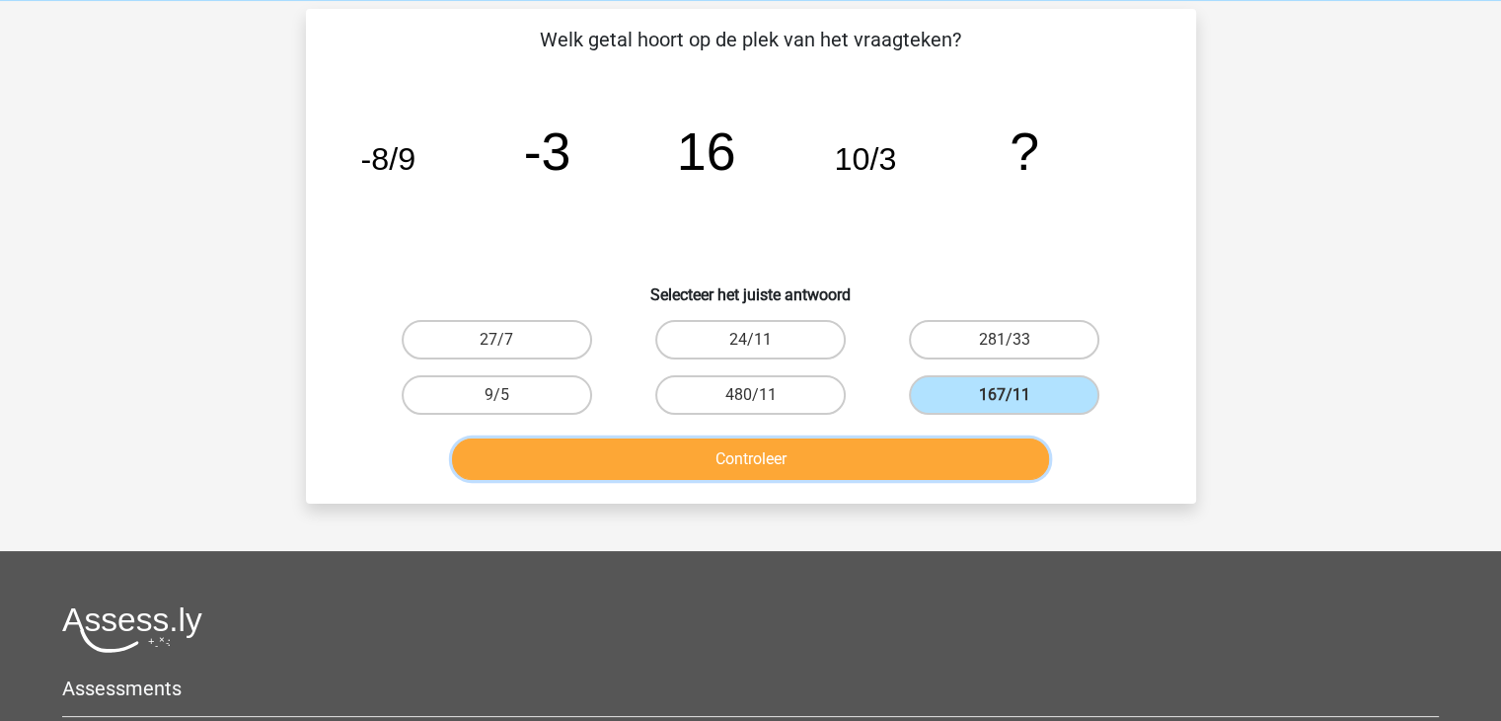
click at [781, 467] on button "Controleer" at bounding box center [750, 458] width 597 height 41
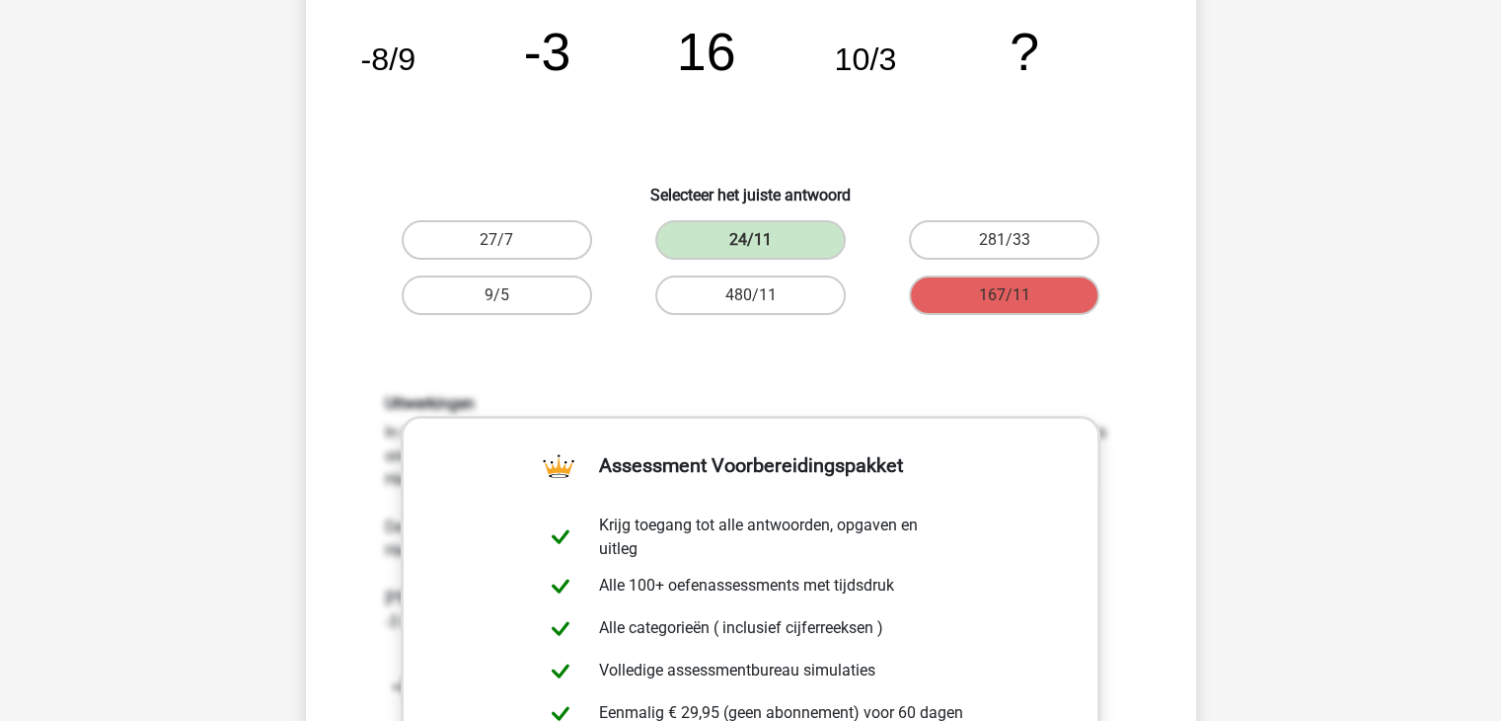
scroll to position [181, 0]
click at [732, 244] on label "24/11" at bounding box center [750, 240] width 191 height 39
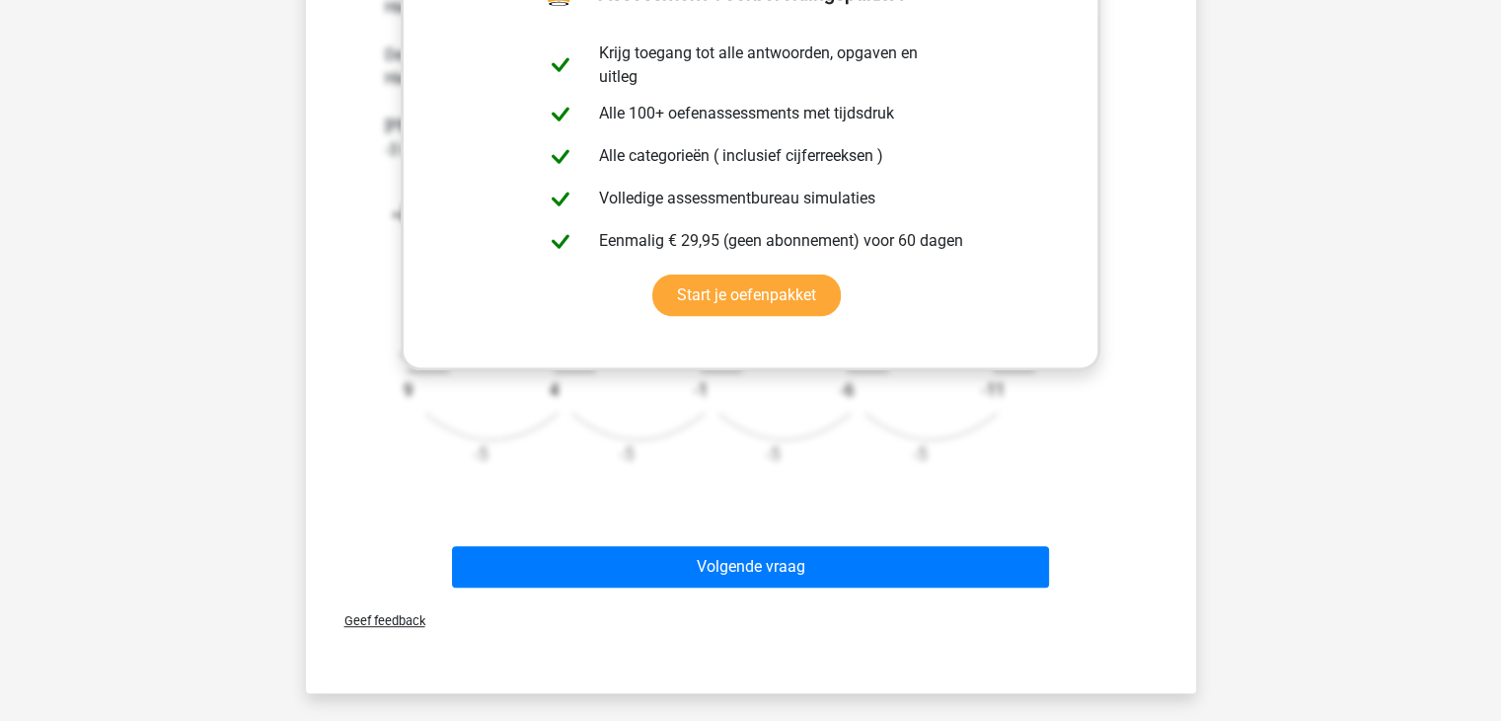
scroll to position [651, 0]
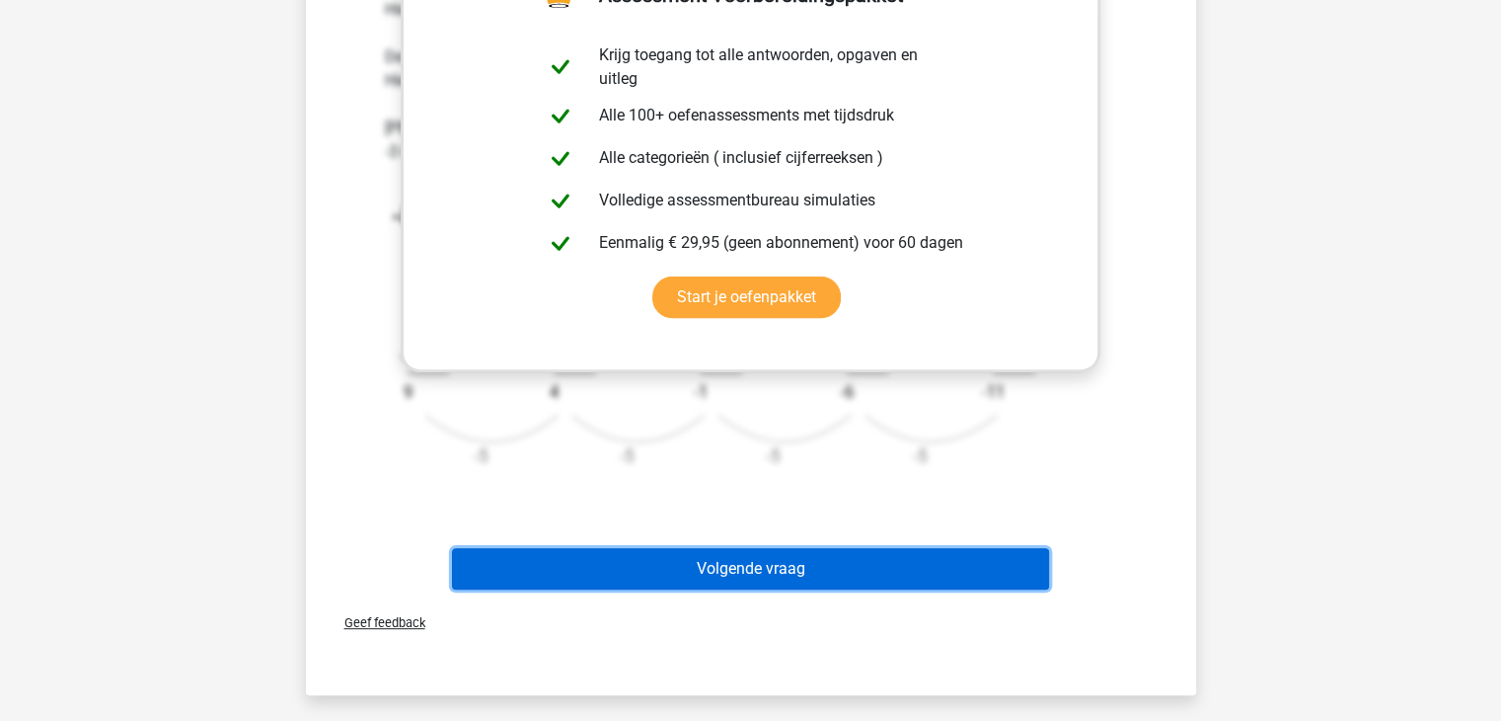
click at [656, 562] on button "Volgende vraag" at bounding box center [750, 568] width 597 height 41
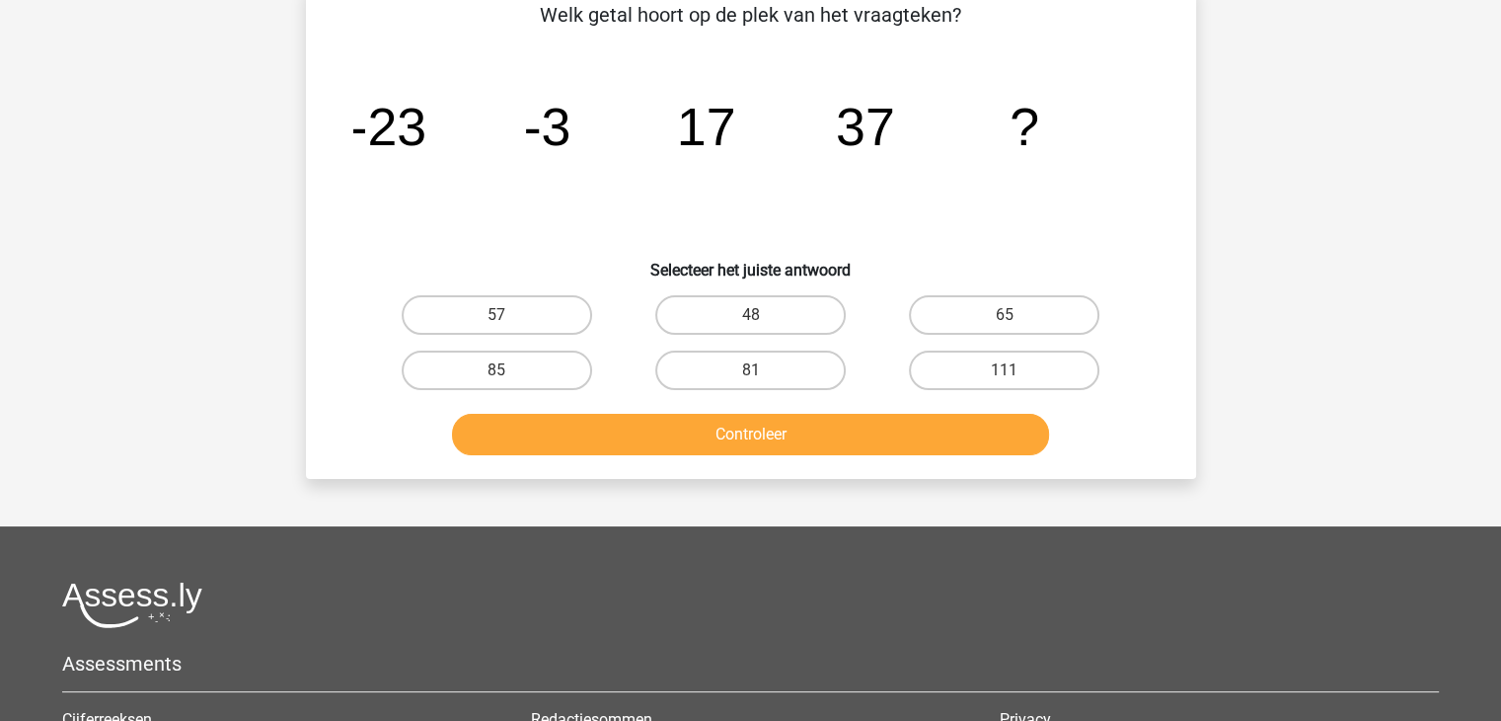
scroll to position [91, 0]
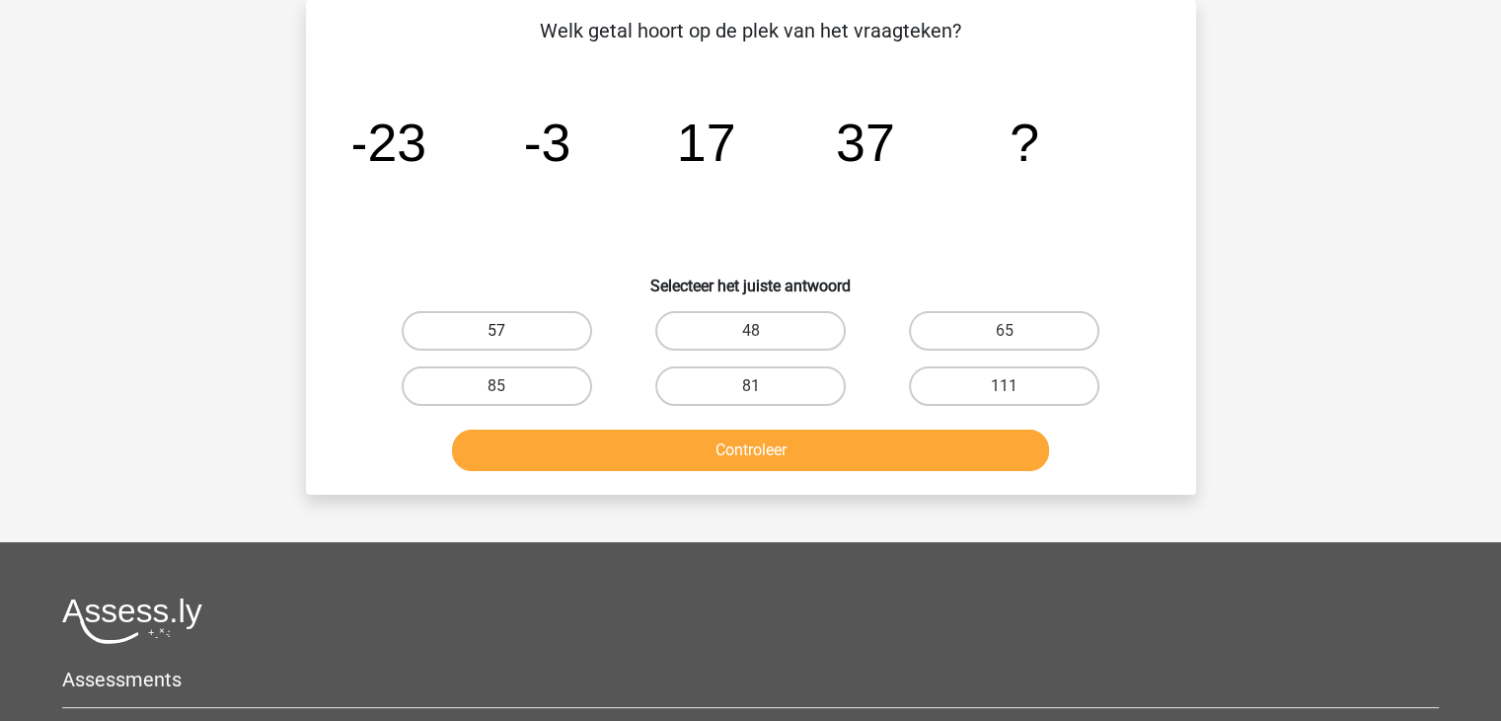
click at [502, 312] on label "57" at bounding box center [497, 330] width 191 height 39
click at [502, 331] on input "57" at bounding box center [503, 337] width 13 height 13
radio input "true"
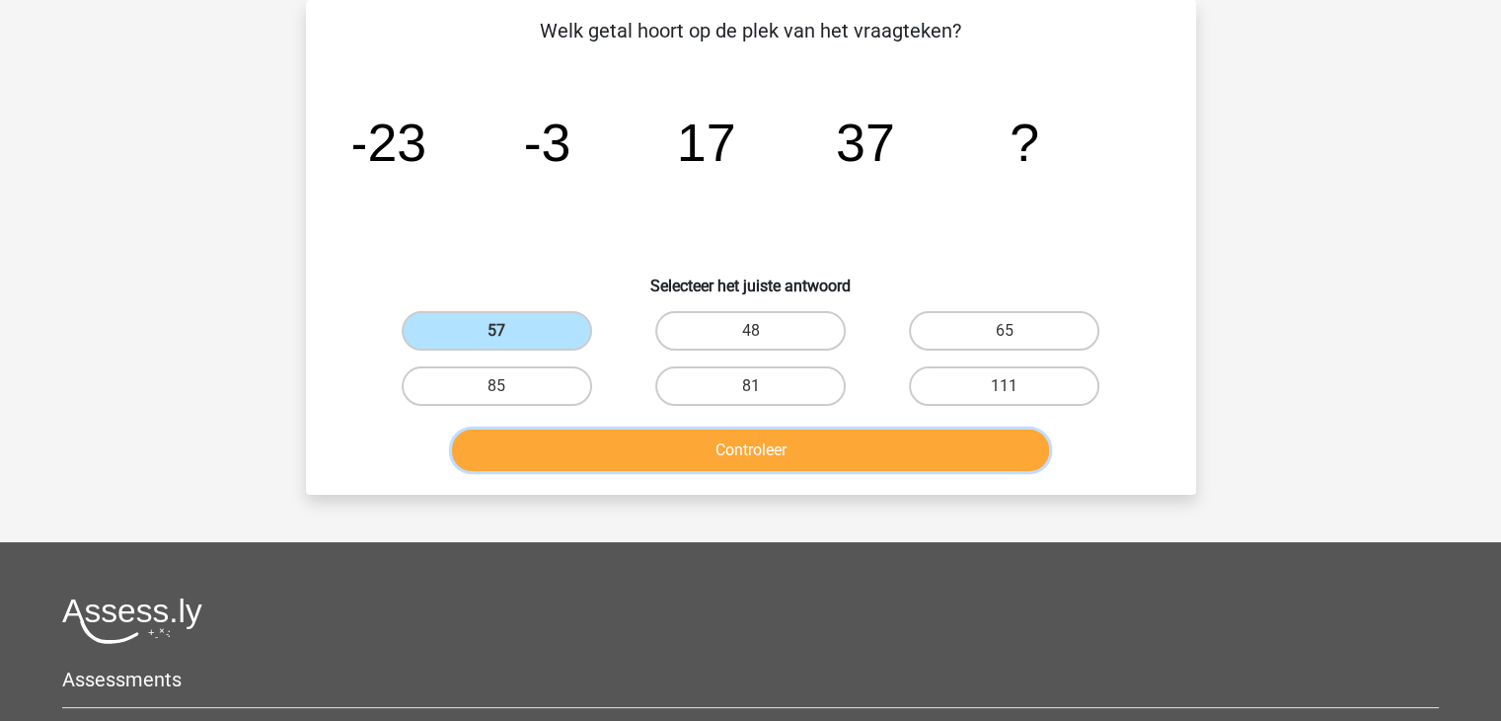
click at [734, 447] on button "Controleer" at bounding box center [750, 449] width 597 height 41
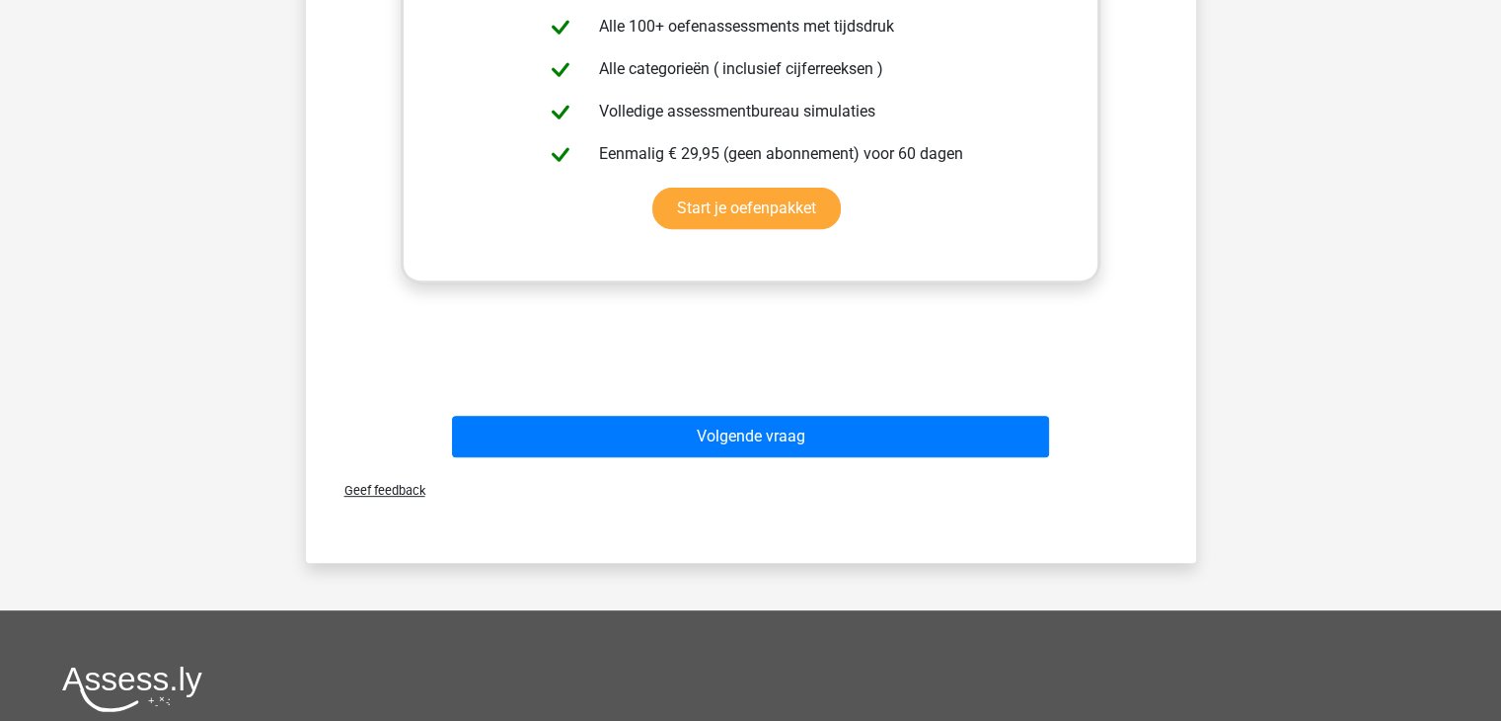
scroll to position [788, 0]
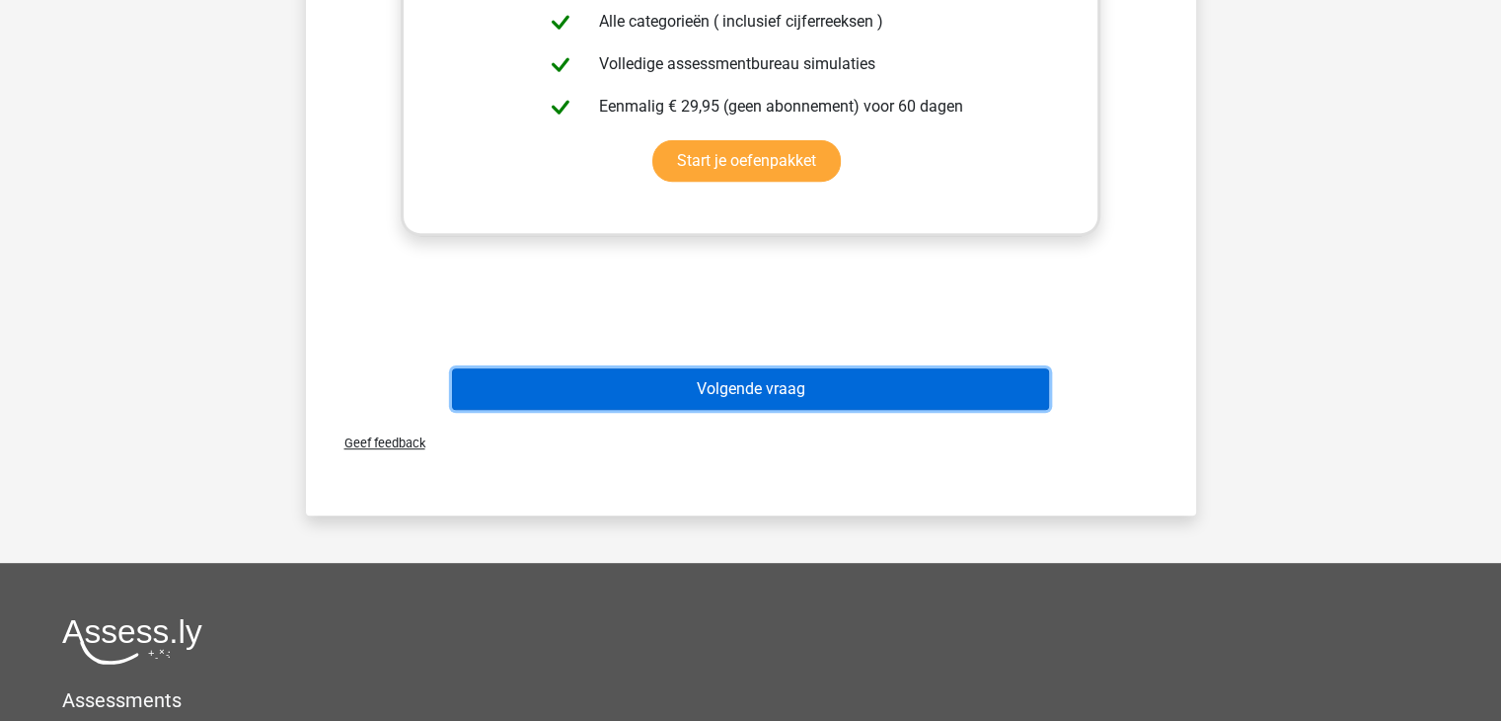
click at [773, 390] on button "Volgende vraag" at bounding box center [750, 388] width 597 height 41
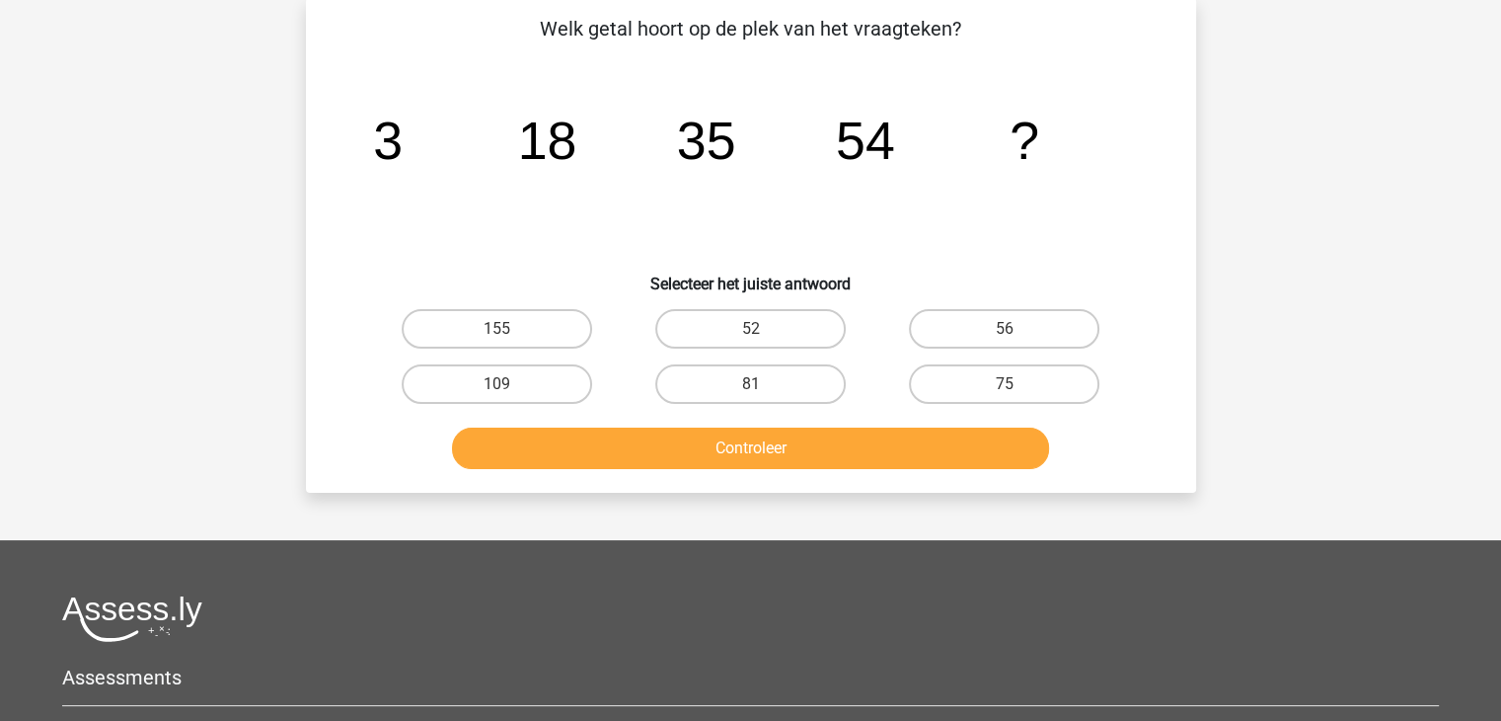
scroll to position [91, 0]
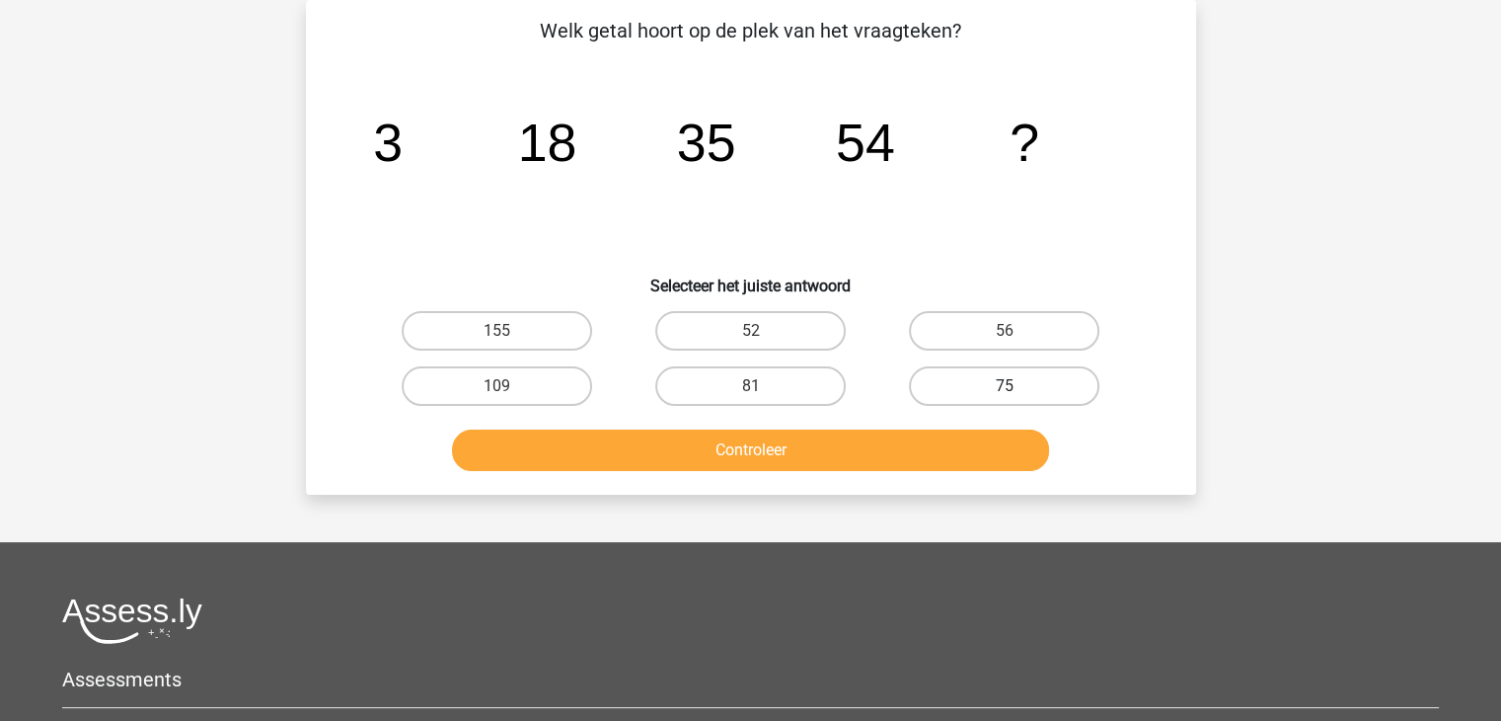
click at [993, 396] on label "75" at bounding box center [1004, 385] width 191 height 39
click at [1005, 396] on input "75" at bounding box center [1011, 392] width 13 height 13
radio input "true"
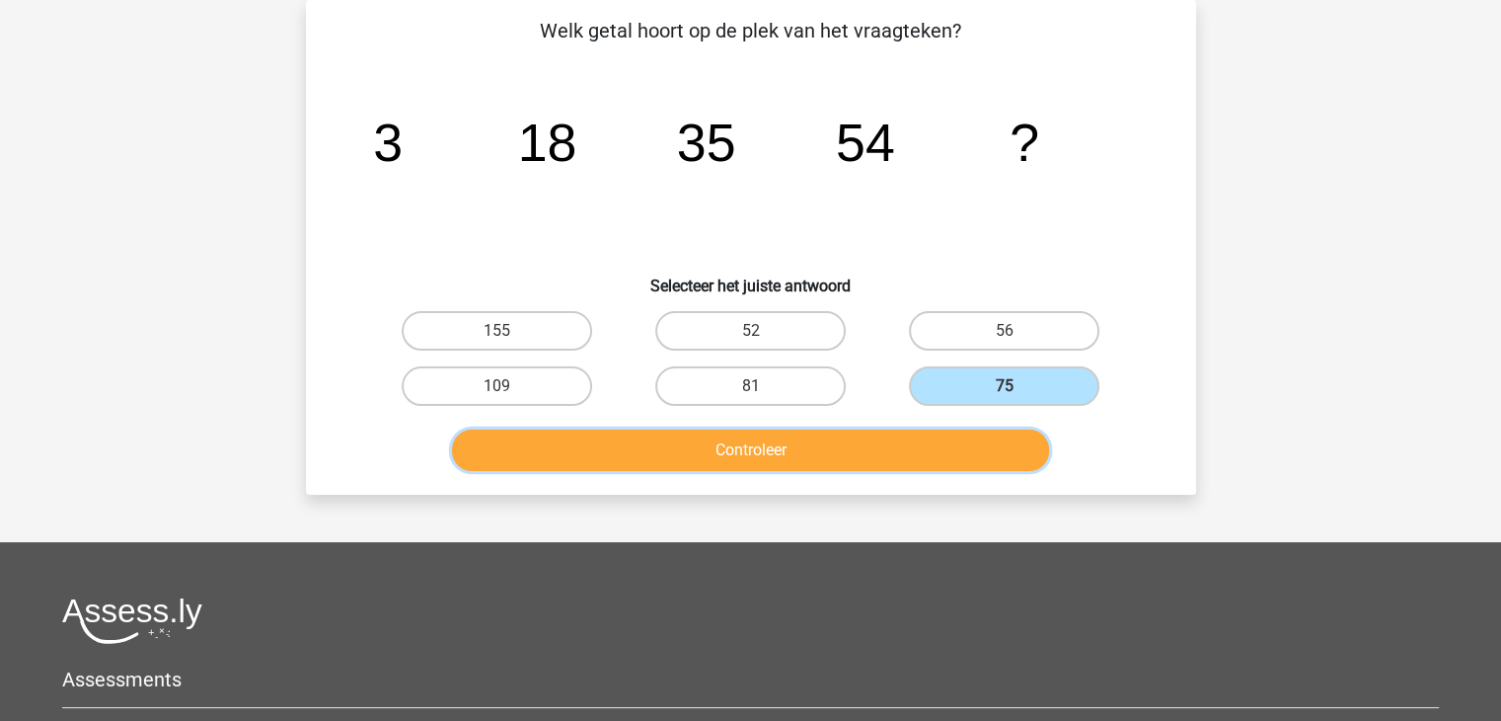
click at [805, 444] on button "Controleer" at bounding box center [750, 449] width 597 height 41
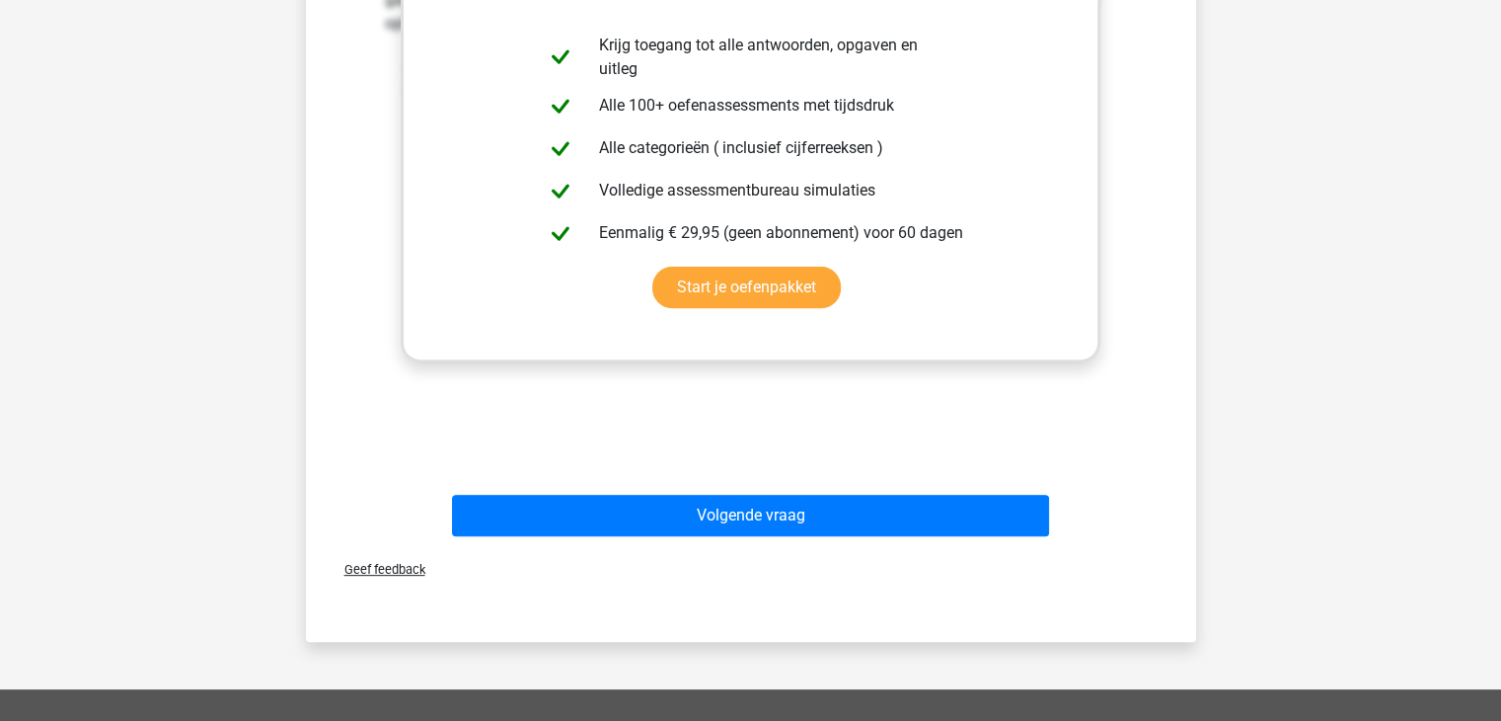
scroll to position [691, 0]
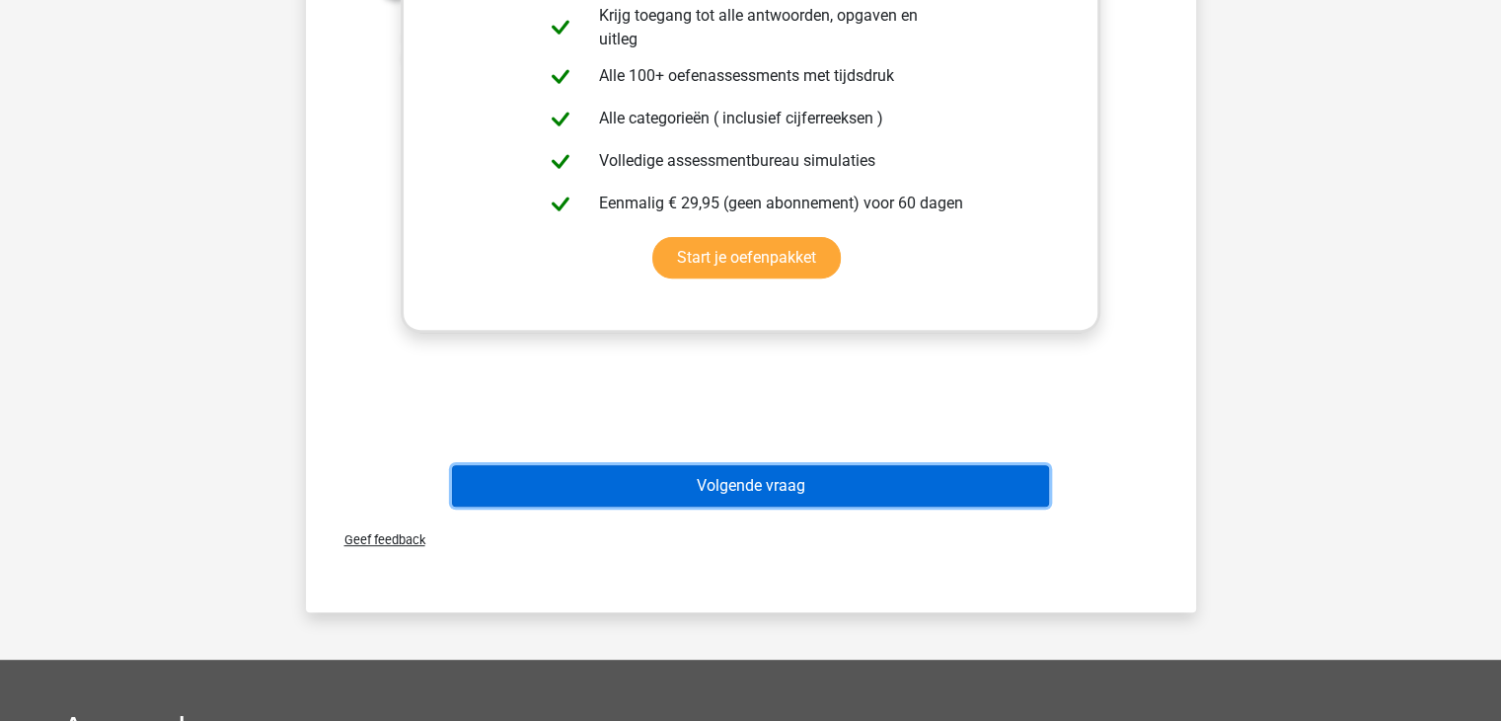
click at [774, 481] on button "Volgende vraag" at bounding box center [750, 485] width 597 height 41
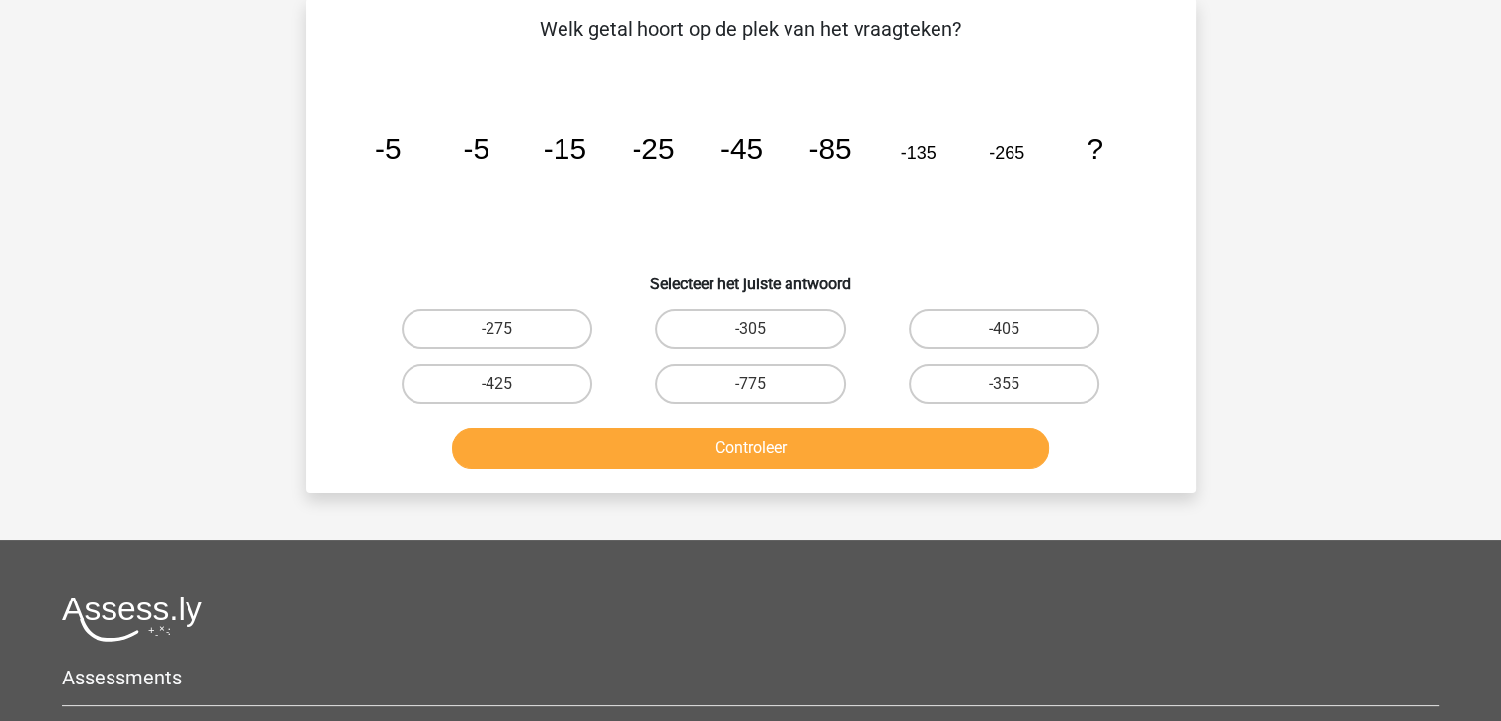
scroll to position [91, 0]
